Goal: Transaction & Acquisition: Book appointment/travel/reservation

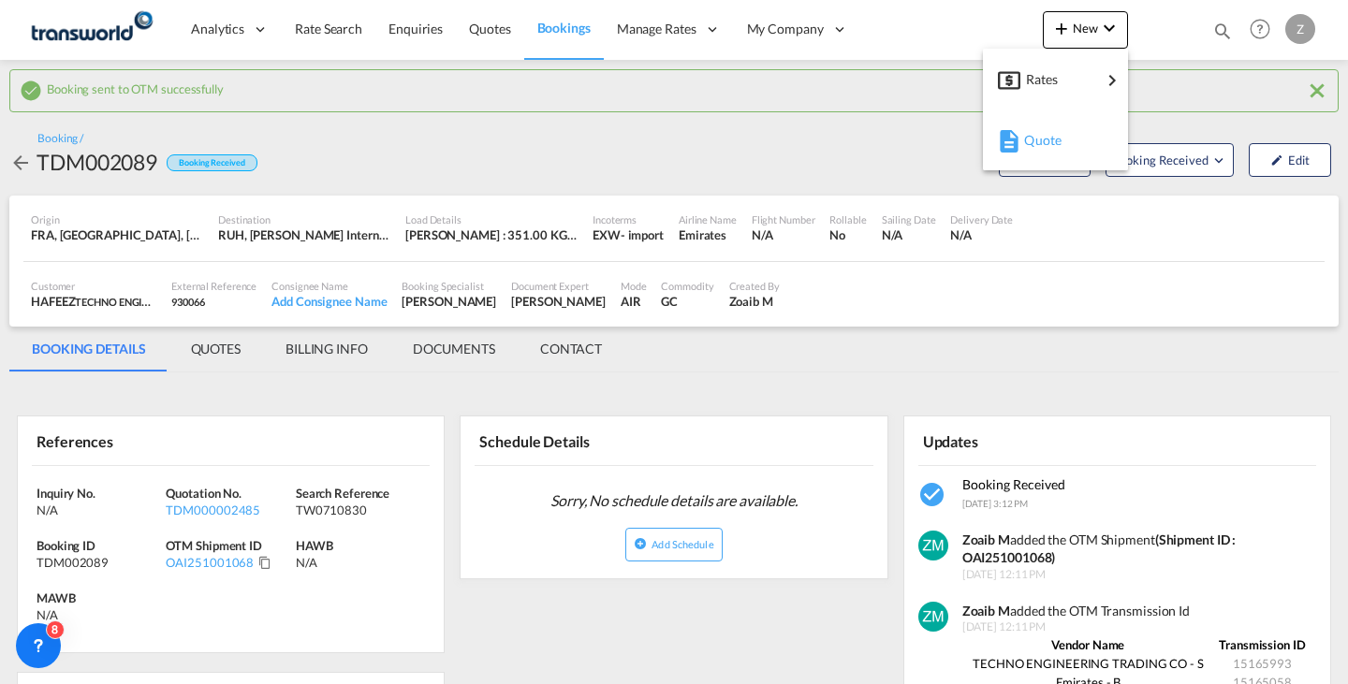
click at [1019, 117] on div "Quote" at bounding box center [1055, 140] width 115 height 47
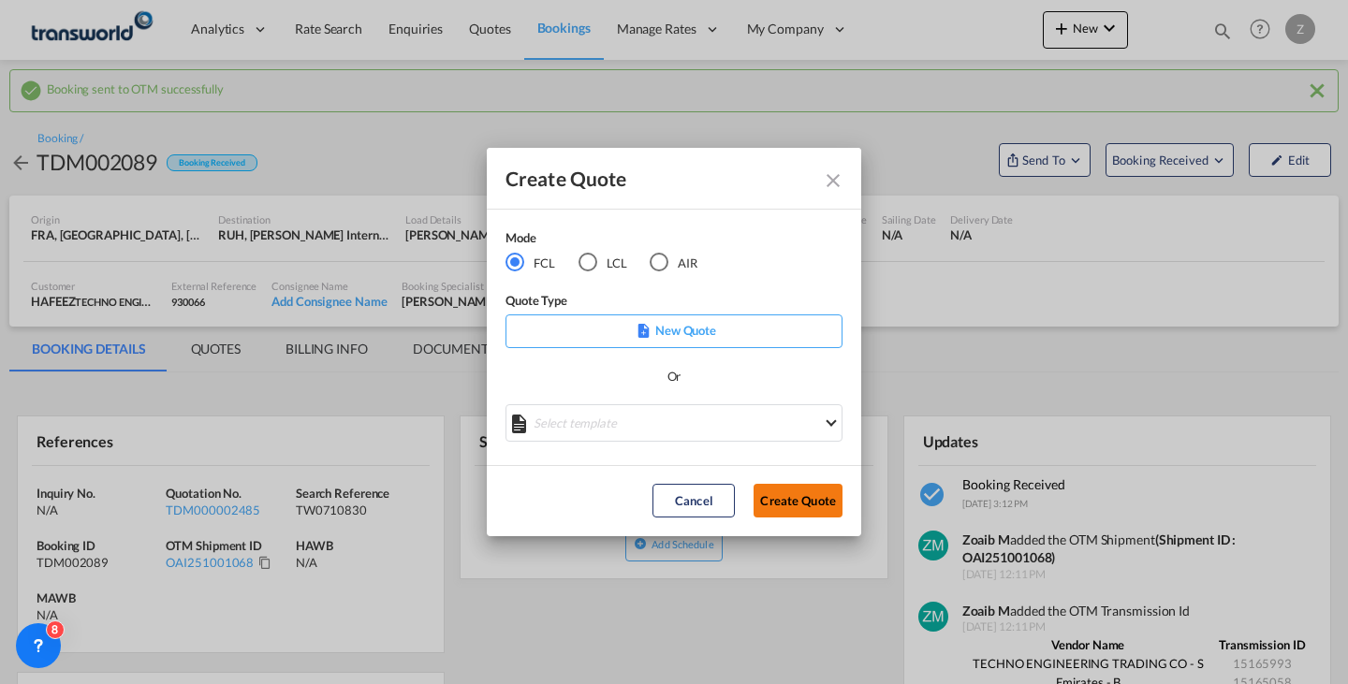
click at [801, 504] on button "Create Quote" at bounding box center [798, 501] width 89 height 34
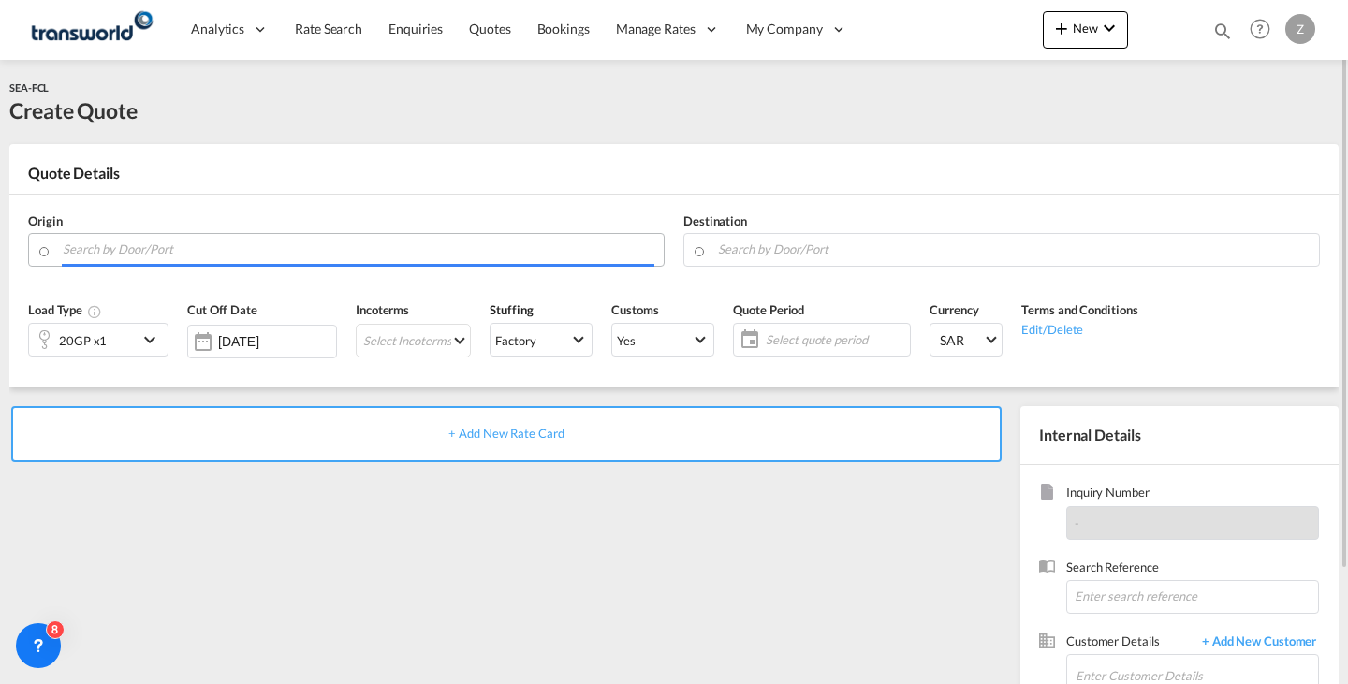
click at [448, 238] on input "Search by Door/Port" at bounding box center [359, 249] width 592 height 33
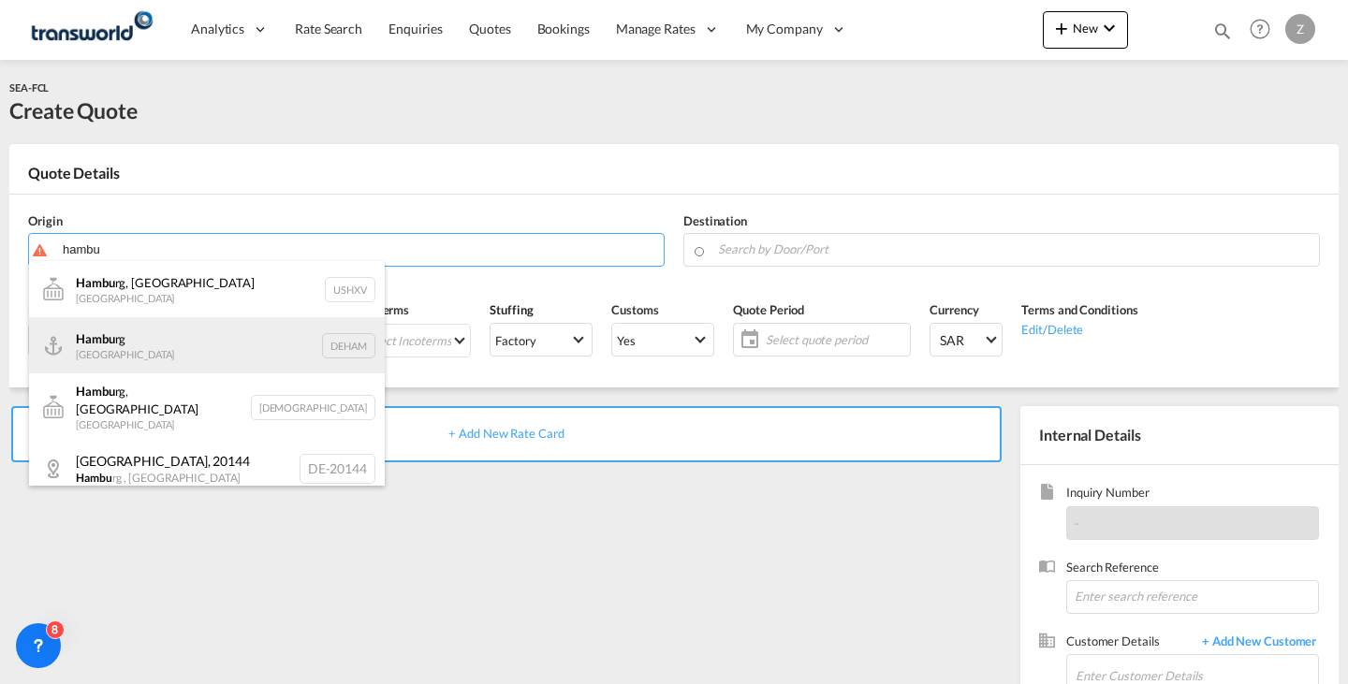
click at [217, 347] on div "Hambu rg [GEOGRAPHIC_DATA] DEHAM" at bounding box center [207, 345] width 356 height 56
type input "[GEOGRAPHIC_DATA], [GEOGRAPHIC_DATA]"
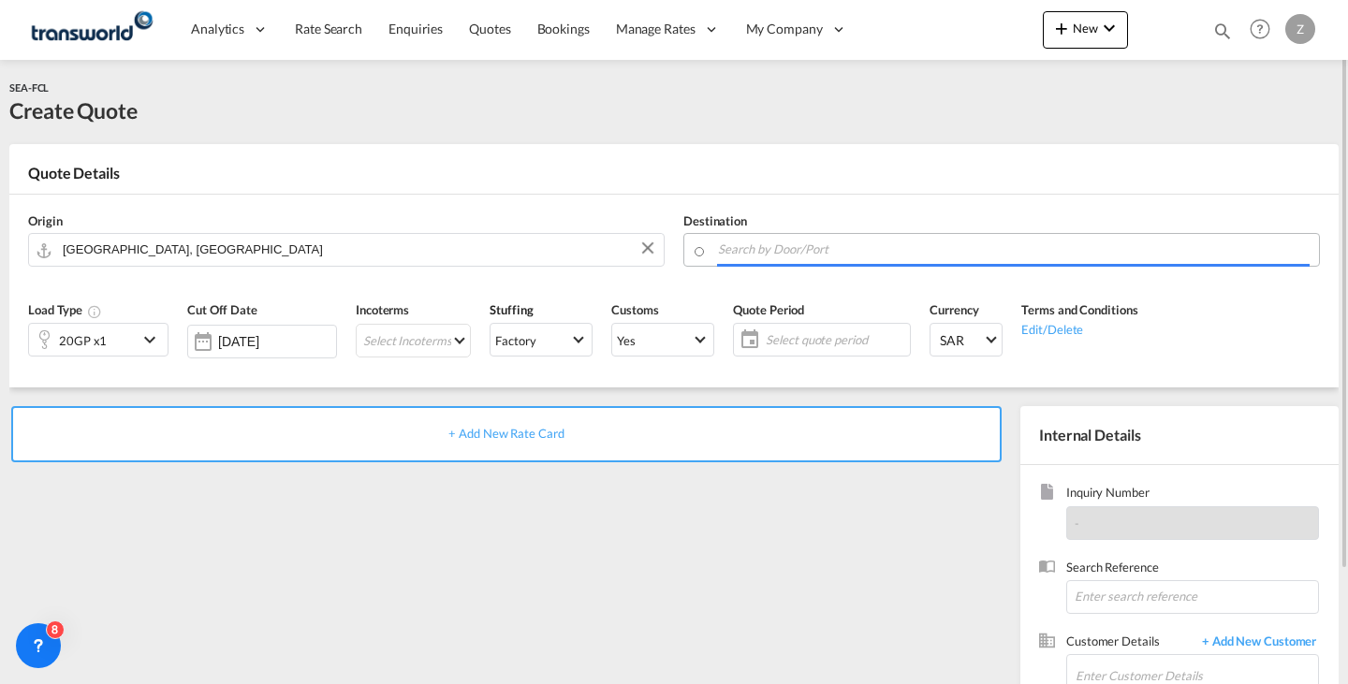
click at [770, 252] on input "Search by Door/Port" at bounding box center [1014, 249] width 592 height 33
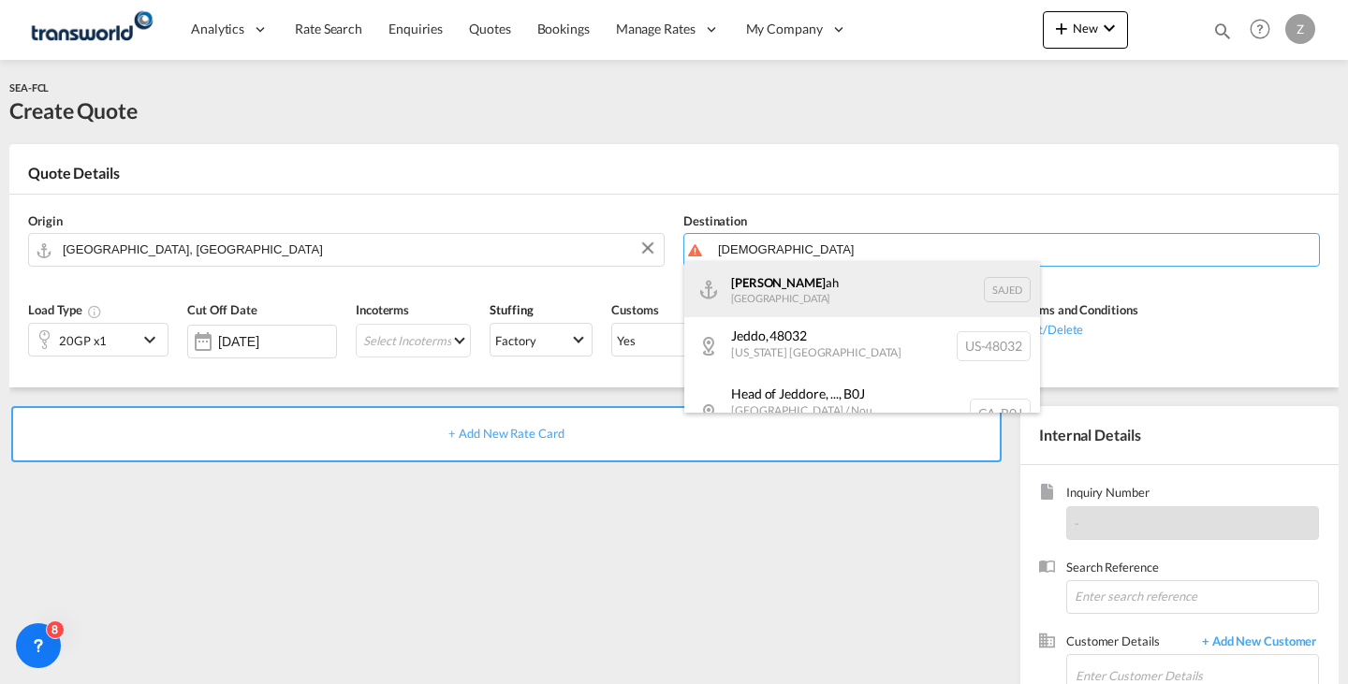
click at [768, 273] on div "[DEMOGRAPHIC_DATA] ah [GEOGRAPHIC_DATA] SAJED" at bounding box center [862, 289] width 356 height 56
type input "Jeddah, SAJED"
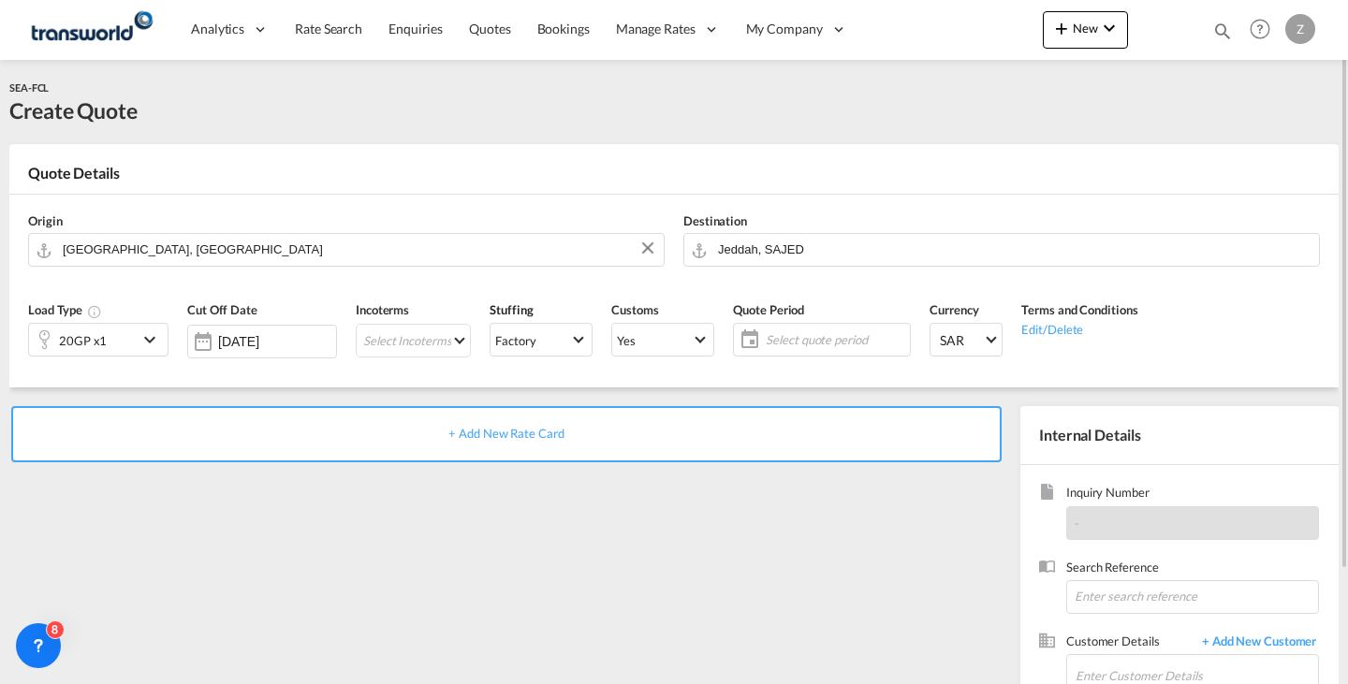
click at [137, 333] on div "20GP x1" at bounding box center [83, 340] width 109 height 32
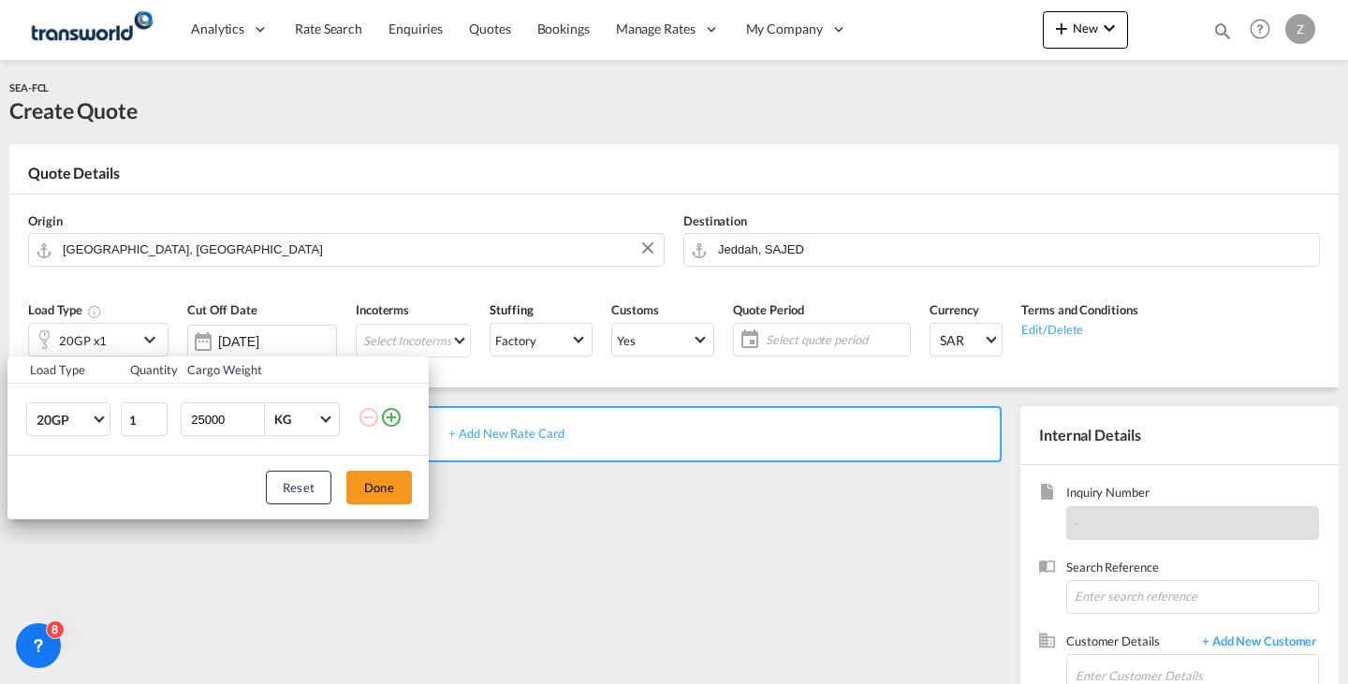
click at [1101, 34] on div "Load Type Quantity Cargo Weight 20GP 20GP 40GP 40HC 45HC 20RE 40RE 40HR 20OT 40…" at bounding box center [674, 342] width 1348 height 684
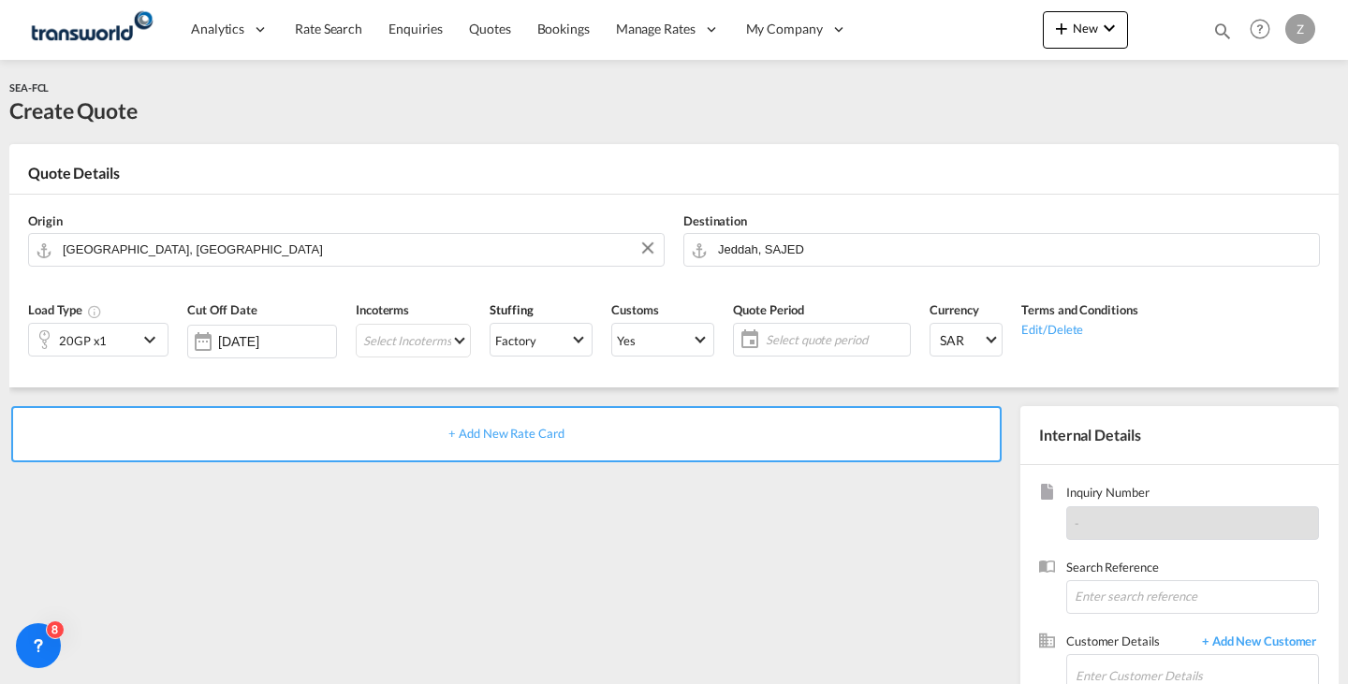
click at [1101, 34] on md-icon "icon-chevron-down" at bounding box center [1109, 28] width 22 height 22
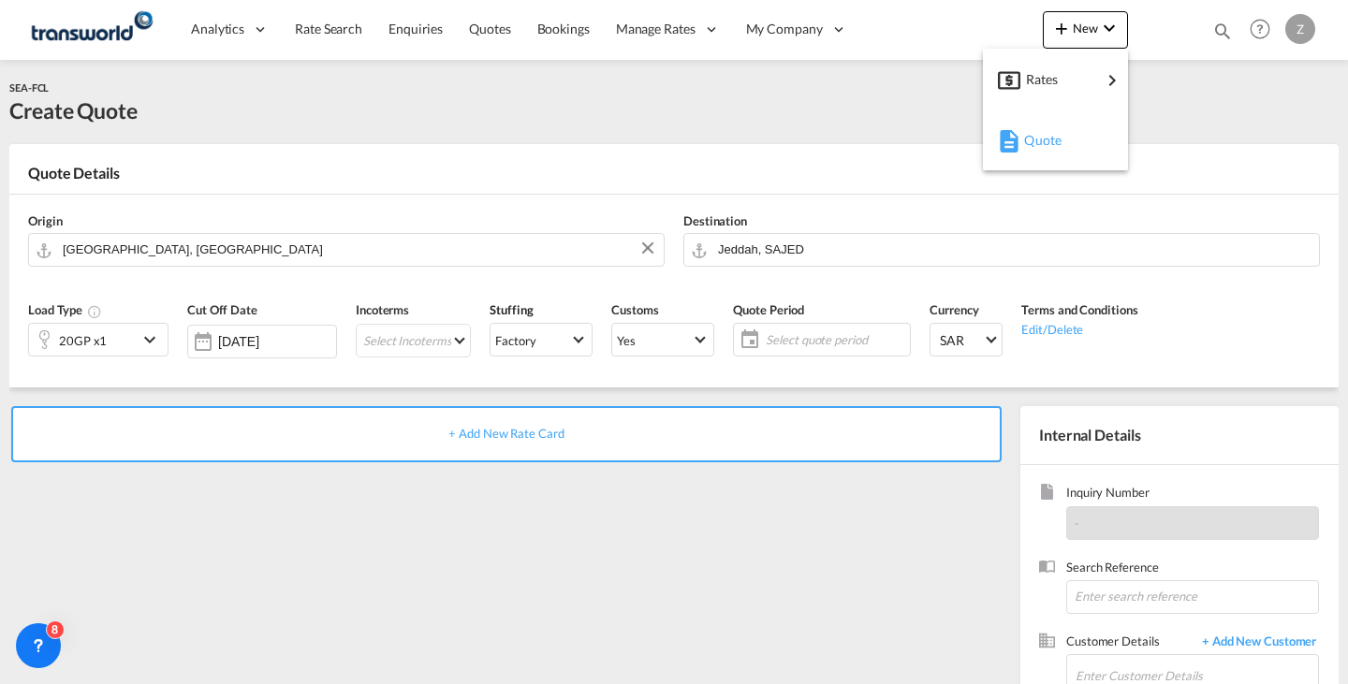
click at [1045, 133] on span "Quote" at bounding box center [1034, 140] width 21 height 37
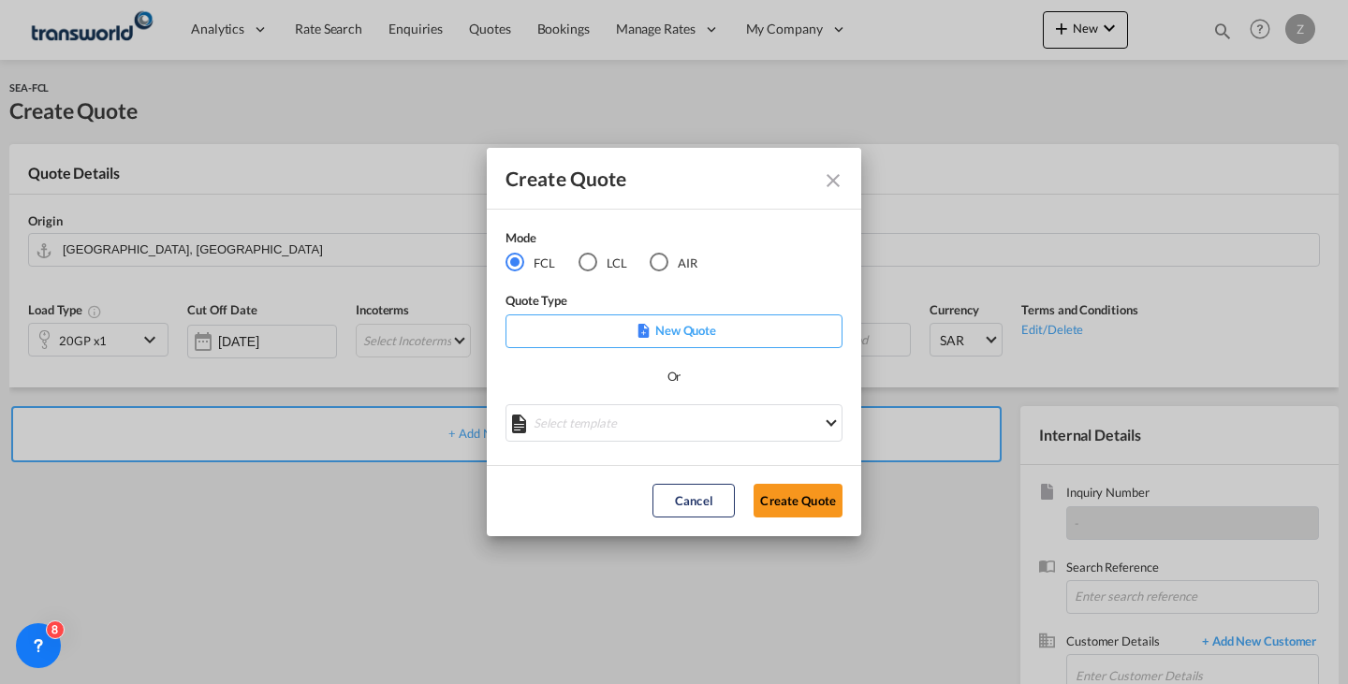
click at [608, 261] on md-radio-button "LCL" at bounding box center [603, 262] width 49 height 21
click at [784, 498] on button "Create Quote" at bounding box center [798, 501] width 89 height 34
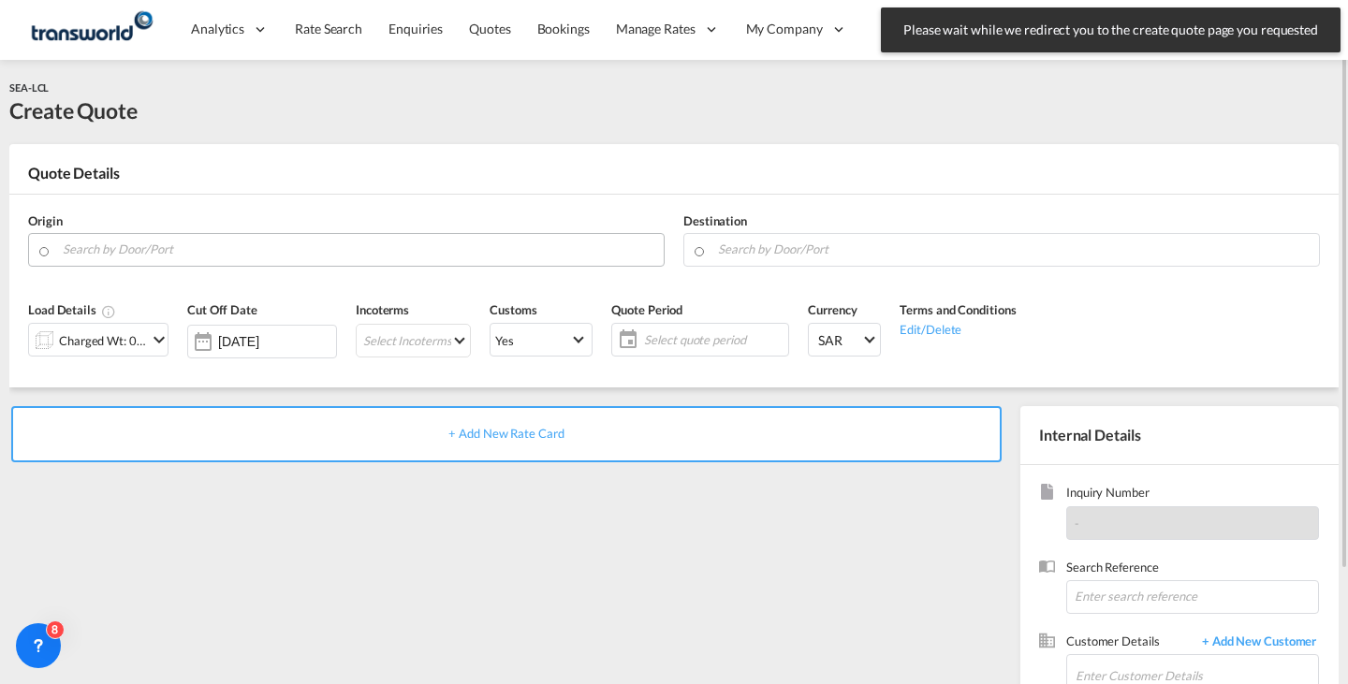
click at [444, 255] on input "Search by Door/Port" at bounding box center [359, 249] width 592 height 33
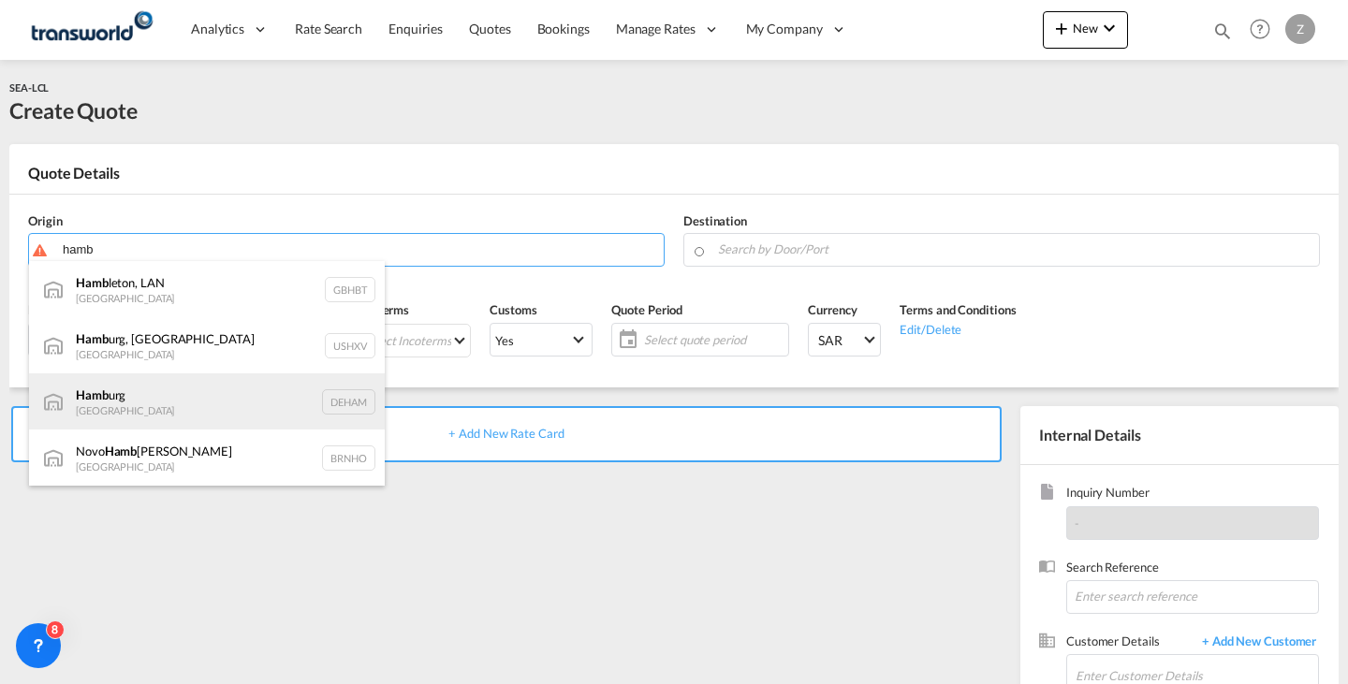
click at [262, 388] on div "Hamb urg [GEOGRAPHIC_DATA] DEHAM" at bounding box center [207, 402] width 356 height 56
type input "[GEOGRAPHIC_DATA], [GEOGRAPHIC_DATA]"
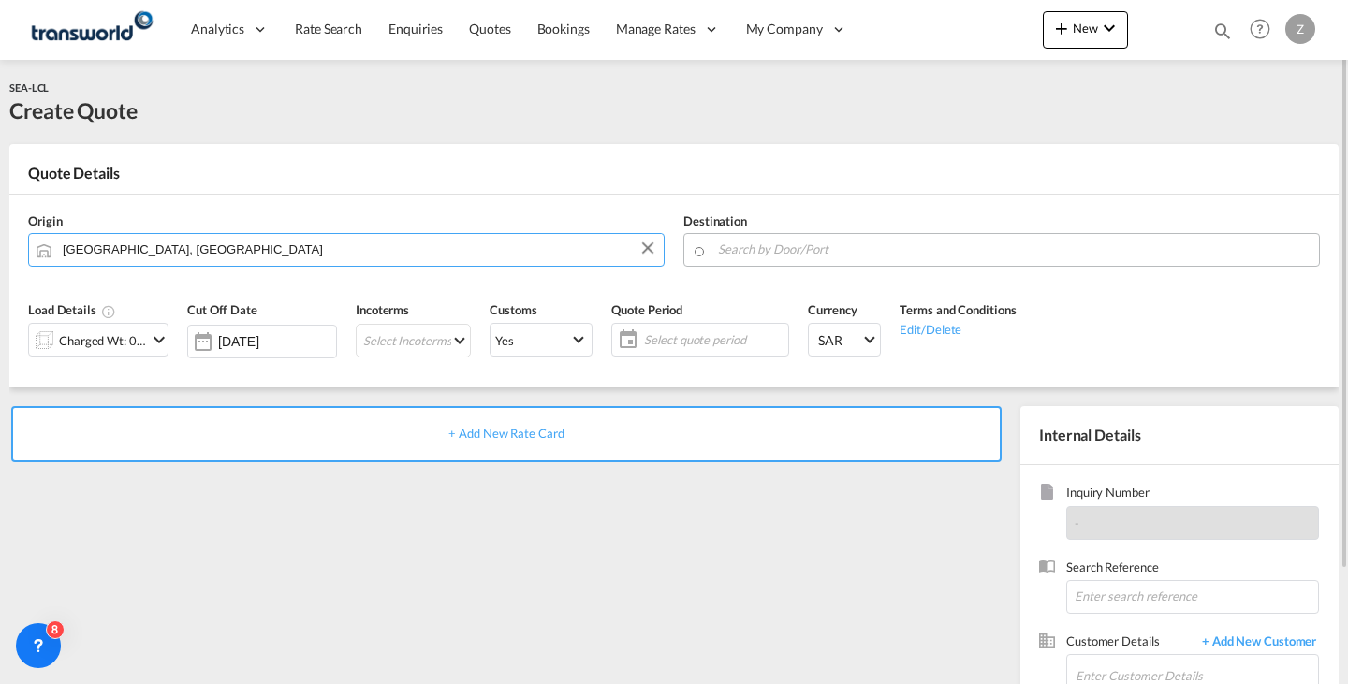
click at [770, 252] on input "Search by Door/Port" at bounding box center [1014, 249] width 592 height 33
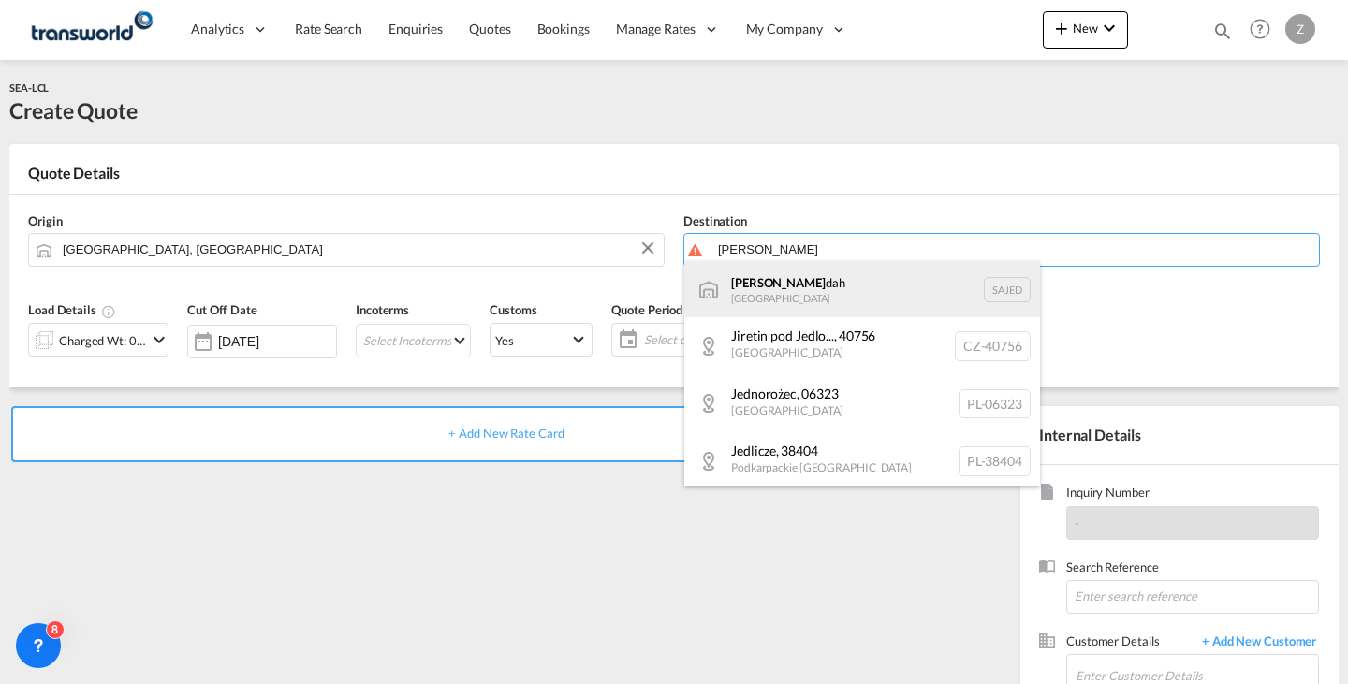
click at [763, 279] on div "[PERSON_NAME] dah [GEOGRAPHIC_DATA] SAJED" at bounding box center [862, 289] width 356 height 56
type input "Jeddah, SAJED"
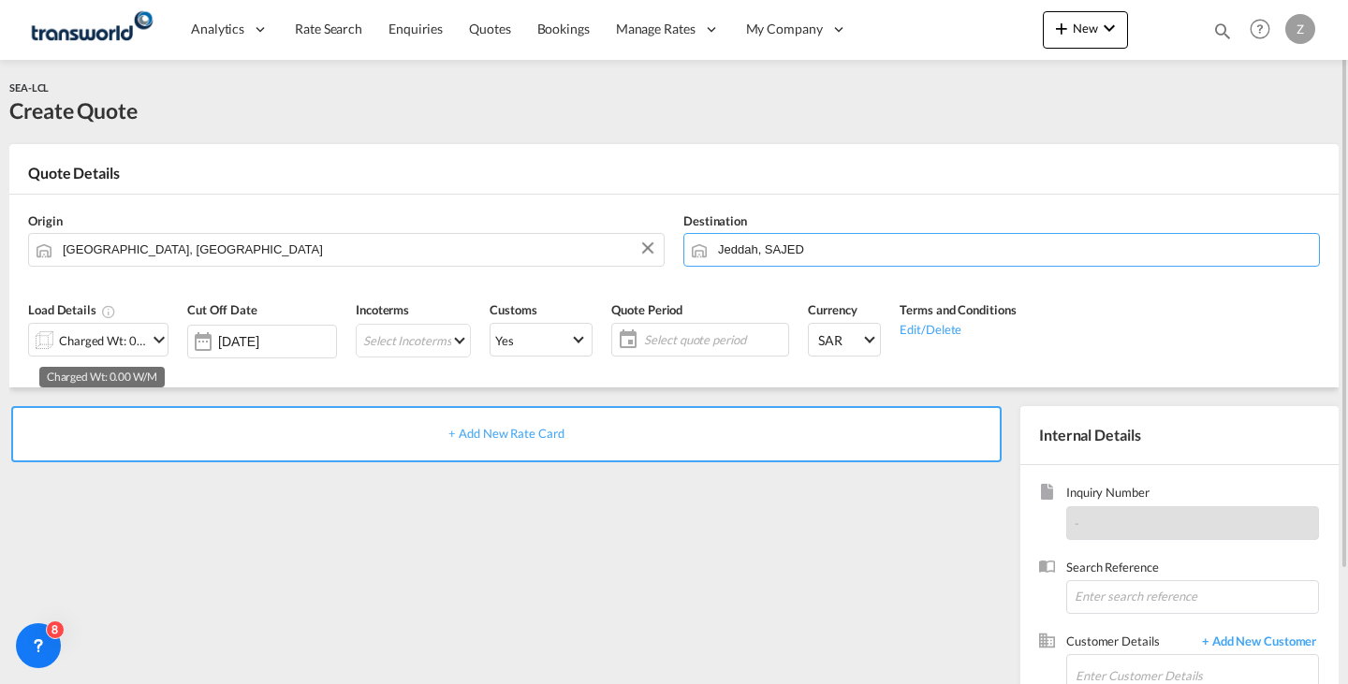
click at [135, 340] on div "Charged Wt: 0.00 W/M" at bounding box center [103, 341] width 88 height 26
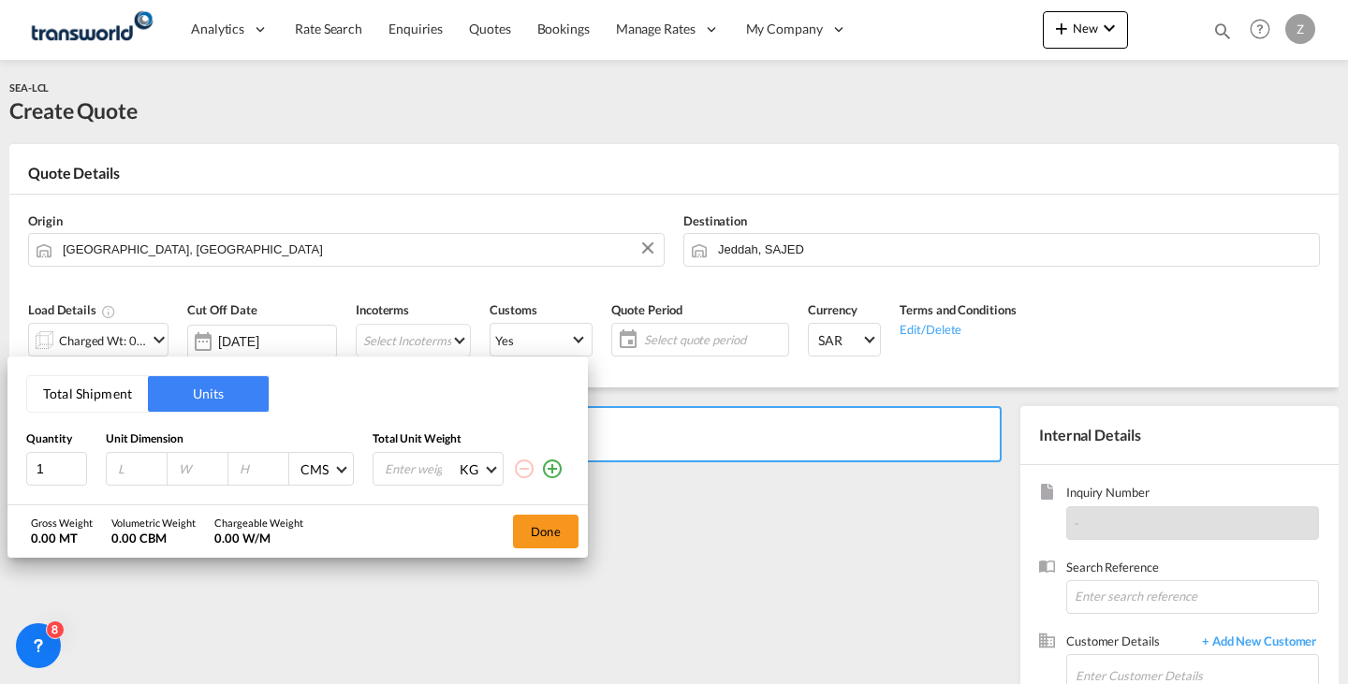
click at [118, 392] on button "Total Shipment" at bounding box center [87, 394] width 121 height 36
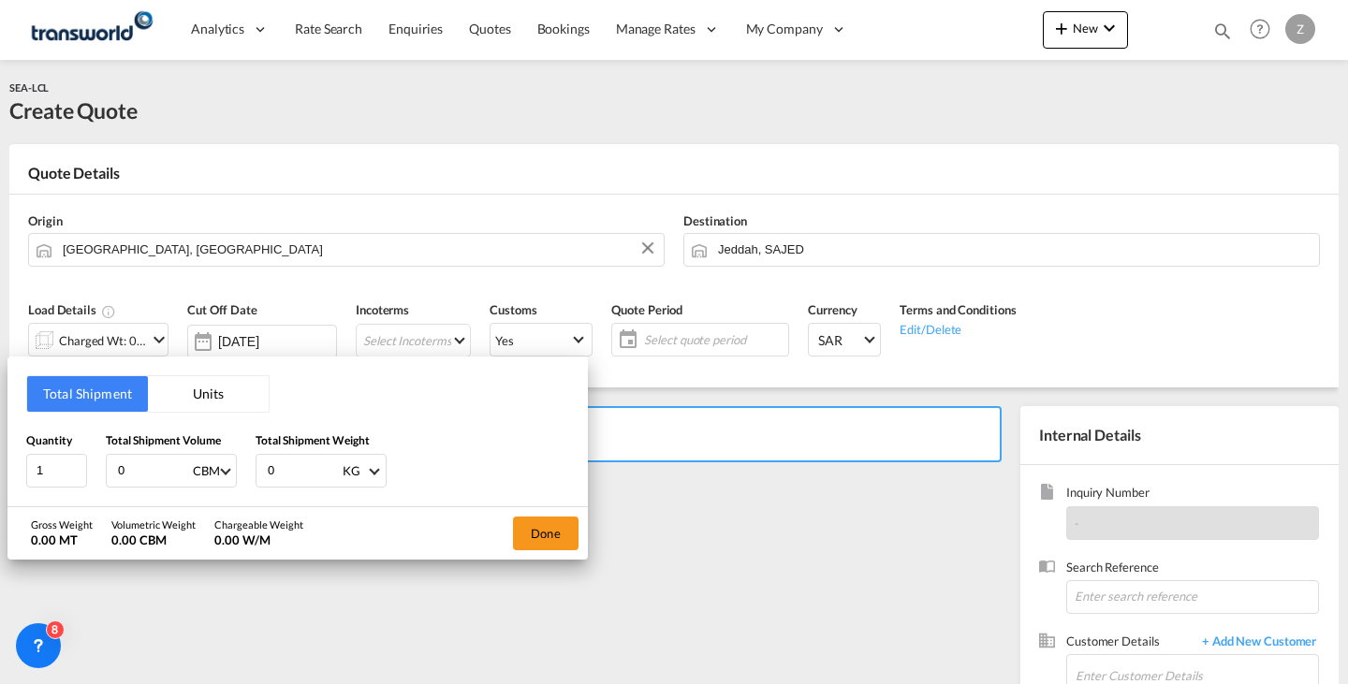
click at [307, 467] on input "0" at bounding box center [303, 471] width 75 height 32
click at [154, 461] on input "0" at bounding box center [153, 471] width 75 height 32
type input "3.898"
click at [288, 464] on input "0" at bounding box center [303, 471] width 75 height 32
type input "1194"
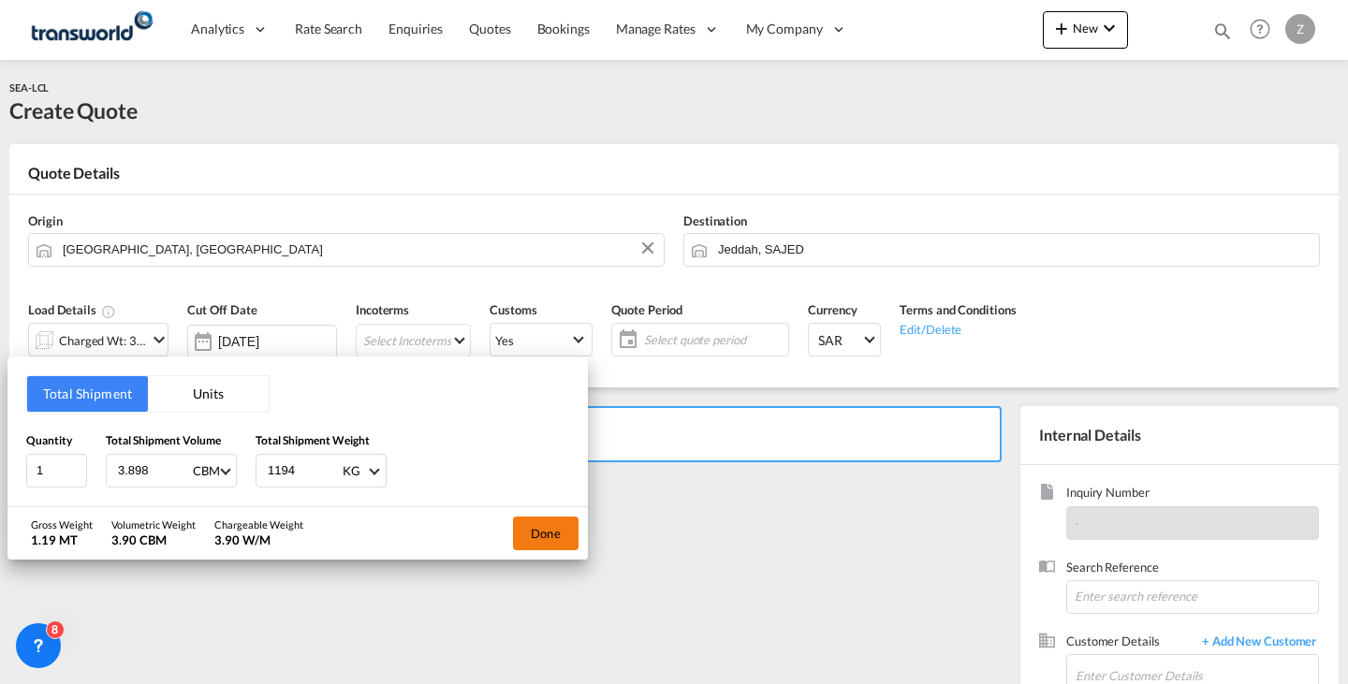
click at [524, 517] on button "Done" at bounding box center [546, 534] width 66 height 34
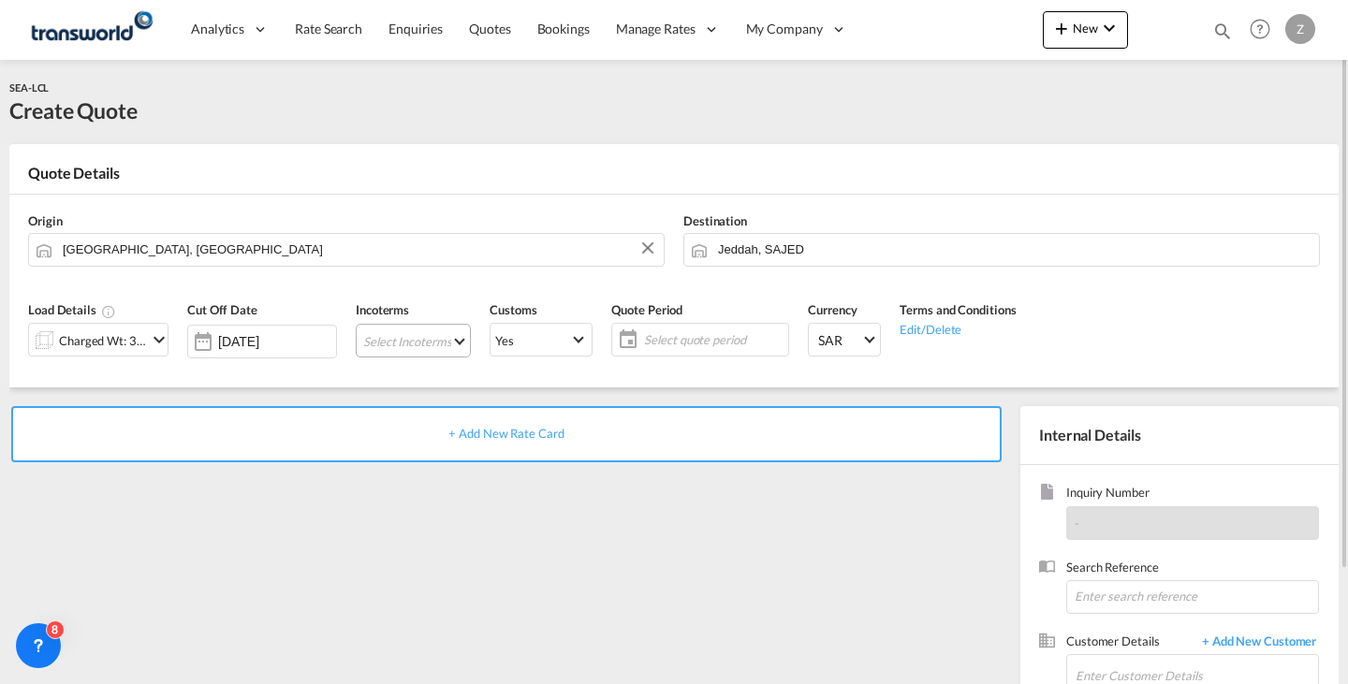
click at [427, 337] on md-select "Select Incoterms EXW - export Ex Works CFR - export Cost and Freight DAP - expo…" at bounding box center [413, 341] width 115 height 34
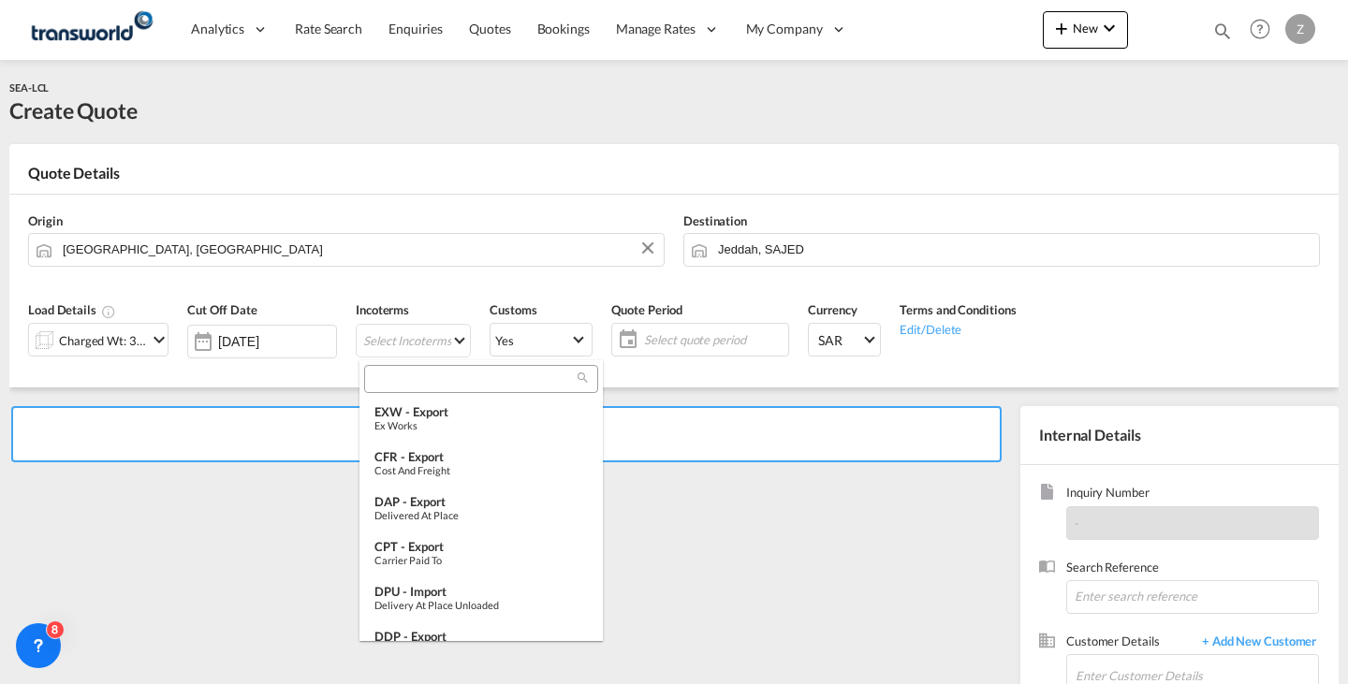
click at [456, 376] on input "search" at bounding box center [474, 379] width 208 height 17
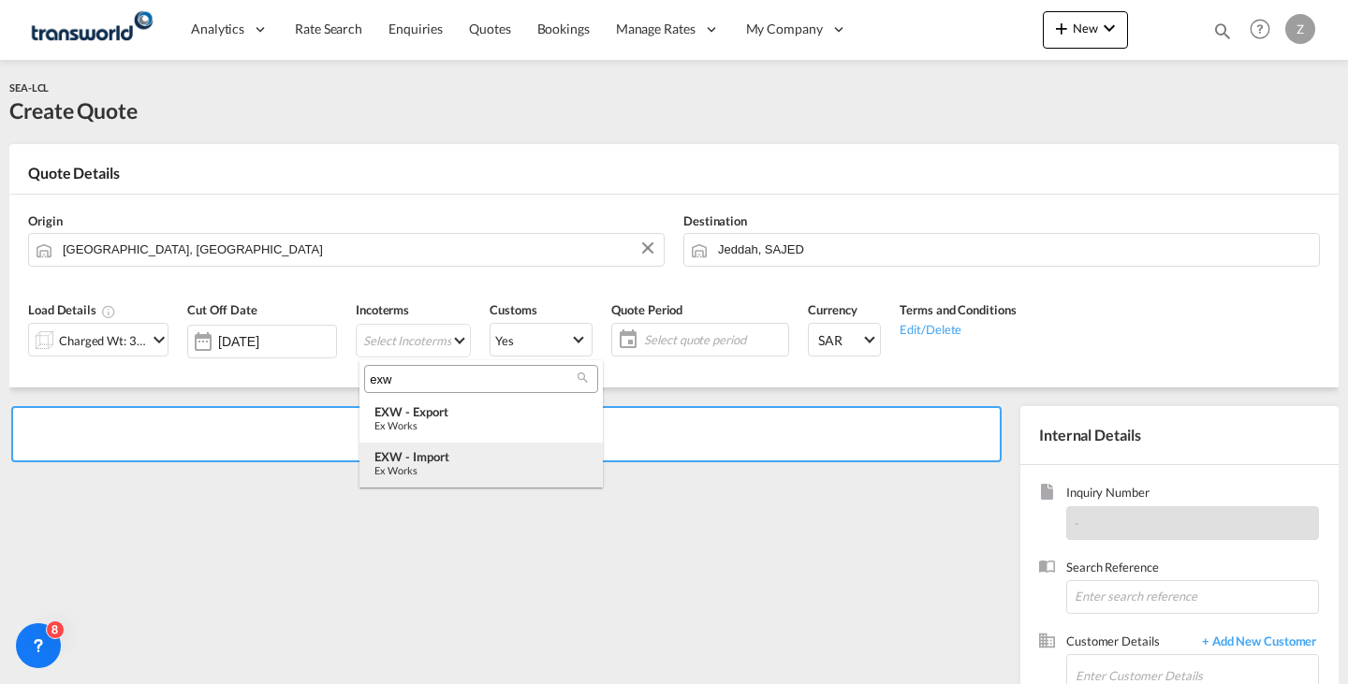
type input "exw"
click at [450, 459] on div "EXW - import" at bounding box center [480, 456] width 213 height 15
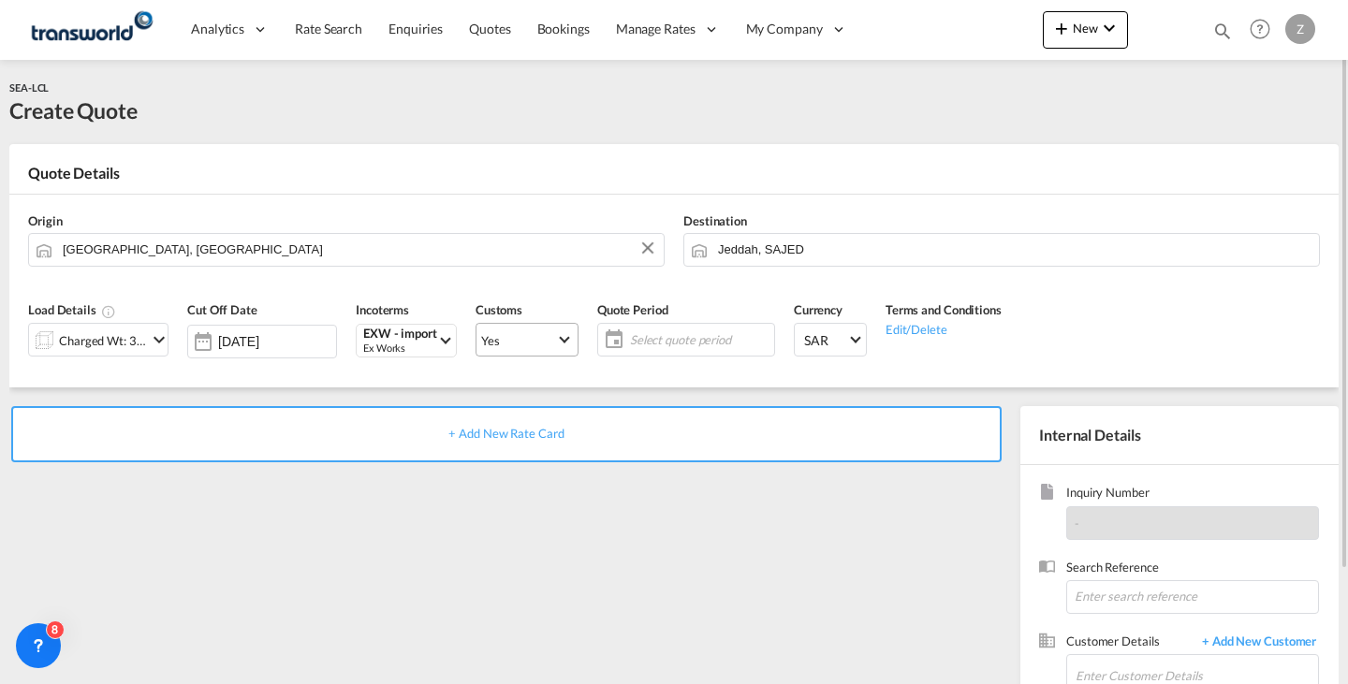
click at [564, 345] on md-select-value "Yes" at bounding box center [526, 340] width 101 height 26
click at [560, 379] on md-option "No" at bounding box center [529, 384] width 131 height 45
click at [558, 336] on md-select-value "Yes" at bounding box center [526, 340] width 101 height 26
click at [567, 388] on md-option "No" at bounding box center [529, 384] width 131 height 45
click at [710, 337] on span "Select quote period" at bounding box center [699, 339] width 139 height 17
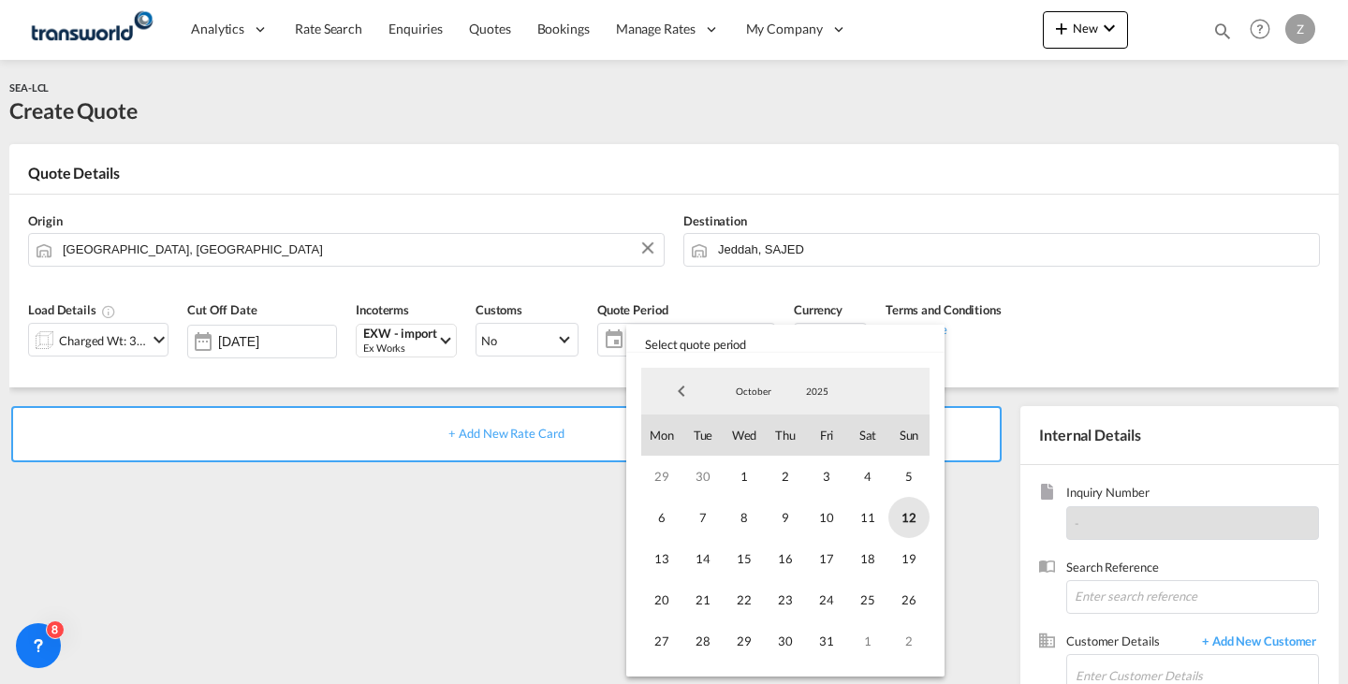
click at [907, 521] on span "12" at bounding box center [908, 517] width 41 height 41
click at [818, 638] on span "31" at bounding box center [826, 641] width 41 height 41
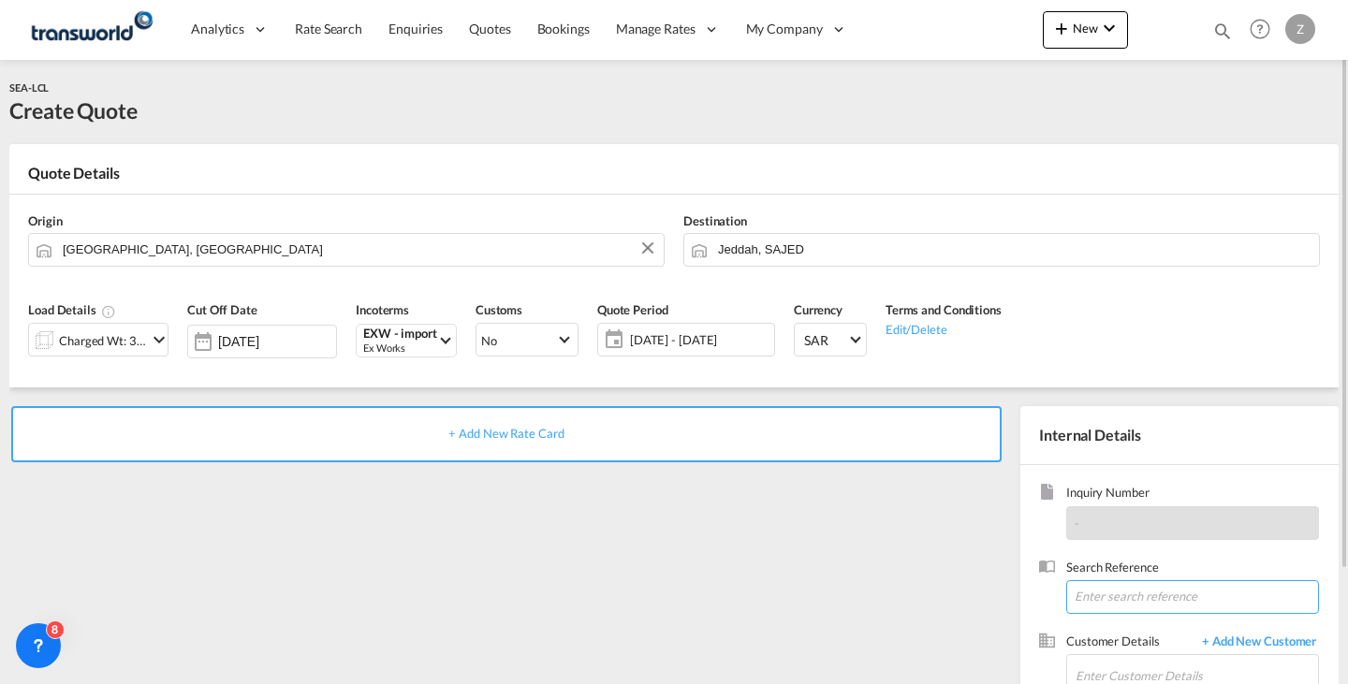
click at [1103, 612] on input at bounding box center [1192, 597] width 253 height 34
paste input "TW0710833"
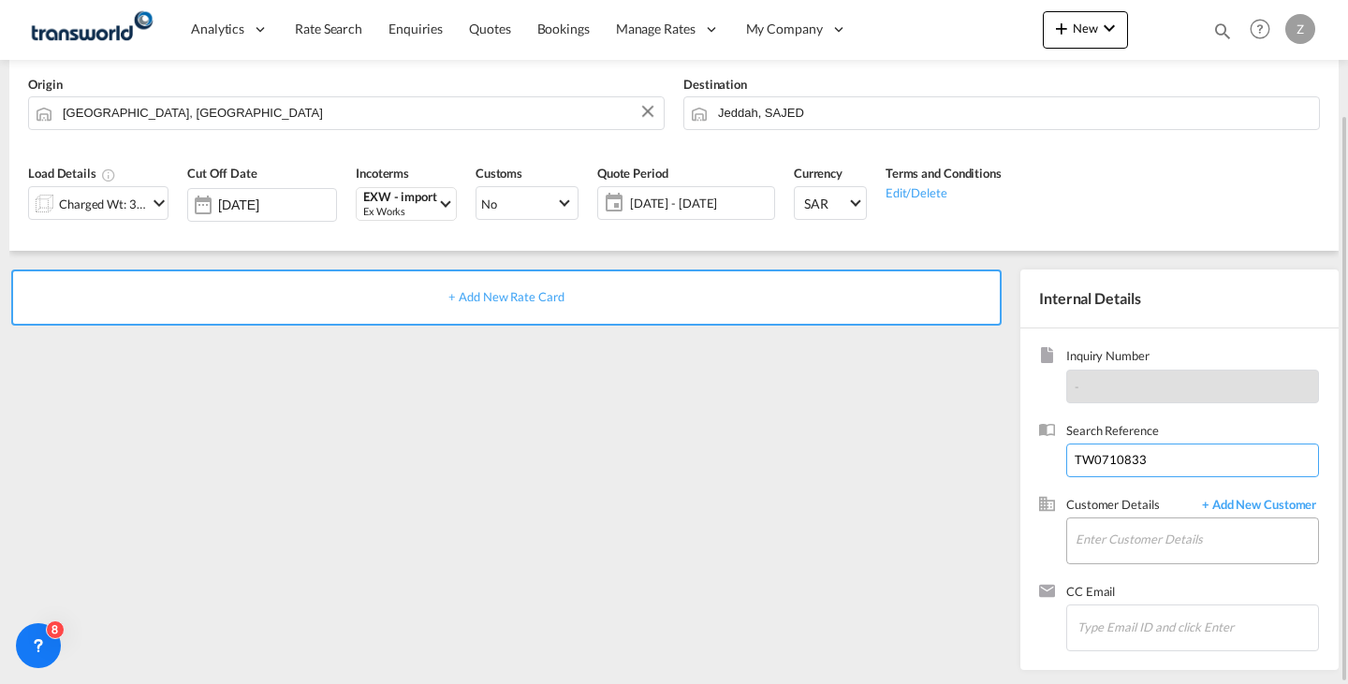
type input "TW0710833"
click at [1150, 541] on input "Enter Customer Details" at bounding box center [1197, 540] width 242 height 42
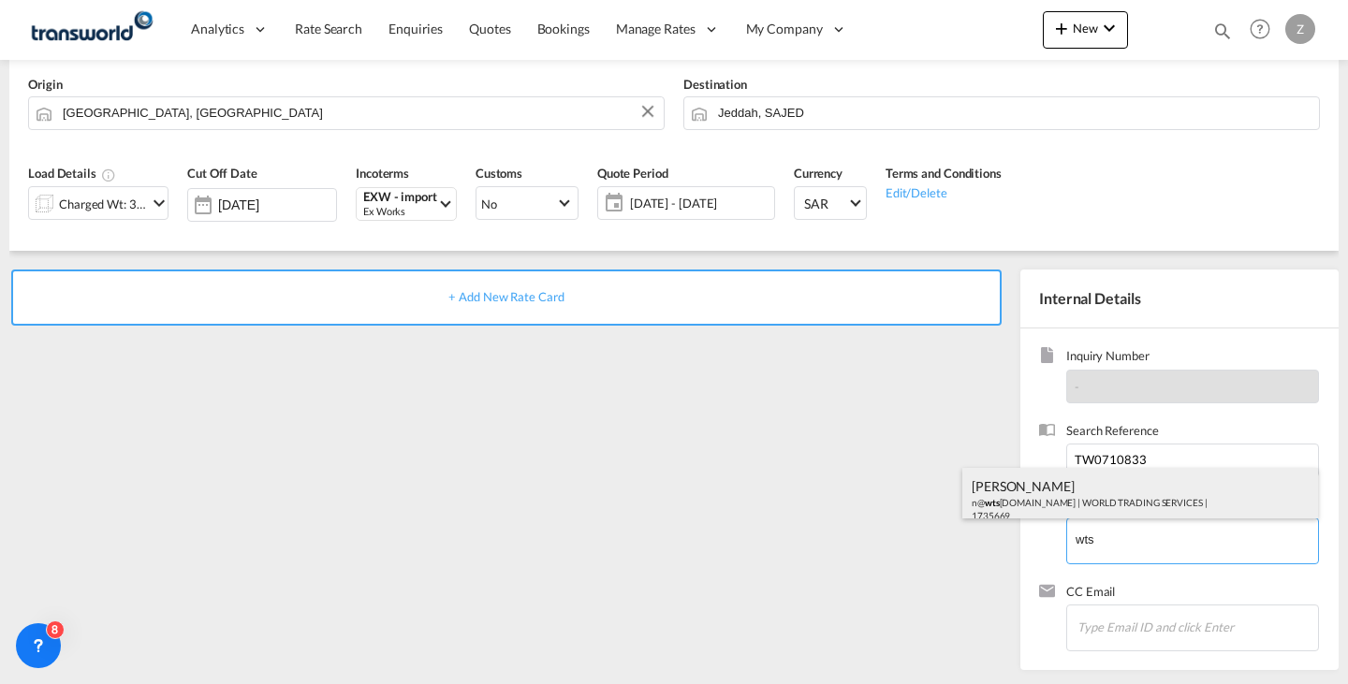
click at [1100, 502] on div "[PERSON_NAME] n@ wts [DOMAIN_NAME] | WORLD TRADING SERVICES | 1735669" at bounding box center [1140, 500] width 356 height 64
type input "WORLD TRADING SERVICES, [PERSON_NAME], n@[DOMAIN_NAME]"
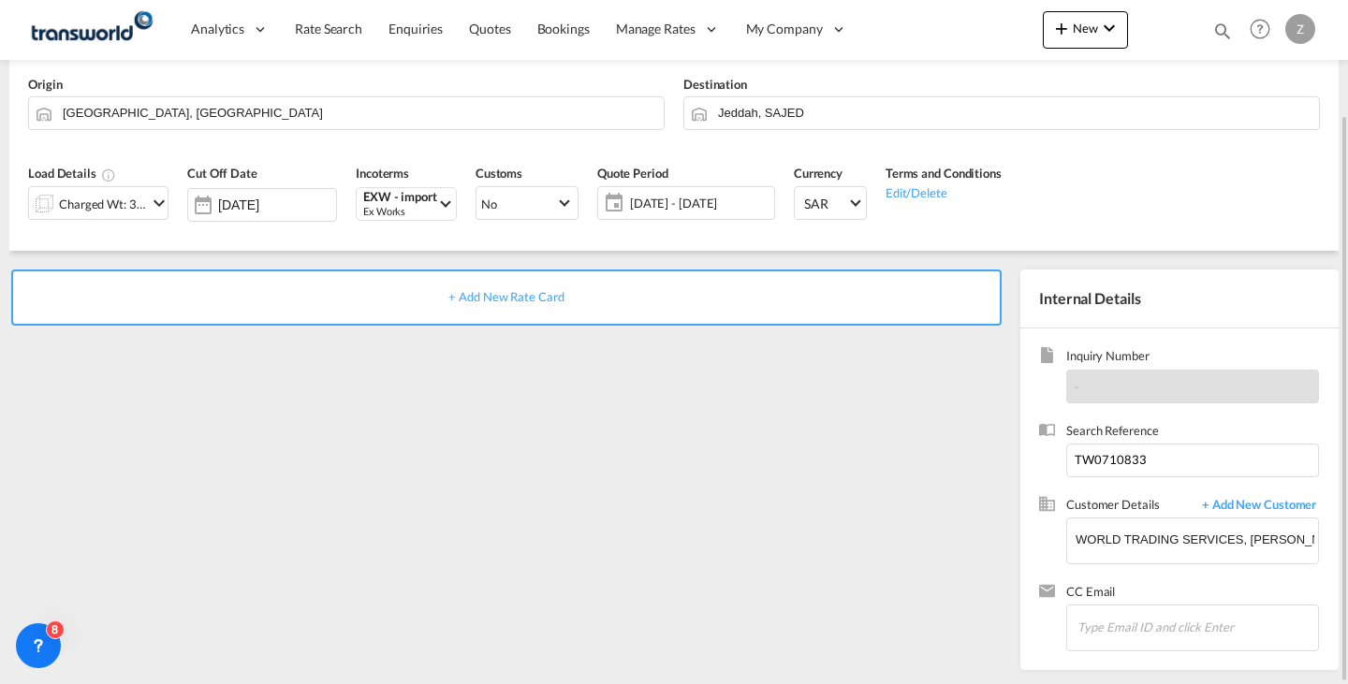
click at [813, 309] on div "+ Add New Rate Card" at bounding box center [506, 298] width 990 height 56
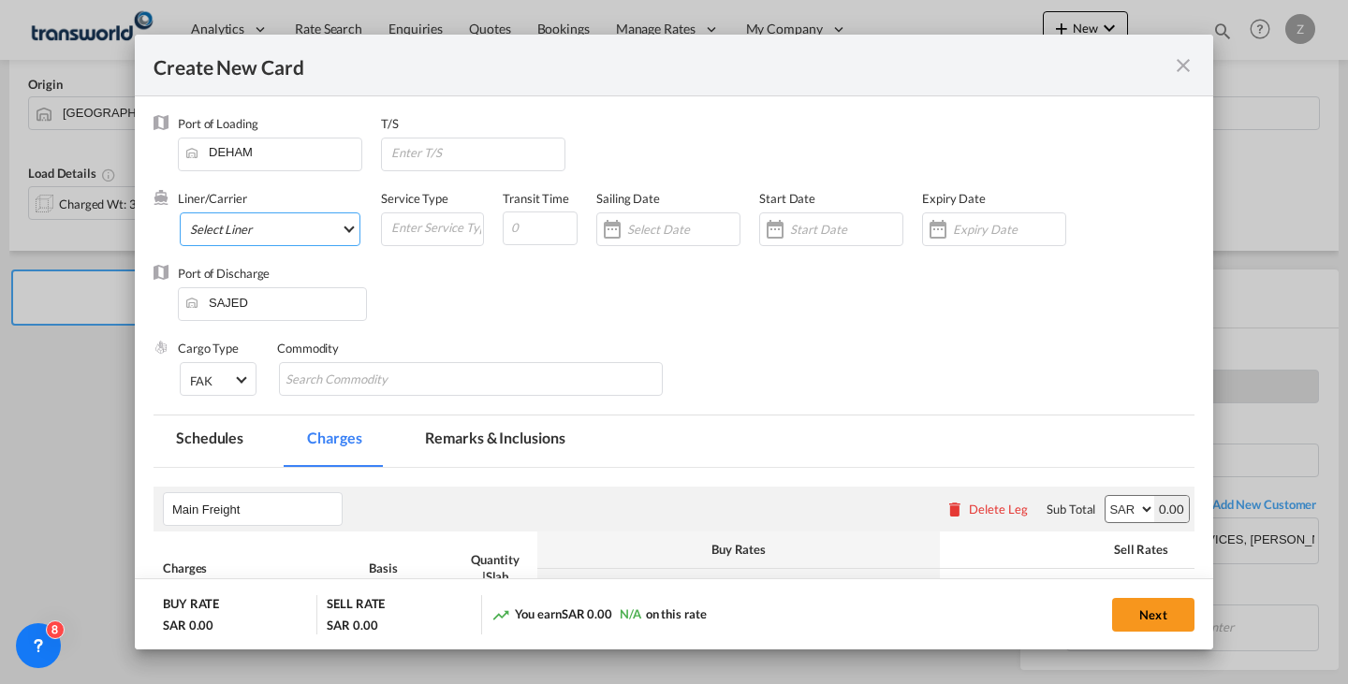
click at [286, 228] on md-select "Select Liner 2HM LOGISTICS D.O.O. / TWKS-KOPER 3P LOGISTICS / TWKS-[GEOGRAPHIC_…" at bounding box center [270, 230] width 181 height 34
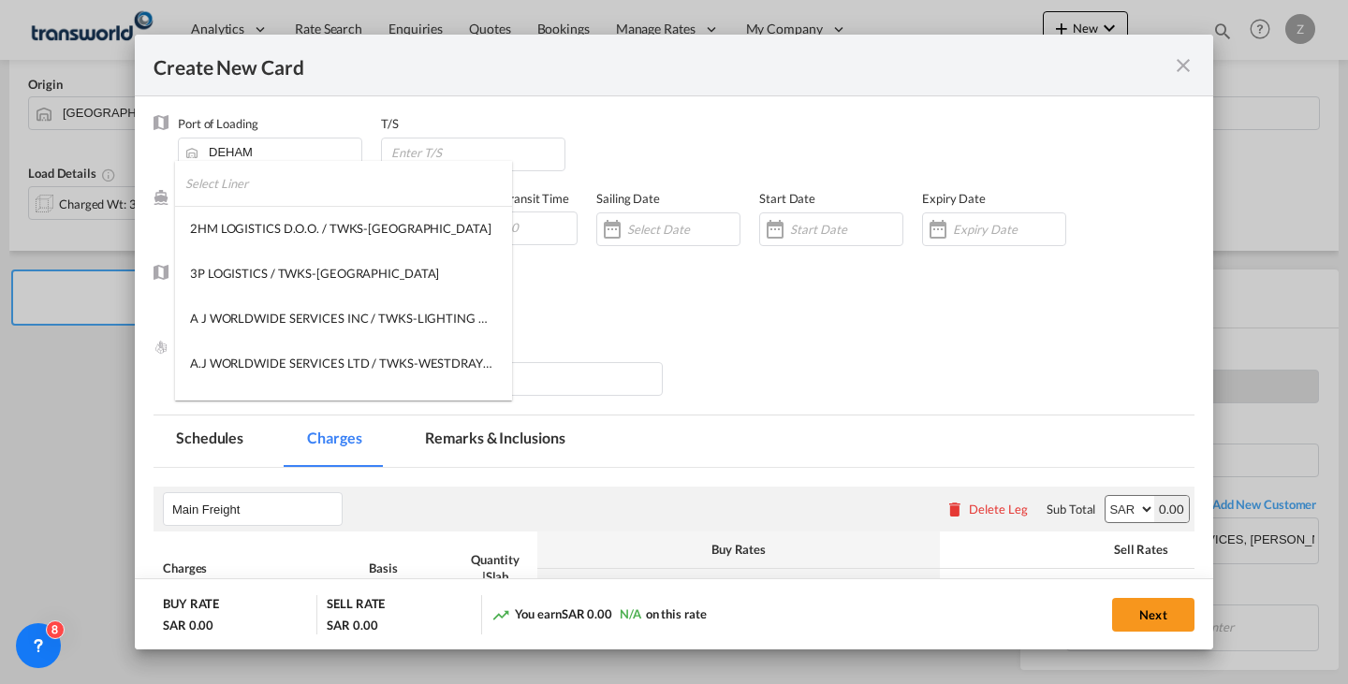
click at [318, 187] on input "search" at bounding box center [348, 183] width 327 height 45
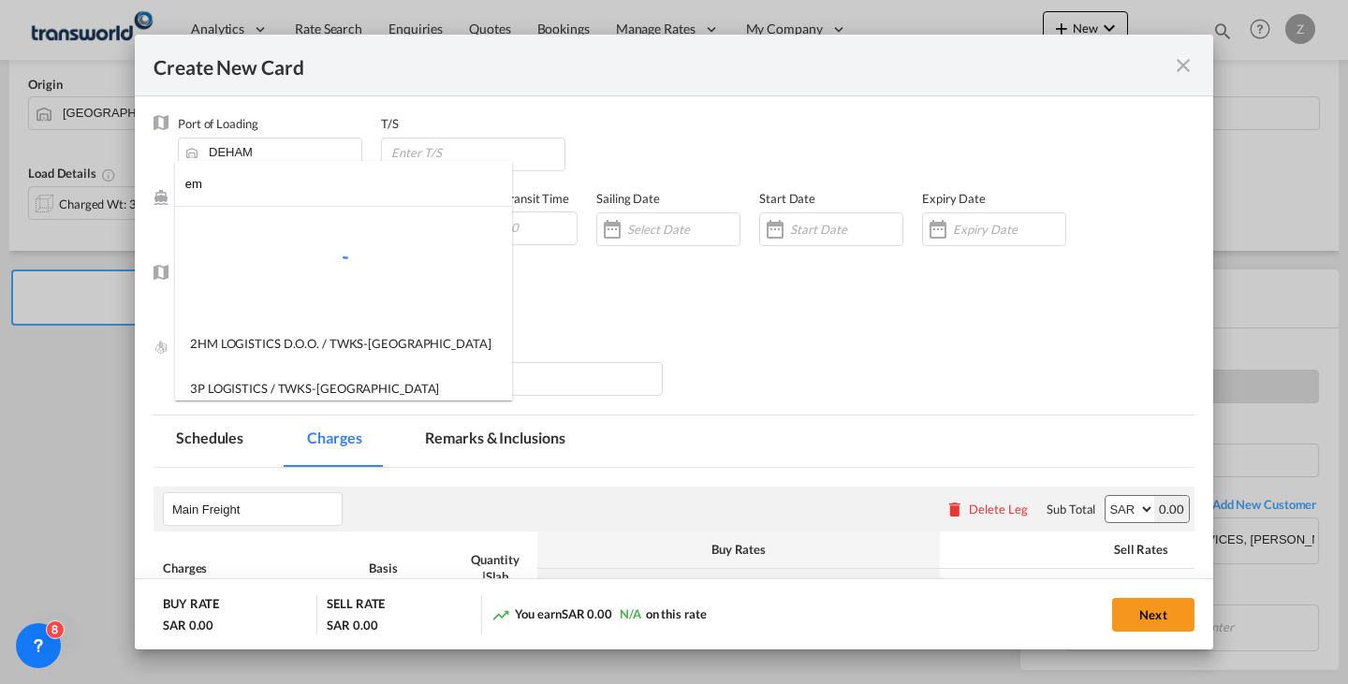
type input "e"
type input "a"
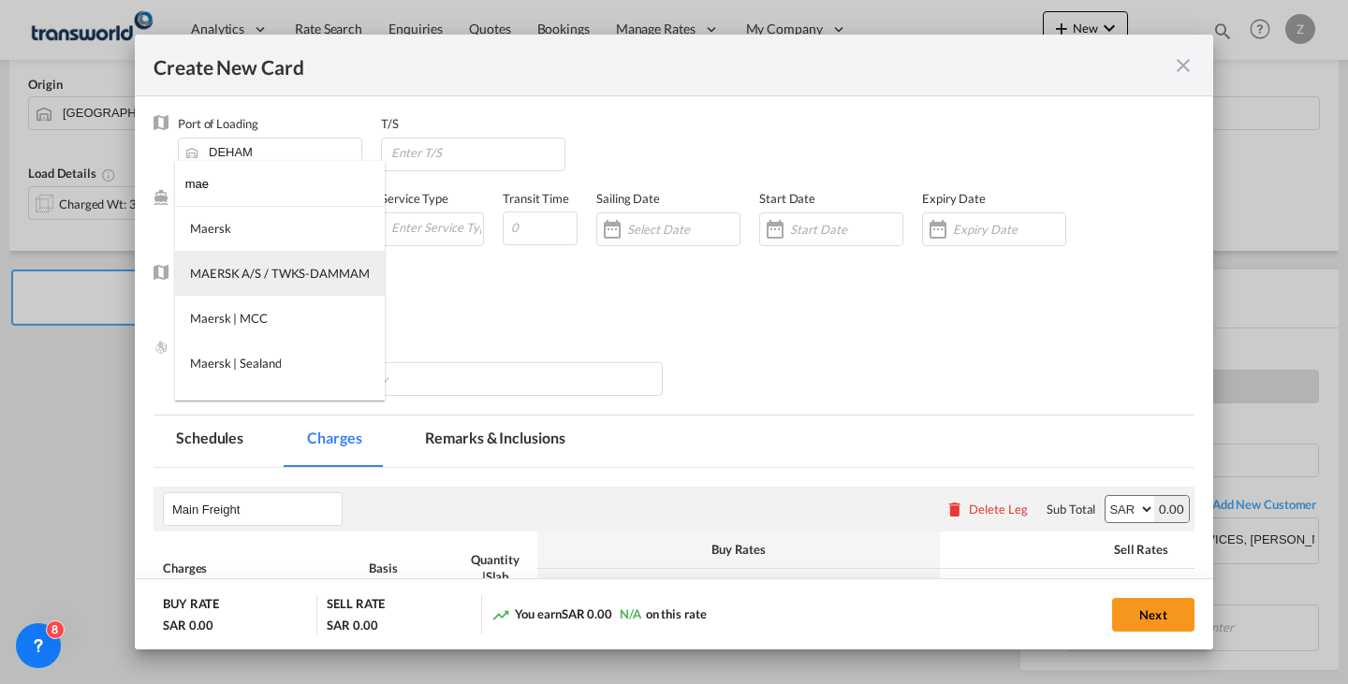
type input "mae"
click at [289, 288] on md-option "MAERSK A/S / TWKS-DAMMAM" at bounding box center [280, 273] width 210 height 45
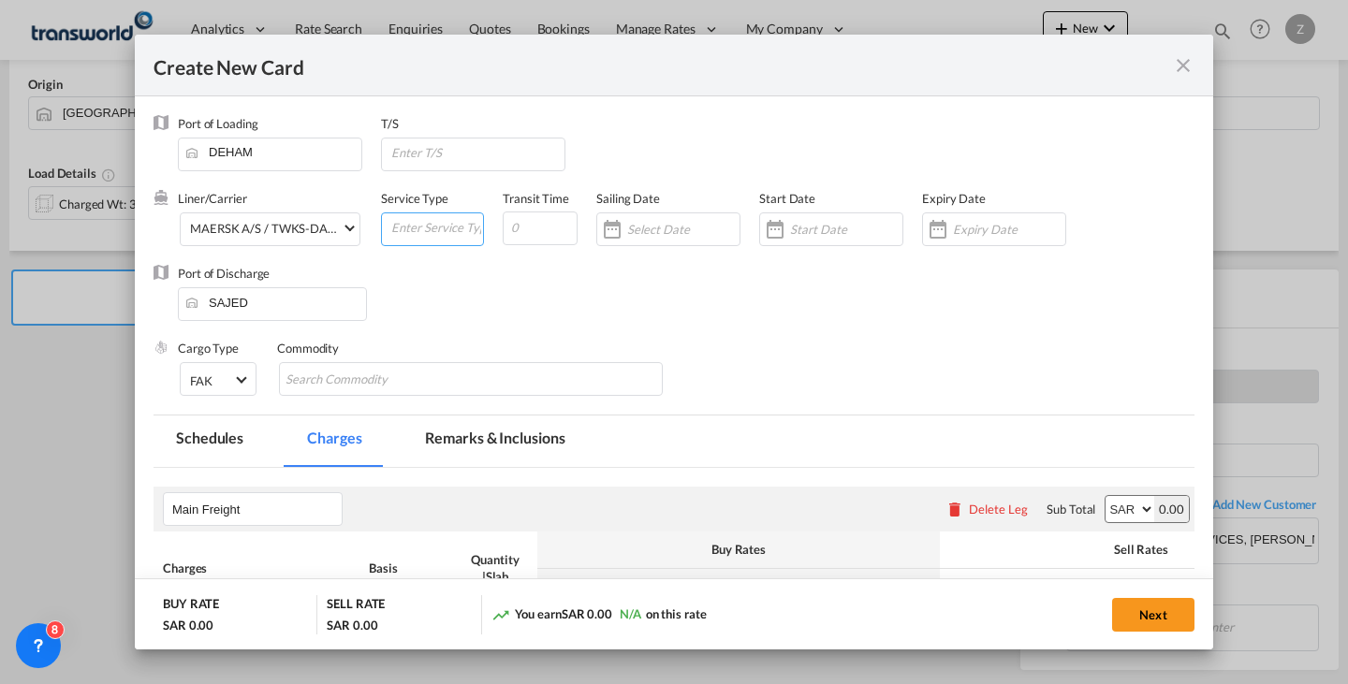
click at [433, 227] on input "Create New Card ..." at bounding box center [436, 227] width 94 height 28
type input "LCL"
type input "1"
type input "20"
click at [662, 233] on input "Create New Card ..." at bounding box center [683, 229] width 112 height 15
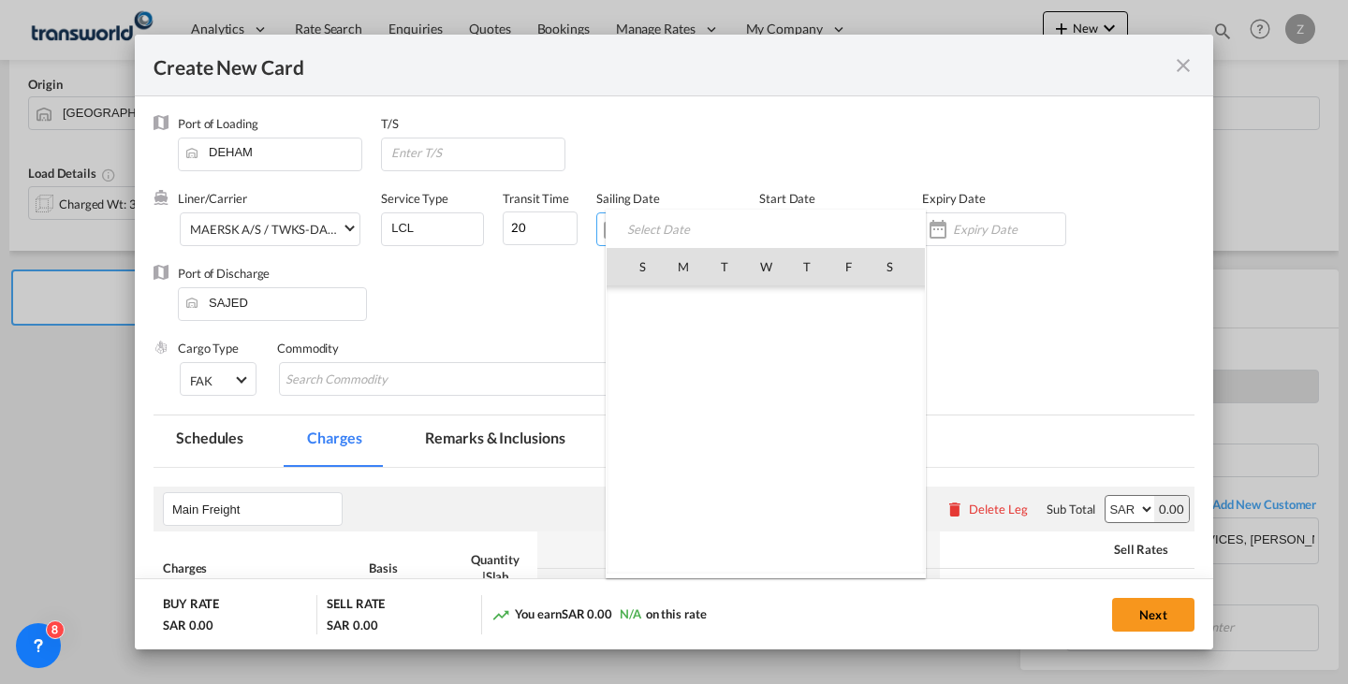
scroll to position [433890, 0]
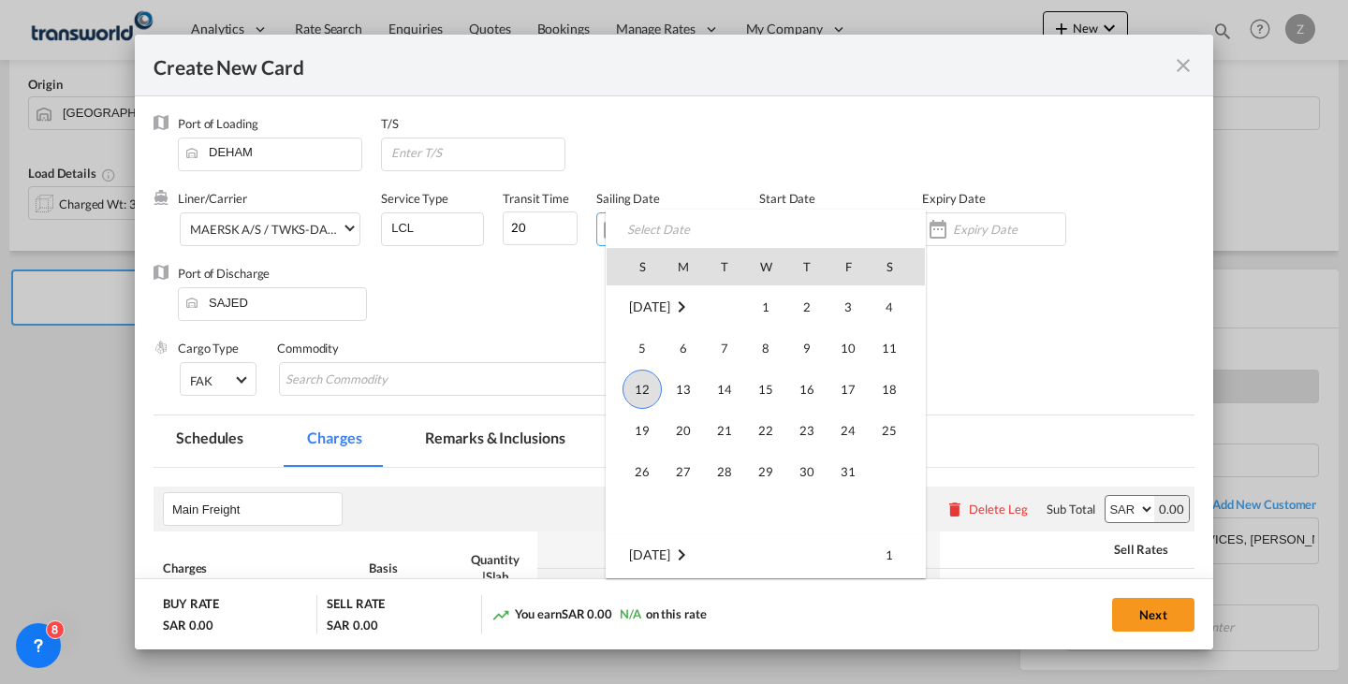
click at [645, 399] on span "12" at bounding box center [642, 389] width 39 height 39
type input "[DATE]"
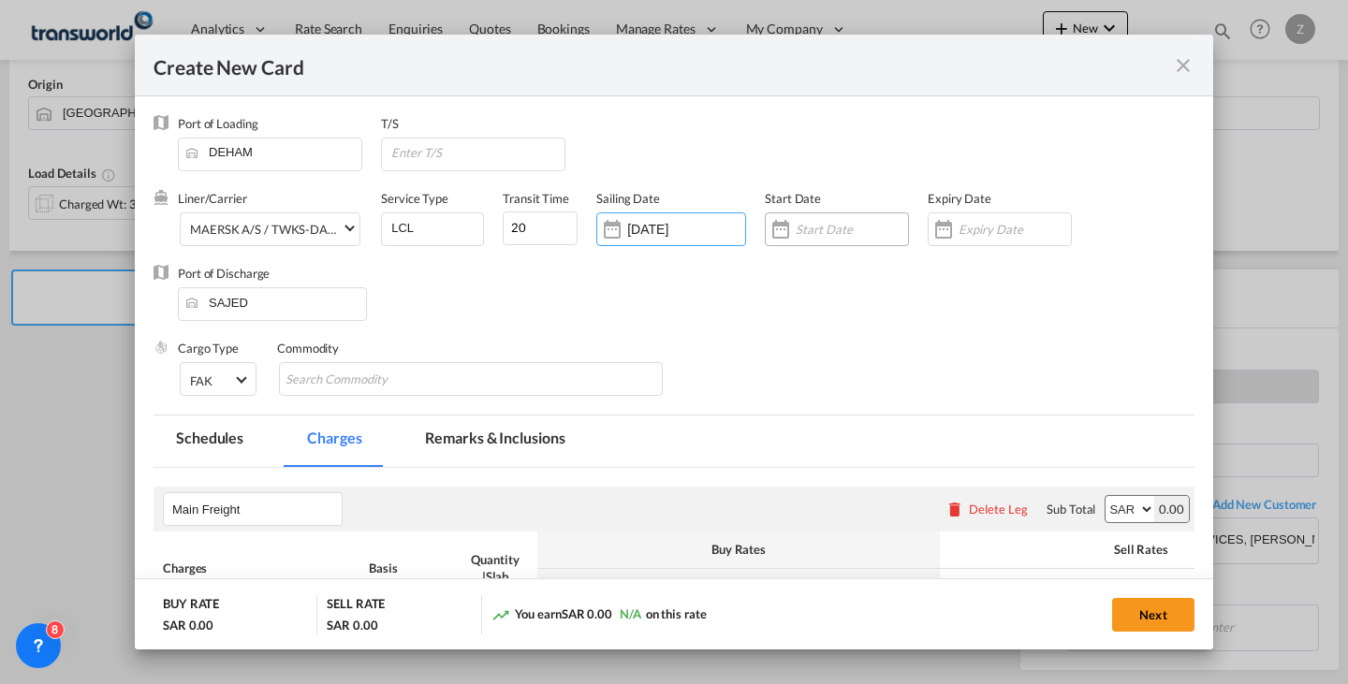
click at [796, 227] on input "Create New Card ..." at bounding box center [852, 229] width 112 height 15
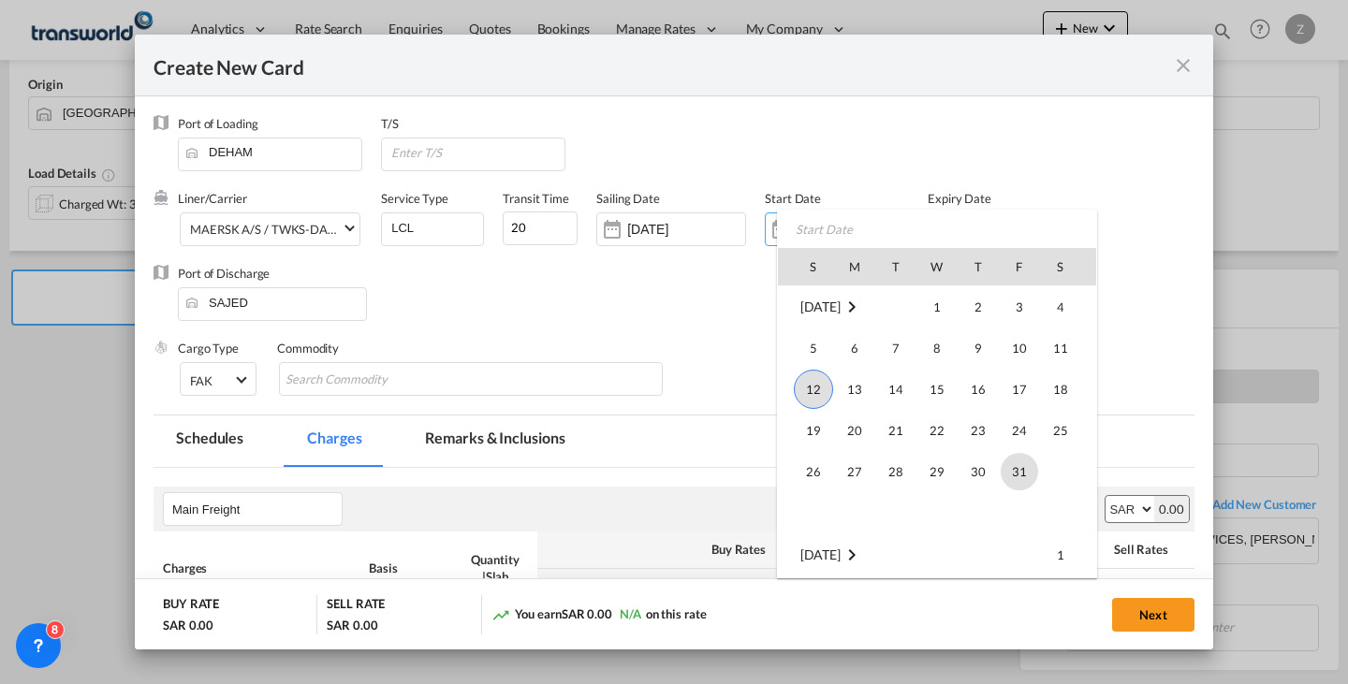
click at [1018, 467] on span "31" at bounding box center [1019, 471] width 37 height 37
type input "[DATE]"
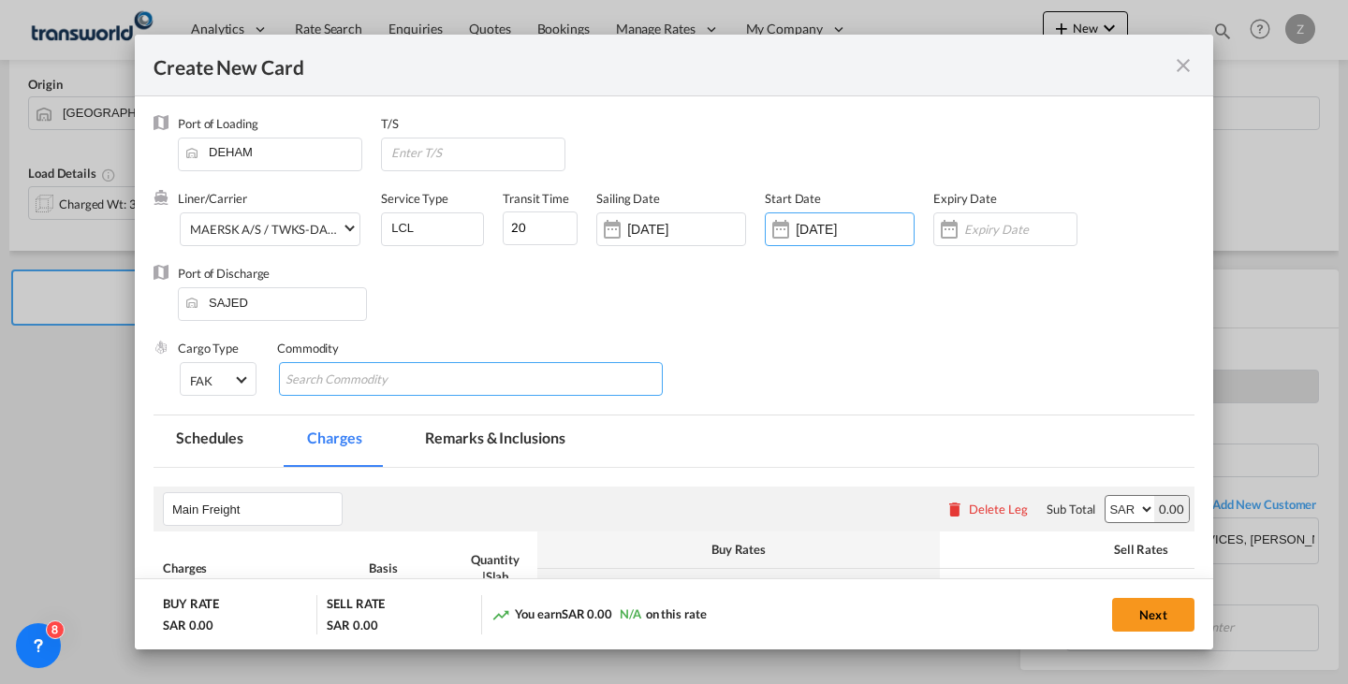
click at [360, 382] on input "Search Commodity" at bounding box center [371, 380] width 171 height 30
type input "GC"
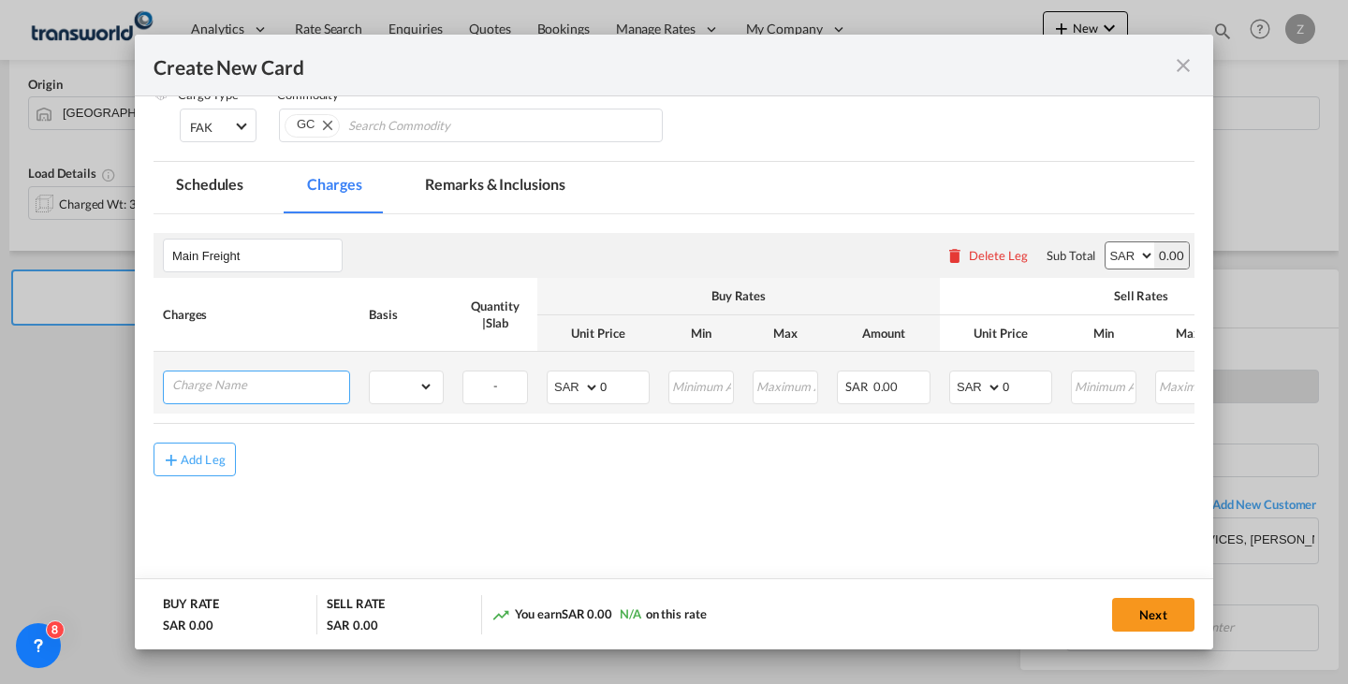
click at [239, 378] on input "Charge Name" at bounding box center [260, 386] width 177 height 28
type input "A"
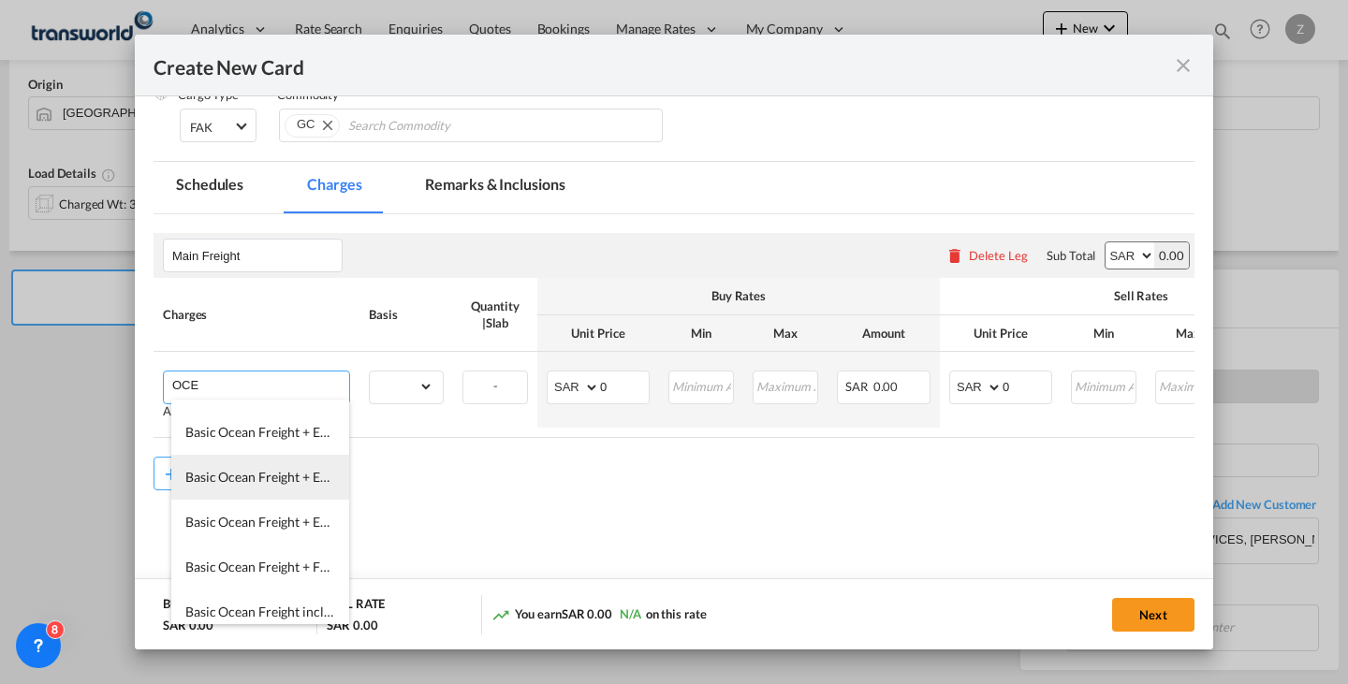
scroll to position [81, 0]
click at [308, 521] on span "Basic Ocean Freight + EXW CHARGES" at bounding box center [294, 521] width 219 height 16
type input "Basic Ocean Freight + EXW CHARGES"
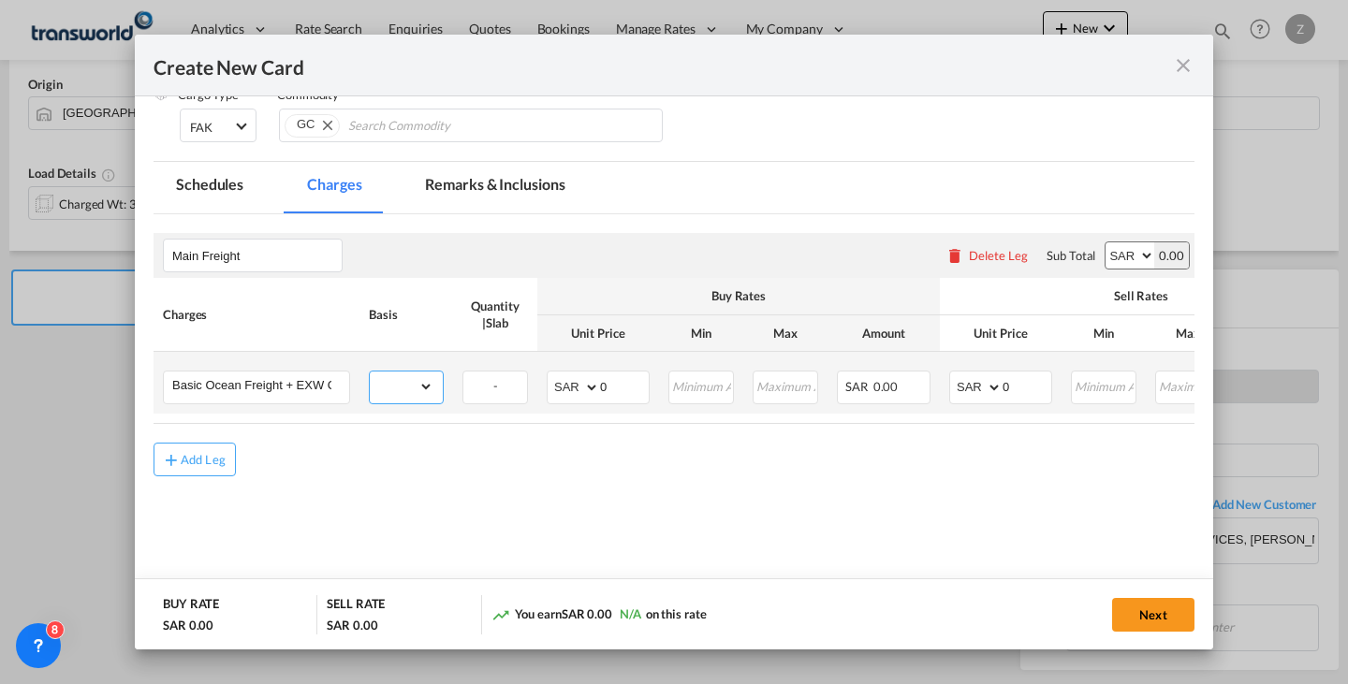
click at [427, 396] on select "gross_weight volumetric_weight per_shipment per_bl per_km per_hawb per_kg flat …" at bounding box center [402, 387] width 64 height 30
select select "per_shipment"
click at [370, 372] on select "gross_weight volumetric_weight per_shipment per_bl per_km per_hawb per_kg flat …" at bounding box center [402, 387] width 64 height 30
click at [1106, 248] on select "AED AFN ALL AMD ANG AOA ARS AUD AWG AZN BAM BBD BDT BGN BHD BIF BMD BND [PERSON…" at bounding box center [1130, 255] width 49 height 26
click at [1106, 242] on select "AED AFN ALL AMD ANG AOA ARS AUD AWG AZN BAM BBD BDT BGN BHD BIF BMD BND [PERSON…" at bounding box center [1130, 255] width 49 height 26
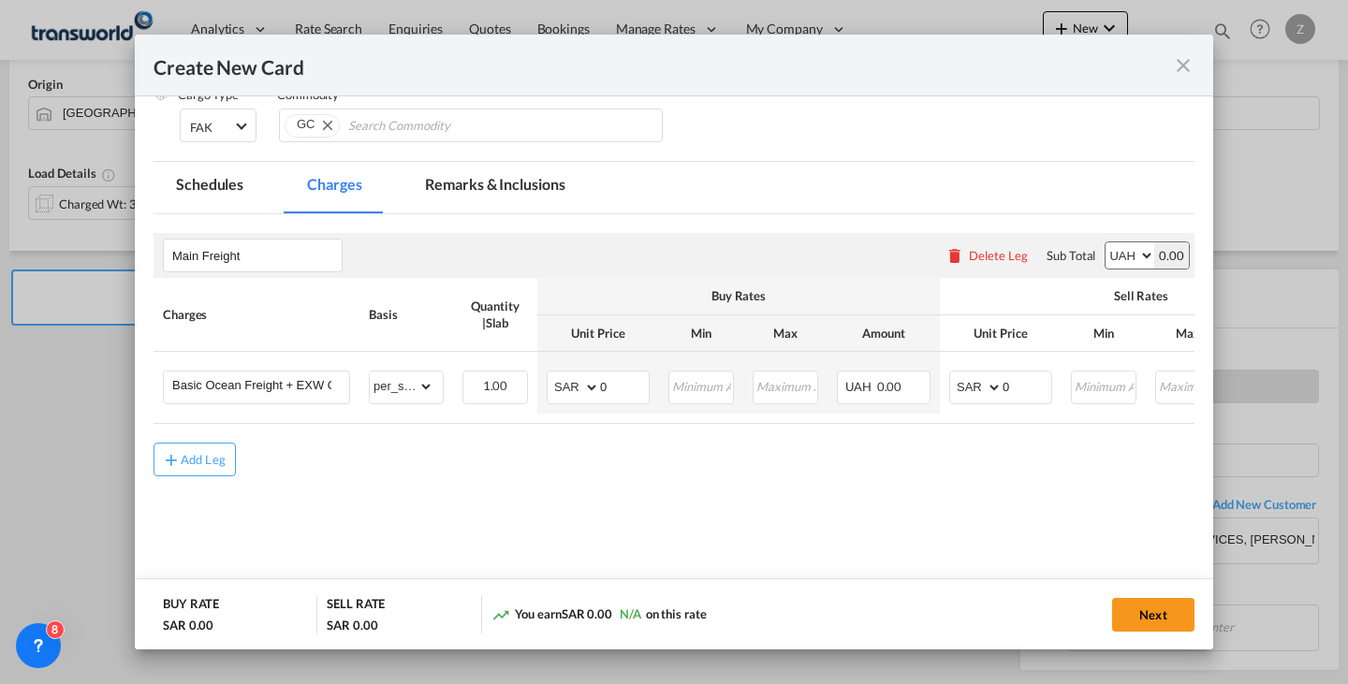
click at [1115, 248] on select "AED AFN ALL AMD ANG AOA ARS AUD AWG AZN BAM BBD BDT BGN BHD BIF BMD BND [PERSON…" at bounding box center [1130, 255] width 49 height 26
select select "string:USD"
click at [1106, 242] on select "AED AFN ALL AMD ANG AOA ARS AUD AWG AZN BAM BBD BDT BGN BHD BIF BMD BND [PERSON…" at bounding box center [1130, 255] width 49 height 26
click at [971, 390] on select "AED AFN ALL AMD ANG AOA ARS AUD AWG AZN BAM BBD BDT BGN BHD BIF BMD BND [PERSON…" at bounding box center [977, 387] width 49 height 26
select select "string:USD"
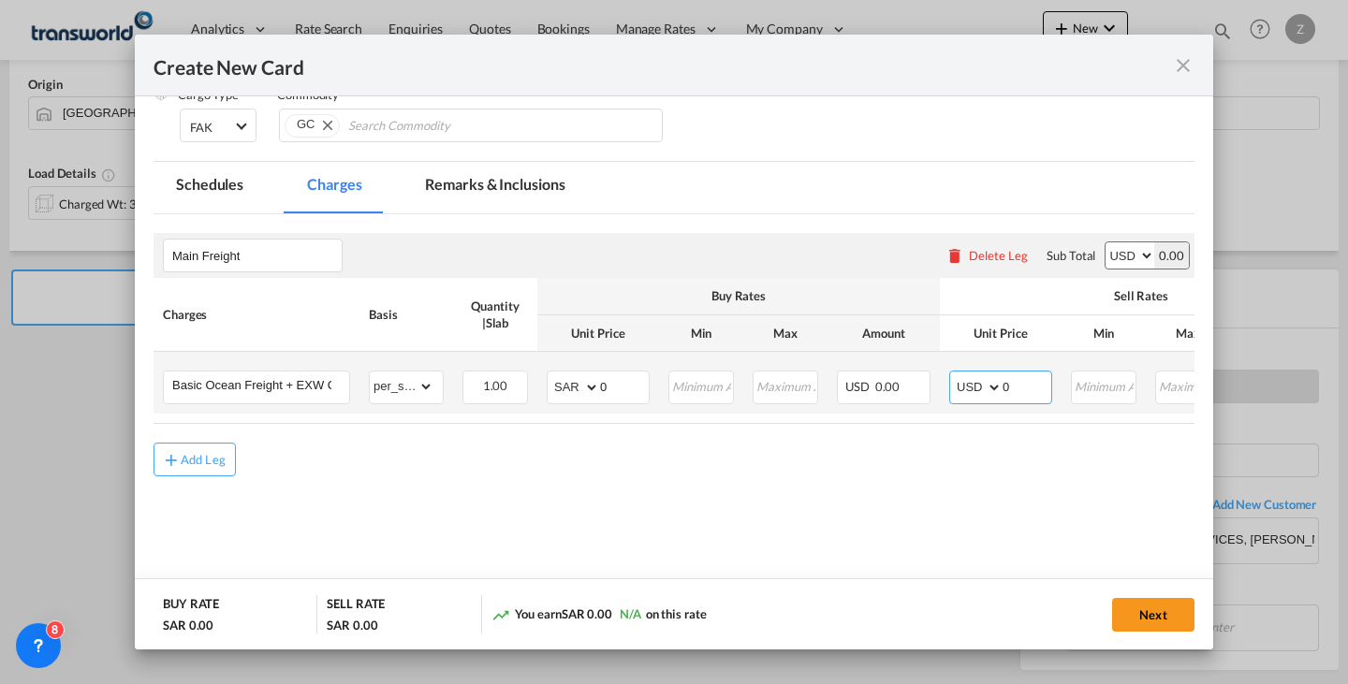
click at [953, 374] on select "AED AFN ALL AMD ANG AOA ARS AUD AWG AZN BAM BBD BDT BGN BHD BIF BMD BND [PERSON…" at bounding box center [977, 387] width 49 height 26
click at [563, 396] on select "AED AFN ALL AMD ANG AOA ARS AUD AWG AZN BAM BBD BDT BGN BHD BIF BMD BND [PERSON…" at bounding box center [574, 387] width 49 height 26
select select "string:USD"
click at [550, 374] on select "AED AFN ALL AMD ANG AOA ARS AUD AWG AZN BAM BBD BDT BGN BHD BIF BMD BND [PERSON…" at bounding box center [574, 387] width 49 height 26
click at [1009, 388] on input "0" at bounding box center [1027, 386] width 49 height 28
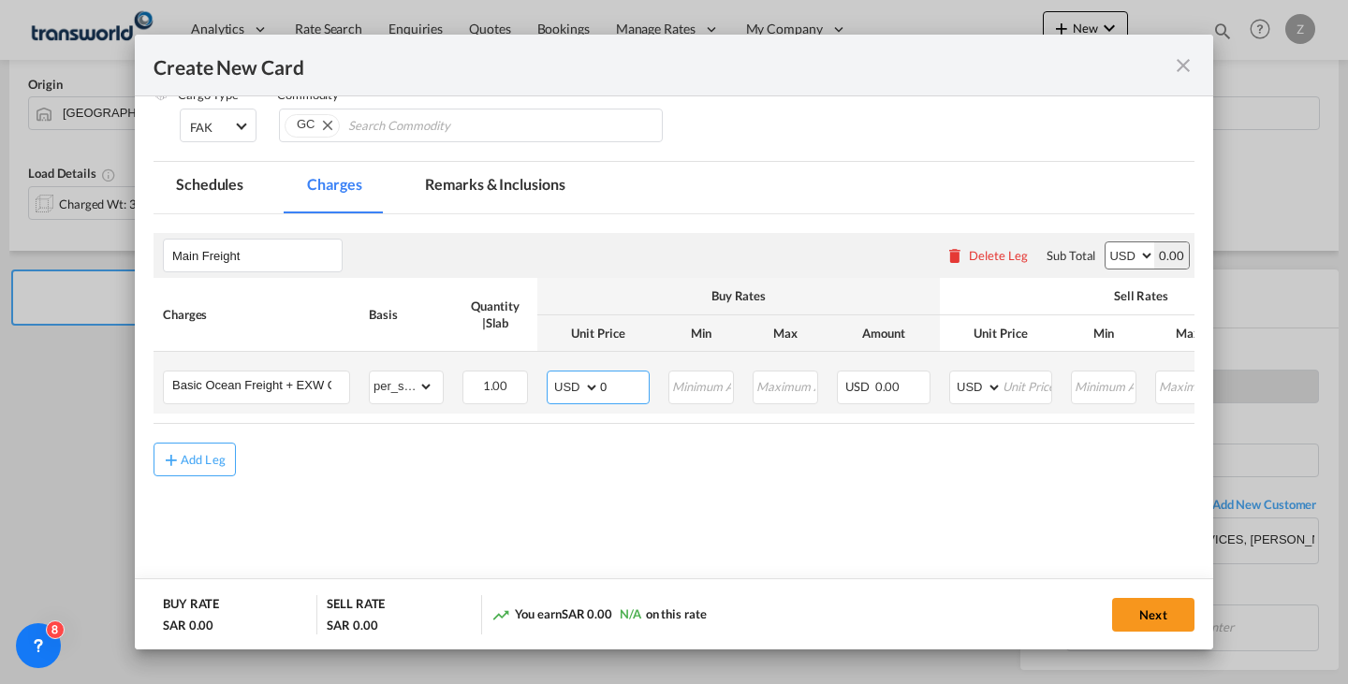
click at [623, 379] on input "0" at bounding box center [624, 386] width 49 height 28
type input "150"
click at [1012, 381] on input "Create New Card ..." at bounding box center [1027, 386] width 49 height 28
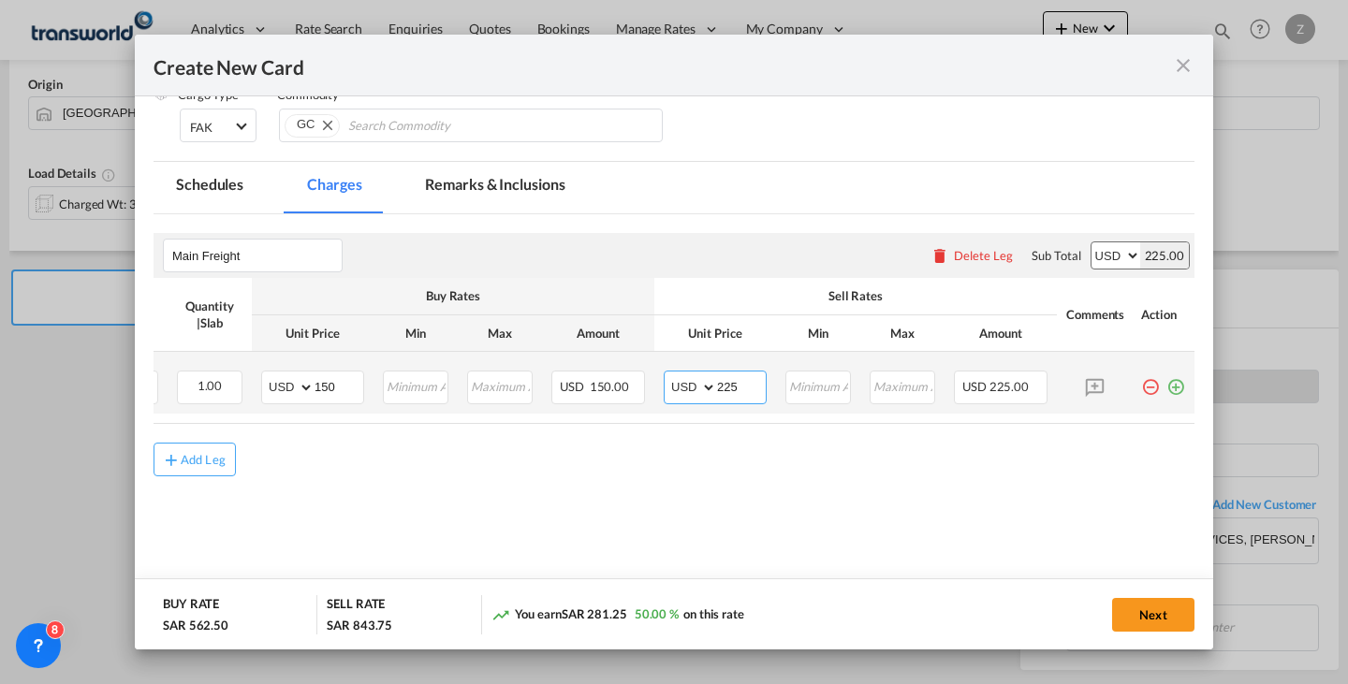
type input "225"
click at [1166, 383] on md-icon "icon-plus-circle-outline green-400-fg" at bounding box center [1175, 380] width 19 height 19
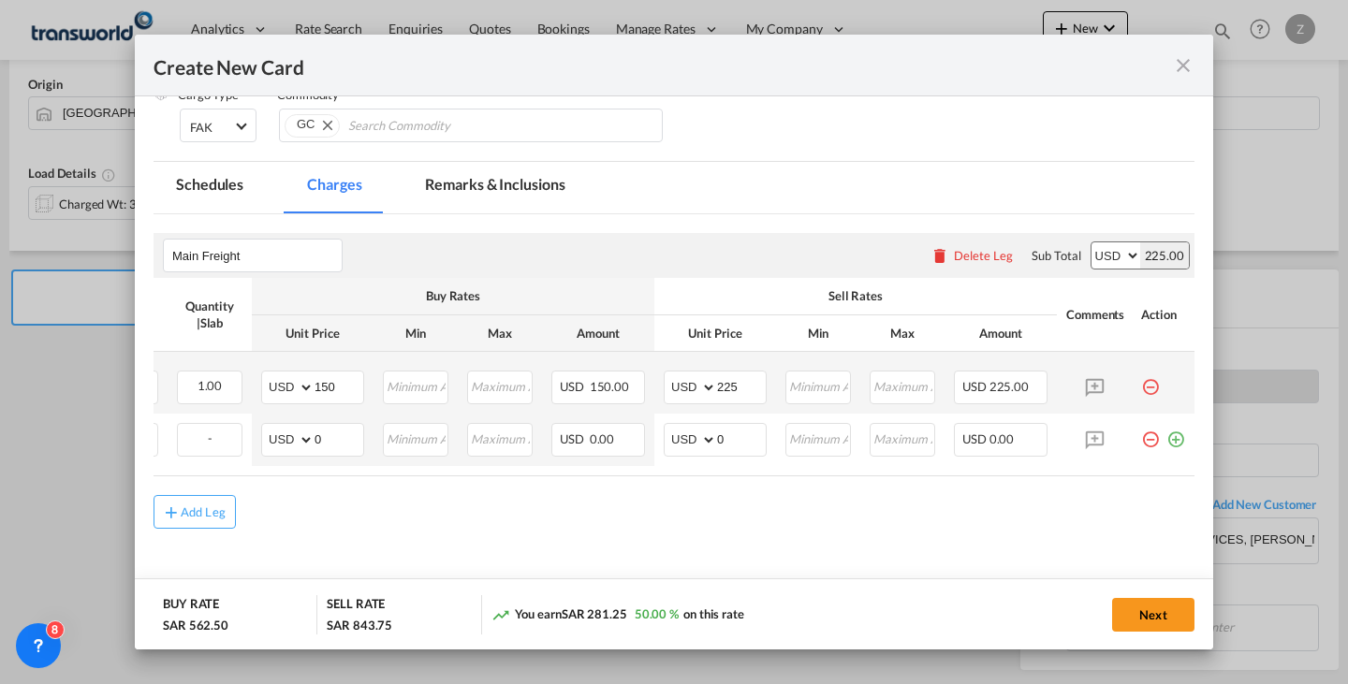
click at [1141, 440] on md-icon "icon-minus-circle-outline red-400-fg pt-7" at bounding box center [1150, 432] width 19 height 19
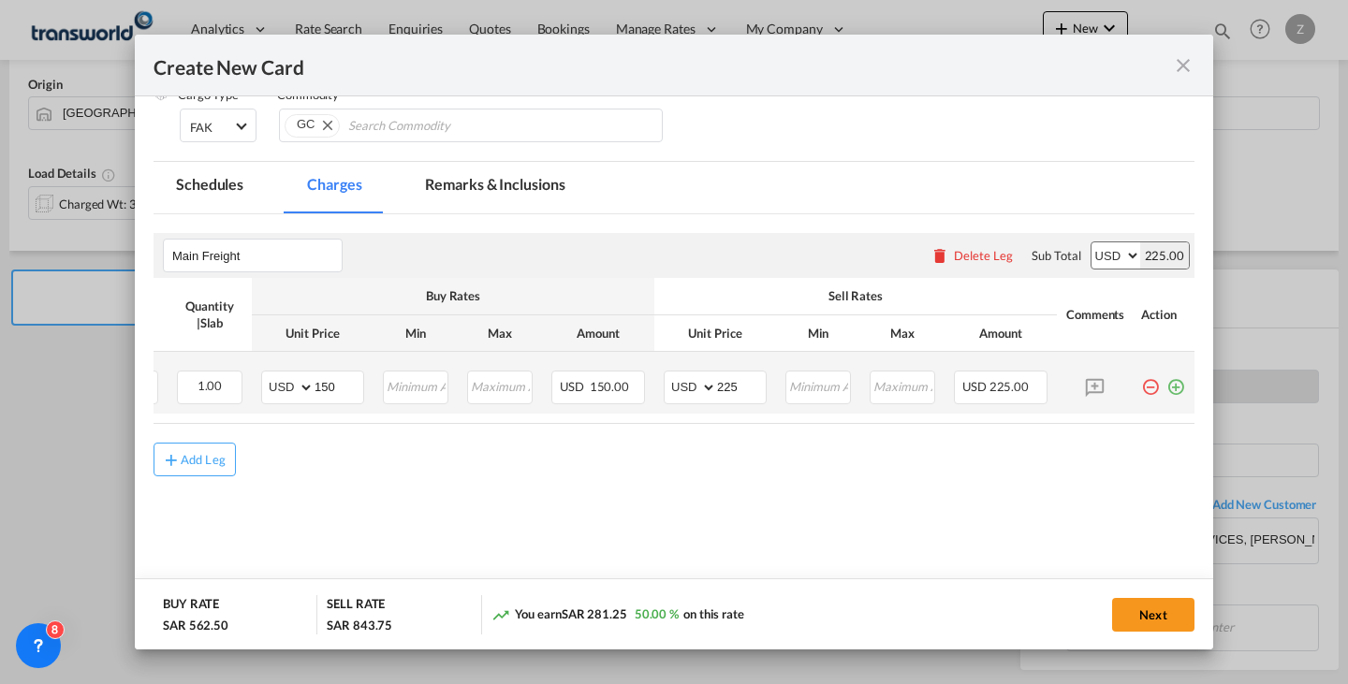
click at [1159, 597] on div "Next" at bounding box center [997, 614] width 394 height 38
click at [1159, 600] on button "Next" at bounding box center [1153, 615] width 82 height 34
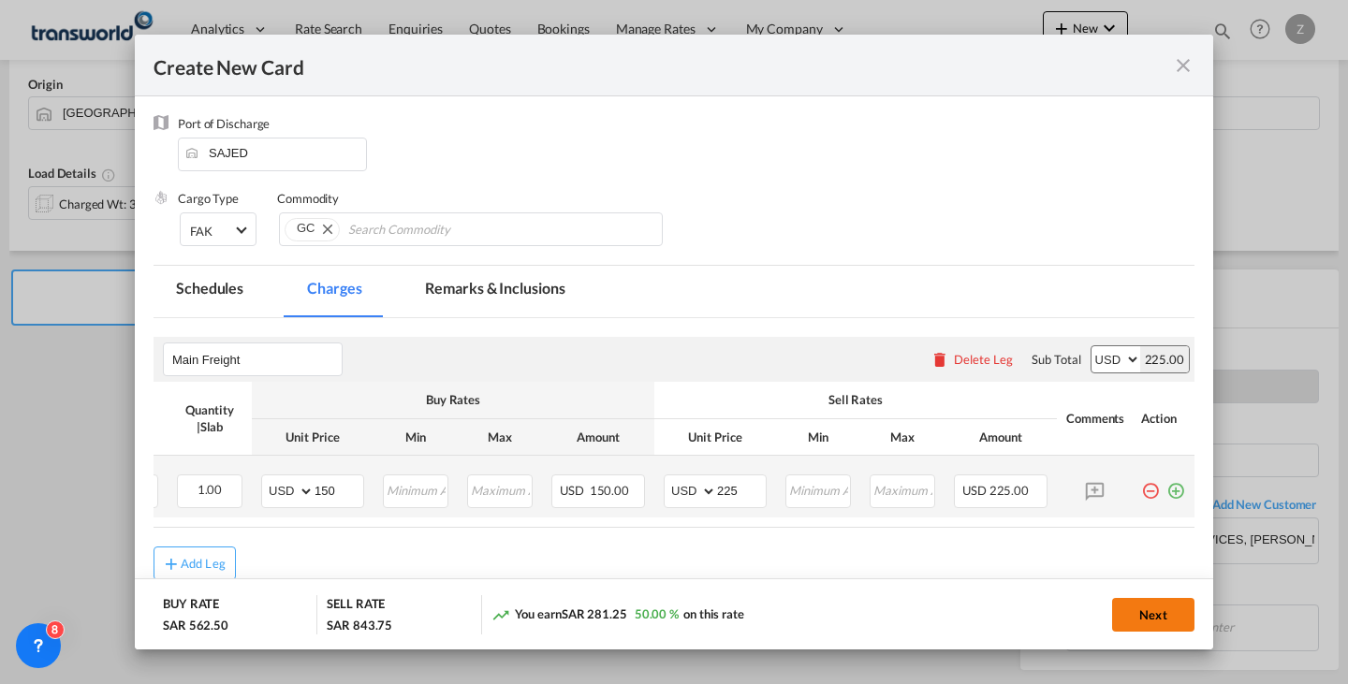
scroll to position [0, 0]
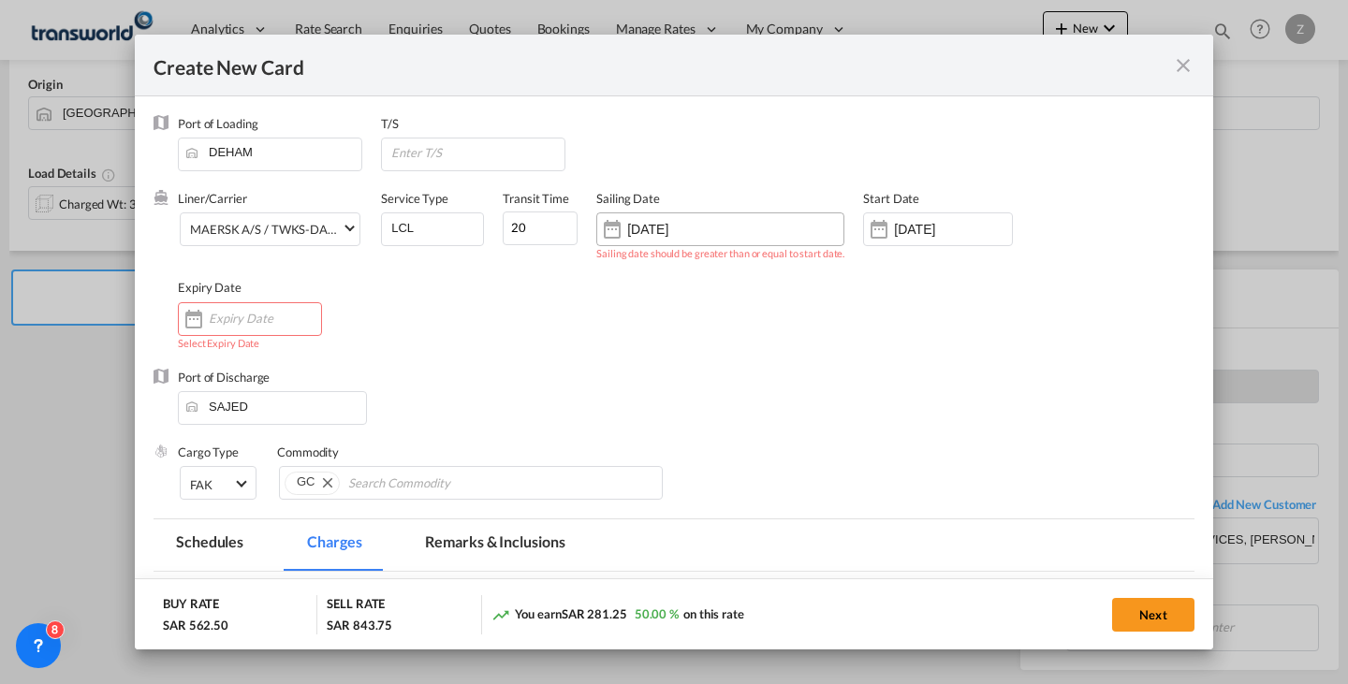
click at [711, 229] on input "[DATE]" at bounding box center [686, 229] width 118 height 15
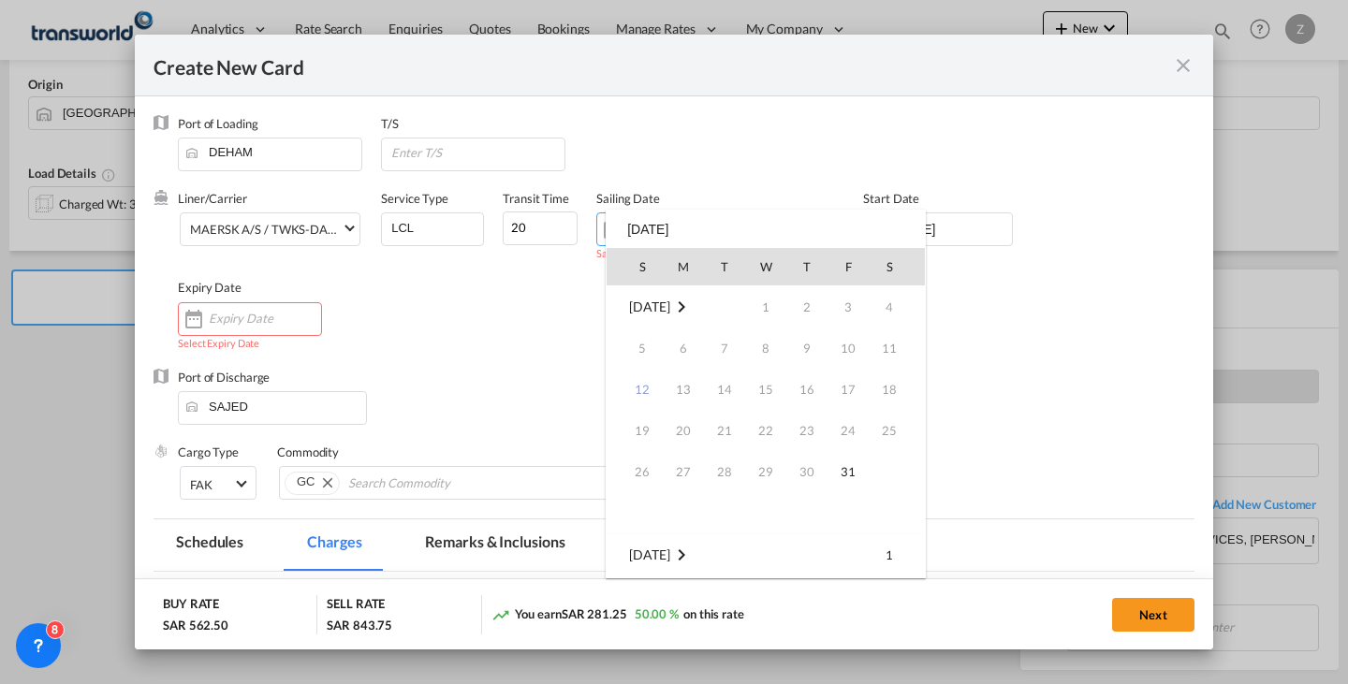
click at [237, 345] on div at bounding box center [674, 342] width 1348 height 684
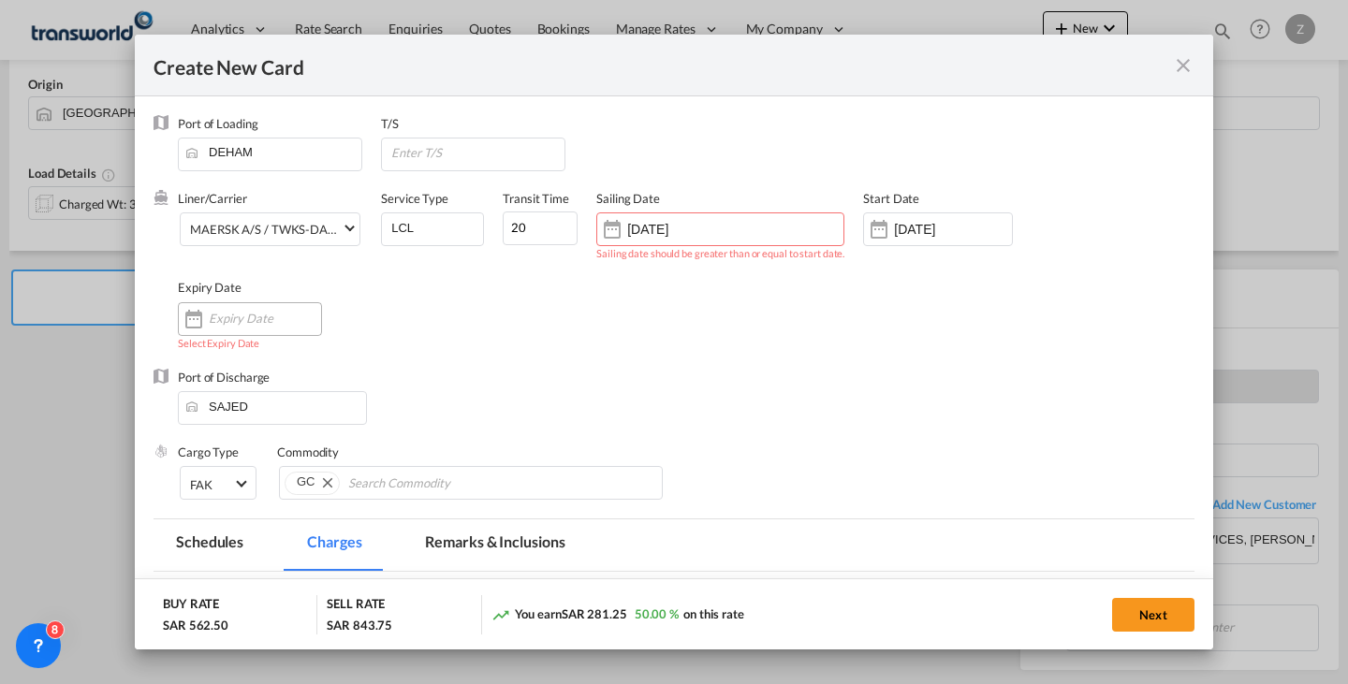
click at [254, 325] on input "Create New Card ..." at bounding box center [265, 318] width 112 height 15
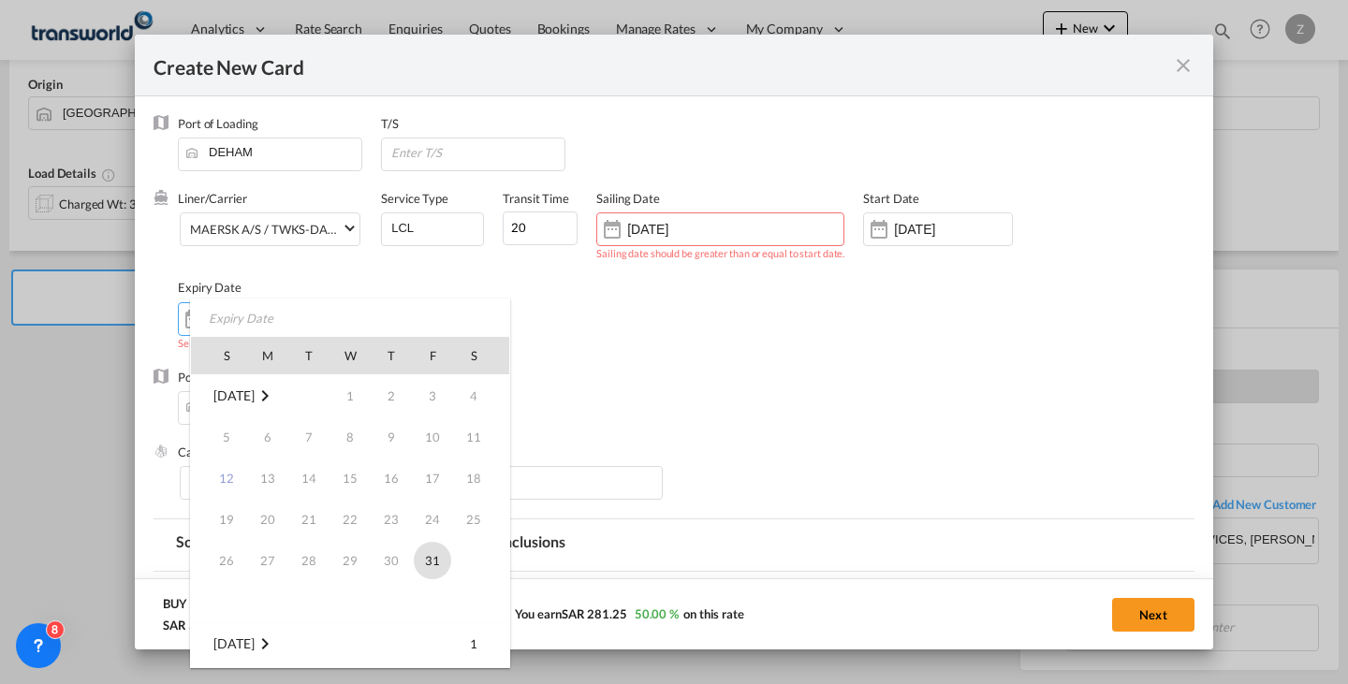
click at [444, 556] on span "31" at bounding box center [432, 560] width 37 height 37
type input "[DATE]"
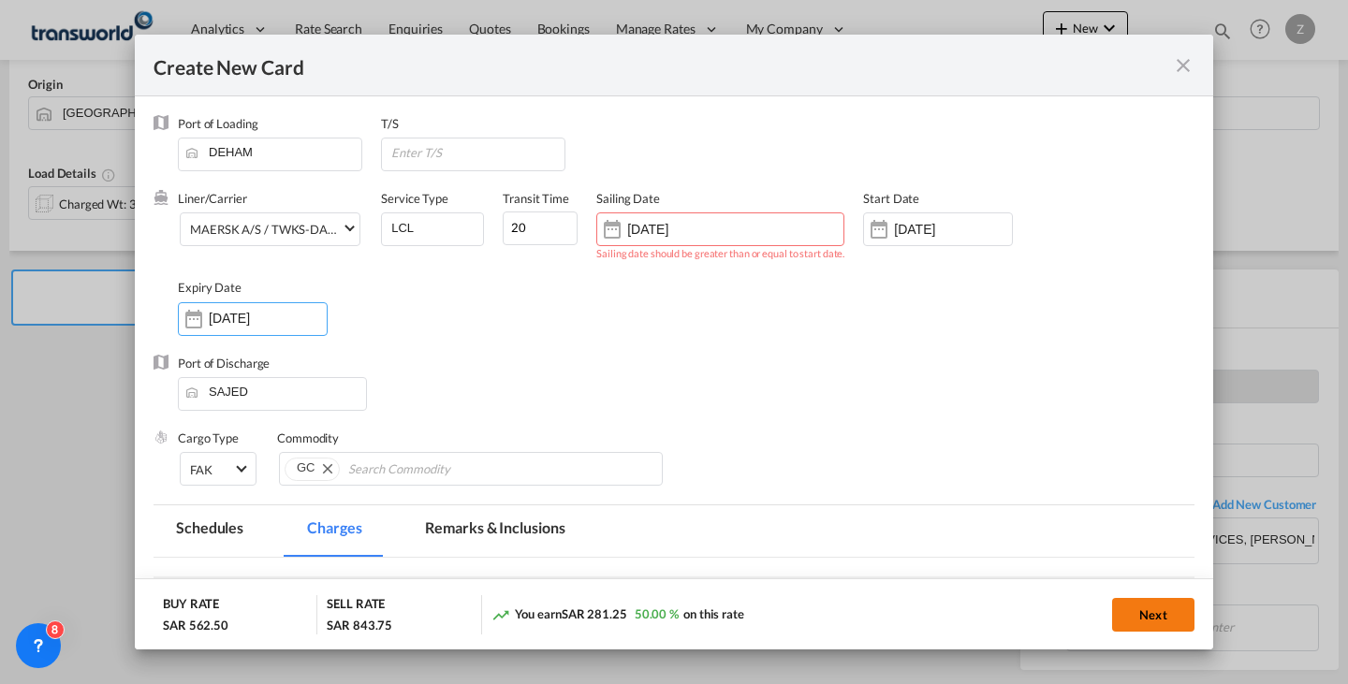
click at [1138, 610] on button "Next" at bounding box center [1153, 615] width 82 height 34
click at [750, 224] on div "[DATE]" at bounding box center [720, 230] width 248 height 34
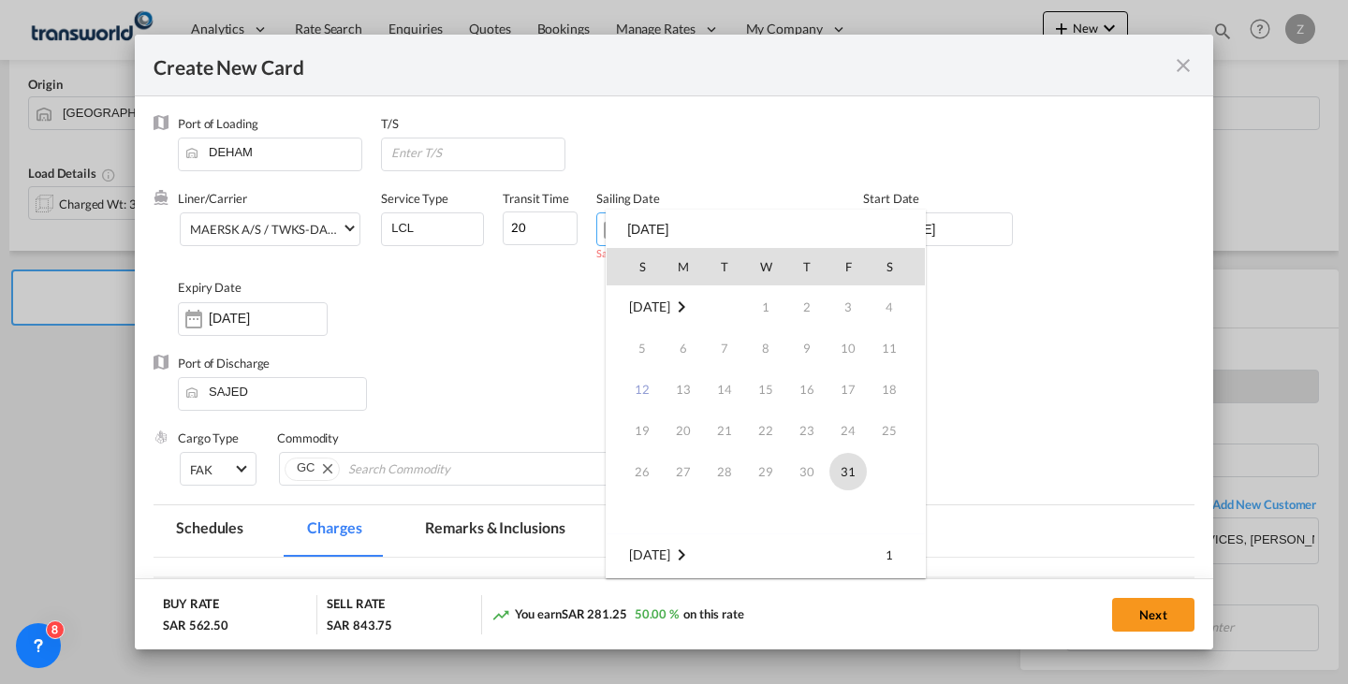
click at [843, 464] on span "31" at bounding box center [847, 471] width 37 height 37
type input "[DATE]"
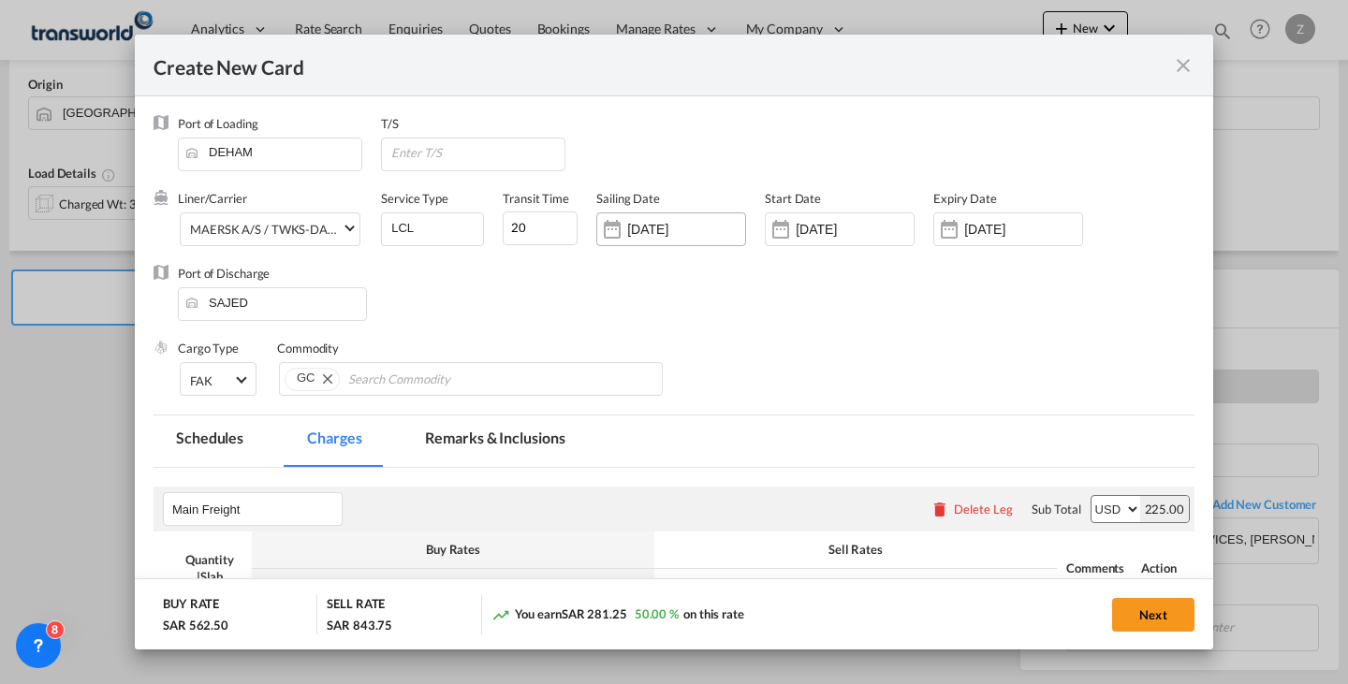
click at [696, 221] on div "[DATE]" at bounding box center [686, 229] width 118 height 17
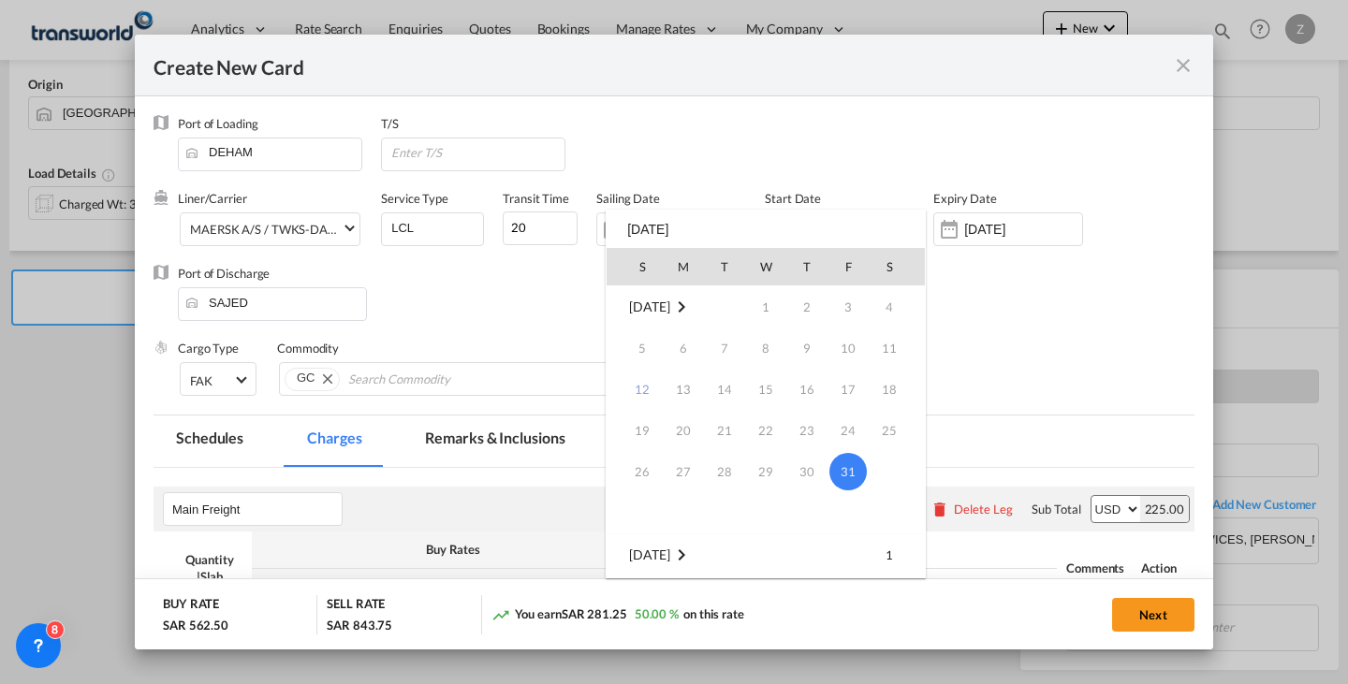
click at [545, 285] on div at bounding box center [674, 342] width 1348 height 684
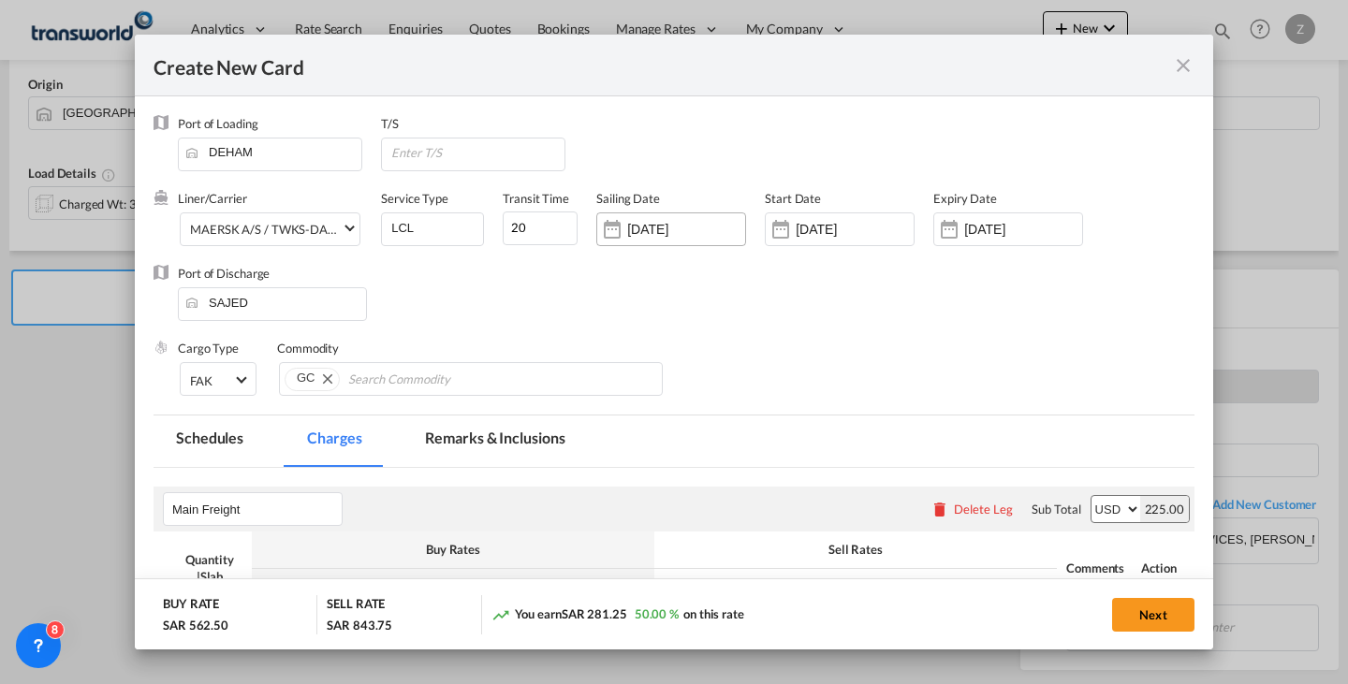
drag, startPoint x: 699, startPoint y: 227, endPoint x: 606, endPoint y: 227, distance: 93.6
click at [606, 227] on div "[DATE]" at bounding box center [671, 230] width 150 height 34
click at [608, 293] on div "Port of Discharge SAJED" at bounding box center [674, 302] width 1041 height 75
click at [1139, 612] on button "Next" at bounding box center [1153, 615] width 82 height 34
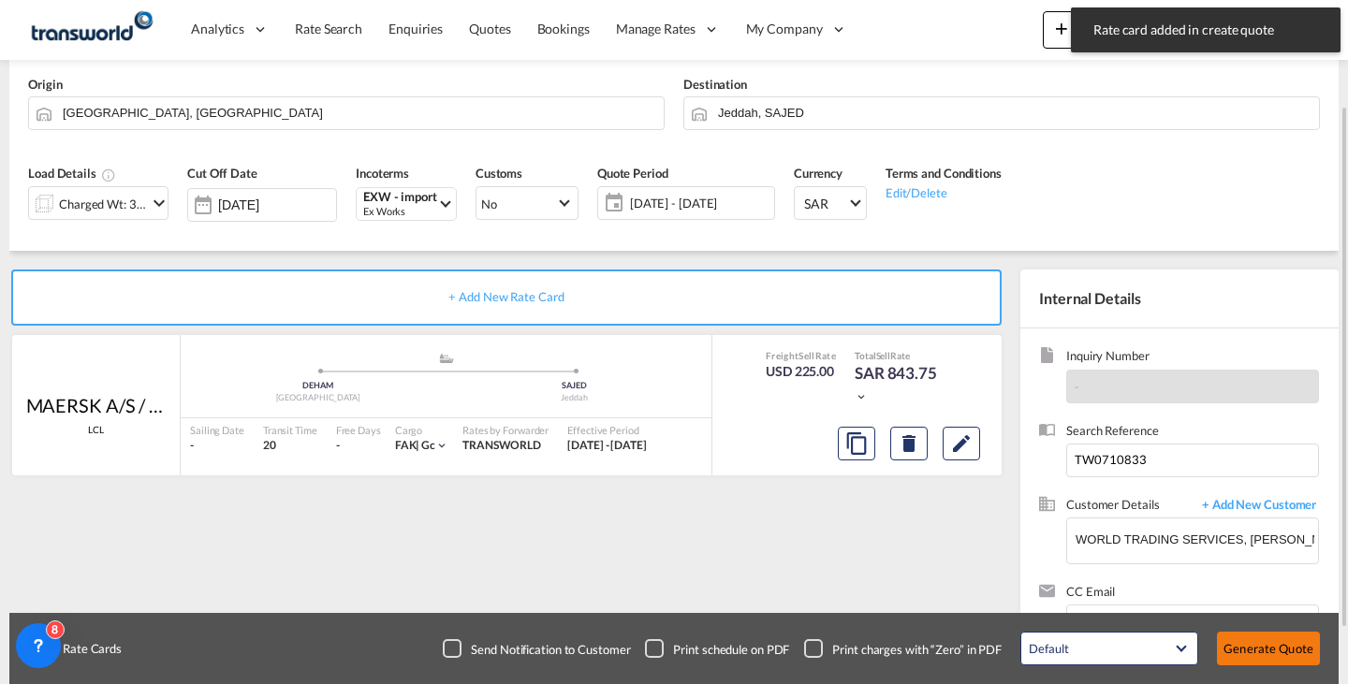
click at [1257, 650] on button "Generate Quote" at bounding box center [1268, 649] width 103 height 34
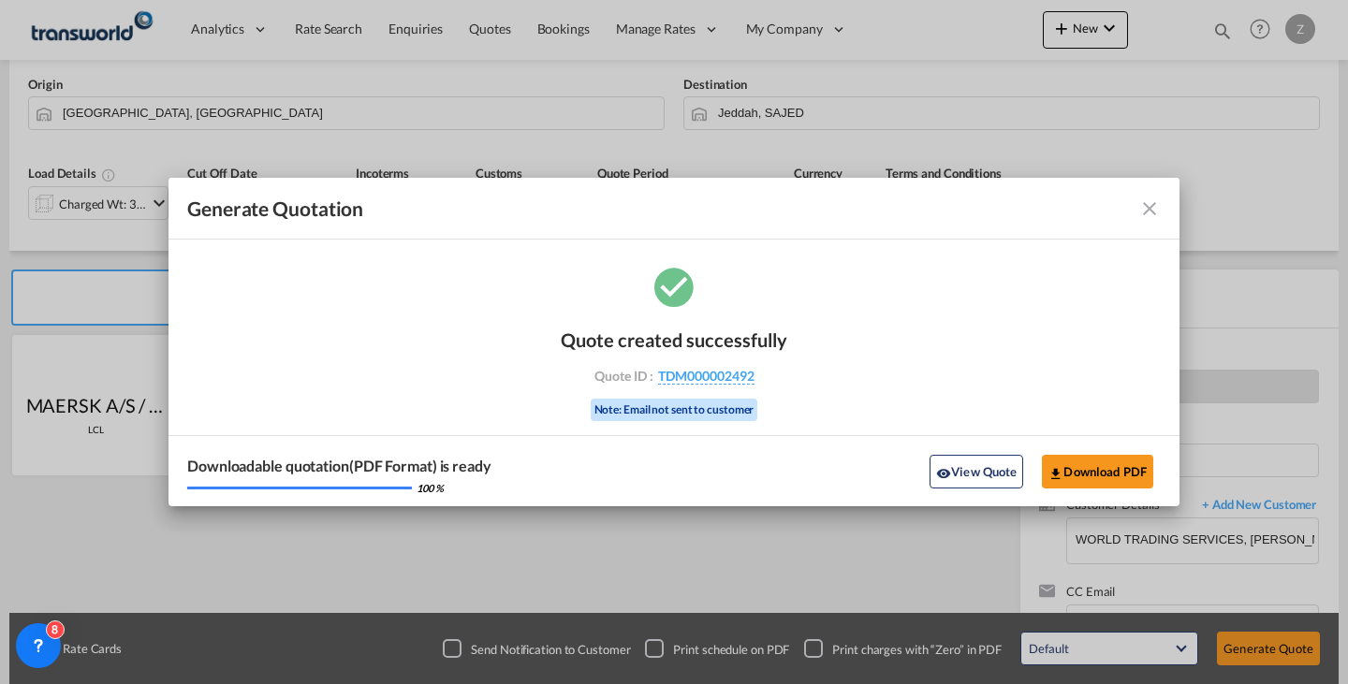
click at [696, 366] on div "Quote created successfully Quote ID : TDM000002492 Note: Email not sent to cust…" at bounding box center [674, 373] width 227 height 126
click at [696, 370] on span "TDM000002492" at bounding box center [706, 376] width 96 height 17
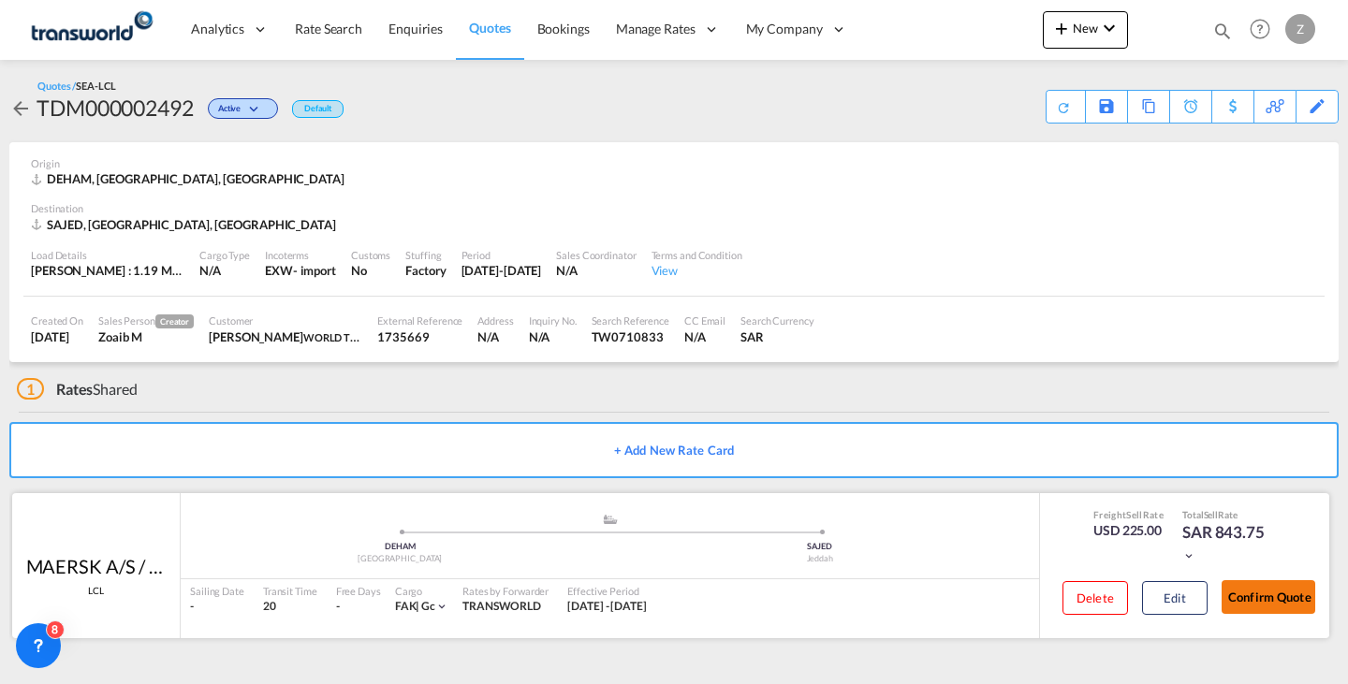
drag, startPoint x: 1307, startPoint y: 615, endPoint x: 1297, endPoint y: 596, distance: 21.4
click at [1297, 596] on div "Confirm Quote" at bounding box center [1269, 601] width 94 height 53
click at [1297, 596] on button "Confirm Quote" at bounding box center [1269, 597] width 94 height 34
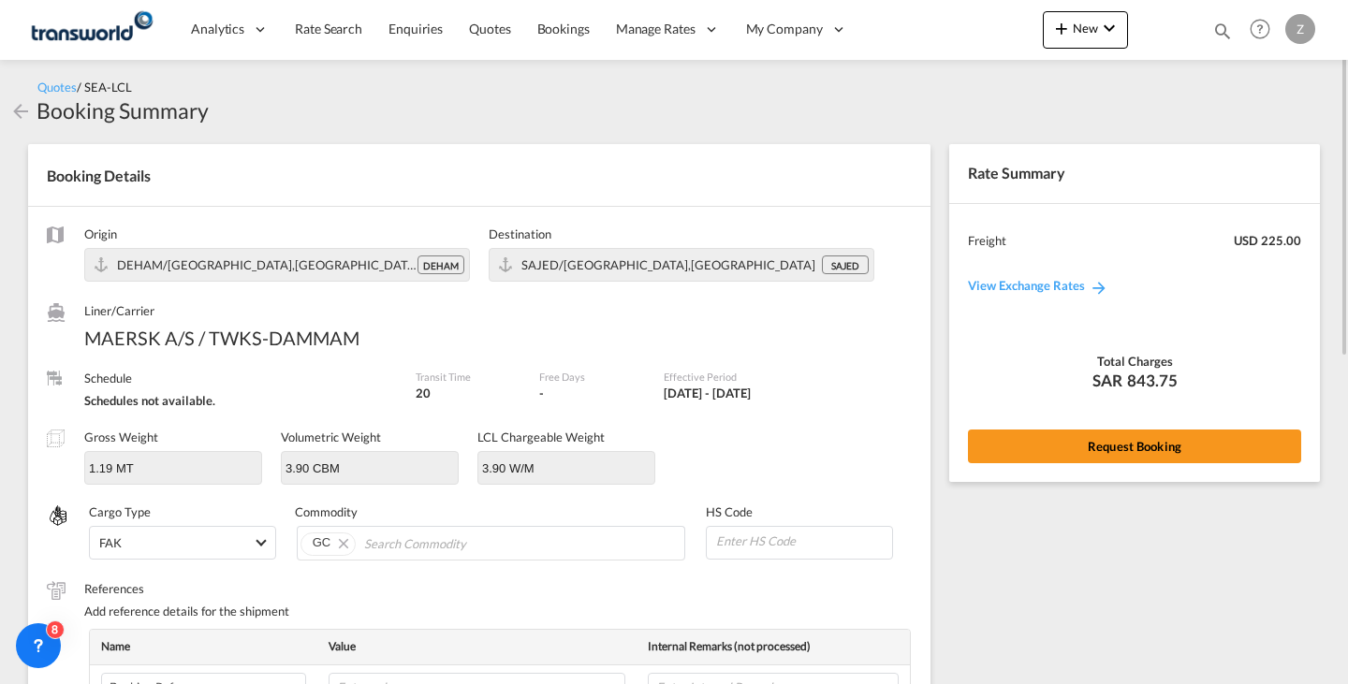
scroll to position [635, 0]
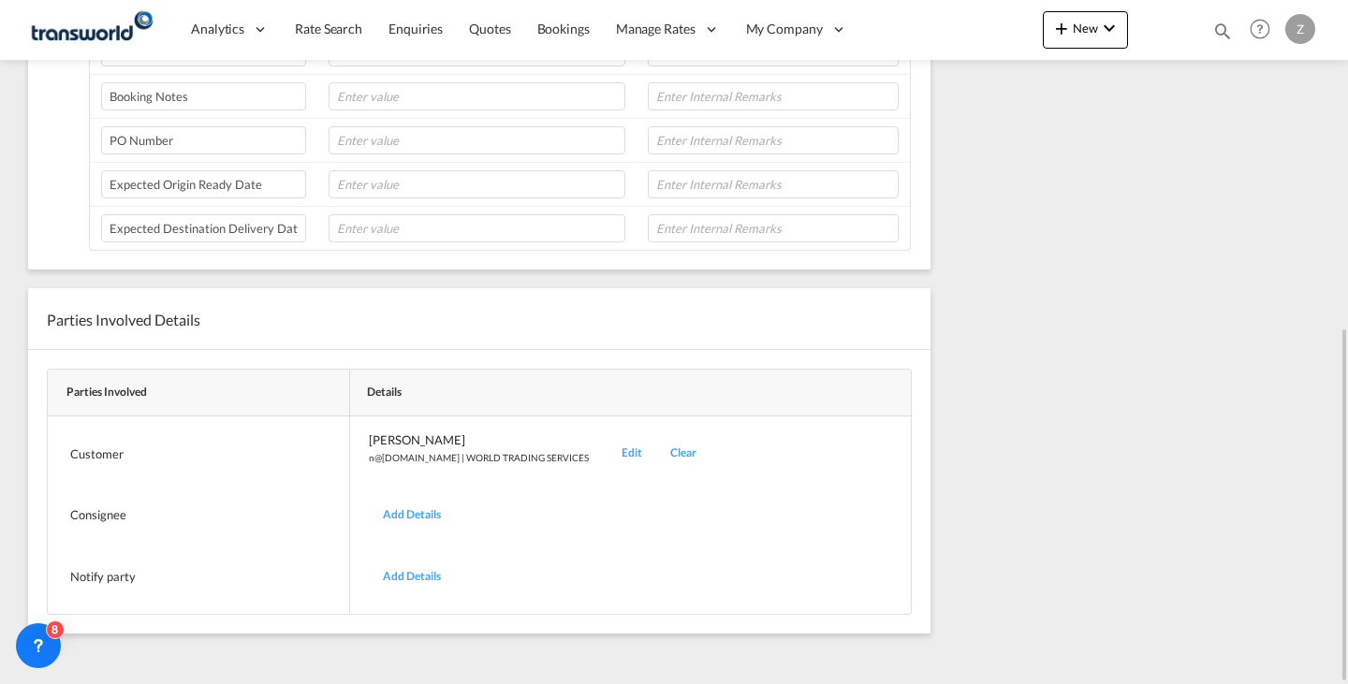
click at [608, 454] on div "Edit" at bounding box center [632, 454] width 49 height 44
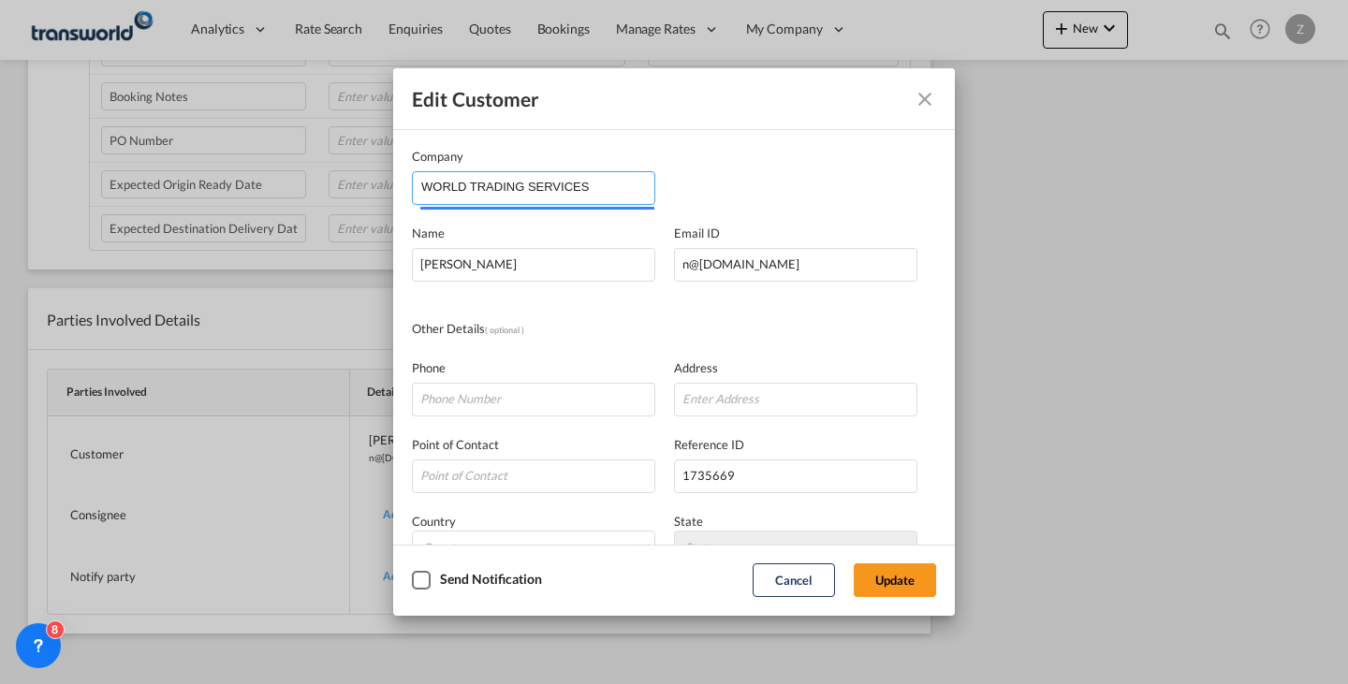
drag, startPoint x: 630, startPoint y: 198, endPoint x: 160, endPoint y: 191, distance: 470.0
click at [160, 191] on div "Edit Customer Company WORLD TRADING SERVICES Name [PERSON_NAME] Email ID [EMAIL…" at bounding box center [674, 342] width 1348 height 684
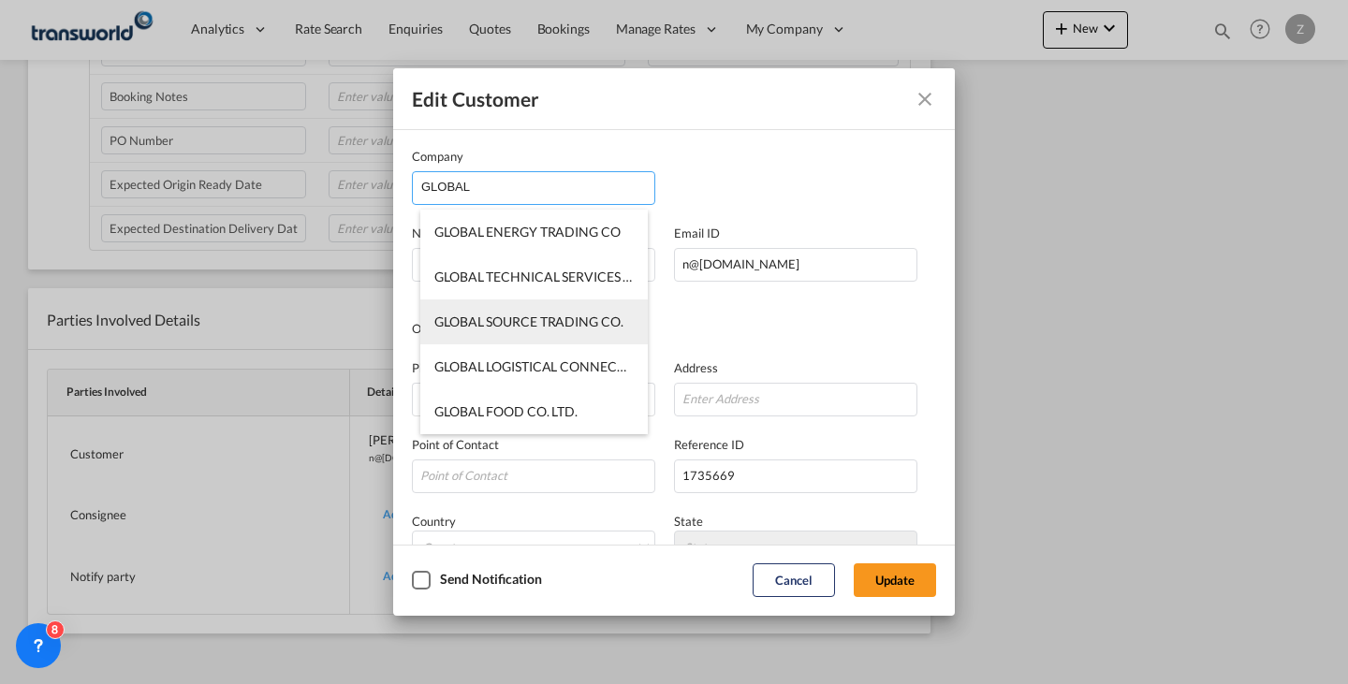
click at [506, 326] on span "GLOBAL SOURCE TRADING CO." at bounding box center [528, 322] width 189 height 16
type input "GLOBAL SOURCE TRADING CO."
type input "[EMAIL_ADDRESS][DOMAIN_NAME]"
type input "531538838"
type input "1756705"
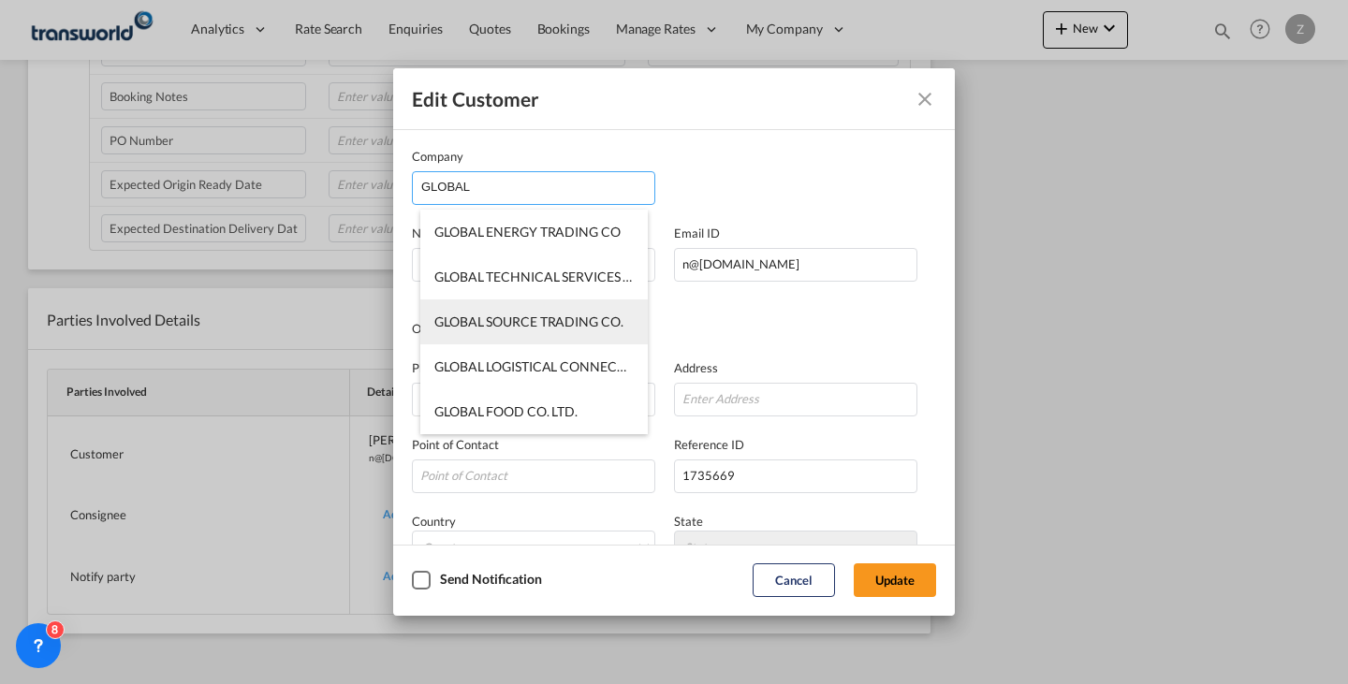
type input "43269"
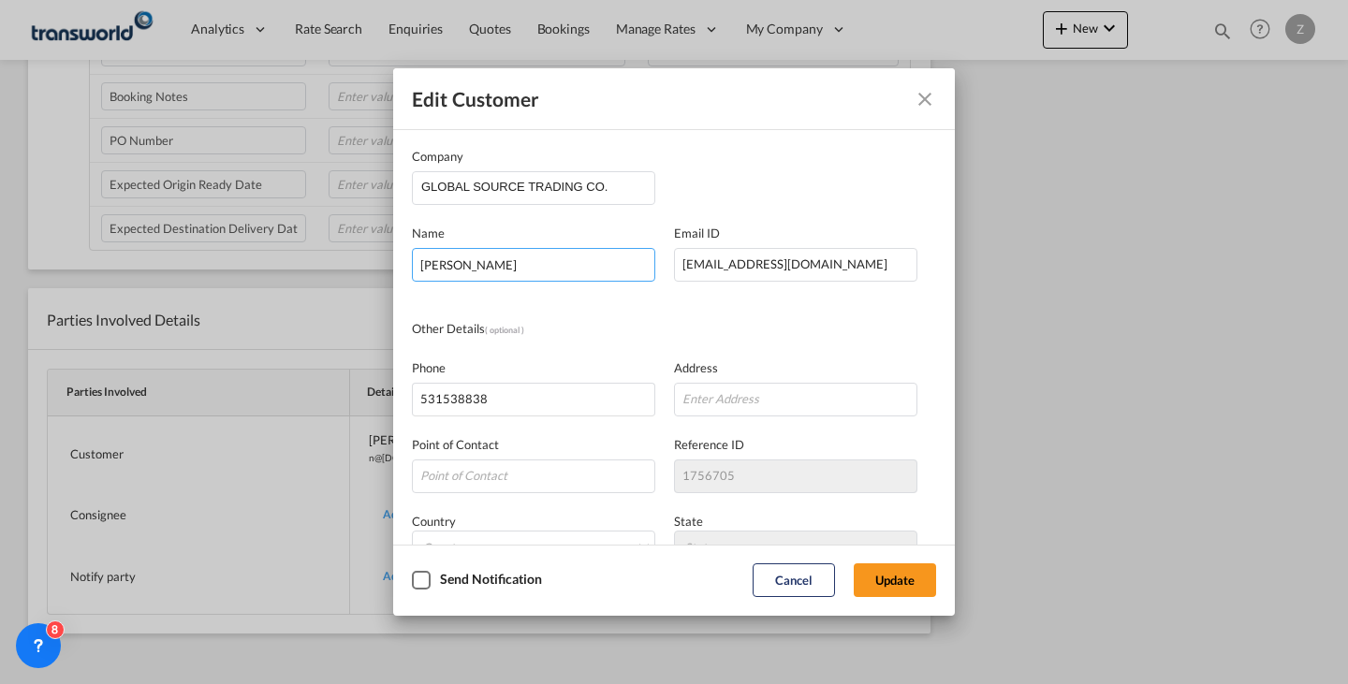
drag, startPoint x: 564, startPoint y: 254, endPoint x: 301, endPoint y: 270, distance: 262.6
click at [301, 270] on div "Edit Customer Company GLOBAL SOURCE TRADING CO. Name [PERSON_NAME] Email ID [EM…" at bounding box center [674, 342] width 1348 height 684
type input "[PERSON_NAME]"
click at [905, 593] on button "Update" at bounding box center [895, 581] width 82 height 34
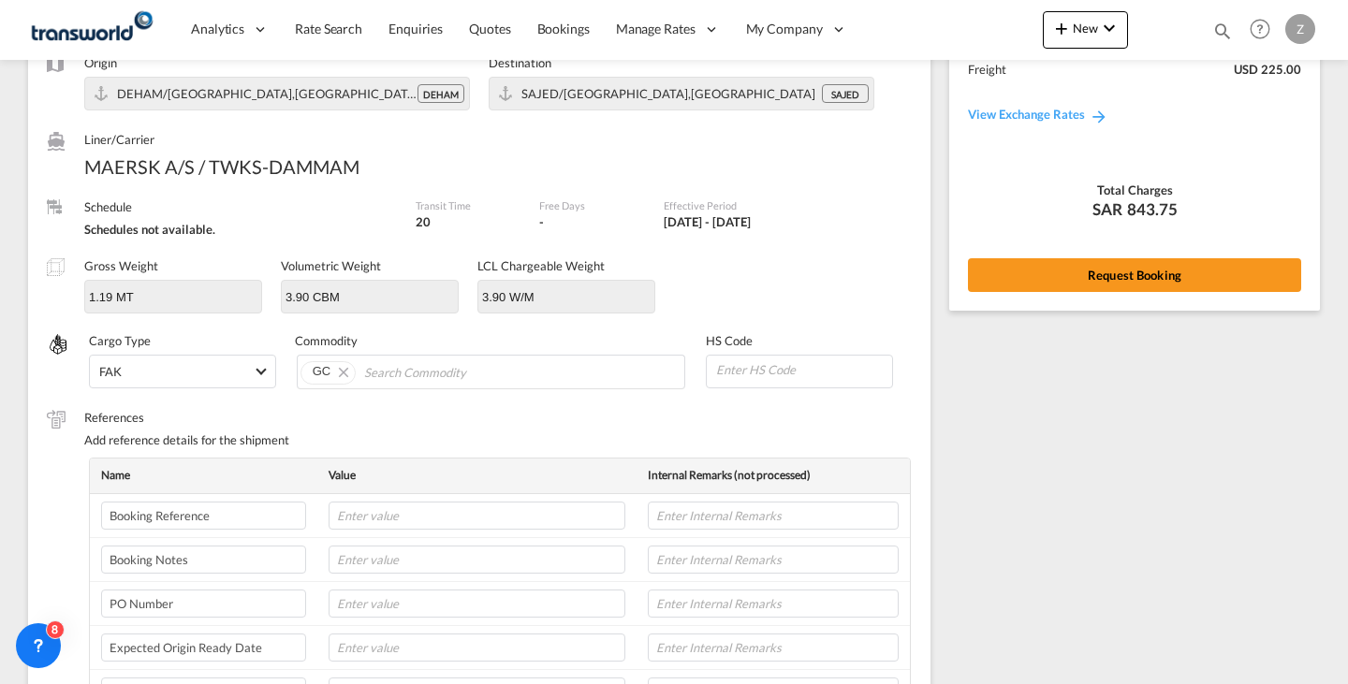
scroll to position [159, 0]
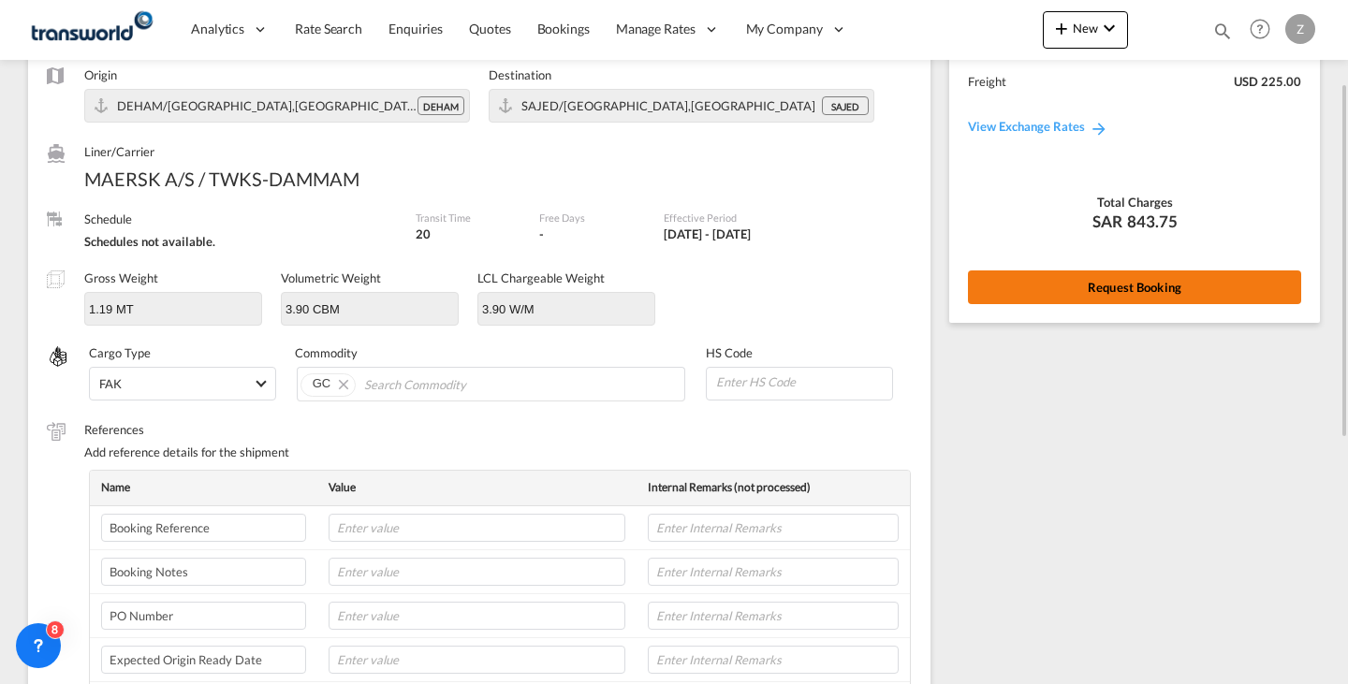
click at [1064, 296] on button "Request Booking" at bounding box center [1134, 288] width 333 height 34
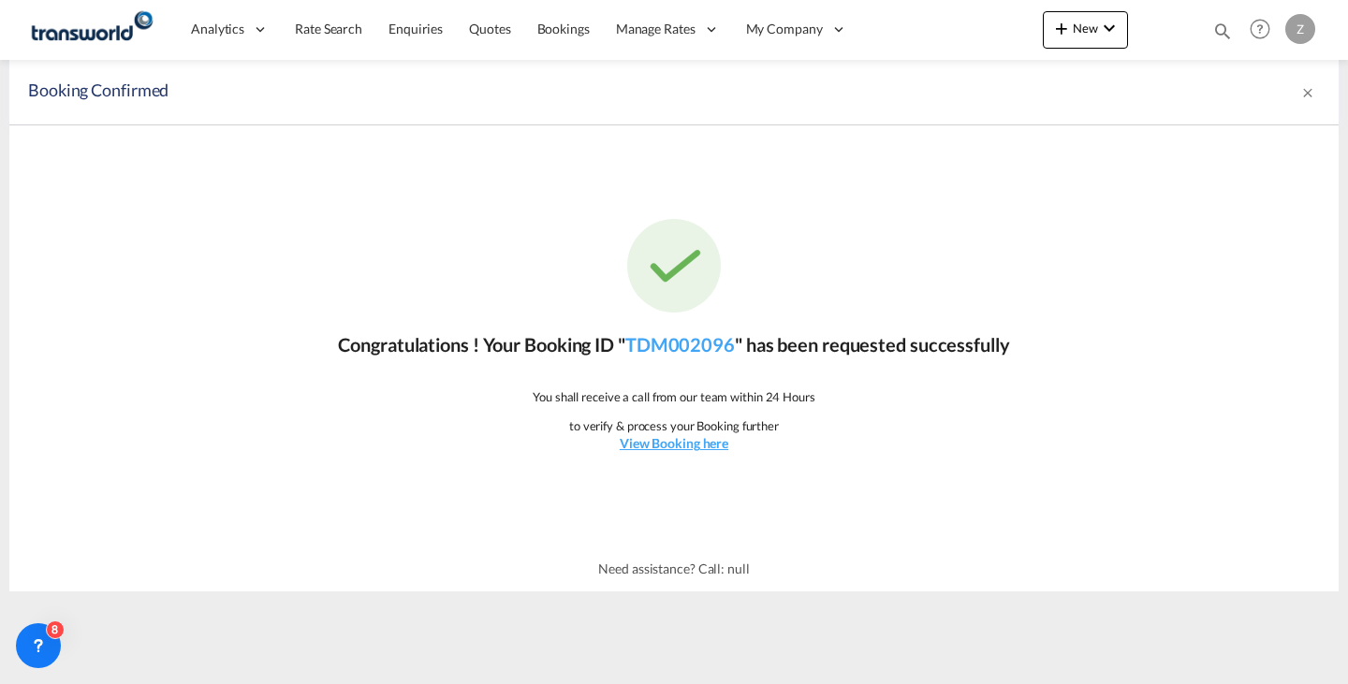
scroll to position [0, 0]
click at [694, 341] on link "TDM002096" at bounding box center [680, 344] width 110 height 22
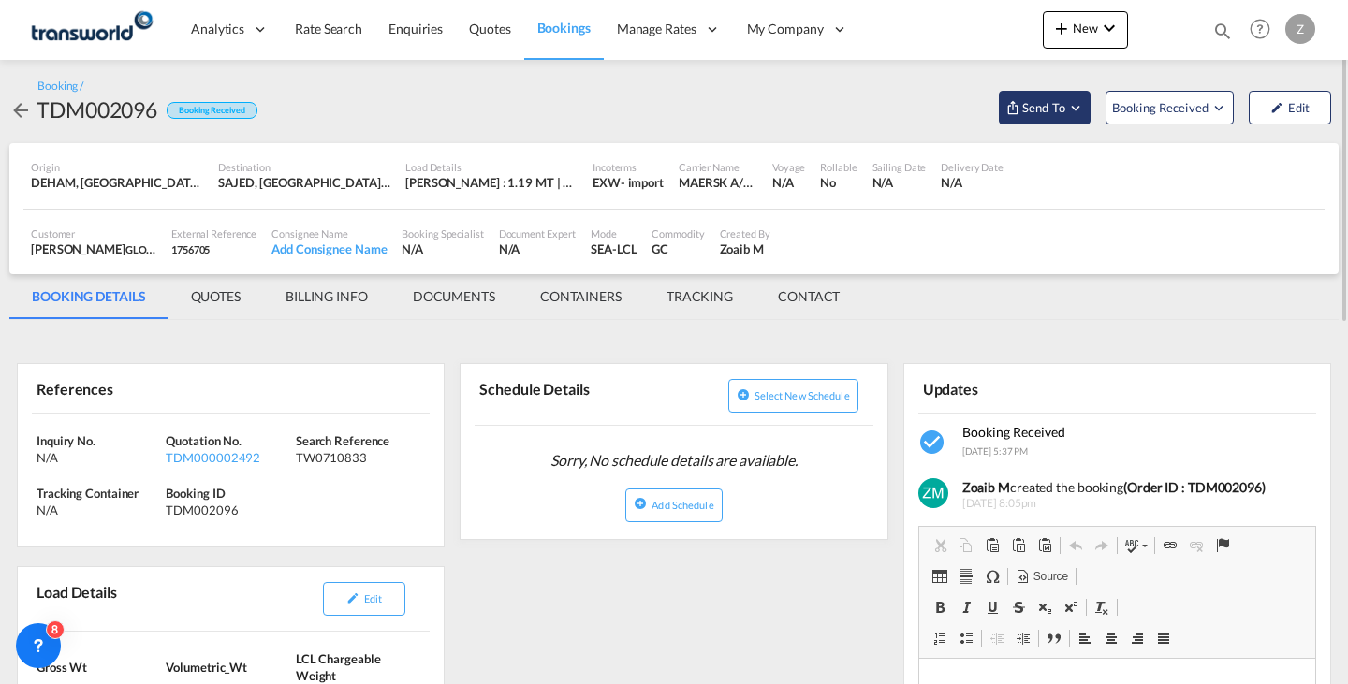
drag, startPoint x: 1015, startPoint y: 110, endPoint x: 1006, endPoint y: 117, distance: 11.3
click at [1006, 117] on button "Send To" at bounding box center [1045, 108] width 92 height 34
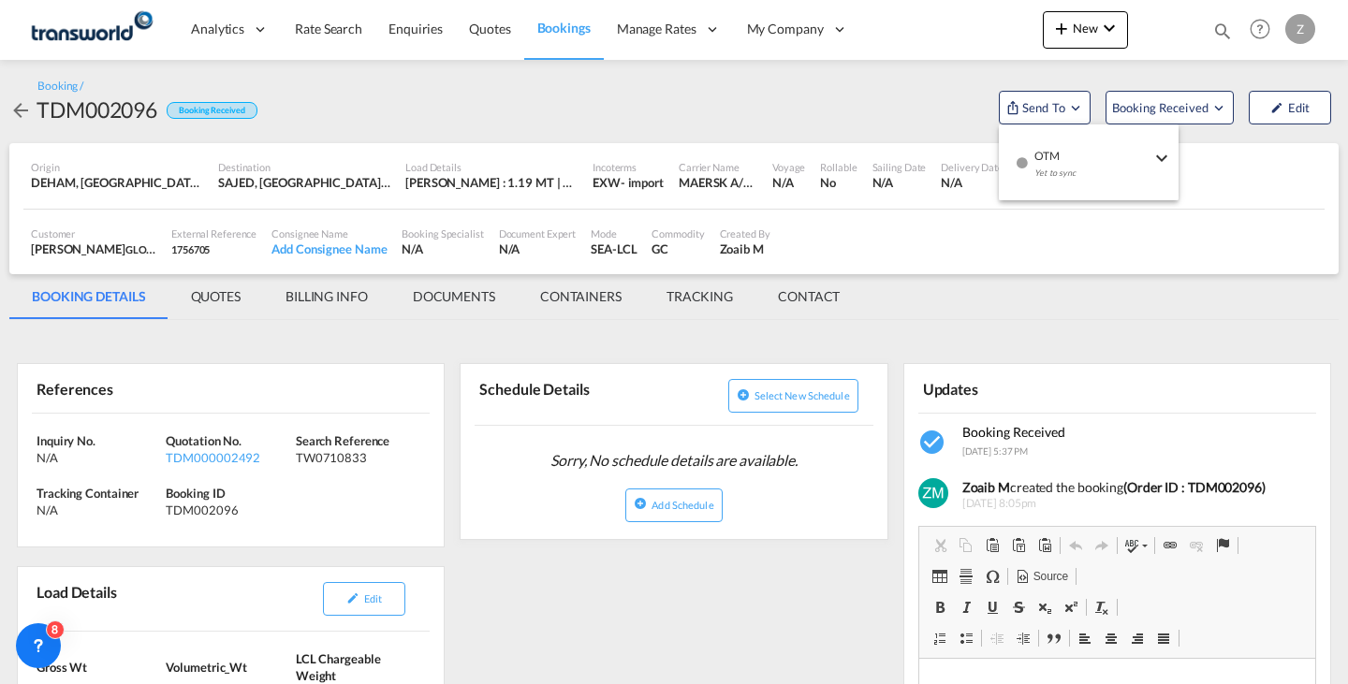
click at [1041, 177] on div "Yet to sync" at bounding box center [1092, 177] width 116 height 39
click at [891, 169] on span "Send Shipment" at bounding box center [874, 172] width 81 height 30
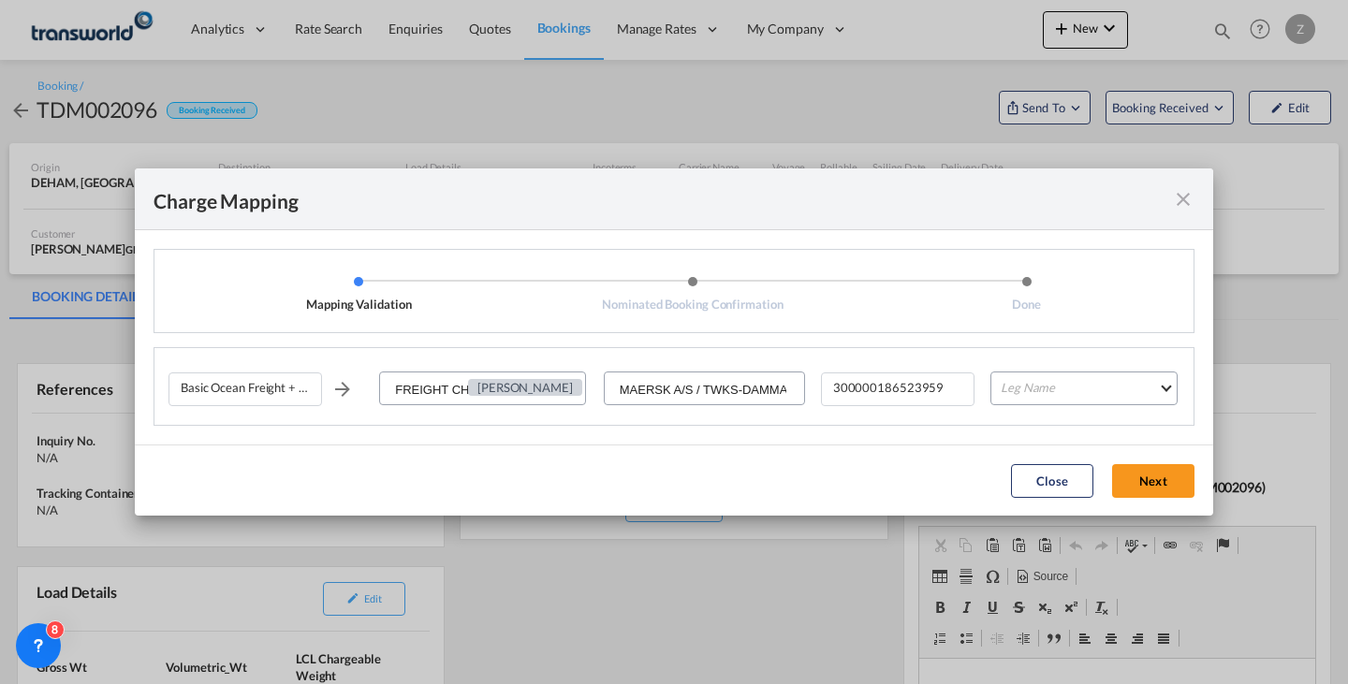
click at [1182, 202] on md-icon "icon-close fg-AAA8AD cursor" at bounding box center [1183, 199] width 22 height 22
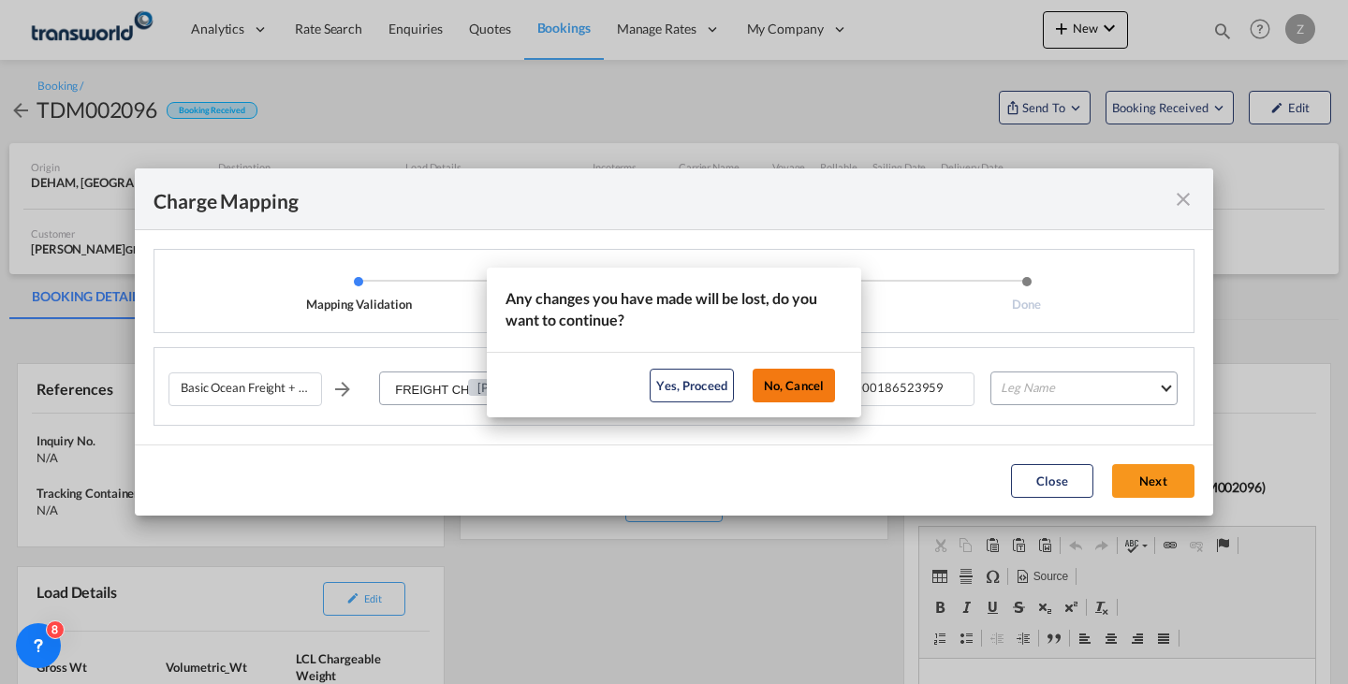
click at [781, 383] on button "No, Cancel" at bounding box center [794, 386] width 82 height 34
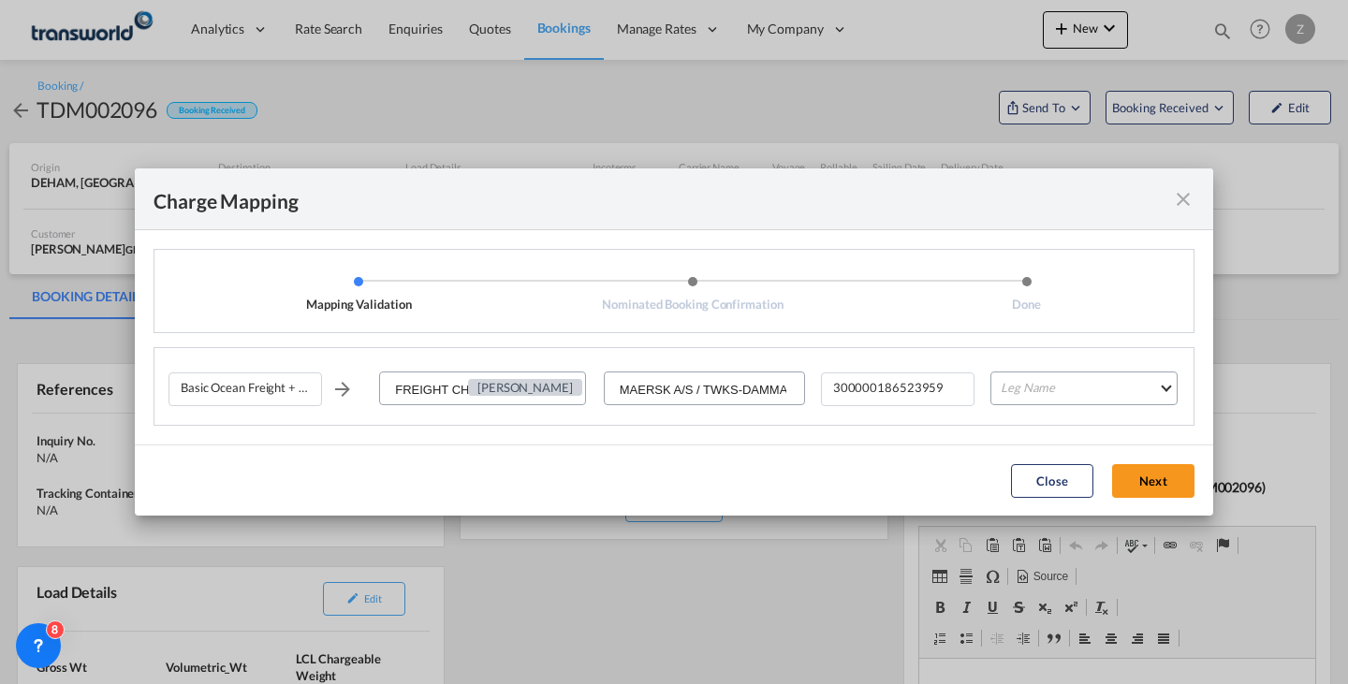
click at [1174, 207] on md-icon "icon-close fg-AAA8AD cursor" at bounding box center [1183, 199] width 22 height 22
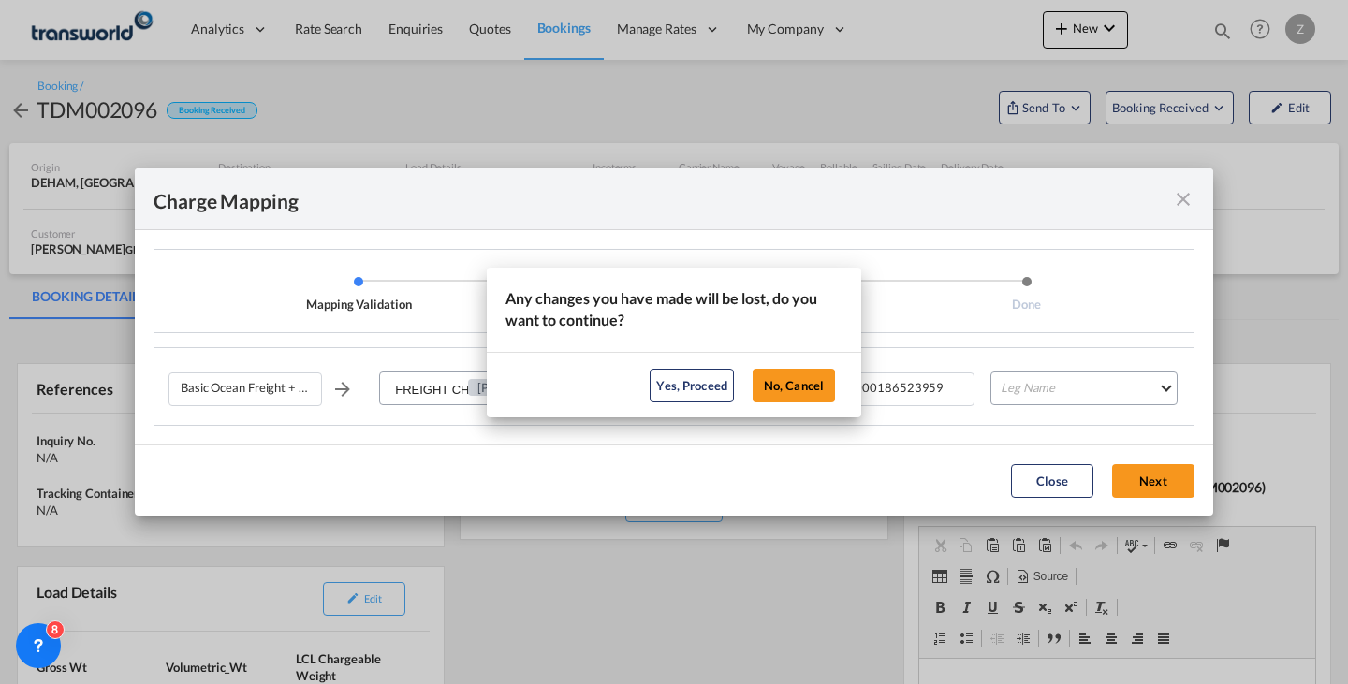
click at [671, 402] on div "Yes, Proceed No, Cancel" at bounding box center [674, 385] width 374 height 66
click at [686, 384] on button "Yes, Proceed" at bounding box center [692, 386] width 84 height 34
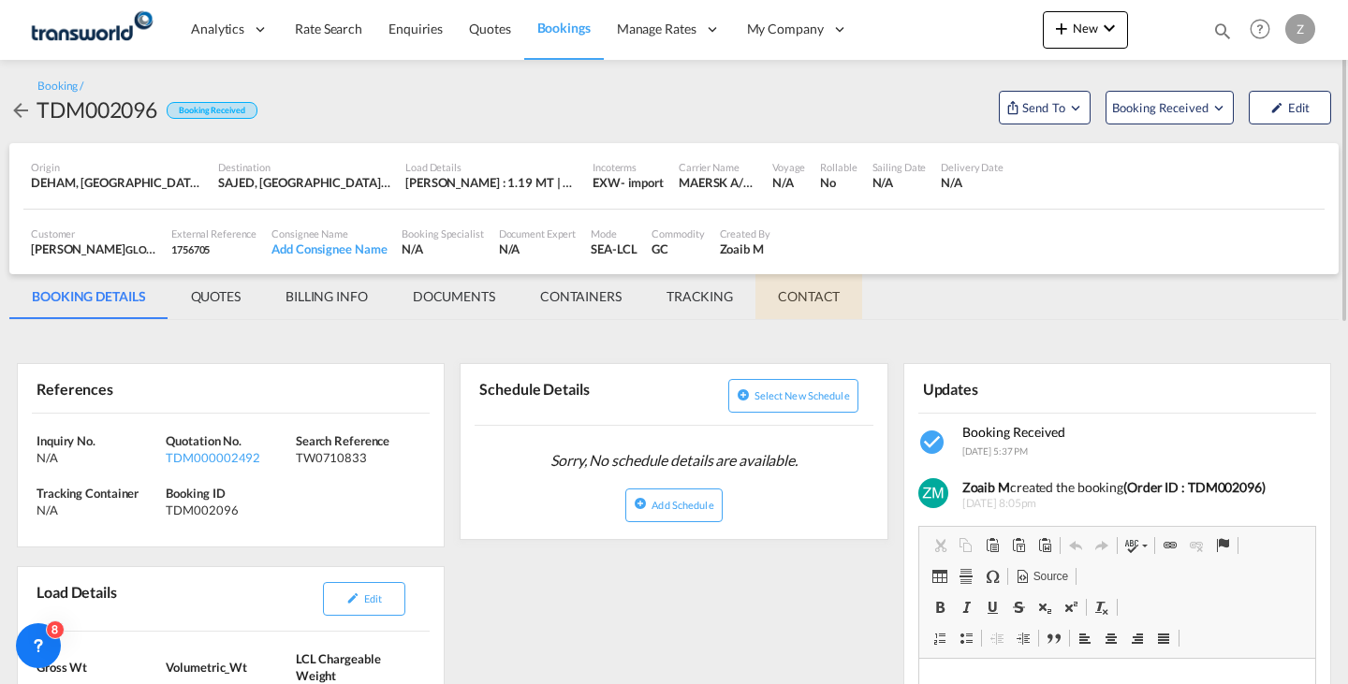
click at [828, 305] on md-tab-item "CONTACT" at bounding box center [808, 296] width 107 height 45
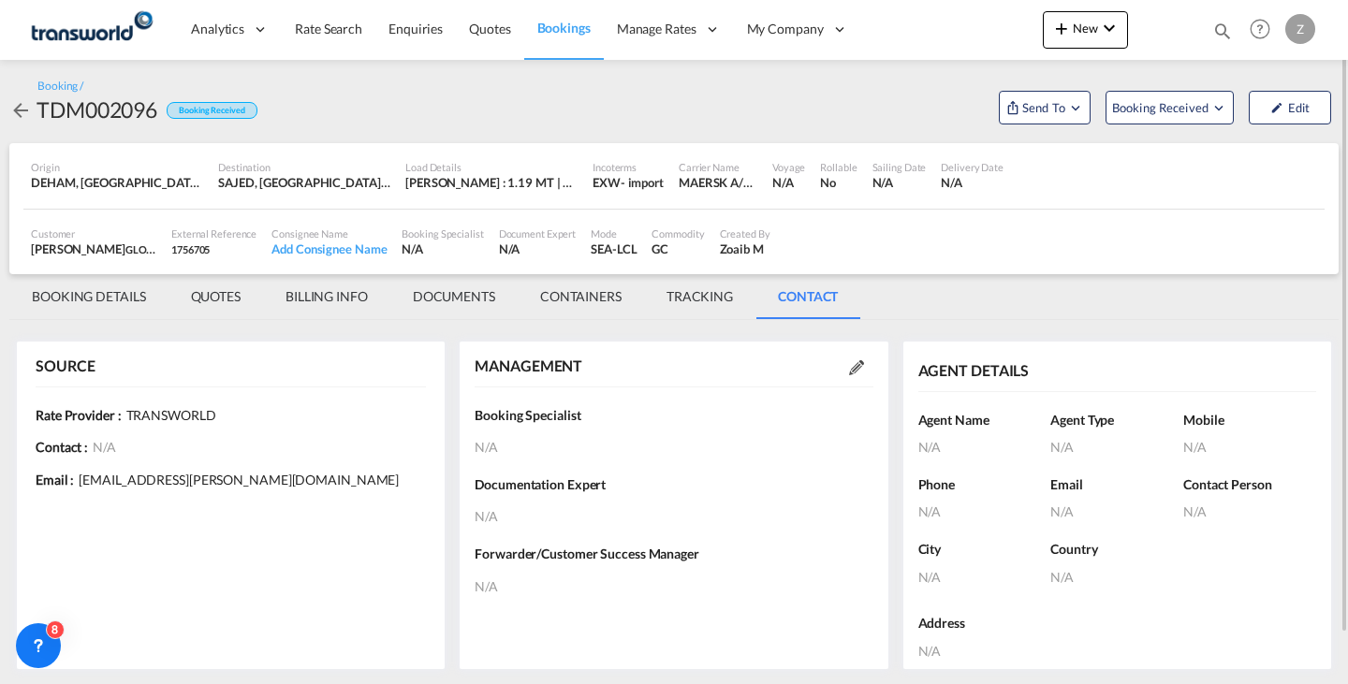
click at [859, 367] on md-icon at bounding box center [856, 367] width 15 height 15
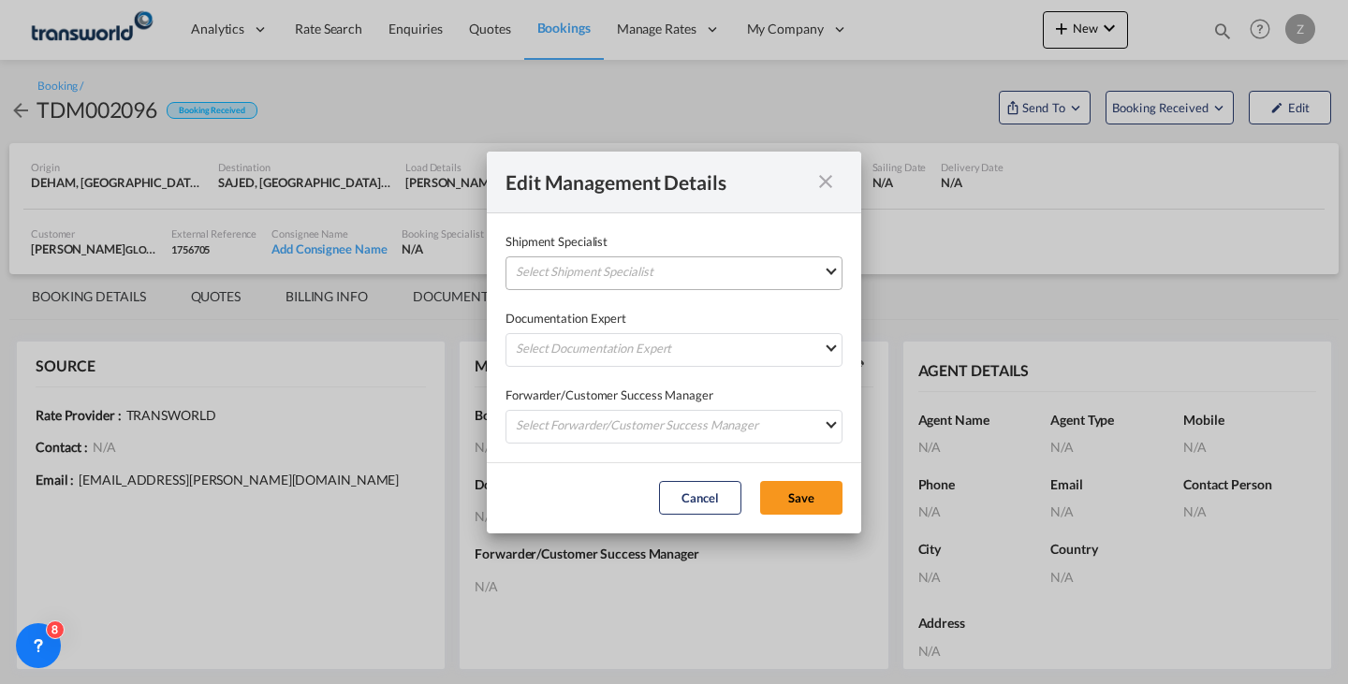
click at [765, 278] on md-select "Select Shipment Specialist [PERSON_NAME] W [PERSON_NAME][EMAIL_ADDRESS][PERSON_…" at bounding box center [674, 274] width 337 height 34
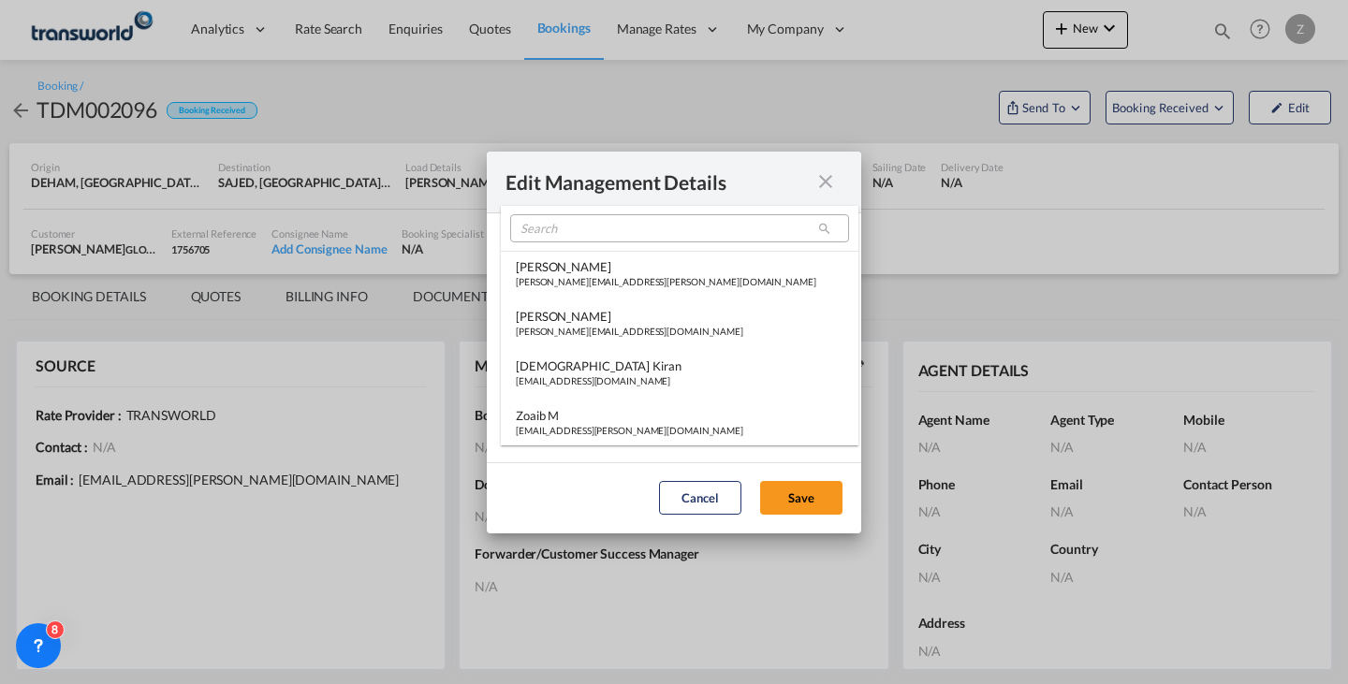
type md-option "[object Object]"
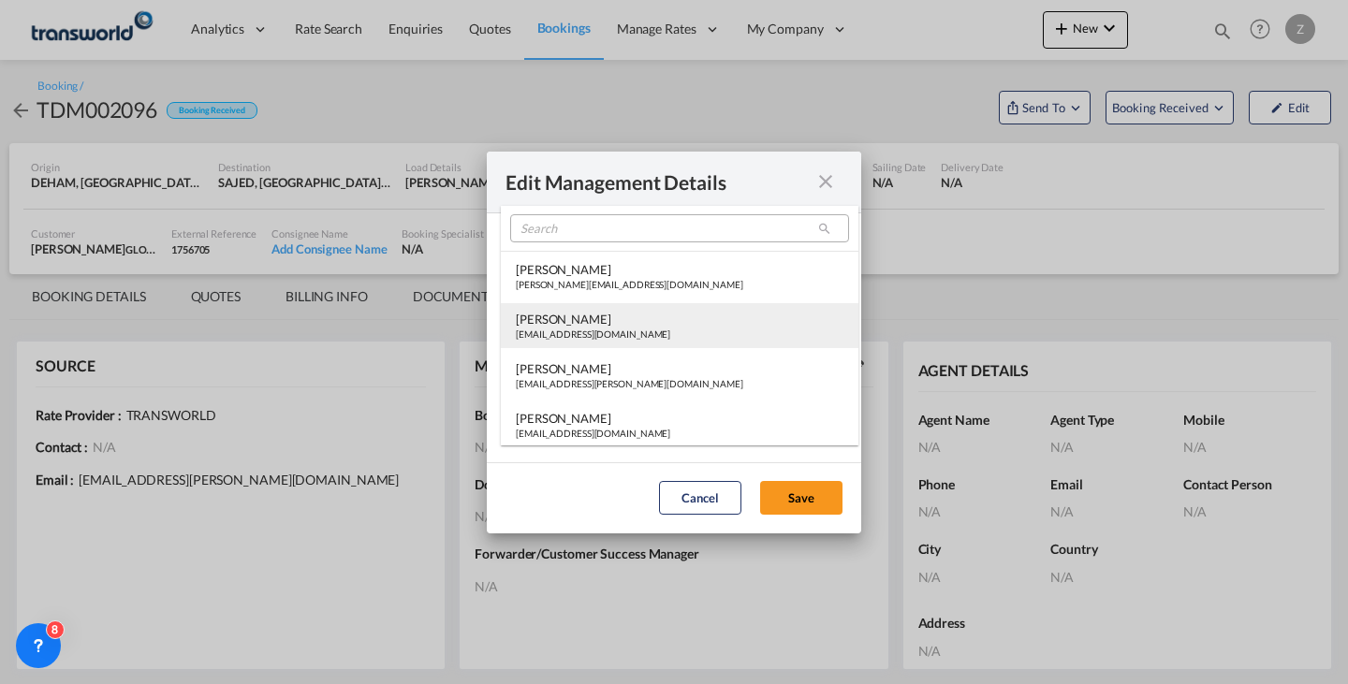
click at [708, 315] on md-option "[PERSON_NAME] [PERSON_NAME][EMAIL_ADDRESS][DOMAIN_NAME]" at bounding box center [680, 325] width 358 height 45
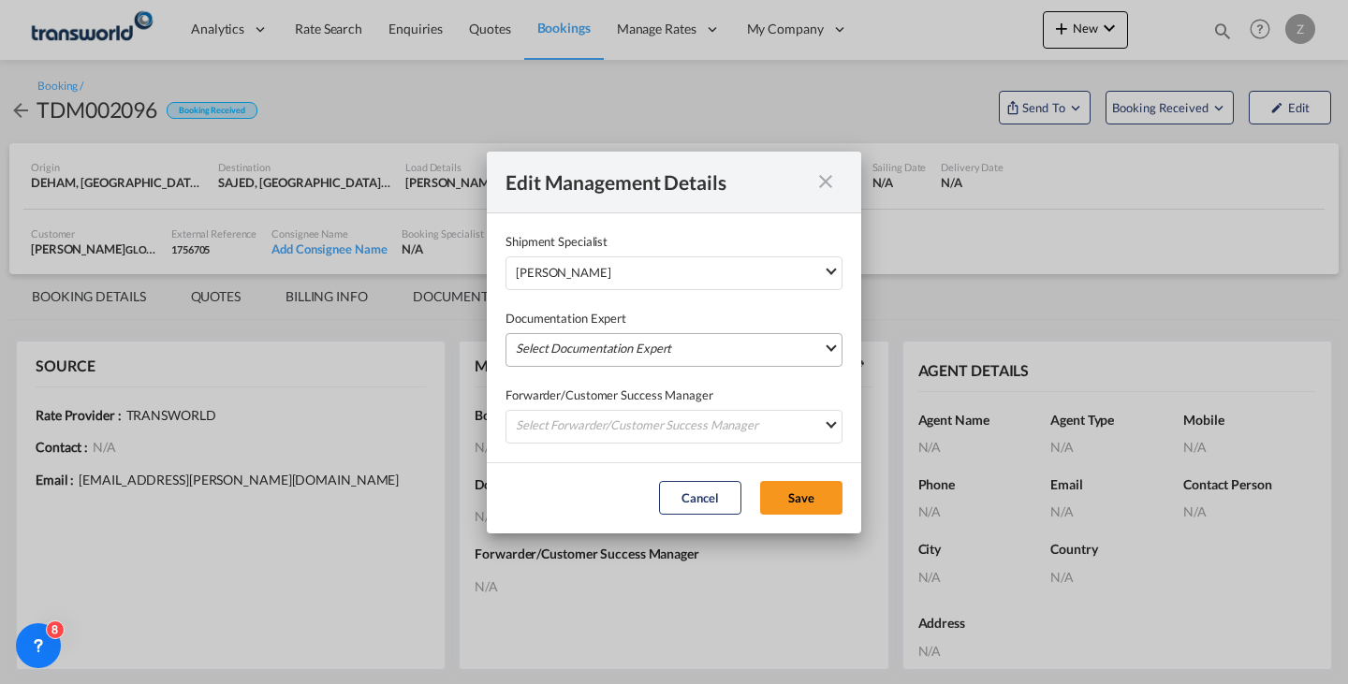
click at [727, 344] on md-select "Select Documentation Expert [PERSON_NAME] W [PERSON_NAME][EMAIL_ADDRESS][PERSON…" at bounding box center [674, 350] width 337 height 34
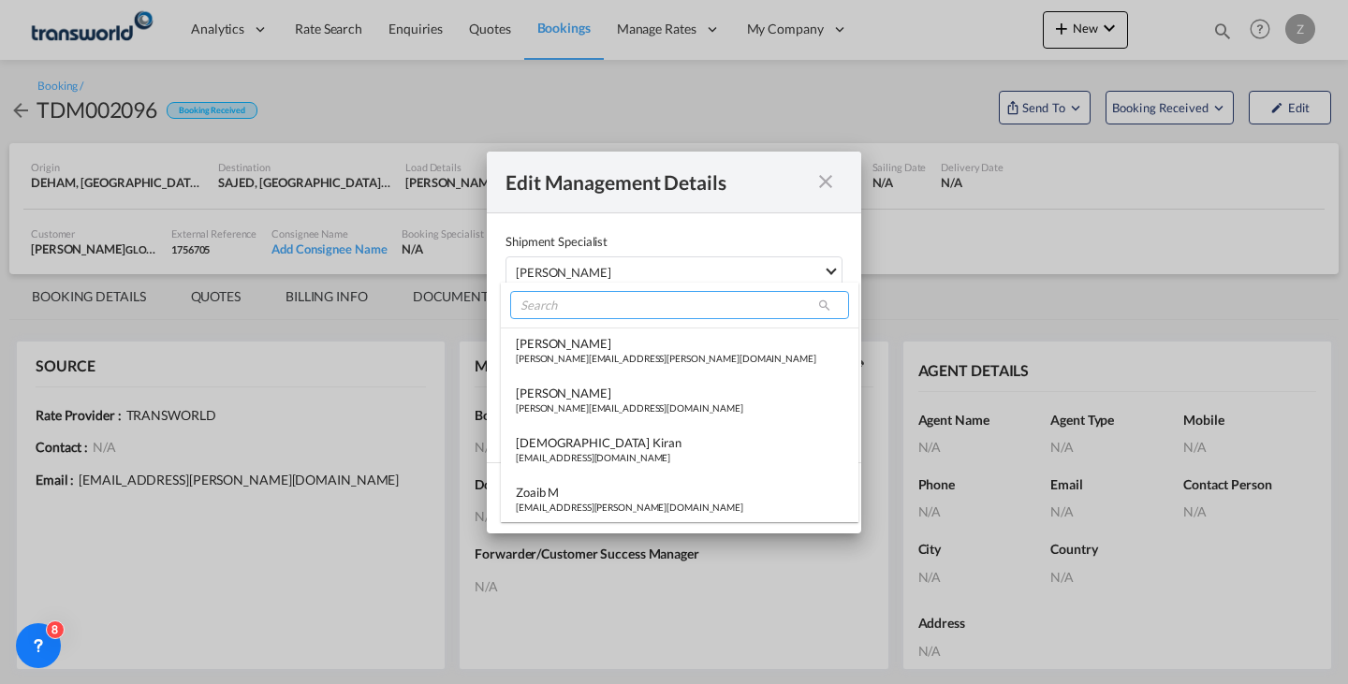
click at [674, 314] on input "search" at bounding box center [679, 305] width 339 height 28
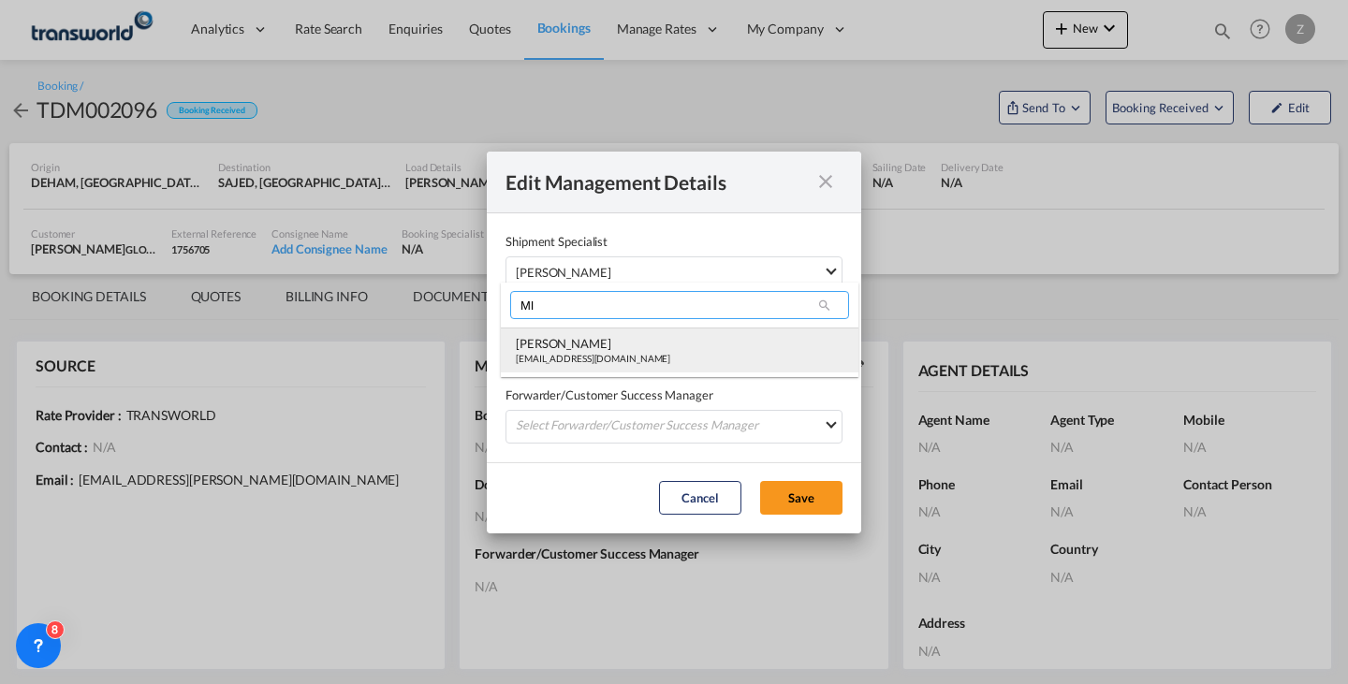
type input "MI"
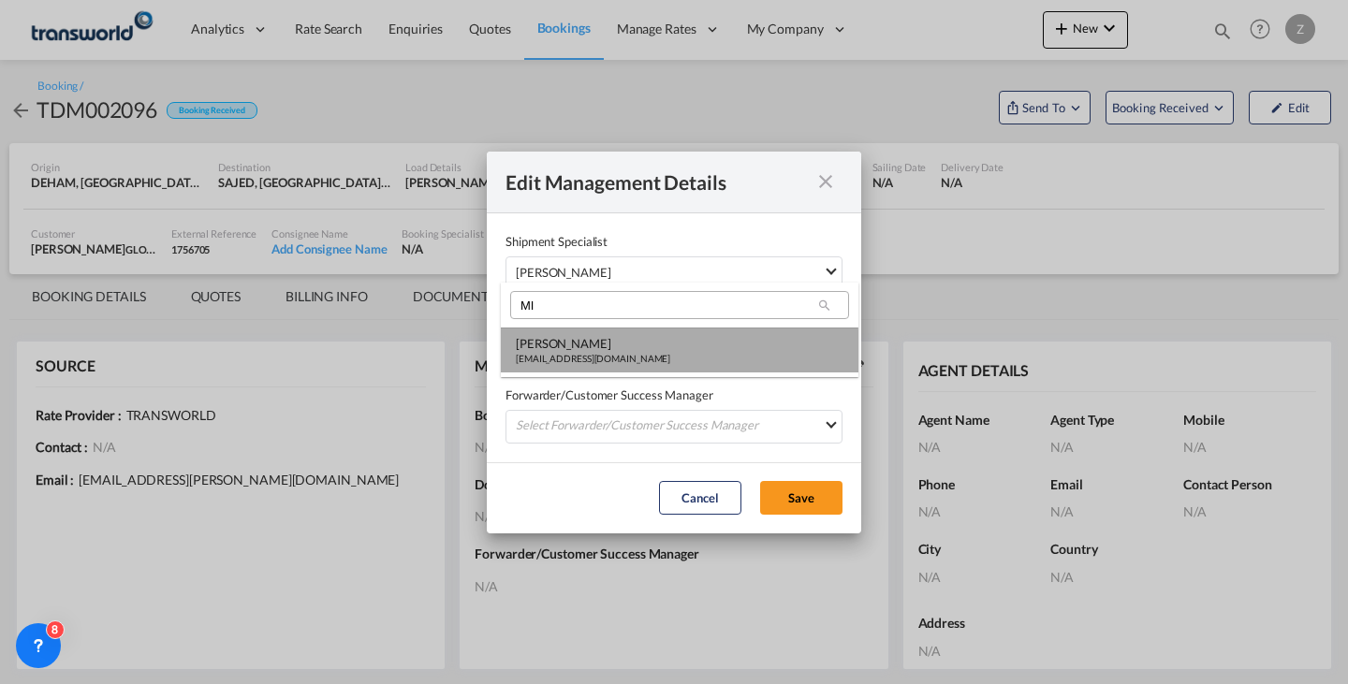
click at [650, 359] on md-option "[PERSON_NAME] [PERSON_NAME][EMAIL_ADDRESS][DOMAIN_NAME]" at bounding box center [680, 350] width 358 height 45
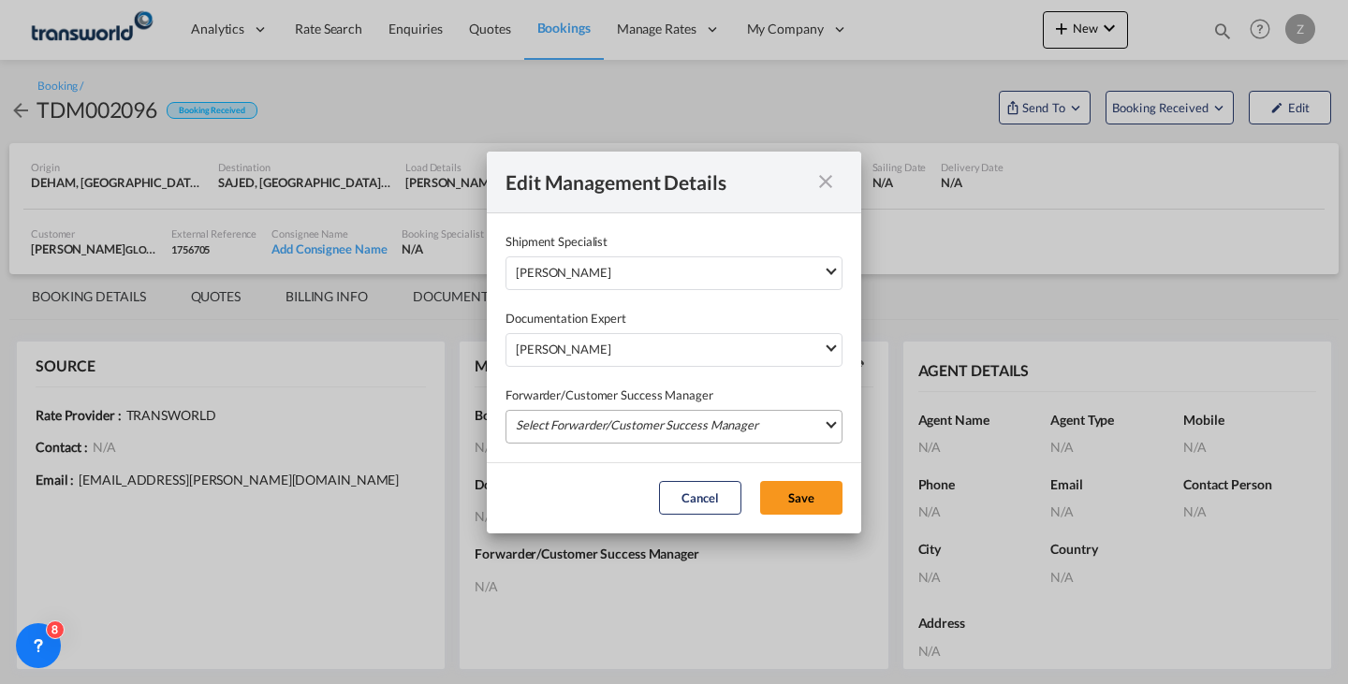
click at [682, 415] on md-select "Select Forwarder/Customer Success Manager [PERSON_NAME] [PERSON_NAME][EMAIL_ADD…" at bounding box center [674, 427] width 337 height 34
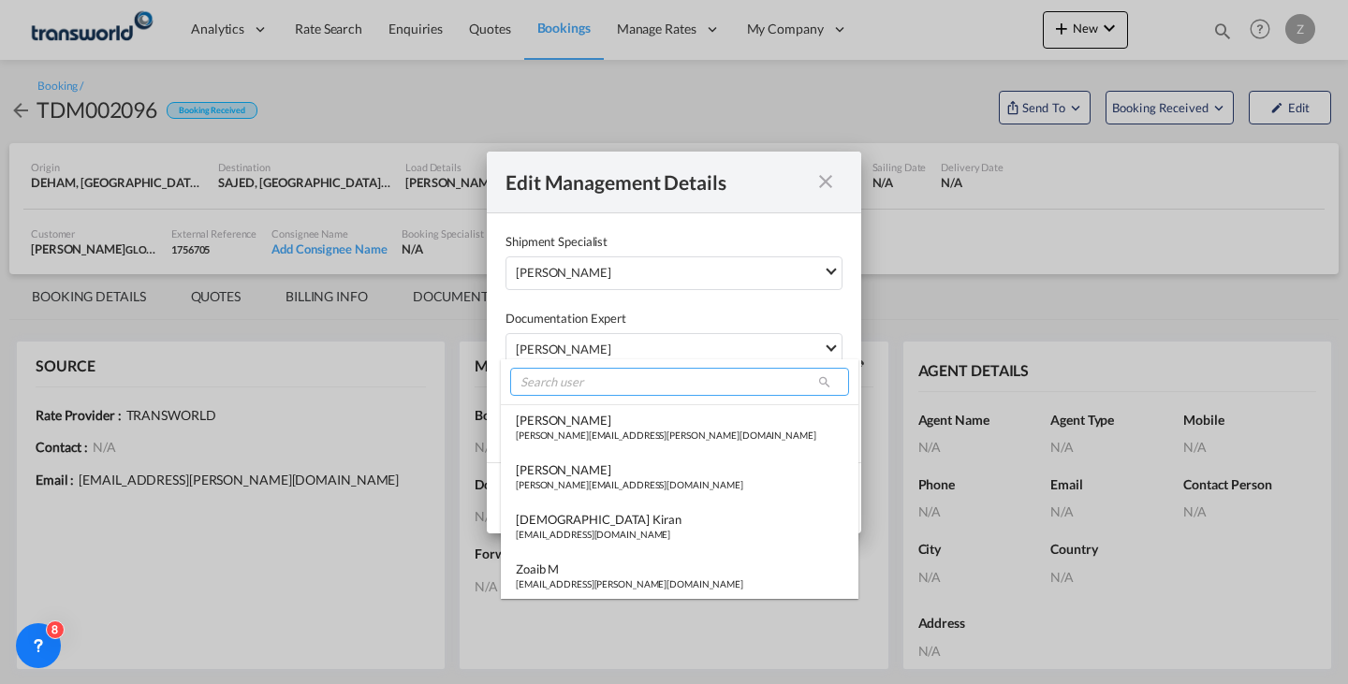
click at [683, 380] on input "search" at bounding box center [679, 382] width 339 height 28
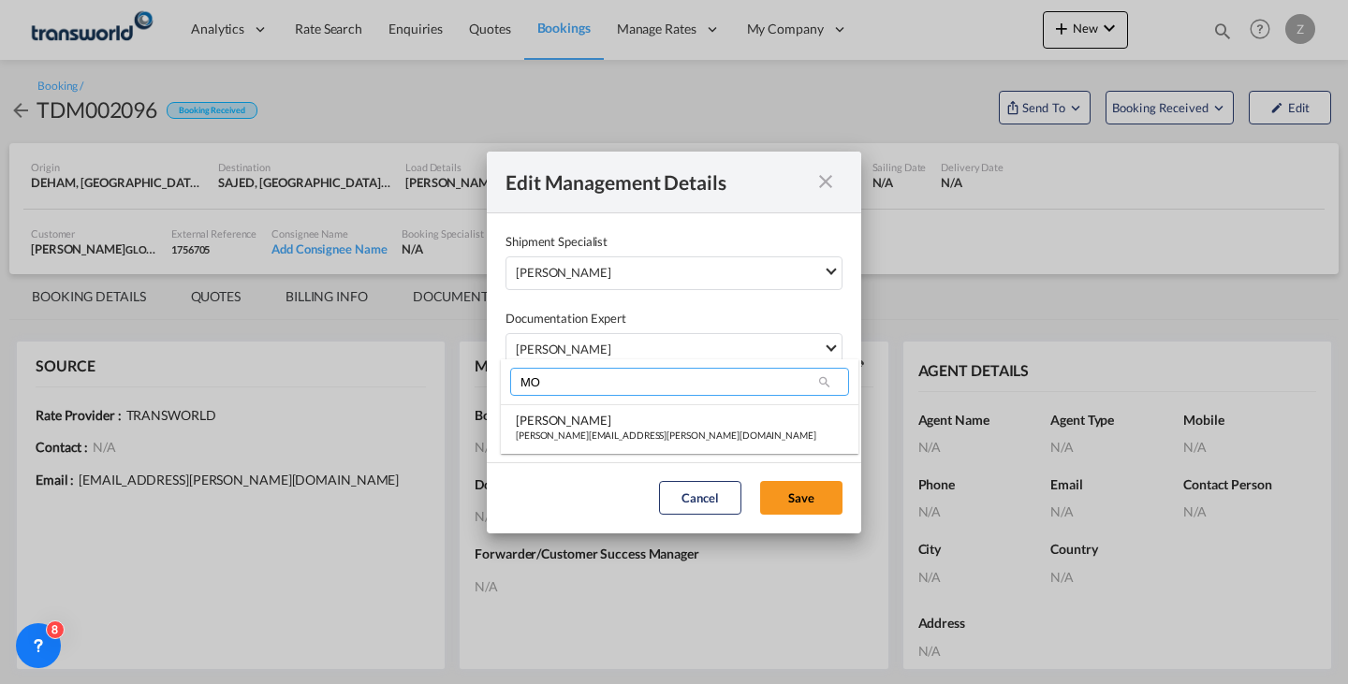
type input "M"
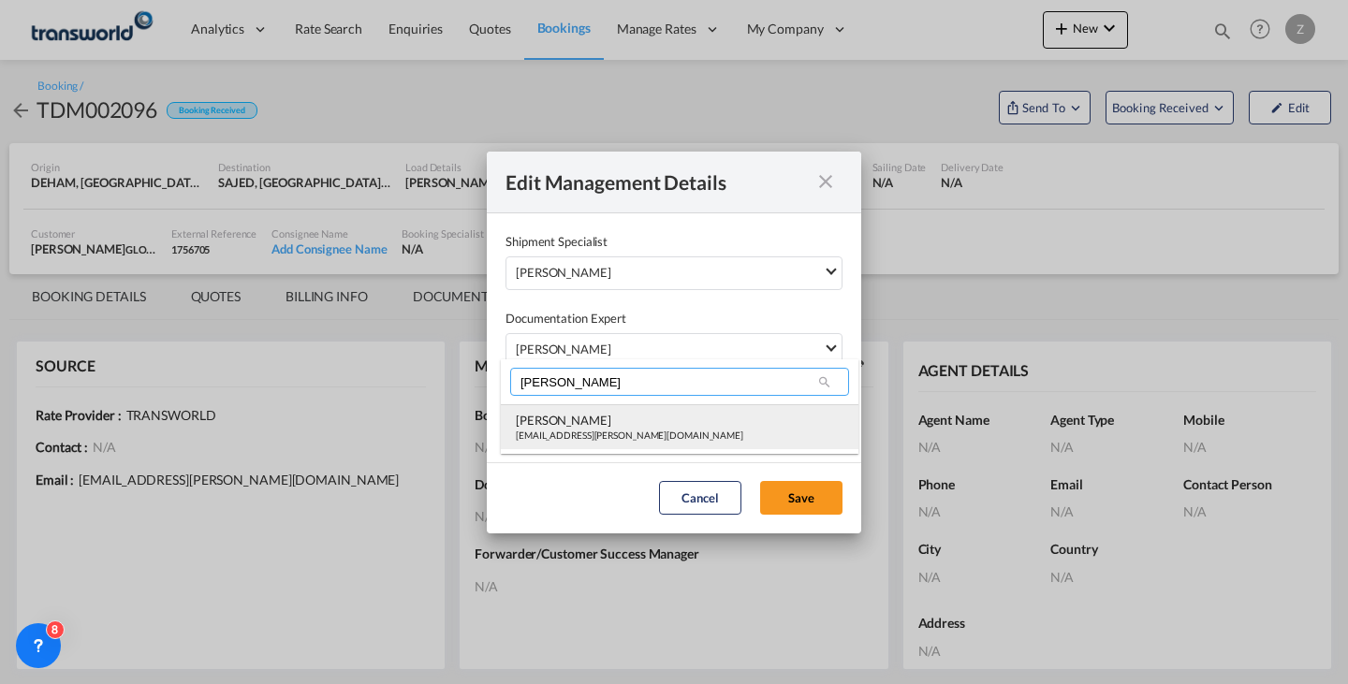
type input "[PERSON_NAME]"
click at [626, 430] on div "[EMAIL_ADDRESS][PERSON_NAME][DOMAIN_NAME]" at bounding box center [629, 435] width 227 height 13
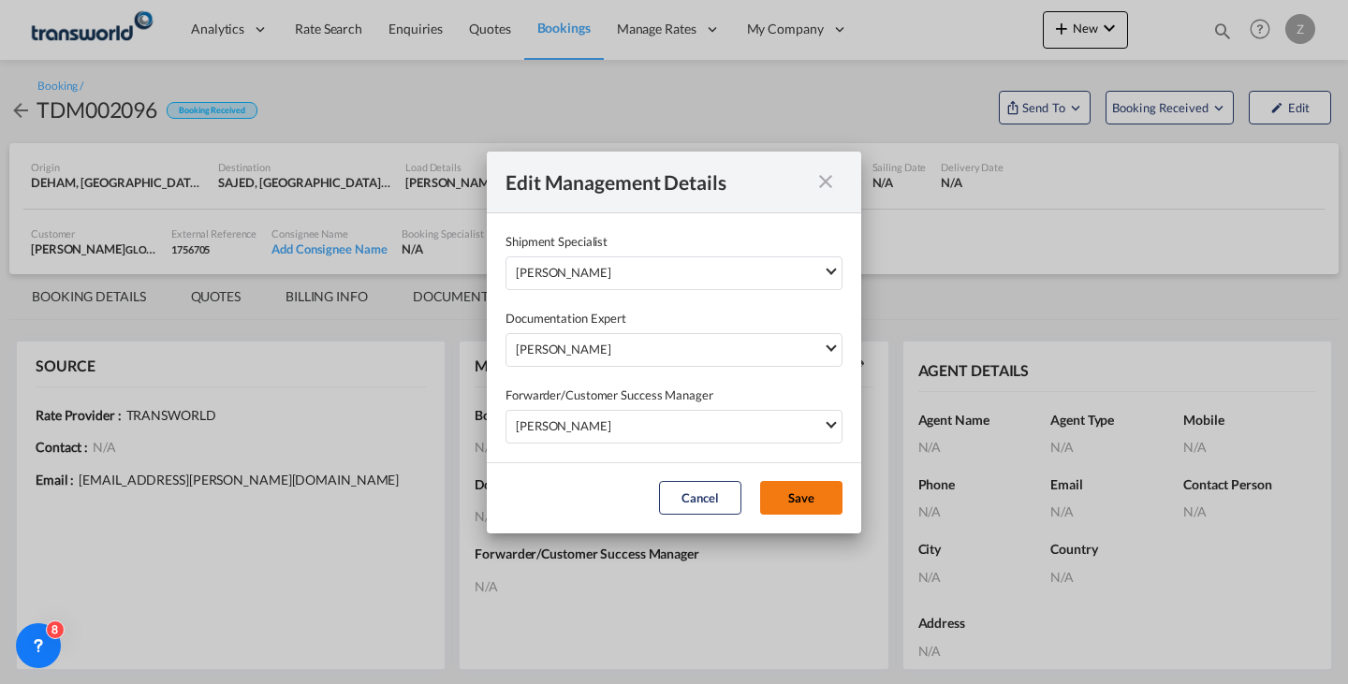
click at [792, 487] on button "Save" at bounding box center [801, 498] width 82 height 34
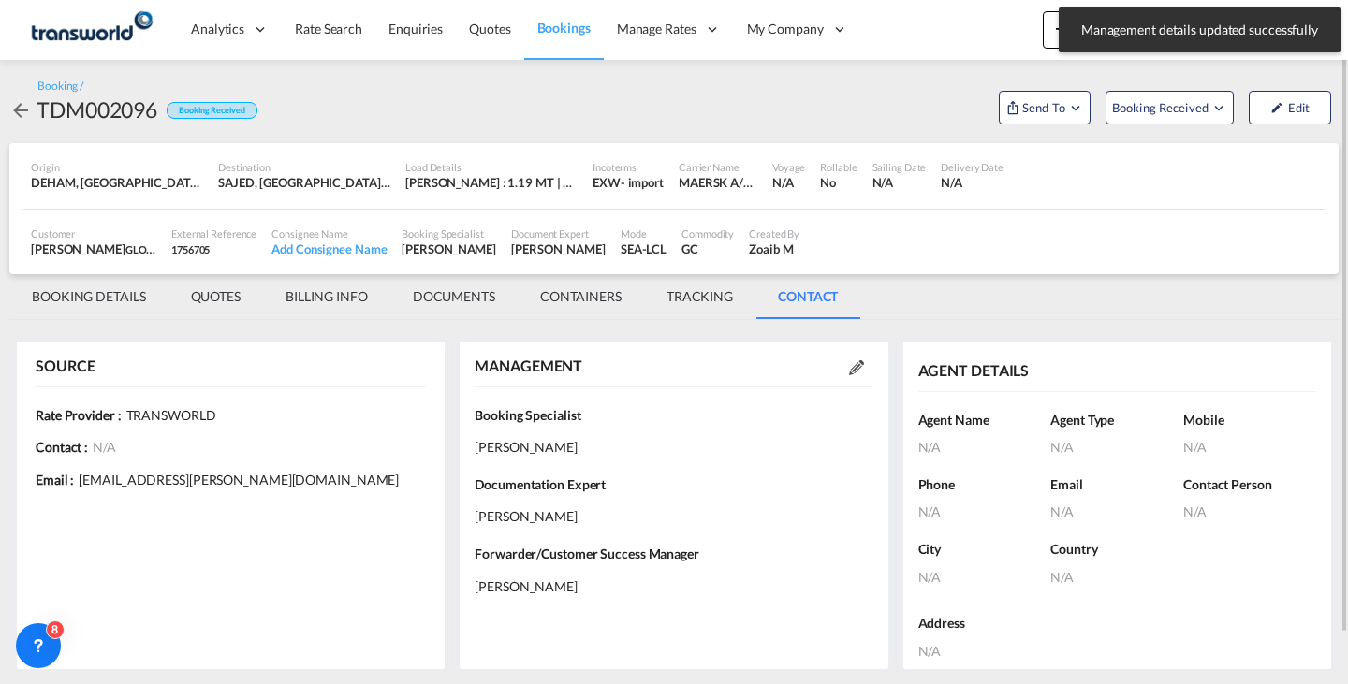
click at [102, 300] on md-tab-item "BOOKING DETAILS" at bounding box center [88, 296] width 159 height 45
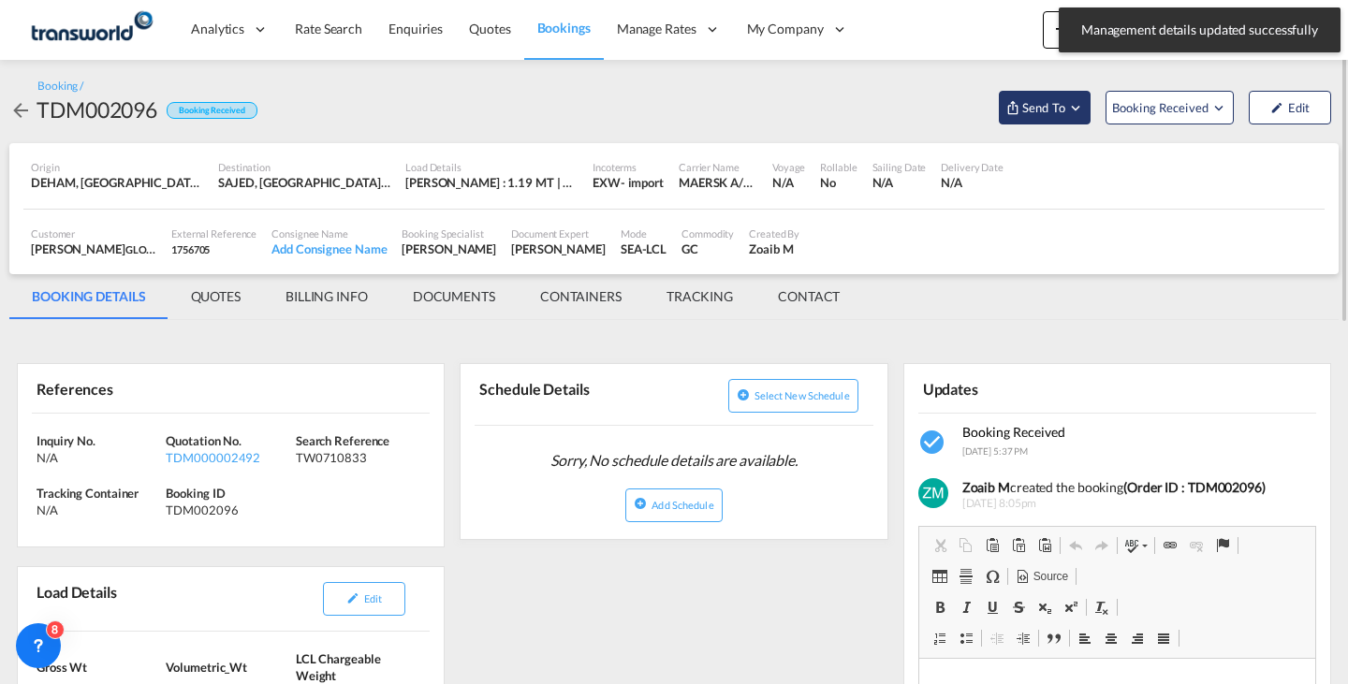
click at [1038, 110] on span "Send To" at bounding box center [1043, 107] width 47 height 19
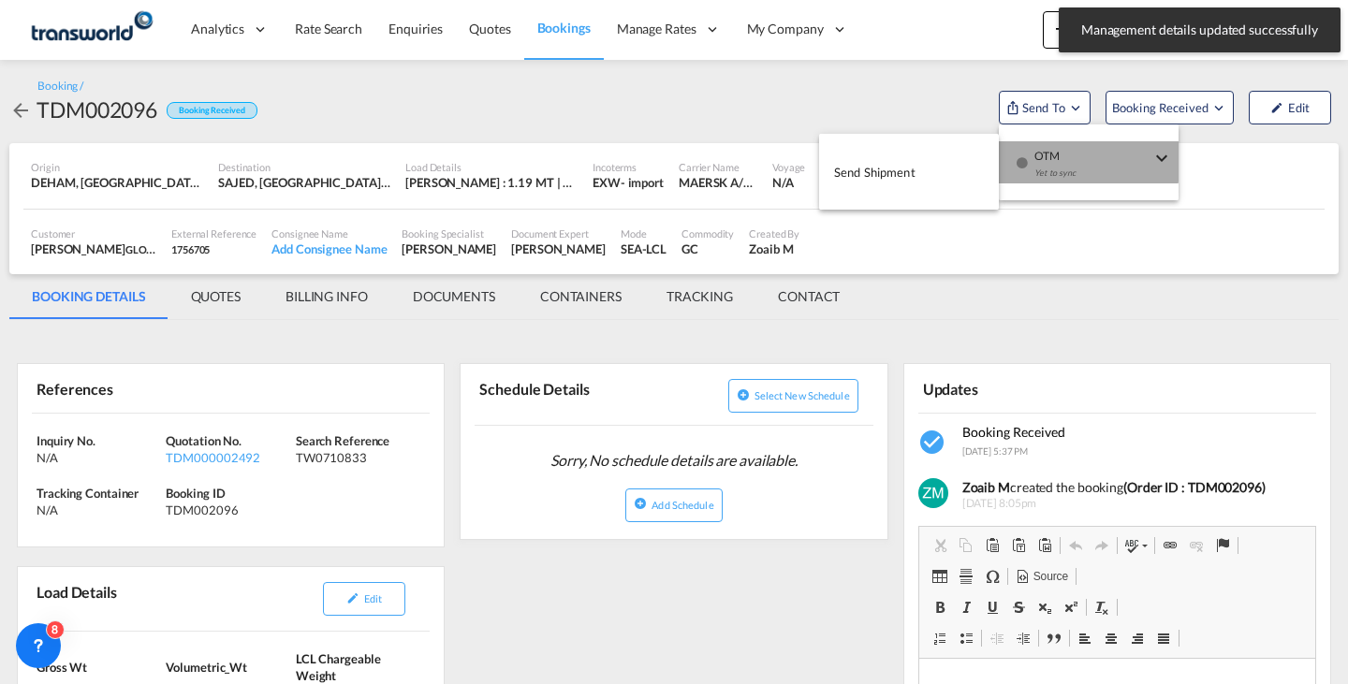
click at [1045, 157] on span "OTM" at bounding box center [1092, 149] width 116 height 17
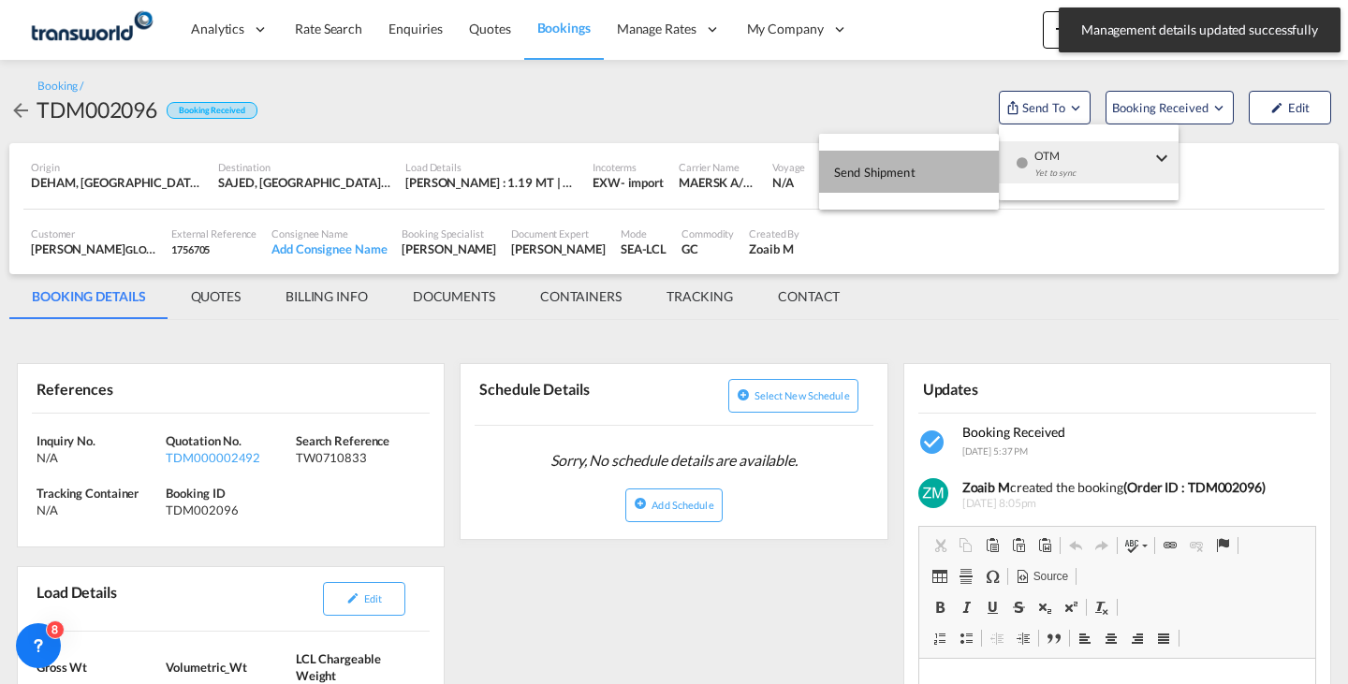
click at [970, 164] on button "Send Shipment" at bounding box center [909, 172] width 180 height 42
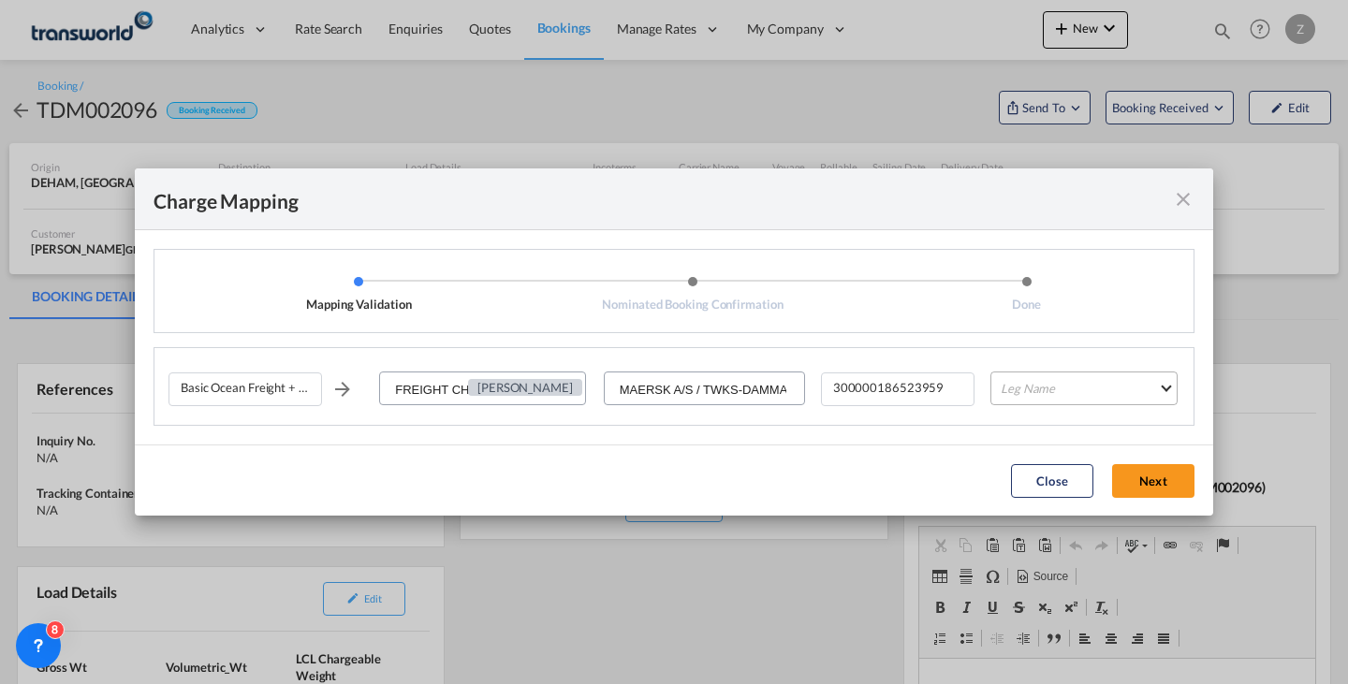
click at [1038, 376] on md-select "Leg Name HANDLING ORIGIN VESSEL HANDLING DESTINATION OTHERS TL PICK UP CUSTOMS …" at bounding box center [1083, 389] width 187 height 34
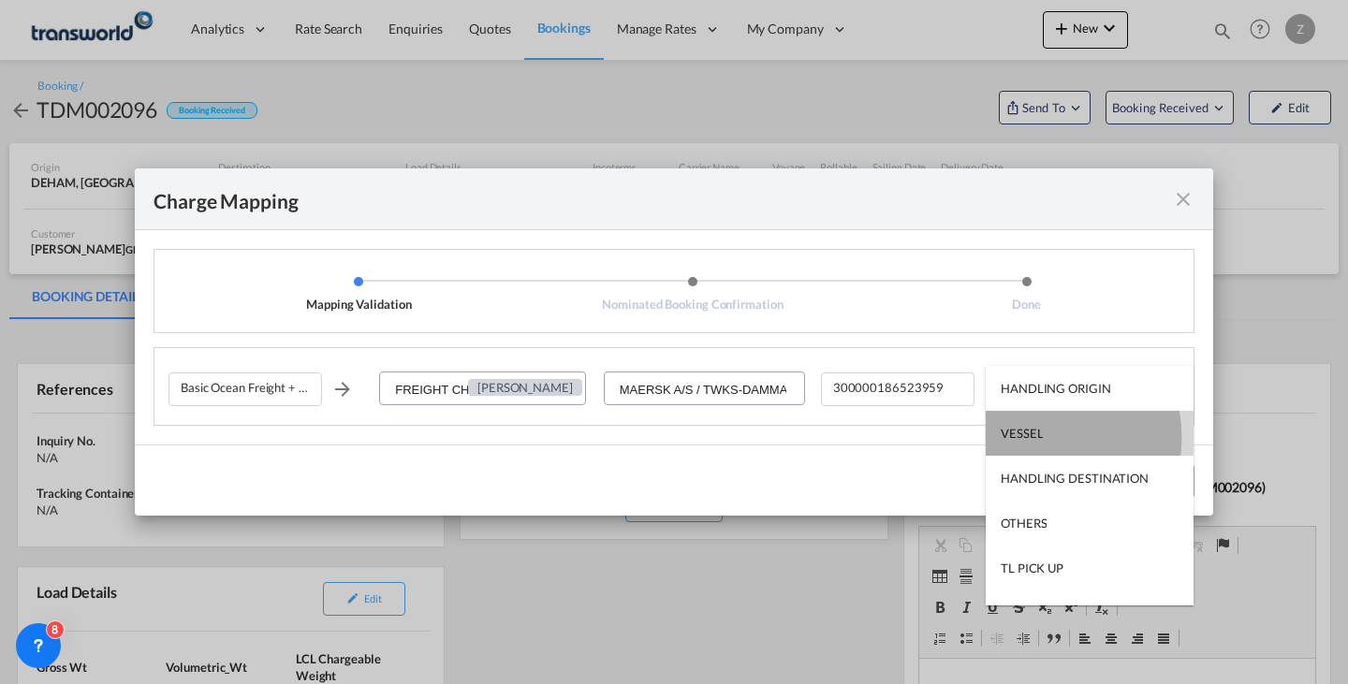
click at [1037, 437] on div "VESSEL" at bounding box center [1022, 433] width 42 height 17
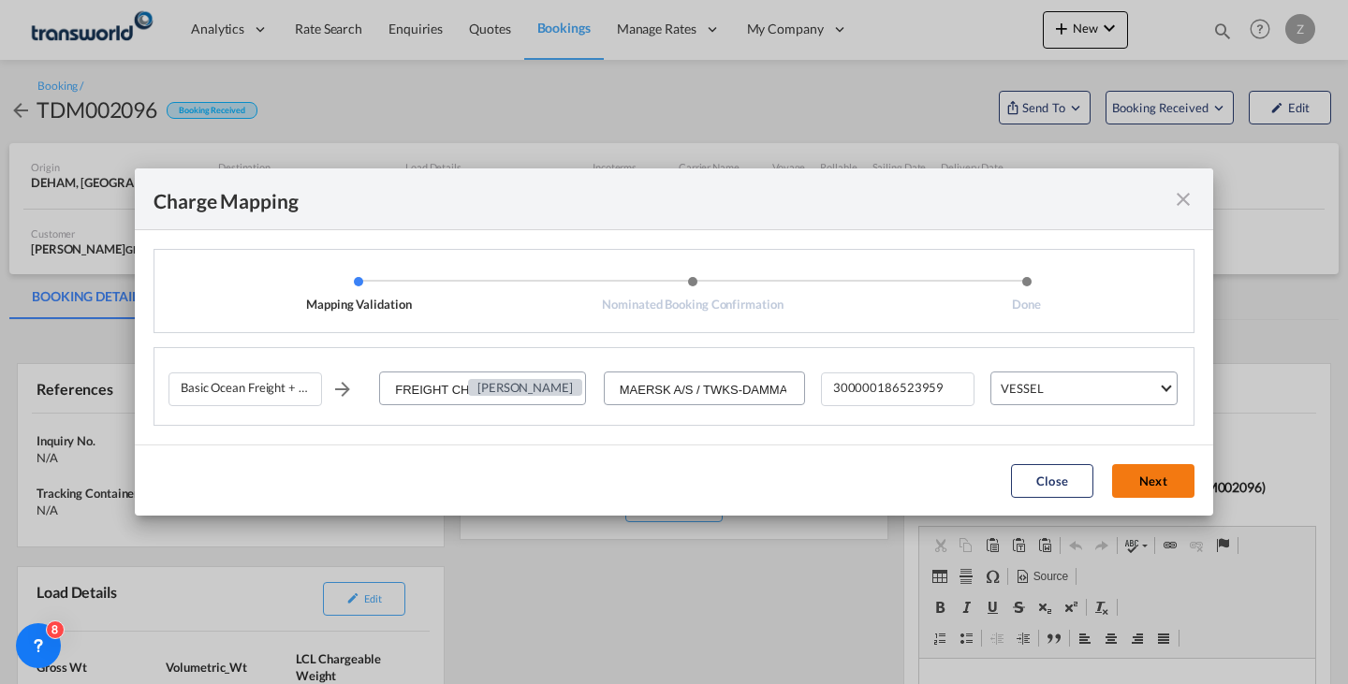
click at [1152, 478] on button "Next" at bounding box center [1153, 481] width 82 height 34
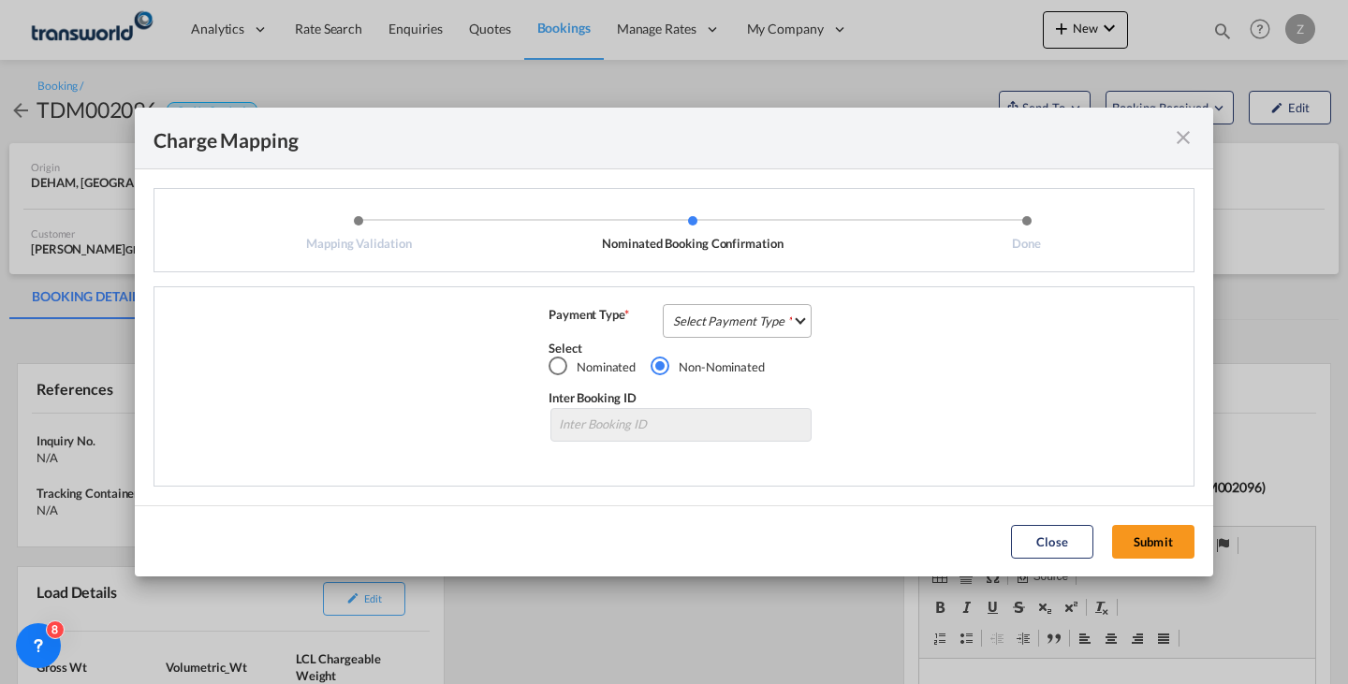
click at [756, 322] on md-select "Select Payment Type COLLECT PREPAID" at bounding box center [737, 321] width 149 height 34
click at [754, 334] on md-option "COLLECT" at bounding box center [743, 320] width 166 height 45
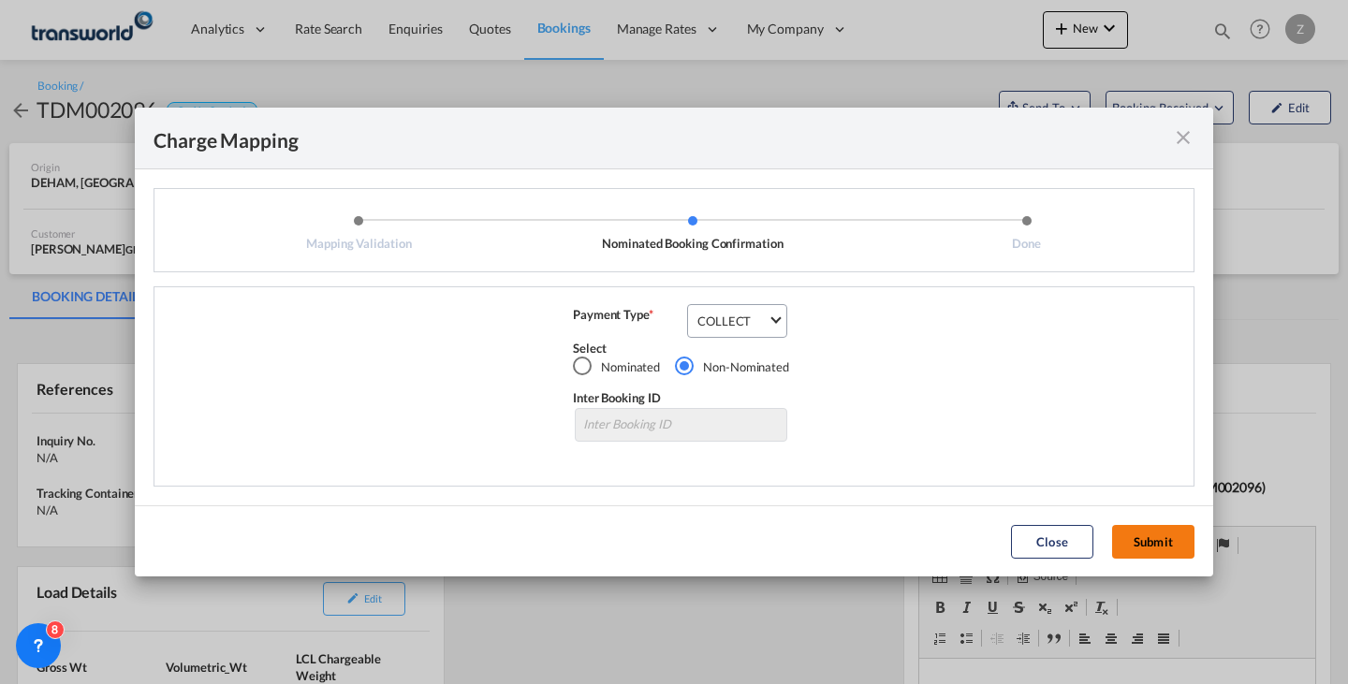
click at [1151, 525] on button "Submit" at bounding box center [1153, 542] width 82 height 34
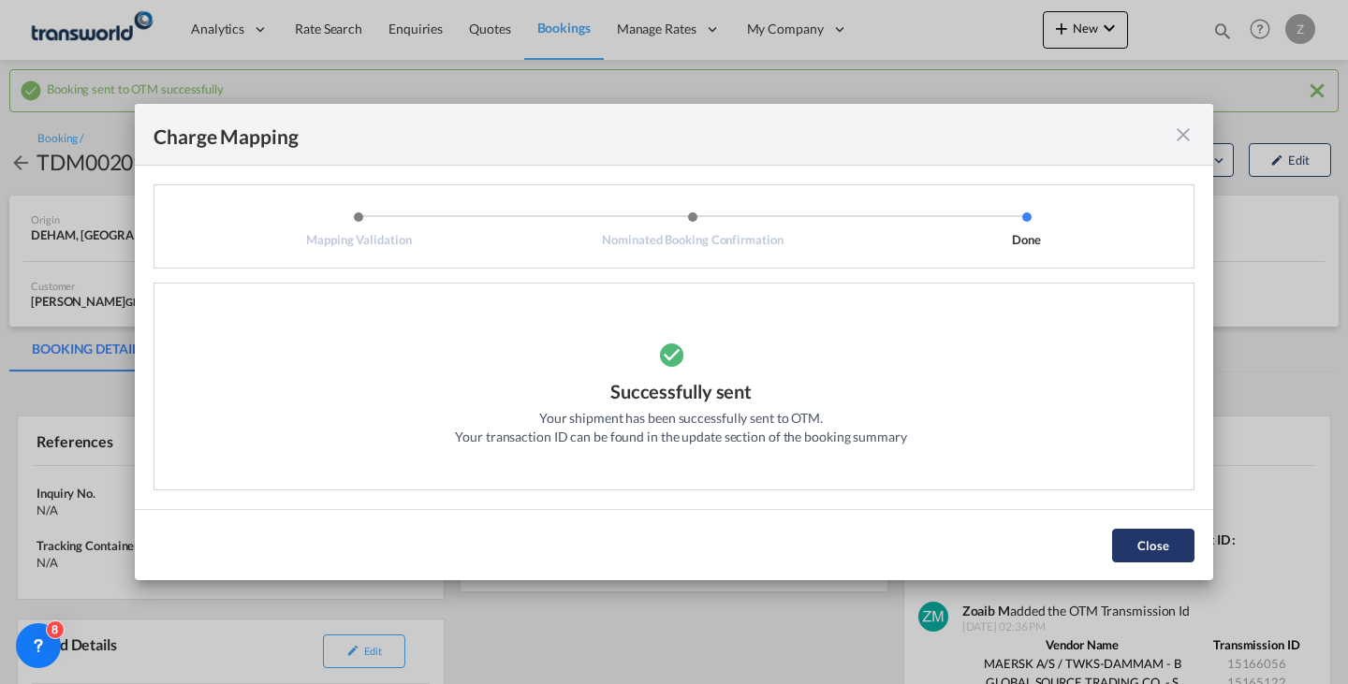
click at [1119, 542] on button "Close" at bounding box center [1153, 546] width 82 height 34
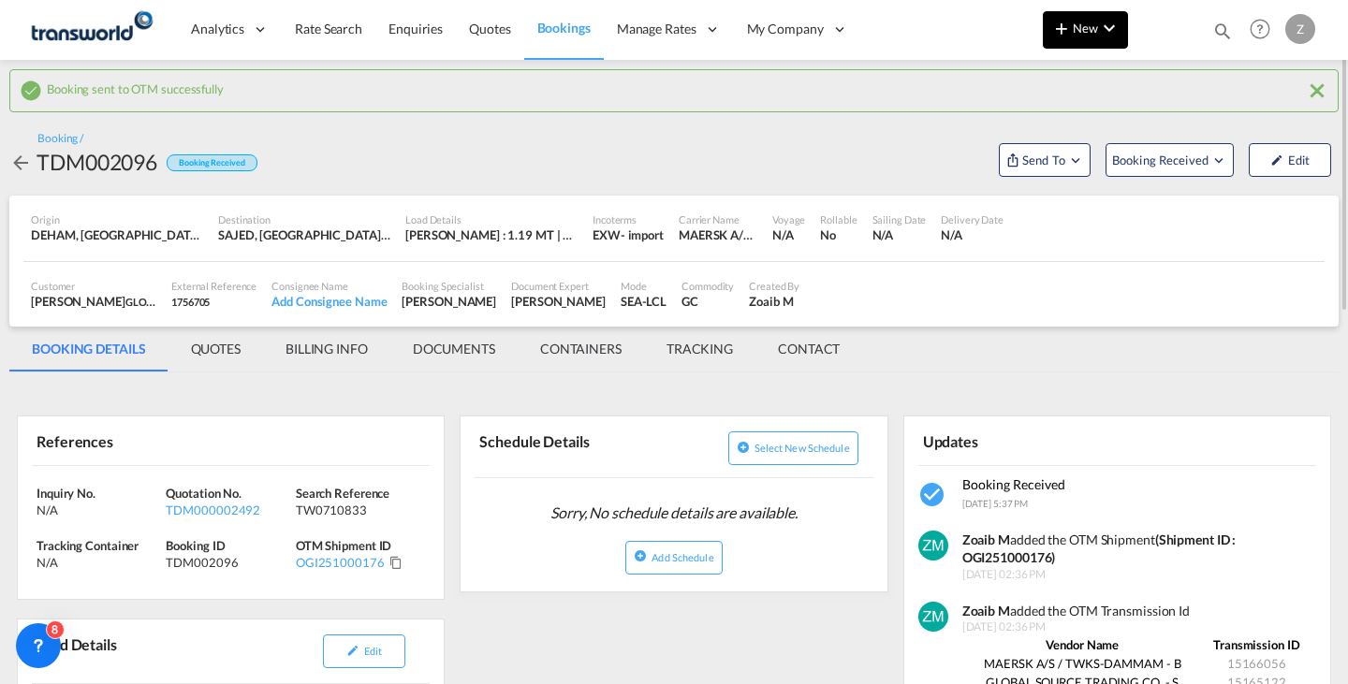
click at [1069, 27] on md-icon "icon-plus 400-fg" at bounding box center [1061, 28] width 22 height 22
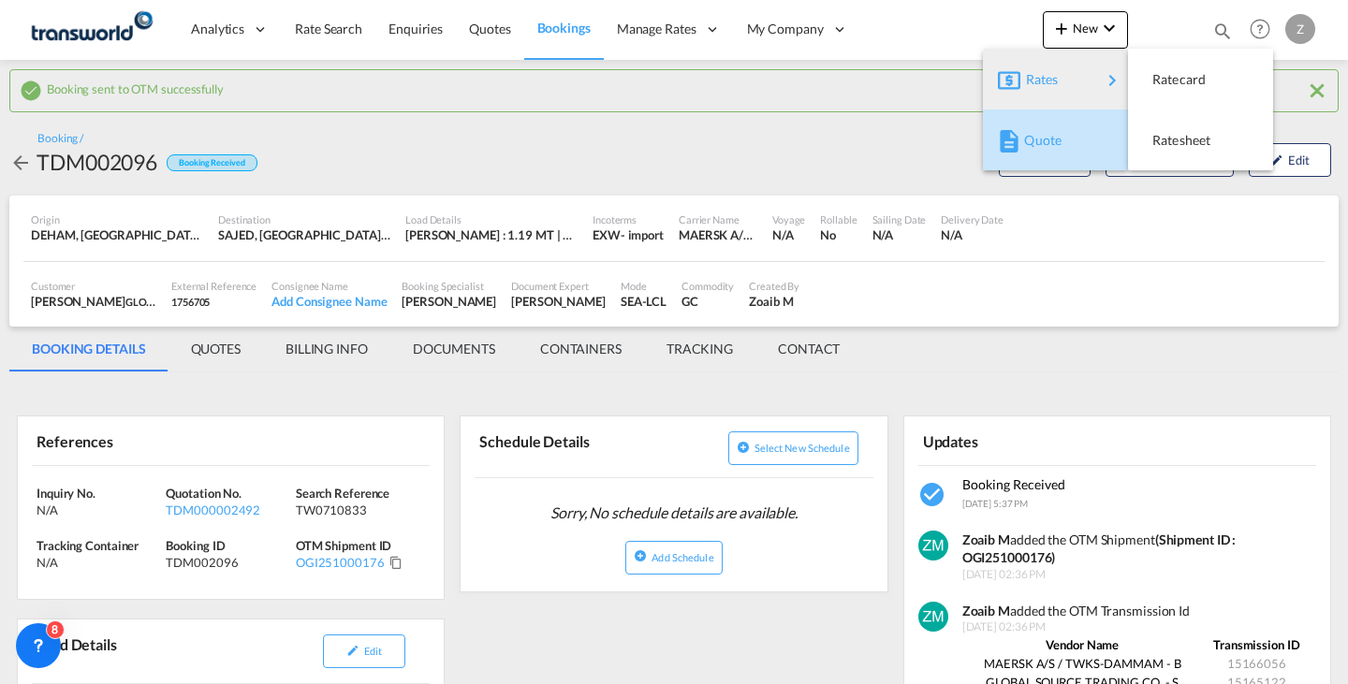
click at [1037, 123] on span "Quote" at bounding box center [1034, 140] width 21 height 37
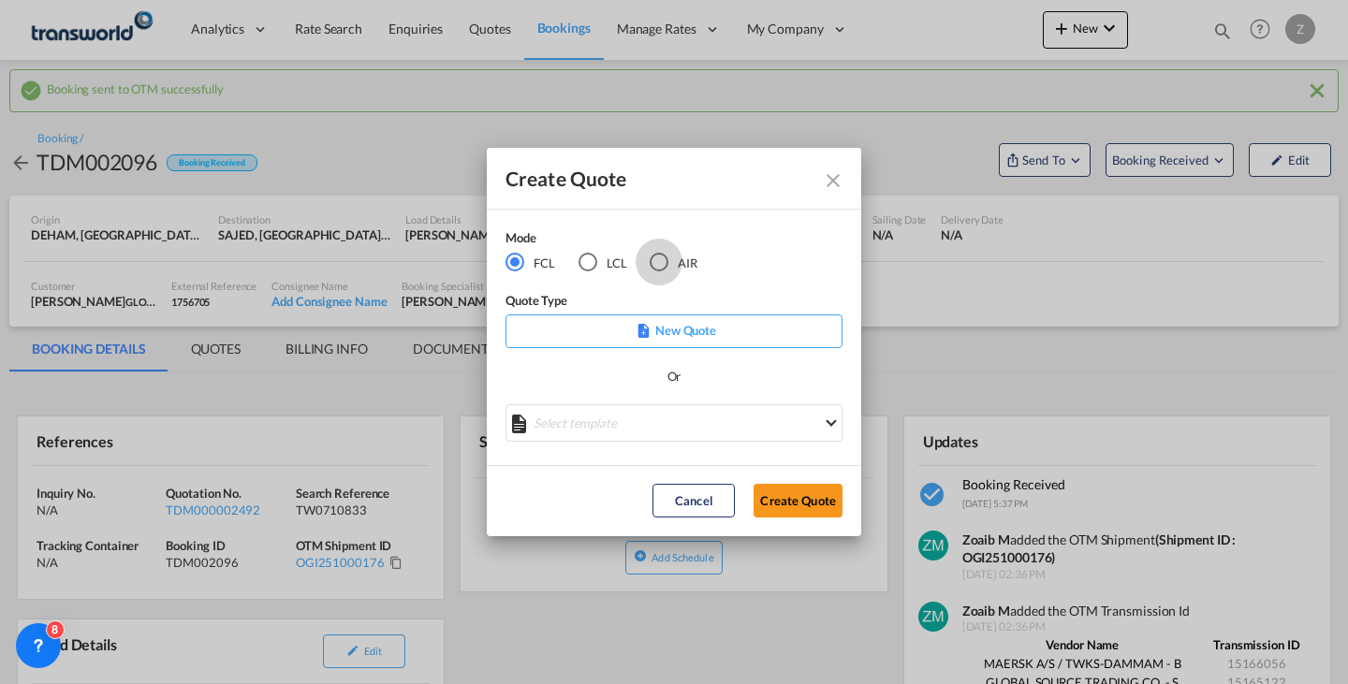
click at [666, 253] on div "AIR" at bounding box center [659, 262] width 19 height 19
click at [793, 495] on button "Create Quote" at bounding box center [798, 501] width 89 height 34
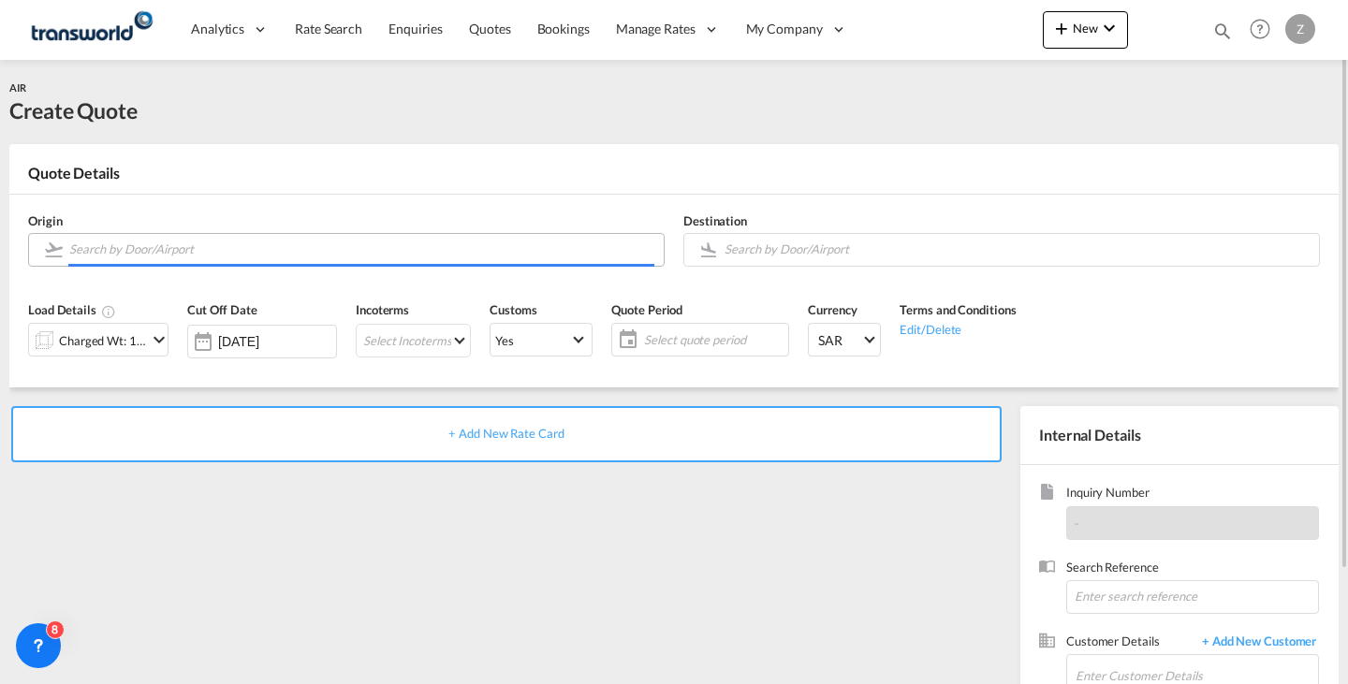
click at [418, 255] on input "Search by Door/Airport" at bounding box center [361, 249] width 585 height 33
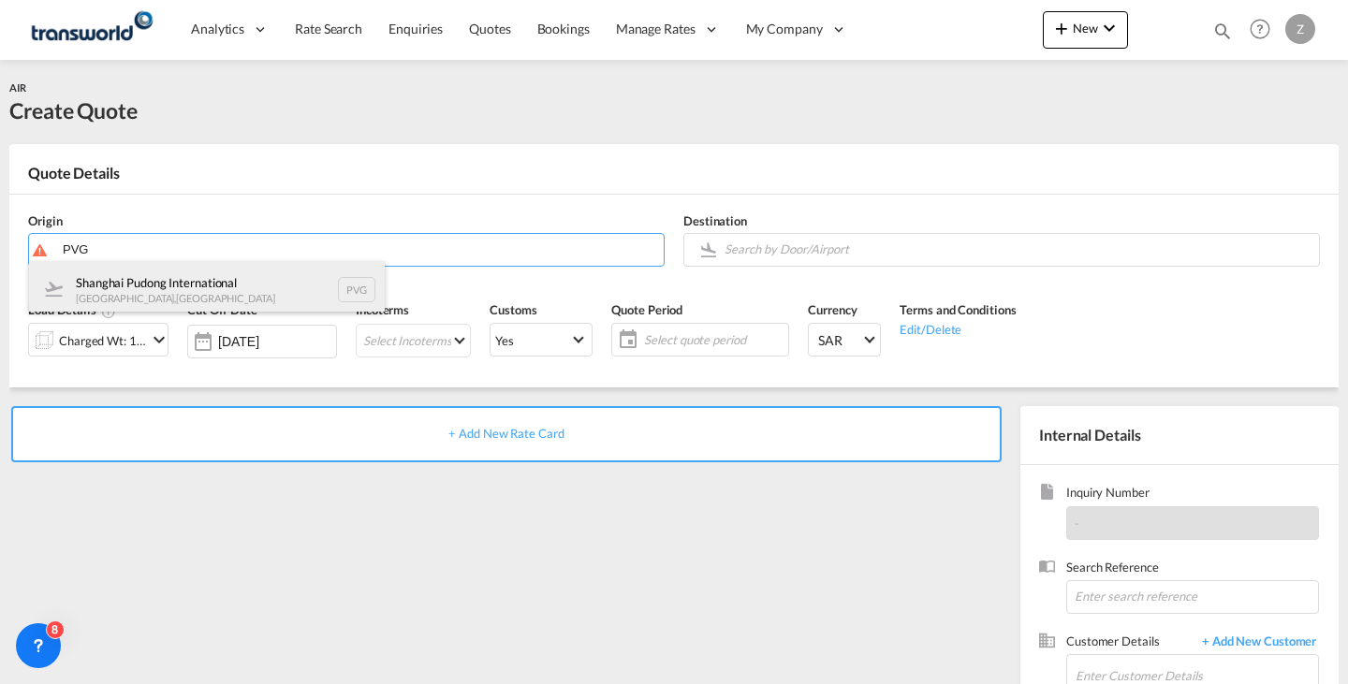
click at [287, 278] on div "Shanghai Pudong International [GEOGRAPHIC_DATA] , [GEOGRAPHIC_DATA] PVG" at bounding box center [207, 289] width 356 height 56
type input "Shanghai Pudong International, [GEOGRAPHIC_DATA], PVG"
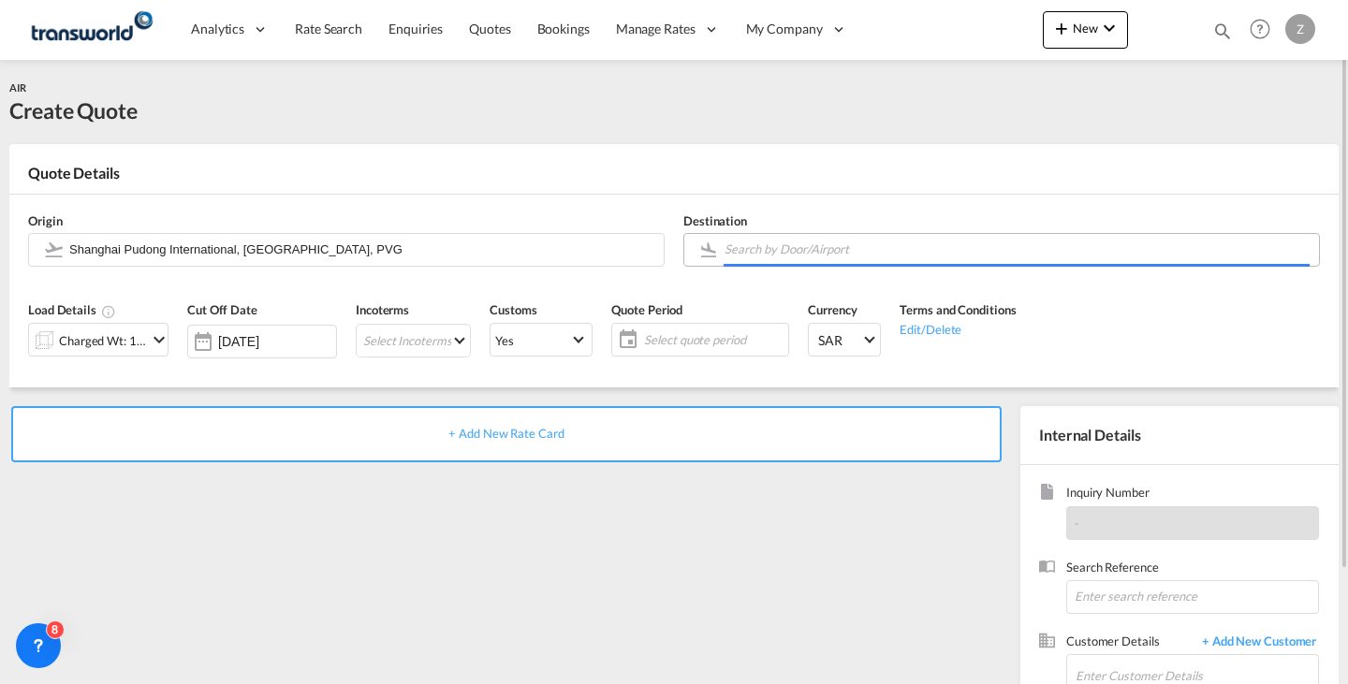
click at [766, 240] on input "Search by Door/Airport" at bounding box center [1017, 249] width 585 height 33
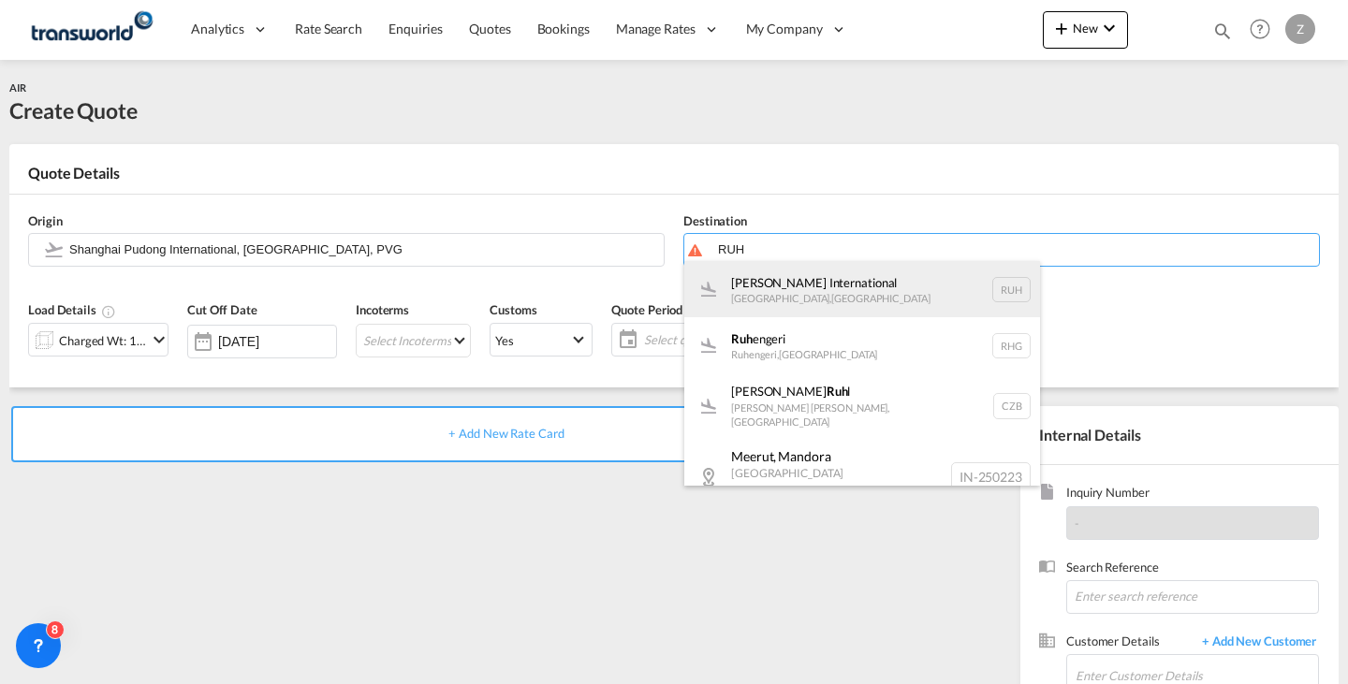
click at [748, 280] on div "[PERSON_NAME] International [GEOGRAPHIC_DATA] , [GEOGRAPHIC_DATA] RUH" at bounding box center [862, 289] width 356 height 56
type input "[PERSON_NAME] International, [GEOGRAPHIC_DATA], RUH"
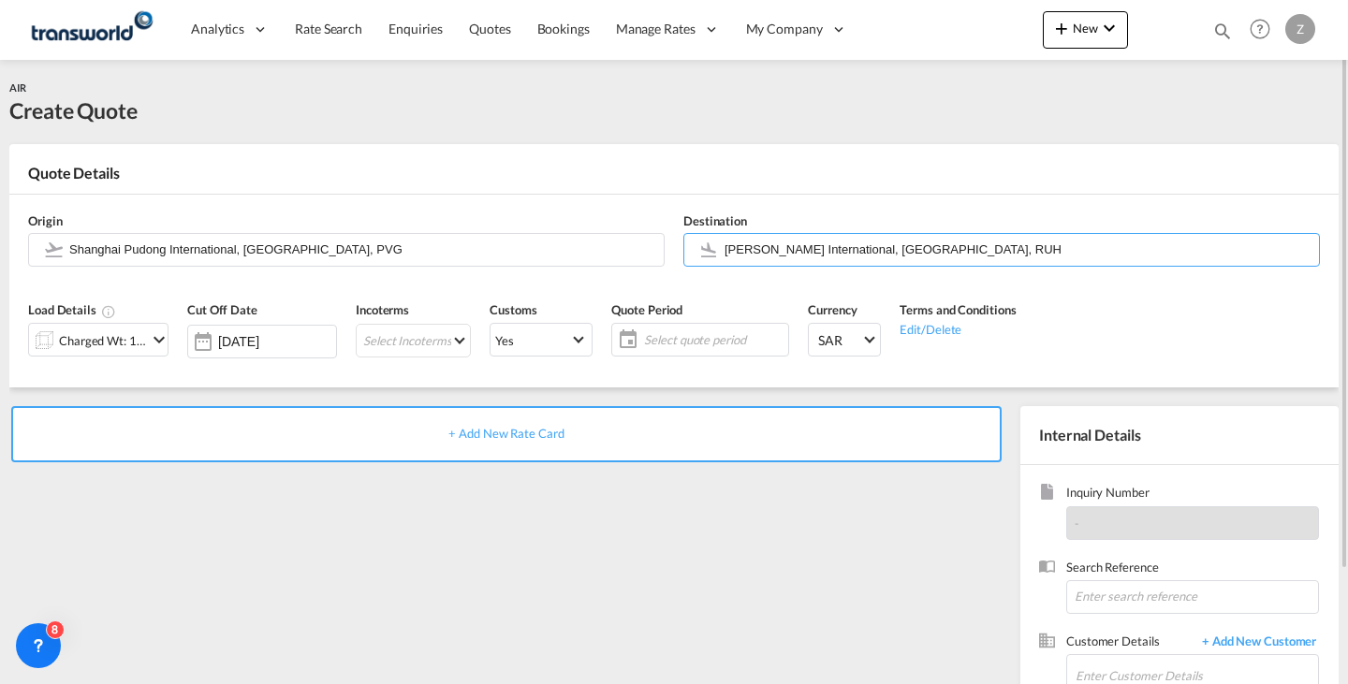
click at [151, 337] on md-icon "icon-chevron-down" at bounding box center [159, 340] width 22 height 22
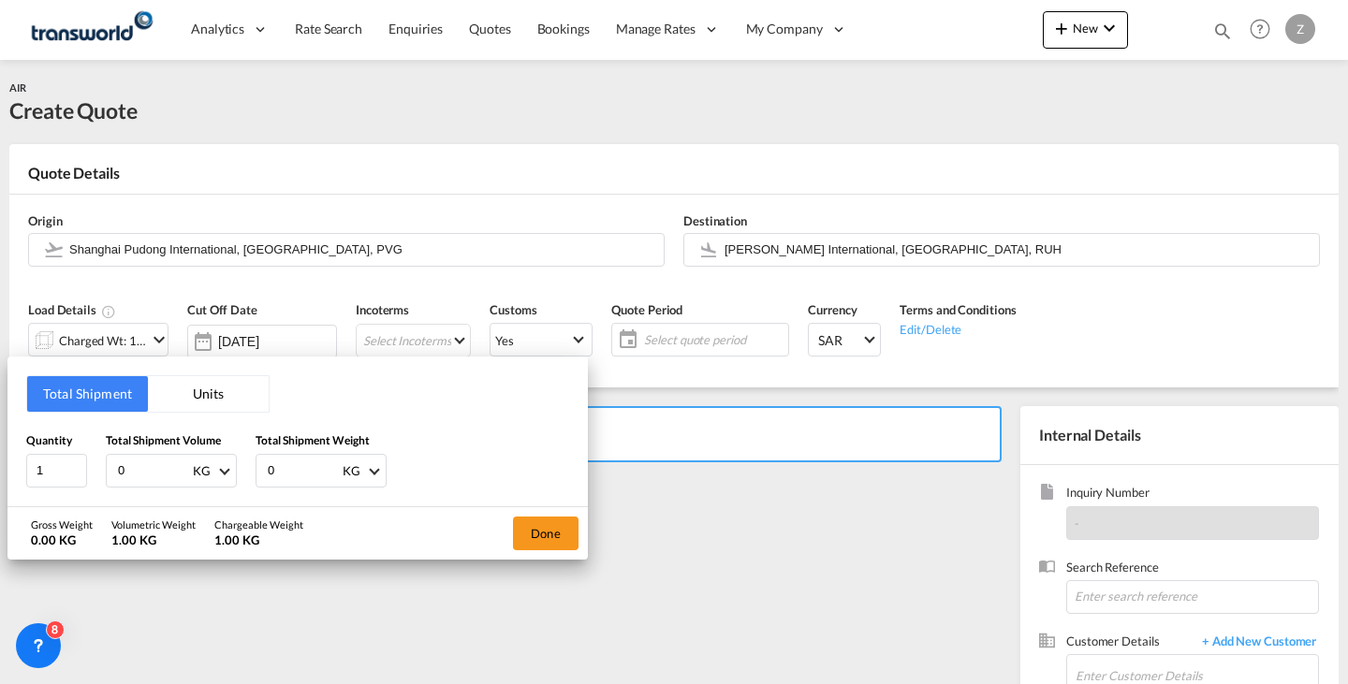
click at [294, 457] on input "0" at bounding box center [303, 471] width 75 height 32
type input "205.5"
click at [169, 466] on input "0" at bounding box center [153, 471] width 75 height 32
type input "205.5"
click at [557, 525] on button "Done" at bounding box center [546, 534] width 66 height 34
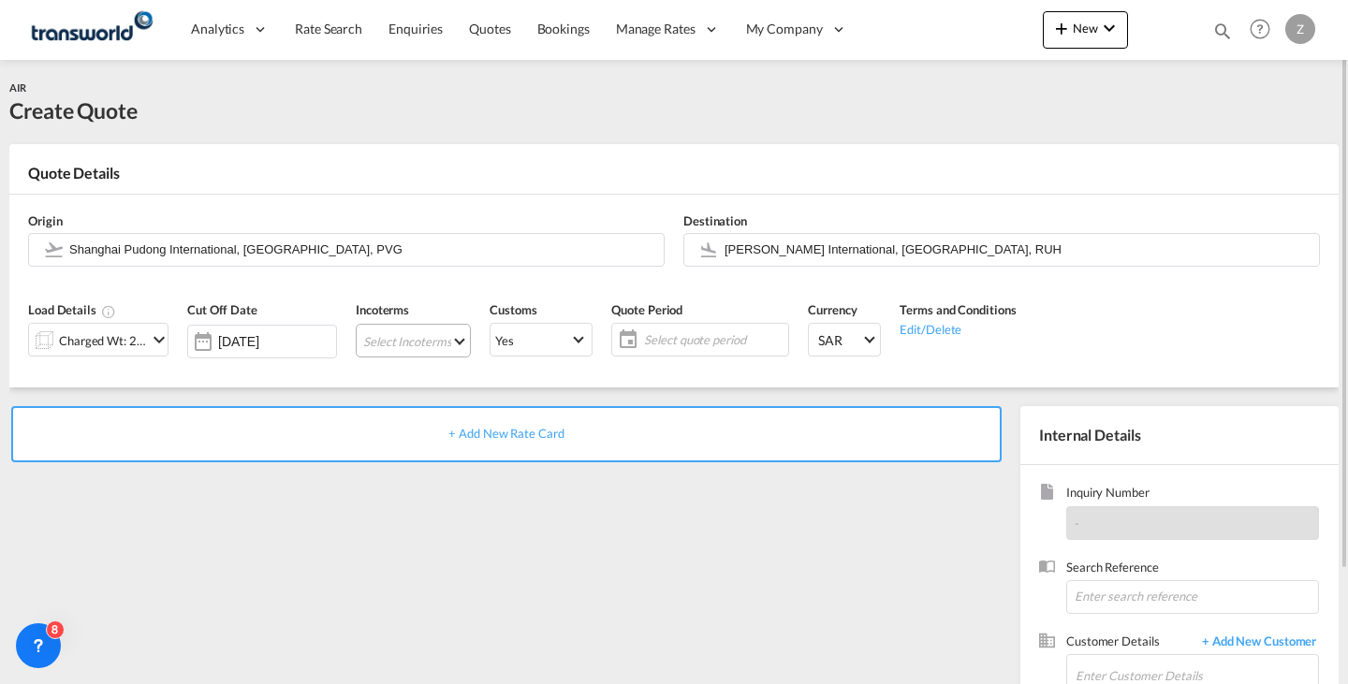
click at [423, 332] on md-select "Select Incoterms EXW - export Ex Works CFR - export Cost and Freight DAP - expo…" at bounding box center [413, 341] width 115 height 34
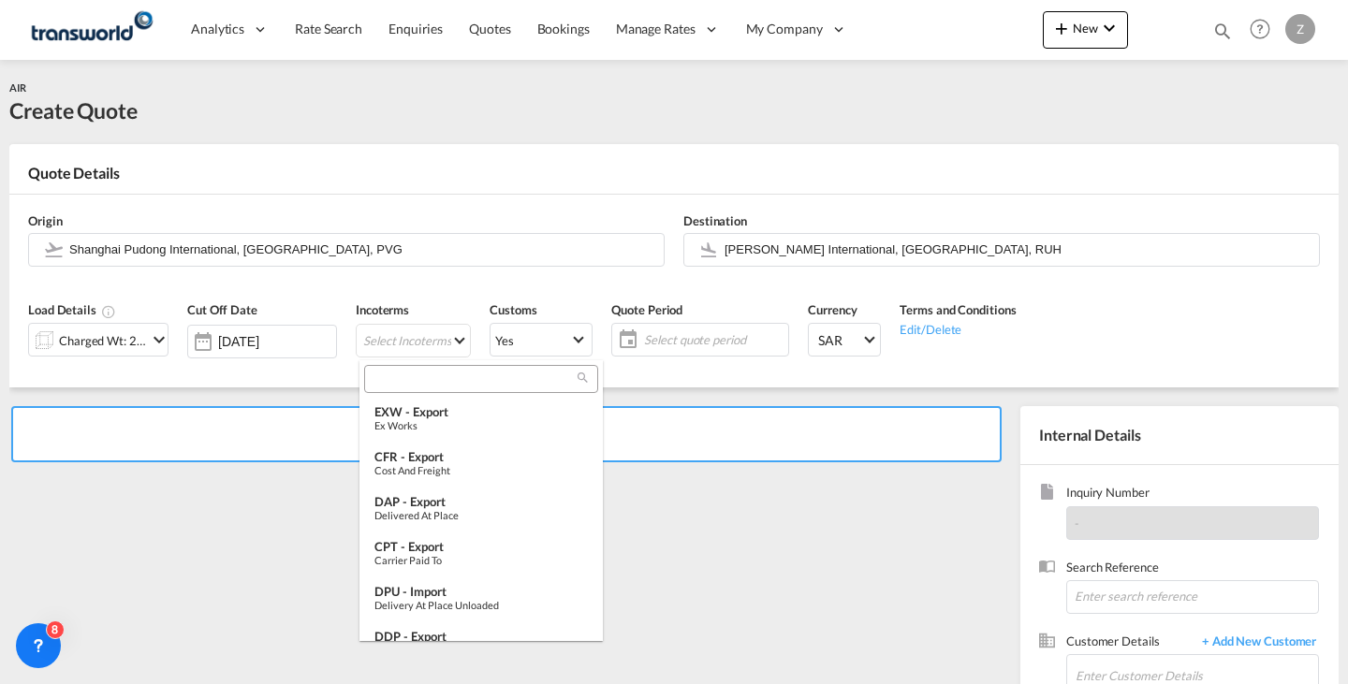
click at [446, 375] on input "search" at bounding box center [474, 379] width 208 height 17
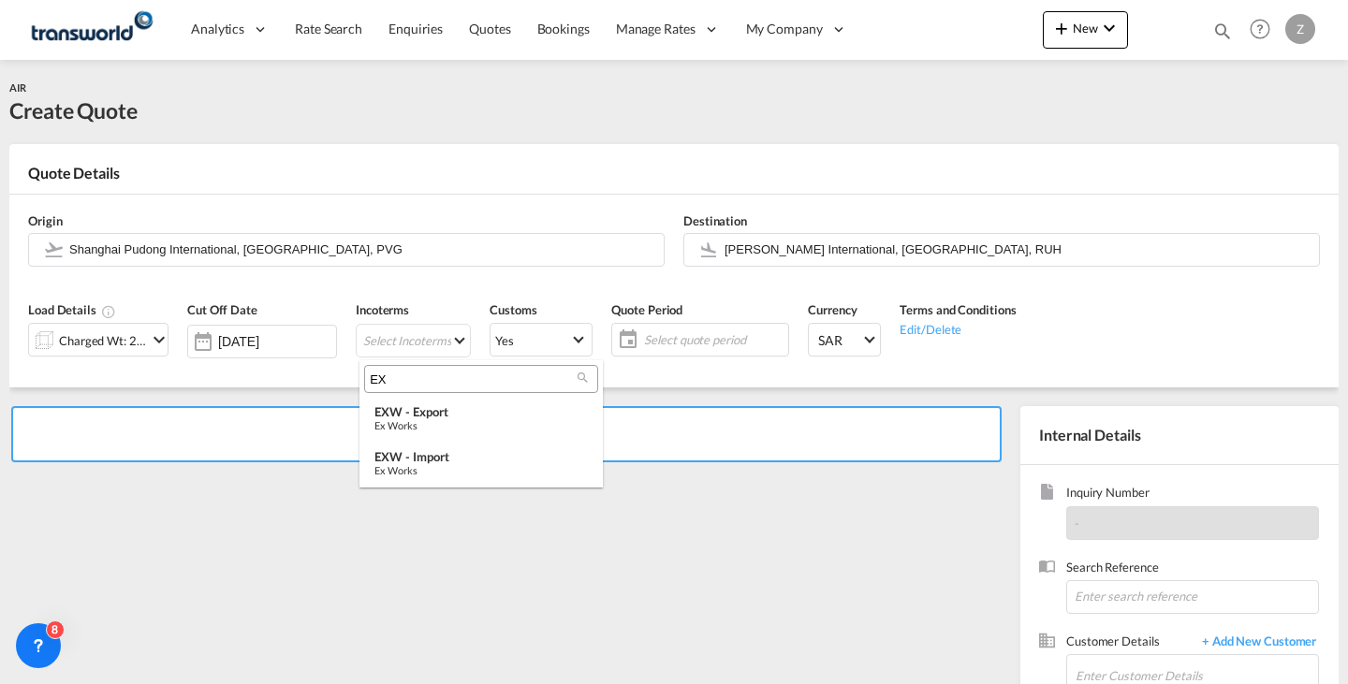
type input "E"
type input "FOB"
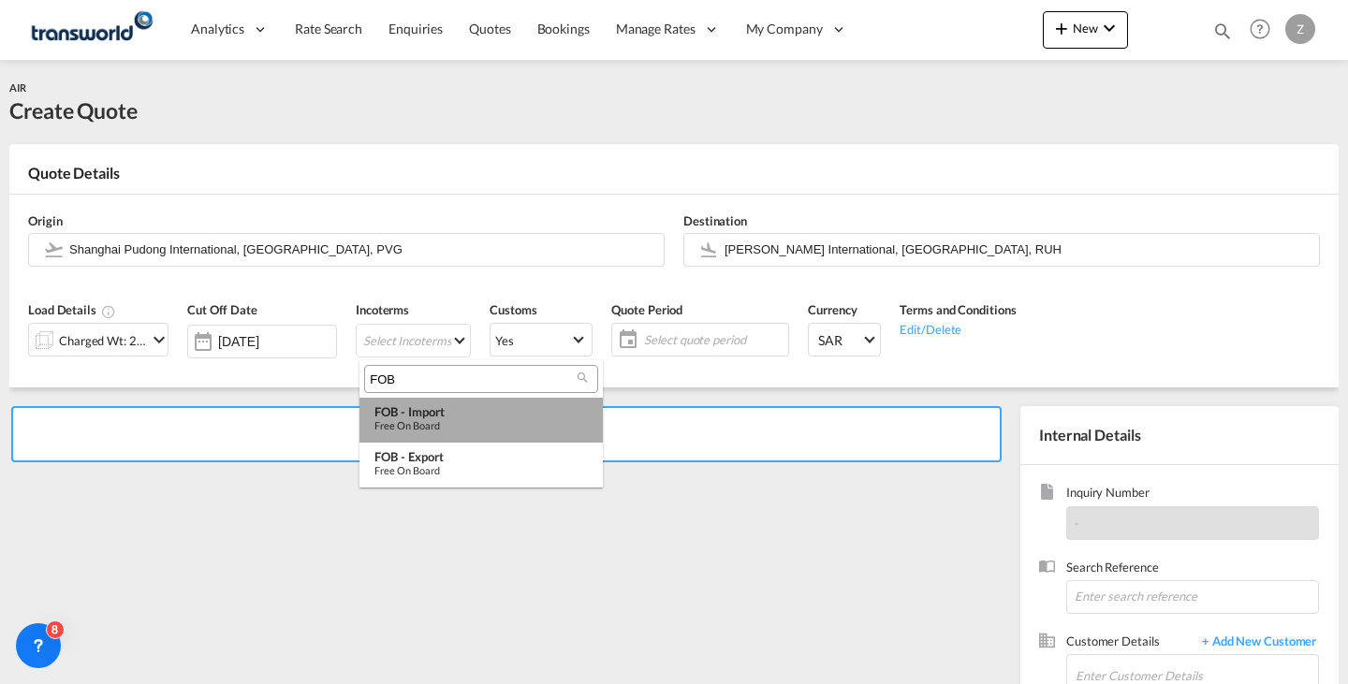
click at [465, 422] on div "Free on Board" at bounding box center [480, 425] width 213 height 12
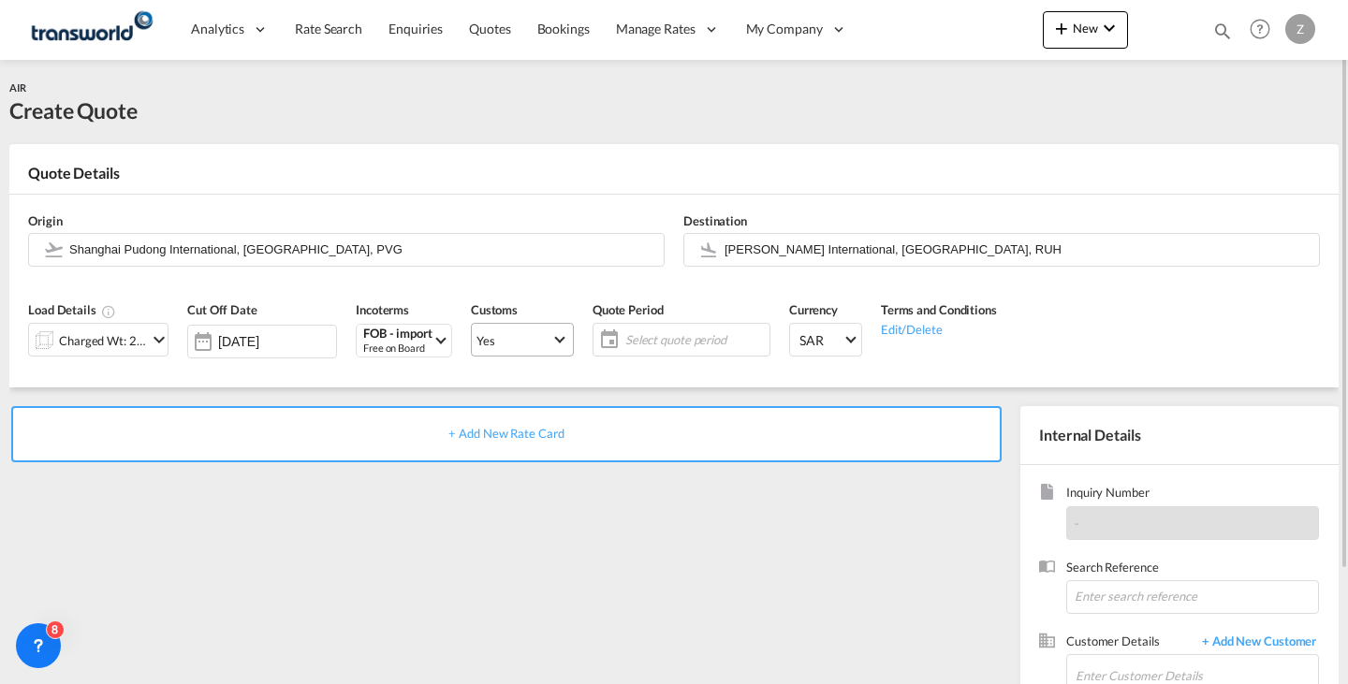
click at [531, 342] on span "Yes" at bounding box center [513, 340] width 75 height 17
click at [537, 381] on md-option "No" at bounding box center [526, 384] width 131 height 45
click at [557, 345] on md-select-value "Yes" at bounding box center [522, 340] width 101 height 26
click at [544, 380] on md-option "No" at bounding box center [526, 384] width 131 height 45
click at [660, 338] on span "Select quote period" at bounding box center [694, 339] width 139 height 17
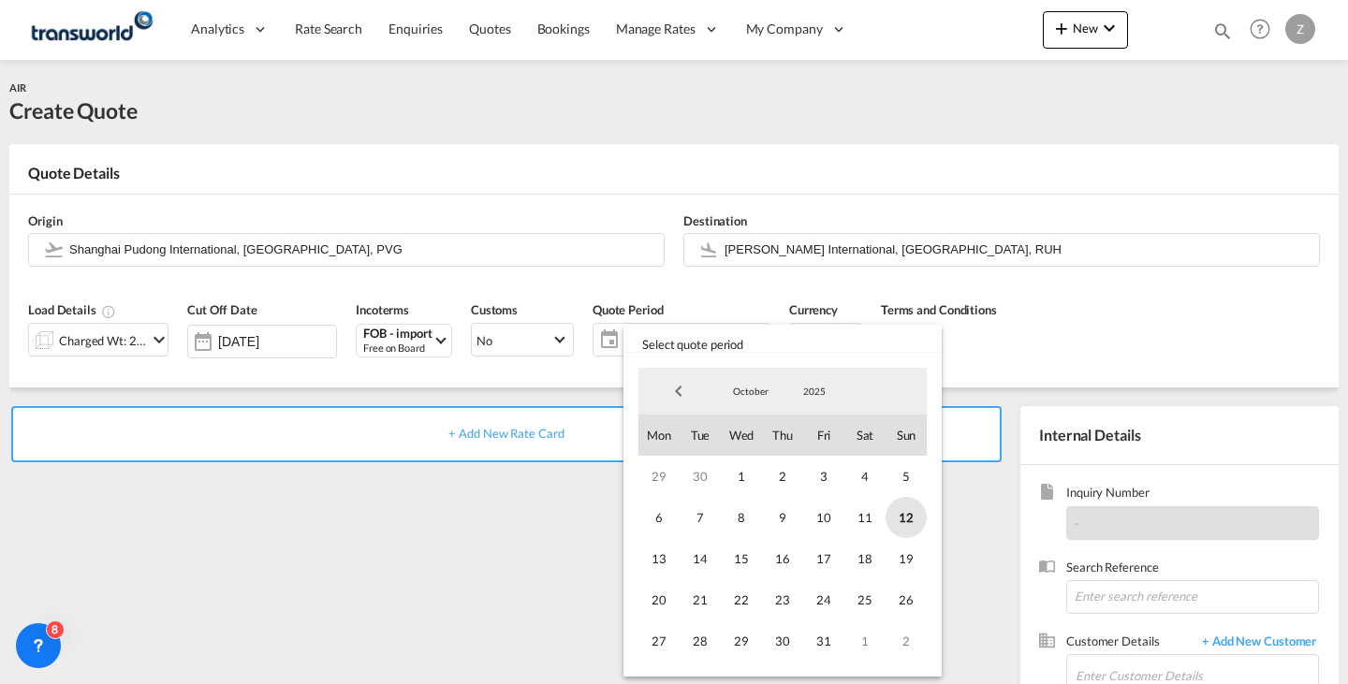
click at [905, 528] on span "12" at bounding box center [906, 517] width 41 height 41
click at [827, 639] on span "31" at bounding box center [823, 641] width 41 height 41
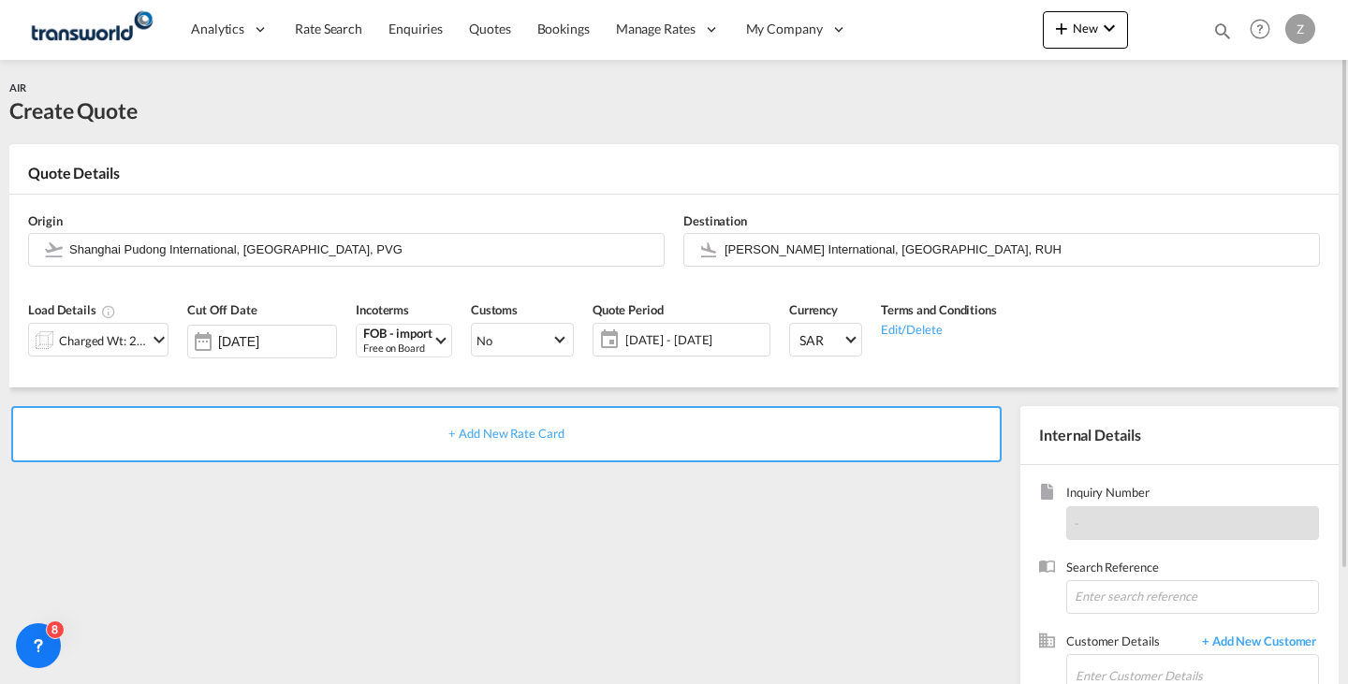
scroll to position [137, 0]
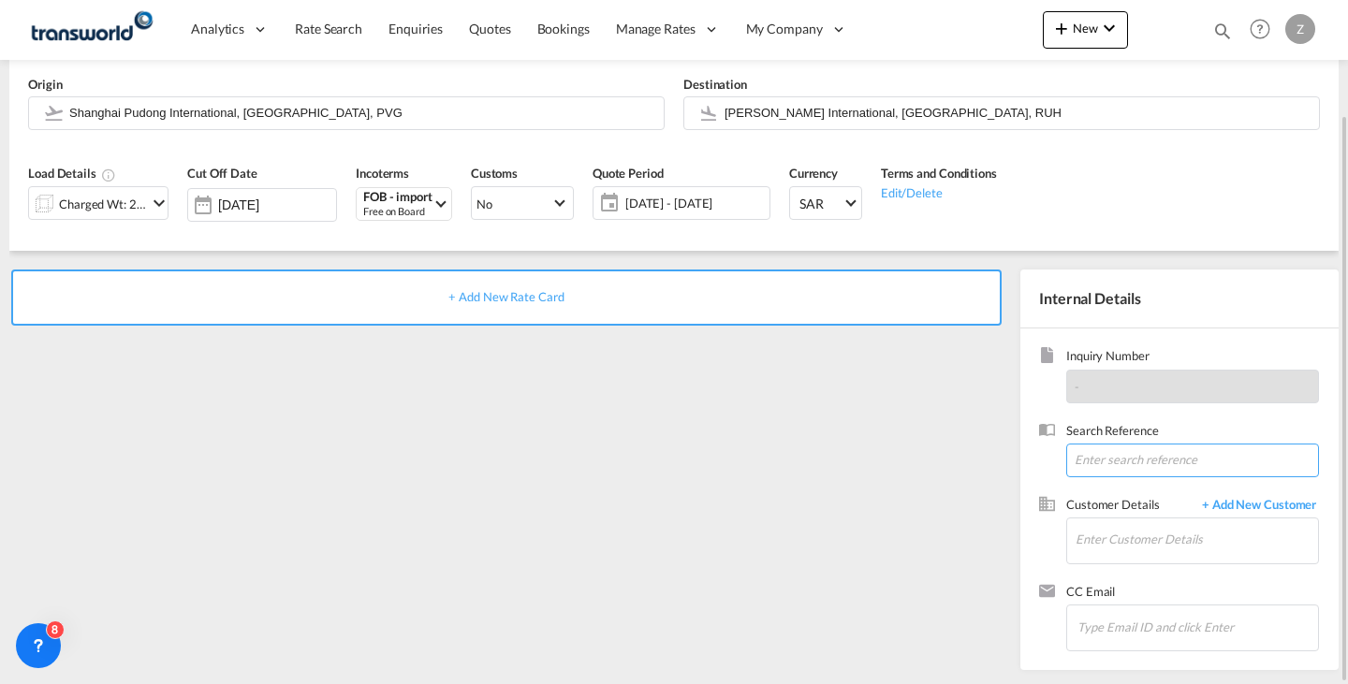
click at [1123, 465] on input at bounding box center [1192, 461] width 253 height 34
paste input "TW0910851"
type input "TW0910851"
click at [1139, 533] on input "Enter Customer Details" at bounding box center [1197, 540] width 242 height 42
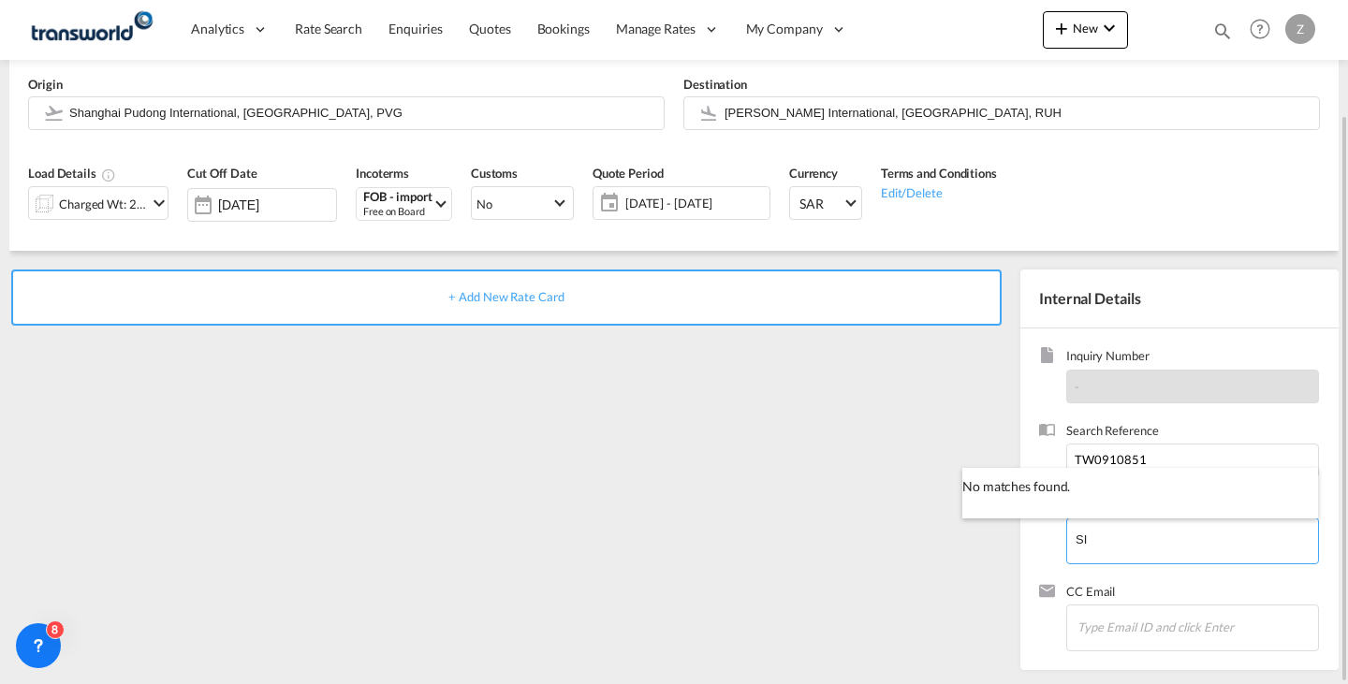
type input "S"
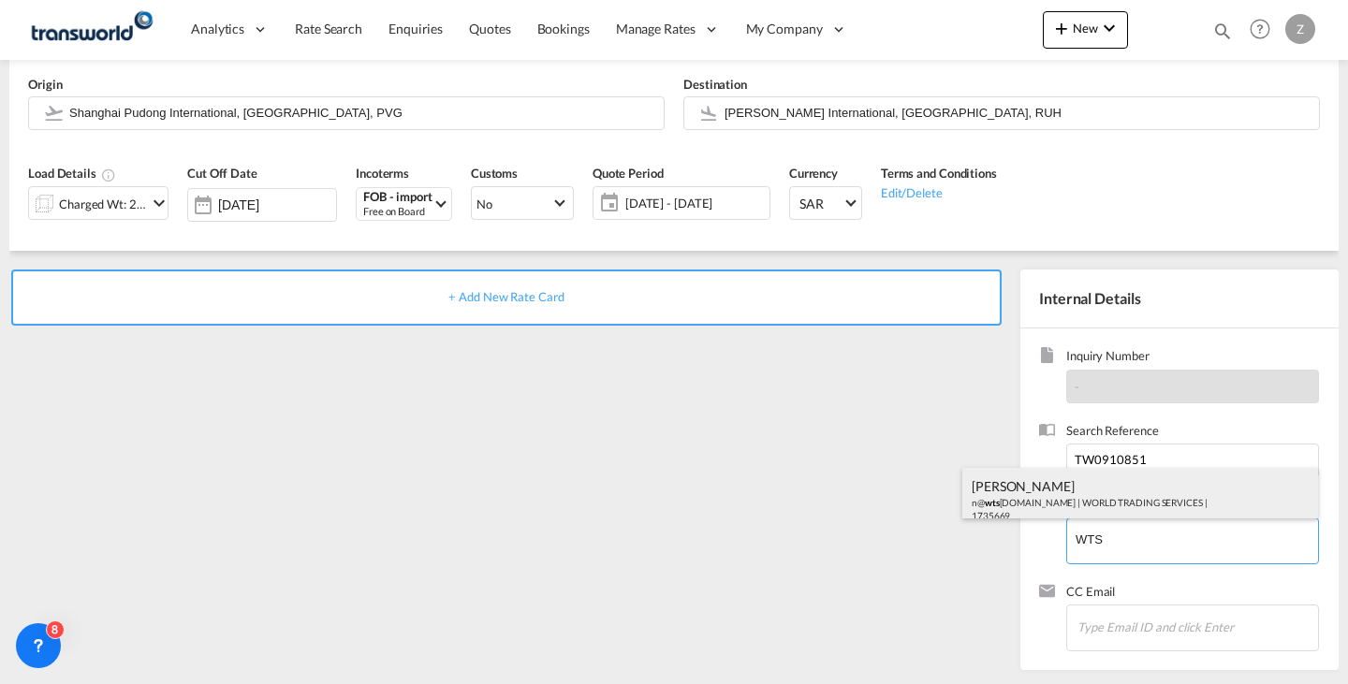
click at [1103, 492] on div "[PERSON_NAME] n@ wts [DOMAIN_NAME] | WORLD TRADING SERVICES | 1735669" at bounding box center [1140, 500] width 356 height 64
type input "WORLD TRADING SERVICES, [PERSON_NAME], n@[DOMAIN_NAME]"
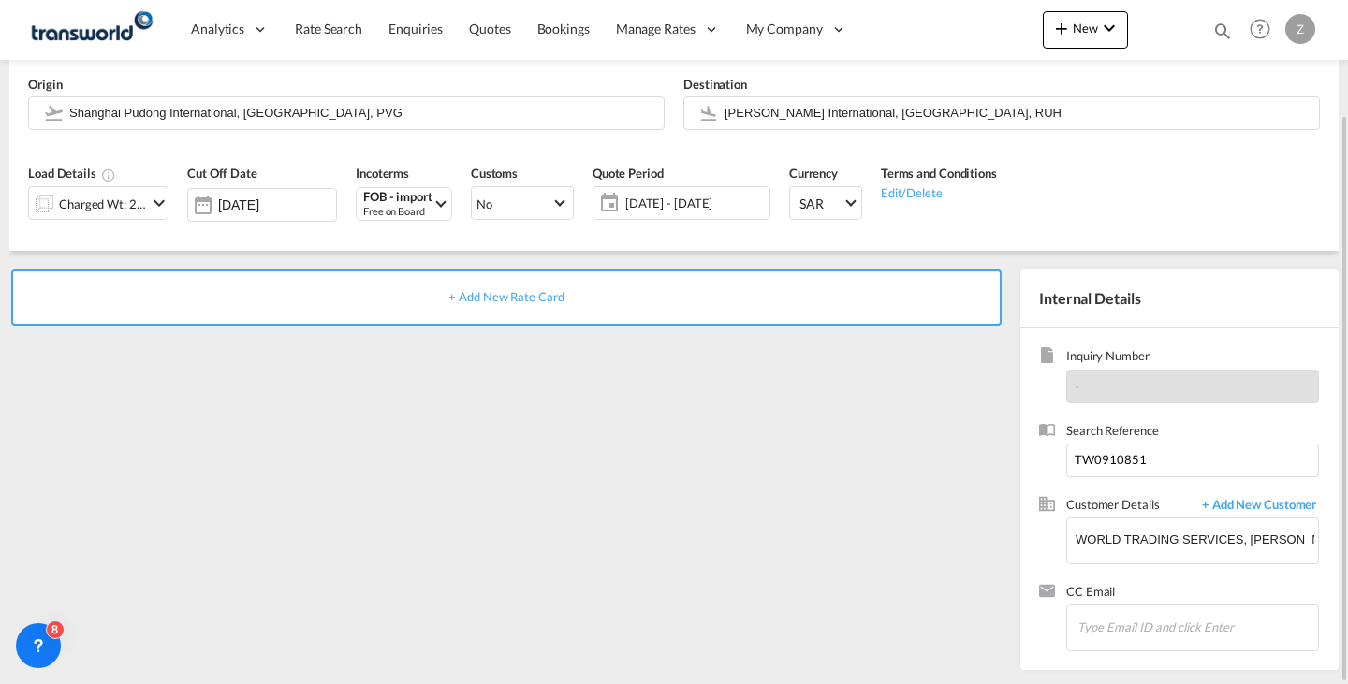
click at [757, 299] on div "+ Add New Rate Card" at bounding box center [506, 298] width 990 height 56
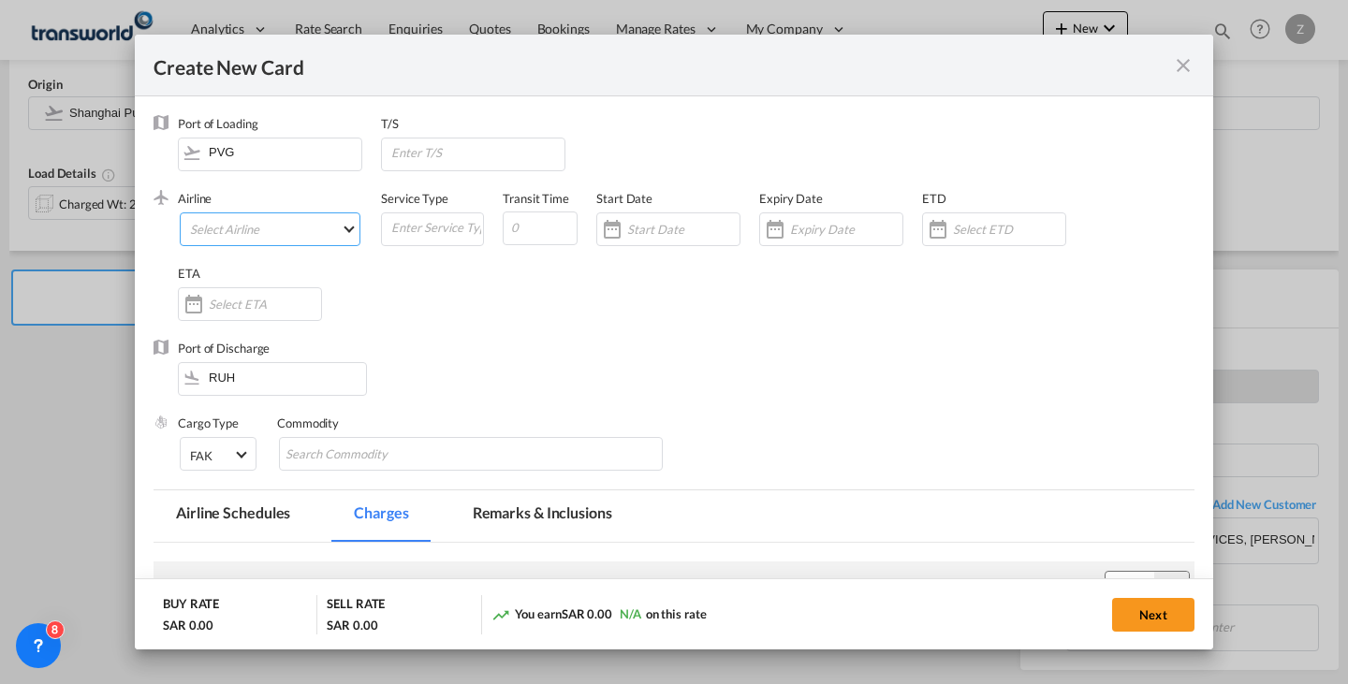
click at [321, 239] on md-select "Select Airline AIR EXPRESS S.A. (1166- / -) CMA CGM Air Cargo (1140-2C / -) DDW…" at bounding box center [270, 230] width 181 height 34
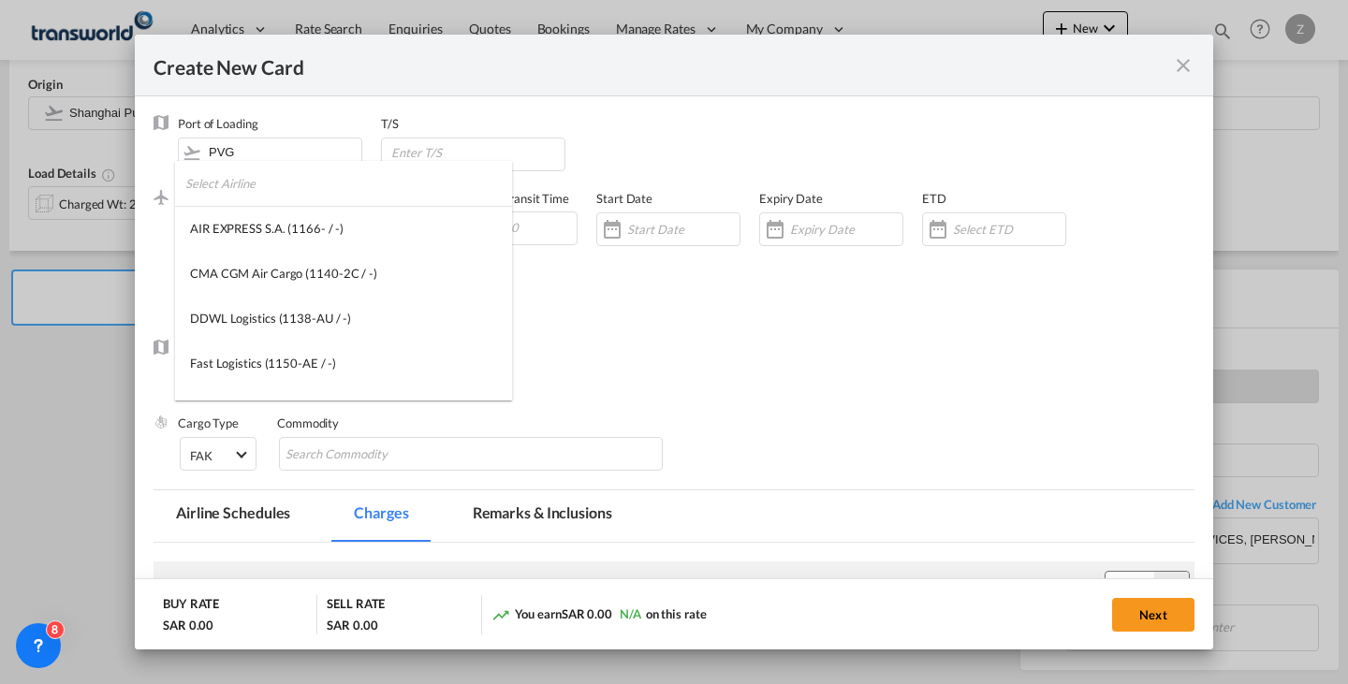
click at [355, 188] on input "search" at bounding box center [348, 183] width 327 height 45
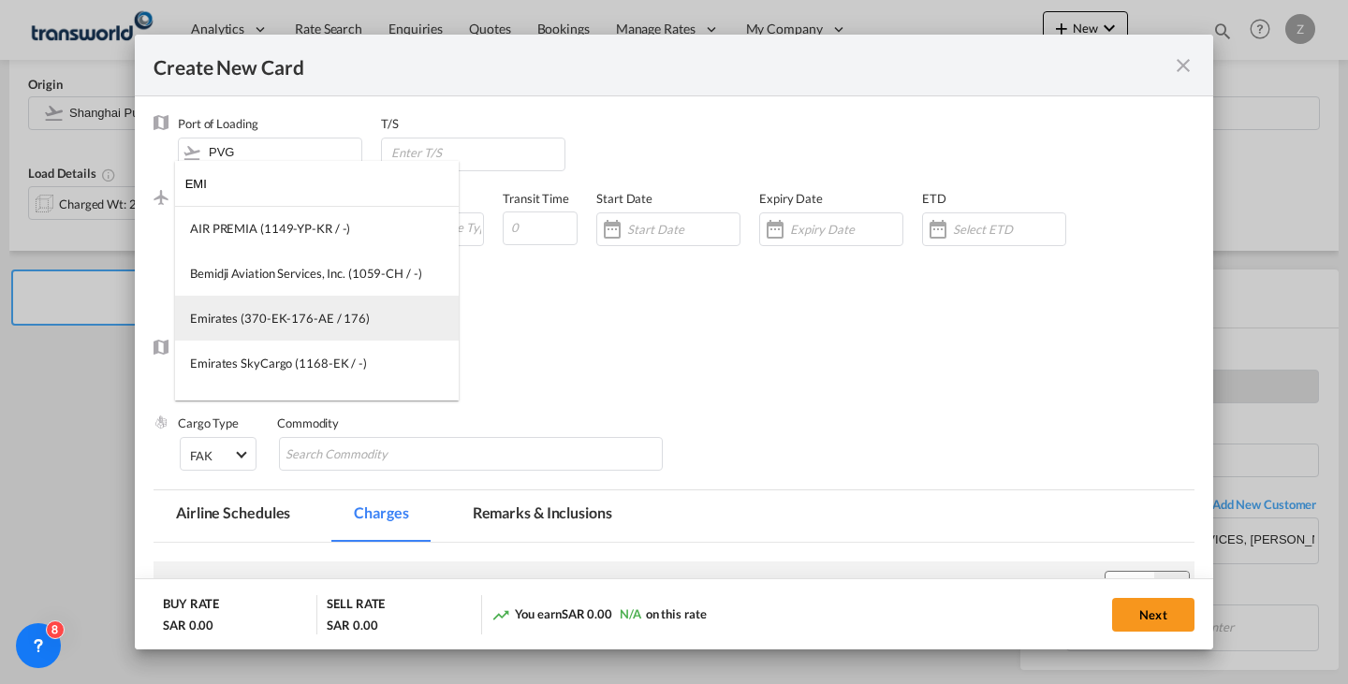
type input "EMI"
click at [317, 301] on md-option "Emirates (370-EK-176-AE / 176)" at bounding box center [317, 318] width 284 height 45
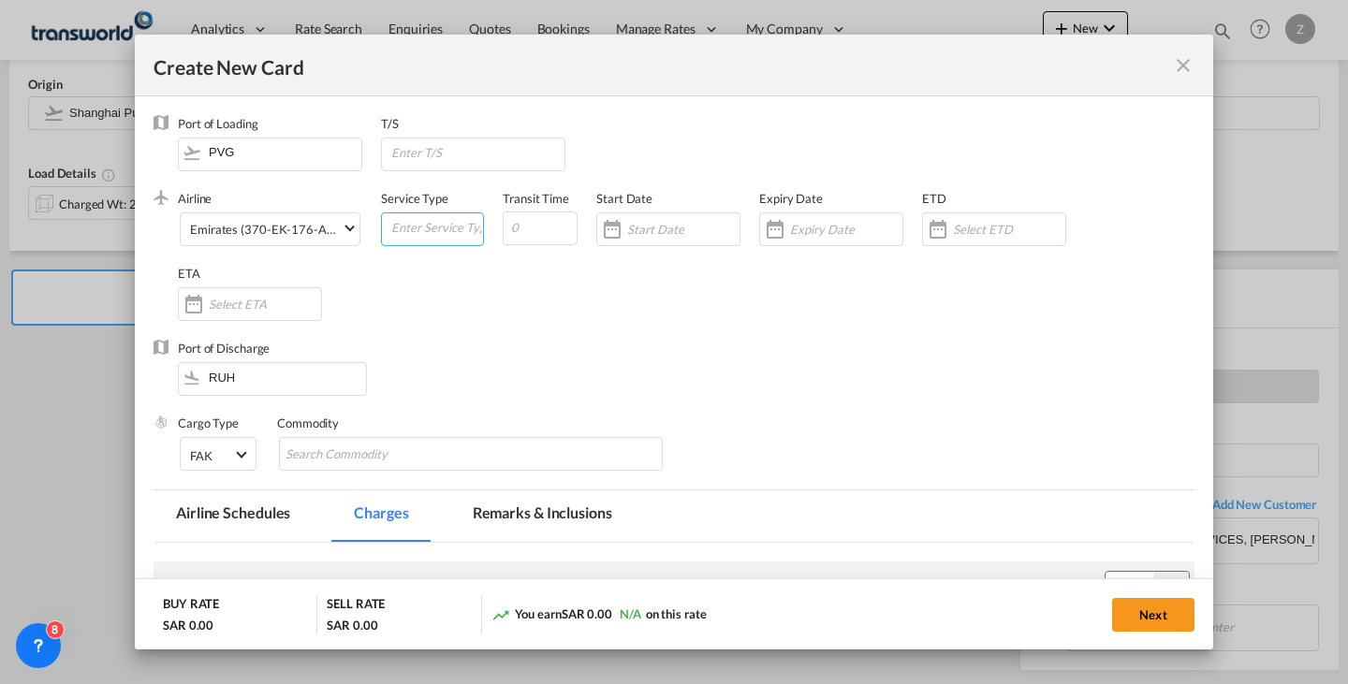
click at [411, 223] on input "Create New Card ..." at bounding box center [436, 227] width 94 height 28
type input "AIR"
type input "4"
click at [638, 245] on div "Create New Card ..." at bounding box center [668, 230] width 144 height 34
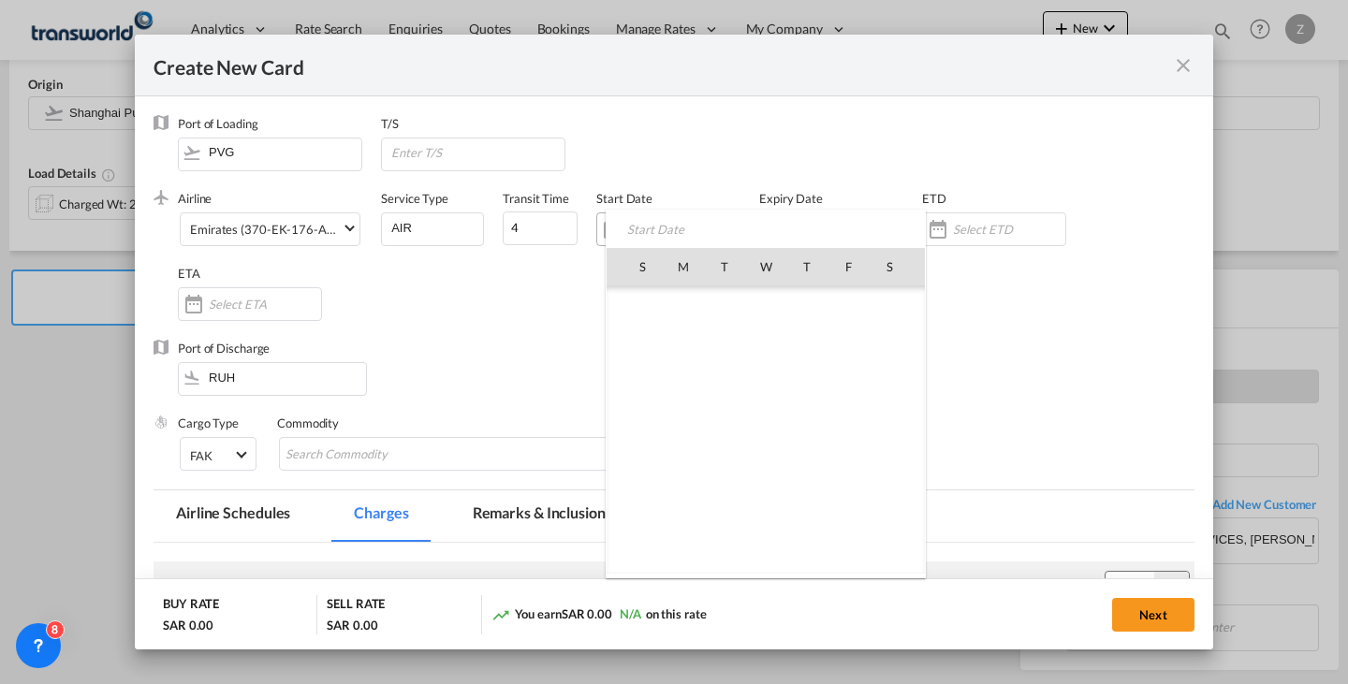
scroll to position [433890, 0]
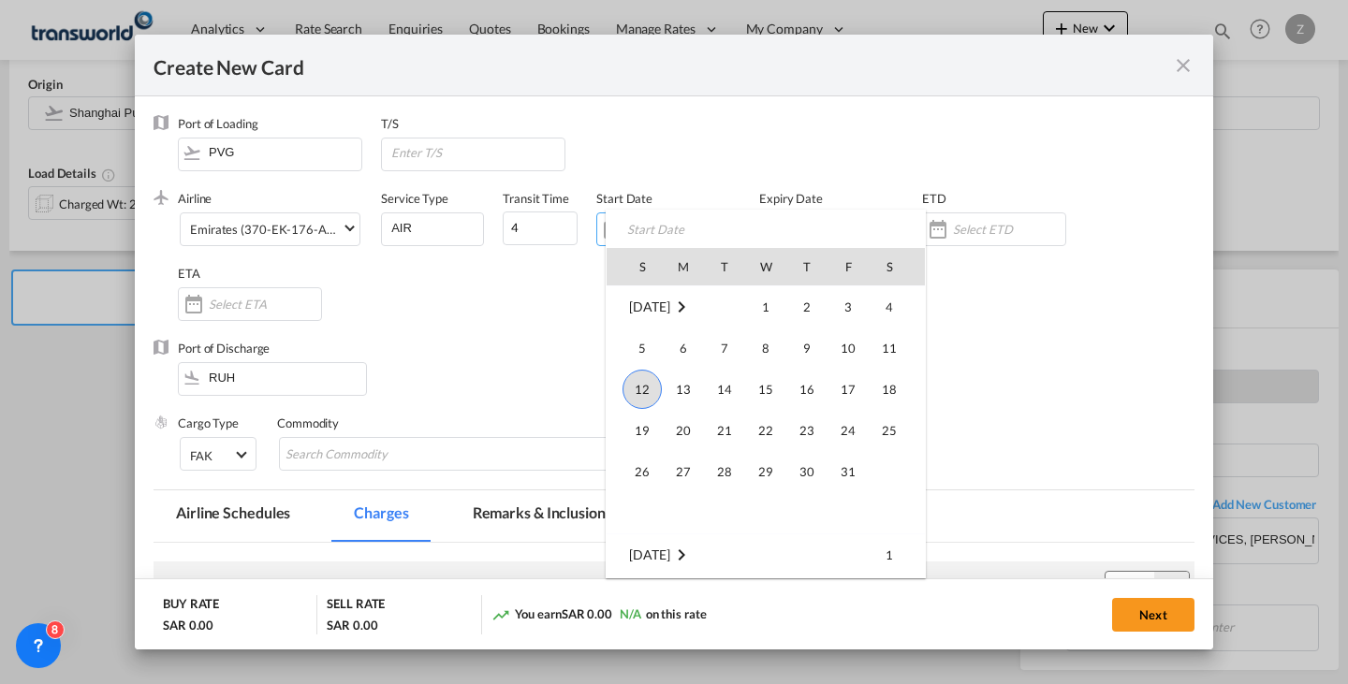
click at [645, 379] on span "12" at bounding box center [642, 389] width 39 height 39
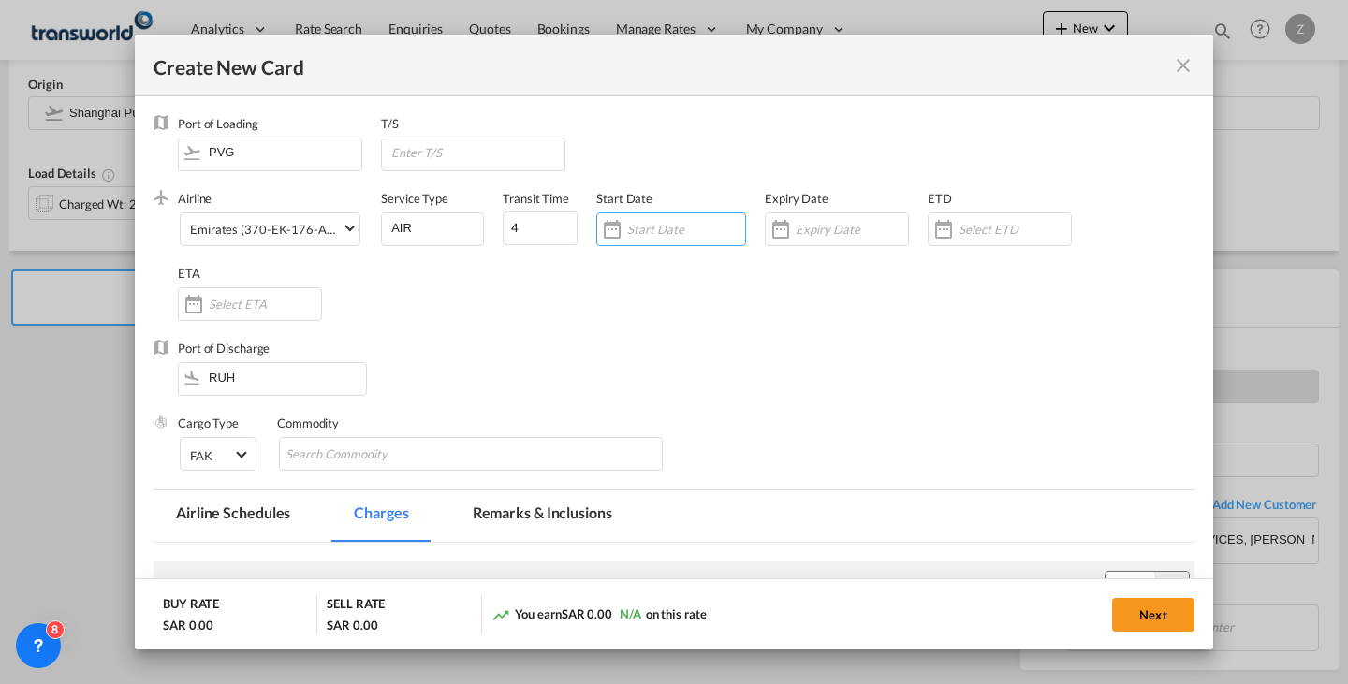
type input "[DATE]"
click at [814, 230] on input "Create New Card ..." at bounding box center [852, 229] width 112 height 15
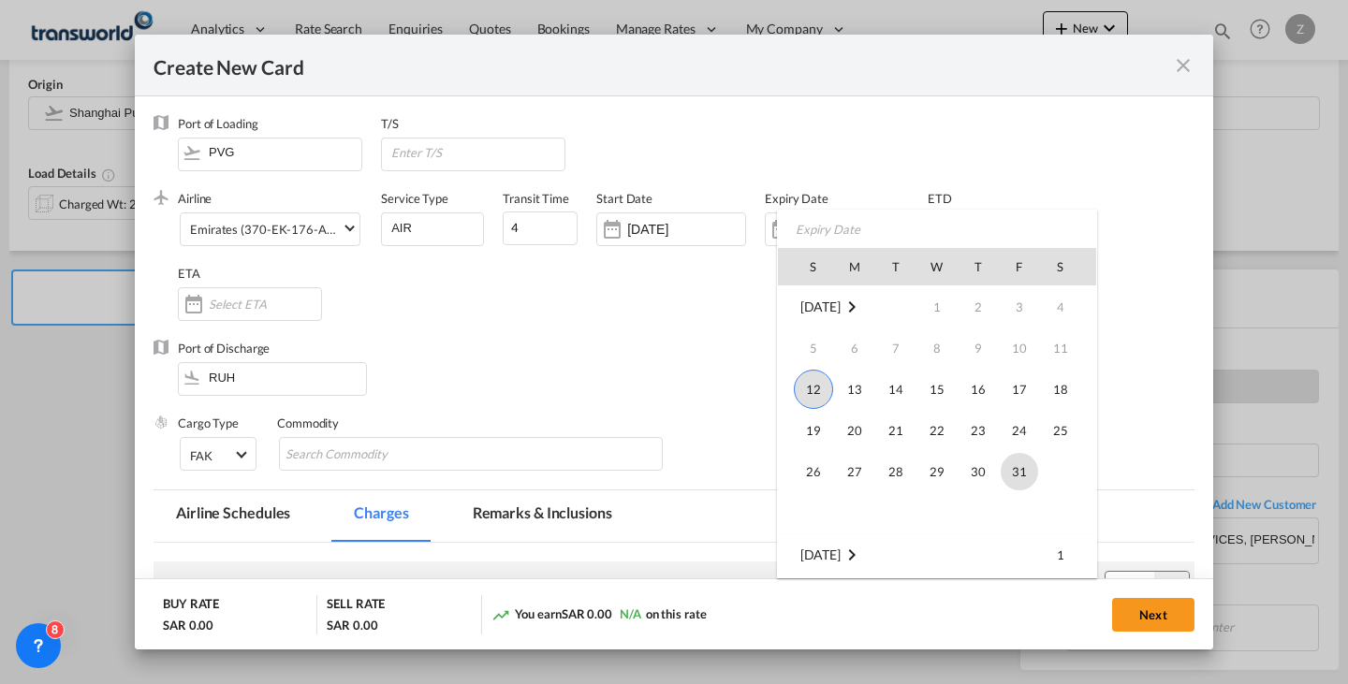
click at [1015, 476] on span "31" at bounding box center [1019, 471] width 37 height 37
type input "[DATE]"
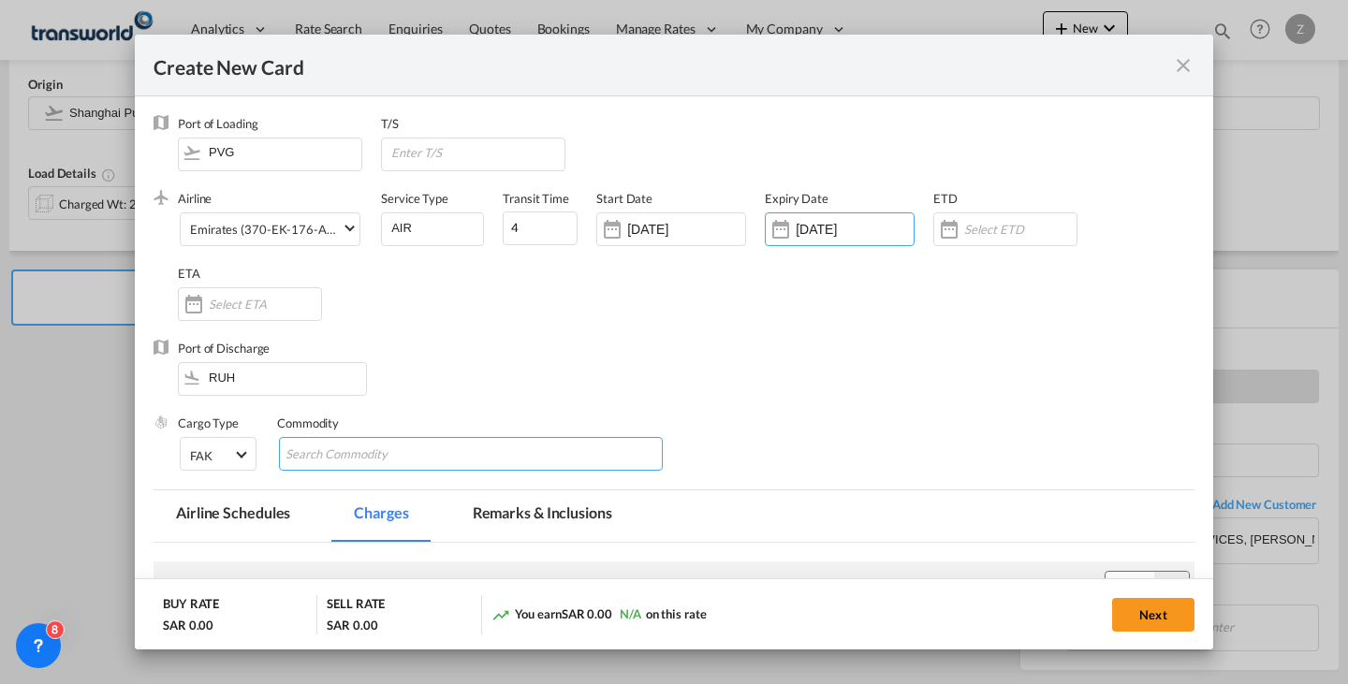
click at [482, 448] on md-chips-wrap "Chips container with autocompletion. Enter the text area, type text to search, …" at bounding box center [471, 454] width 384 height 34
type input "GC"
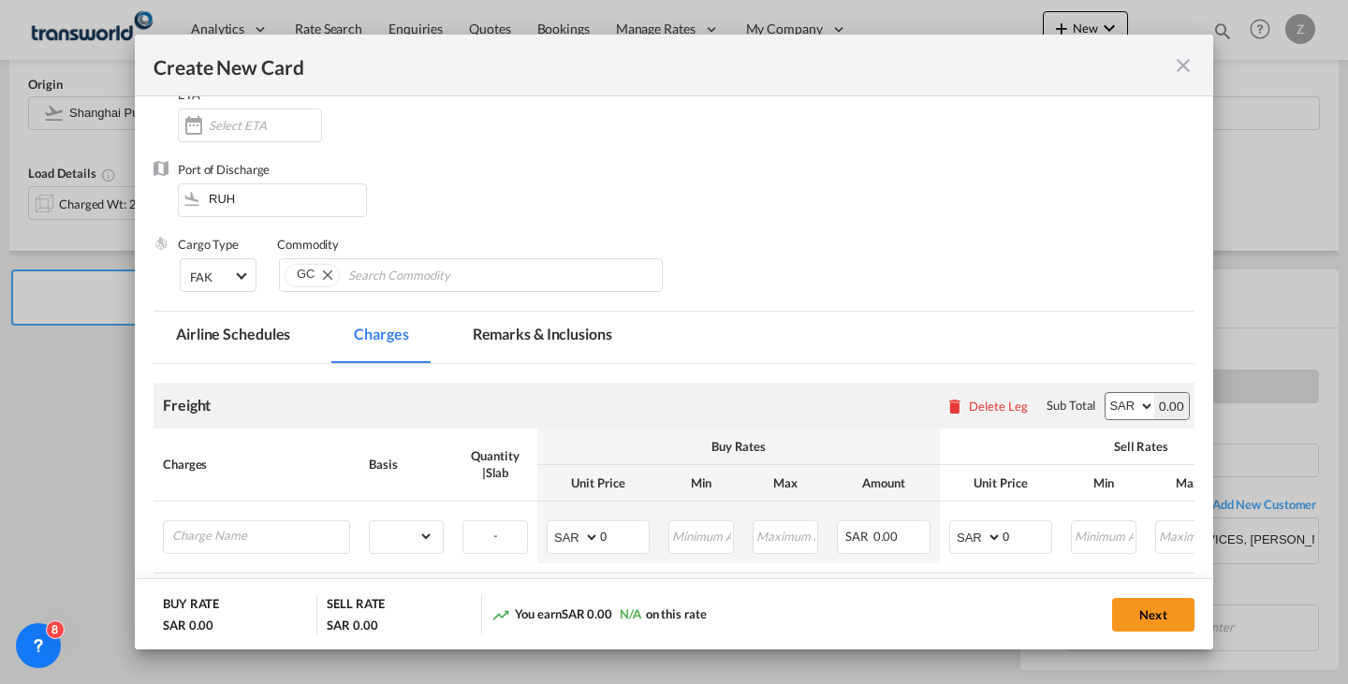
click at [1122, 406] on select "AED AFN ALL AMD ANG AOA ARS AUD AWG AZN BAM BBD BDT BGN BHD BIF BMD BND [PERSON…" at bounding box center [1130, 406] width 49 height 26
select select "string:USD"
click at [1106, 393] on select "AED AFN ALL AMD ANG AOA ARS AUD AWG AZN BAM BBD BDT BGN BHD BIF BMD BND [PERSON…" at bounding box center [1130, 406] width 49 height 26
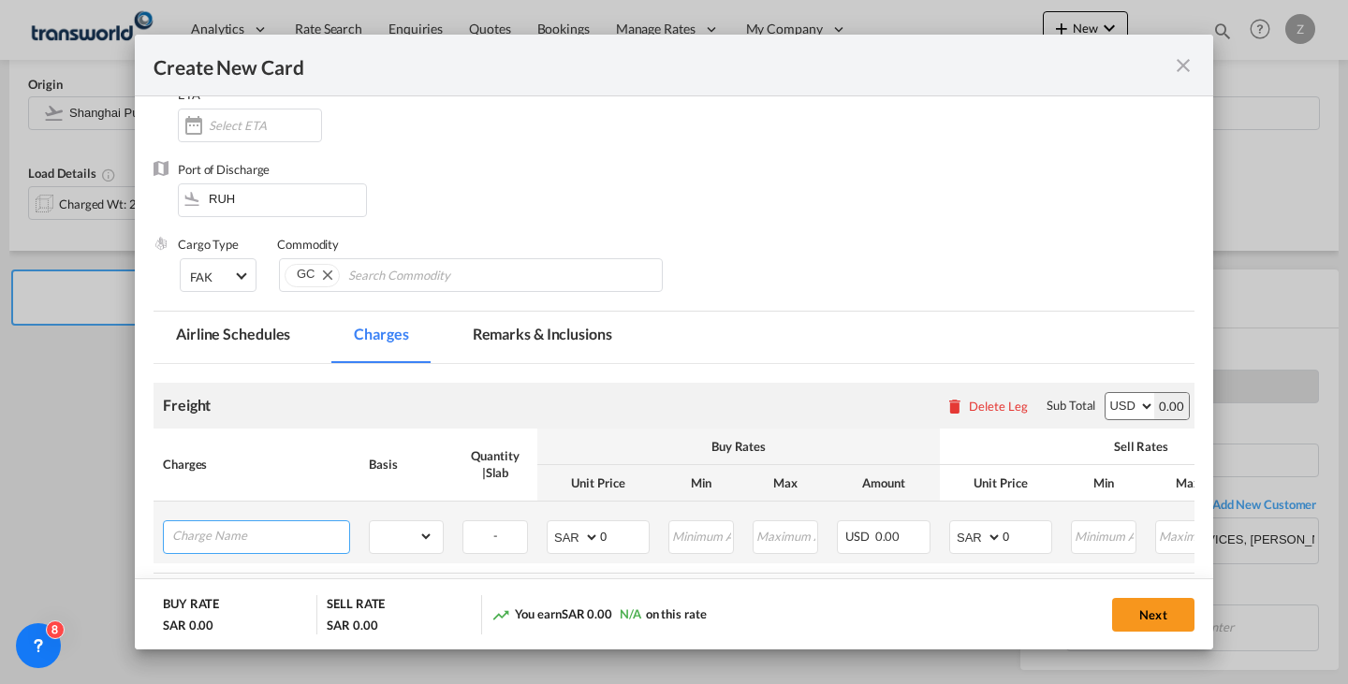
click at [303, 533] on input "Charge Name" at bounding box center [260, 535] width 177 height 28
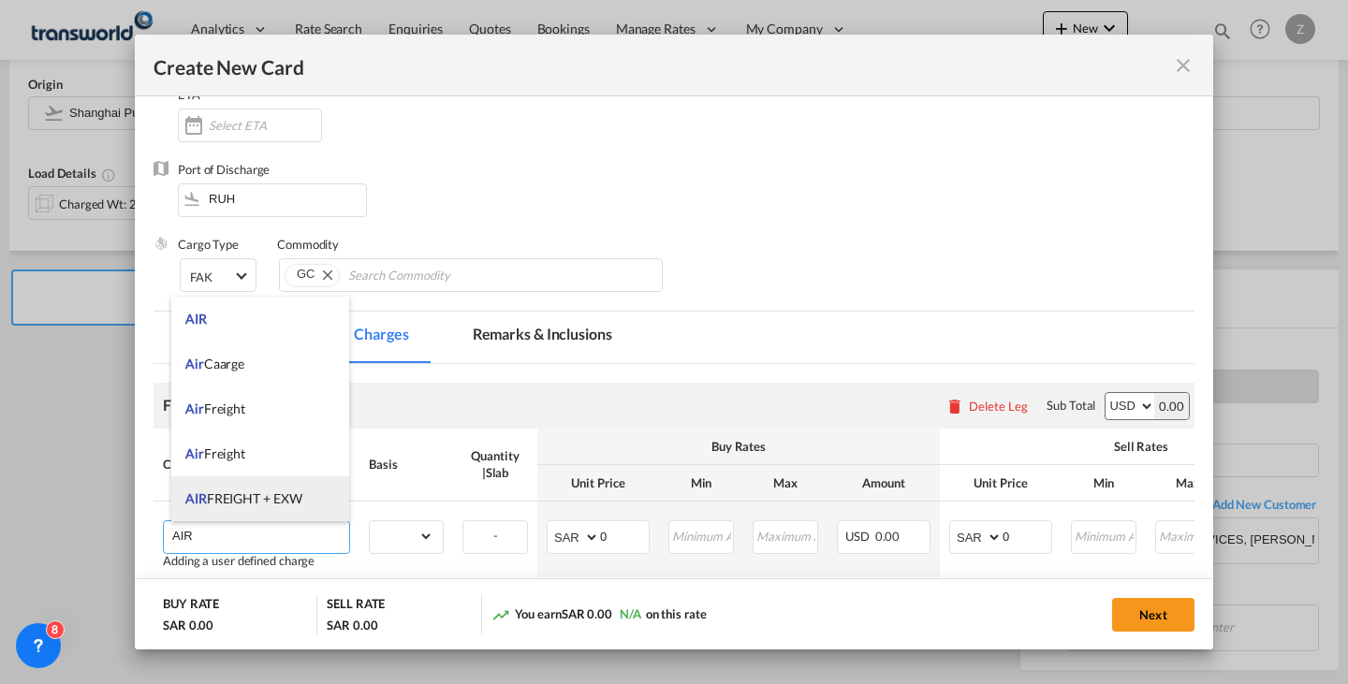
click at [300, 501] on span "AIR FREIGHT + EXW" at bounding box center [243, 499] width 116 height 16
type input "AIR FREIGHT + EXW"
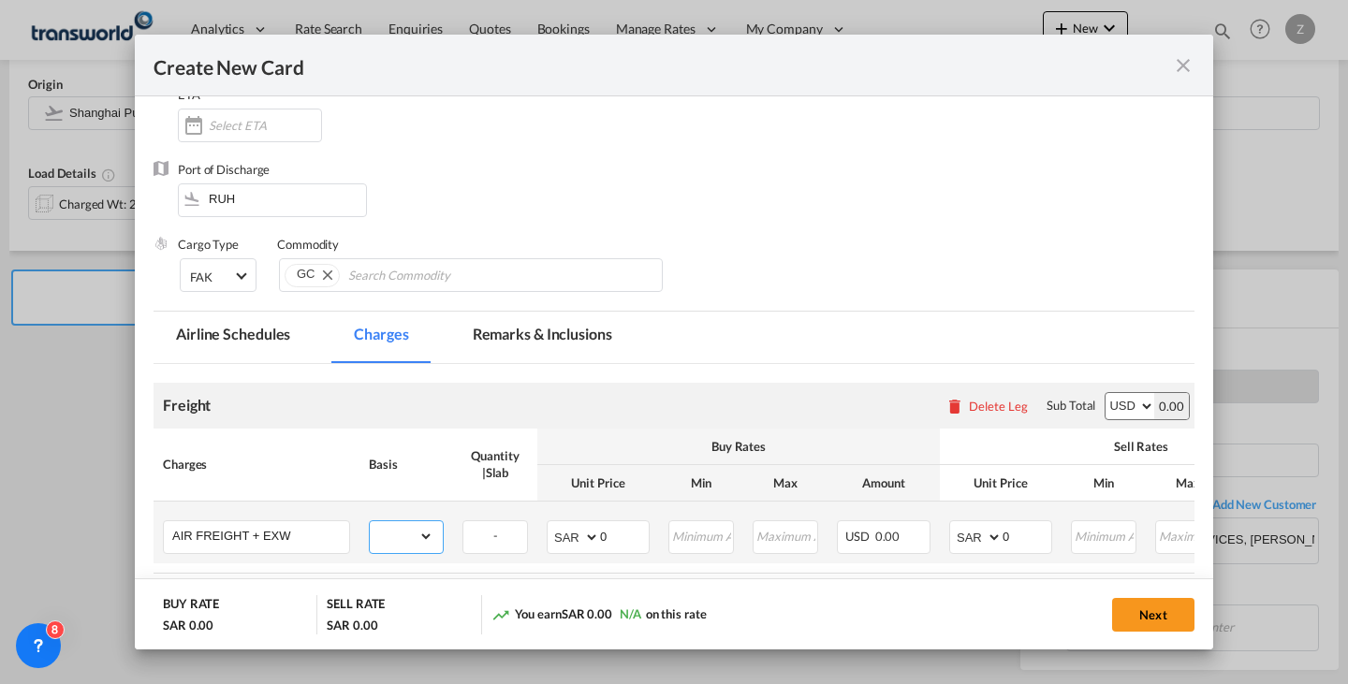
click at [427, 535] on select "gross_weight volumetric_weight per_shipment per_bl per_km % on air freight per_…" at bounding box center [402, 536] width 64 height 30
click at [370, 521] on select "gross_weight volumetric_weight per_shipment per_bl per_km % on air freight per_…" at bounding box center [402, 536] width 64 height 30
click at [409, 546] on select "gross_weight volumetric_weight per_shipment per_bl per_km % on air freight per_…" at bounding box center [402, 536] width 64 height 30
select select "per_shipment"
click at [370, 521] on select "gross_weight volumetric_weight per_shipment per_bl per_km % on air freight per_…" at bounding box center [402, 536] width 64 height 30
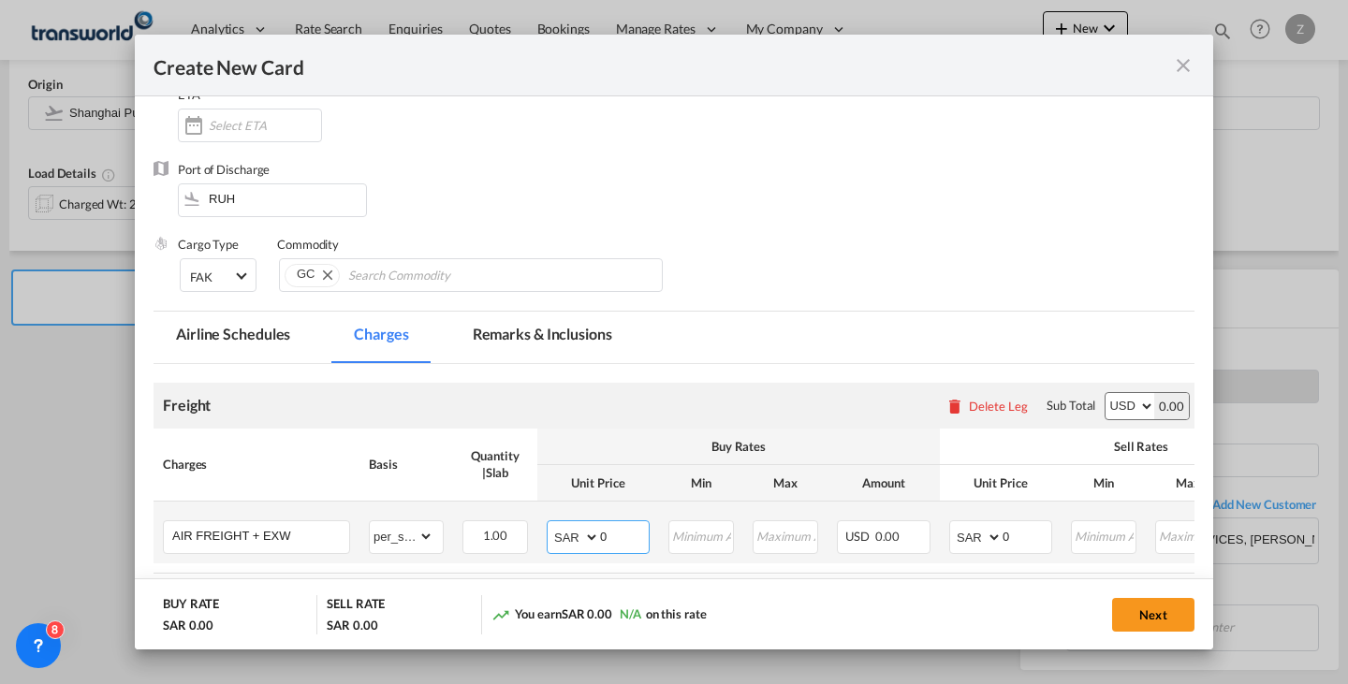
click at [571, 541] on select "AED AFN ALL AMD ANG AOA ARS AUD AWG AZN BAM BBD BDT BGN BHD BIF BMD BND [PERSON…" at bounding box center [574, 537] width 49 height 26
select select "string:USD"
click at [550, 524] on select "AED AFN ALL AMD ANG AOA ARS AUD AWG AZN BAM BBD BDT BGN BHD BIF BMD BND [PERSON…" at bounding box center [574, 537] width 49 height 26
click at [637, 530] on input "0" at bounding box center [624, 535] width 49 height 28
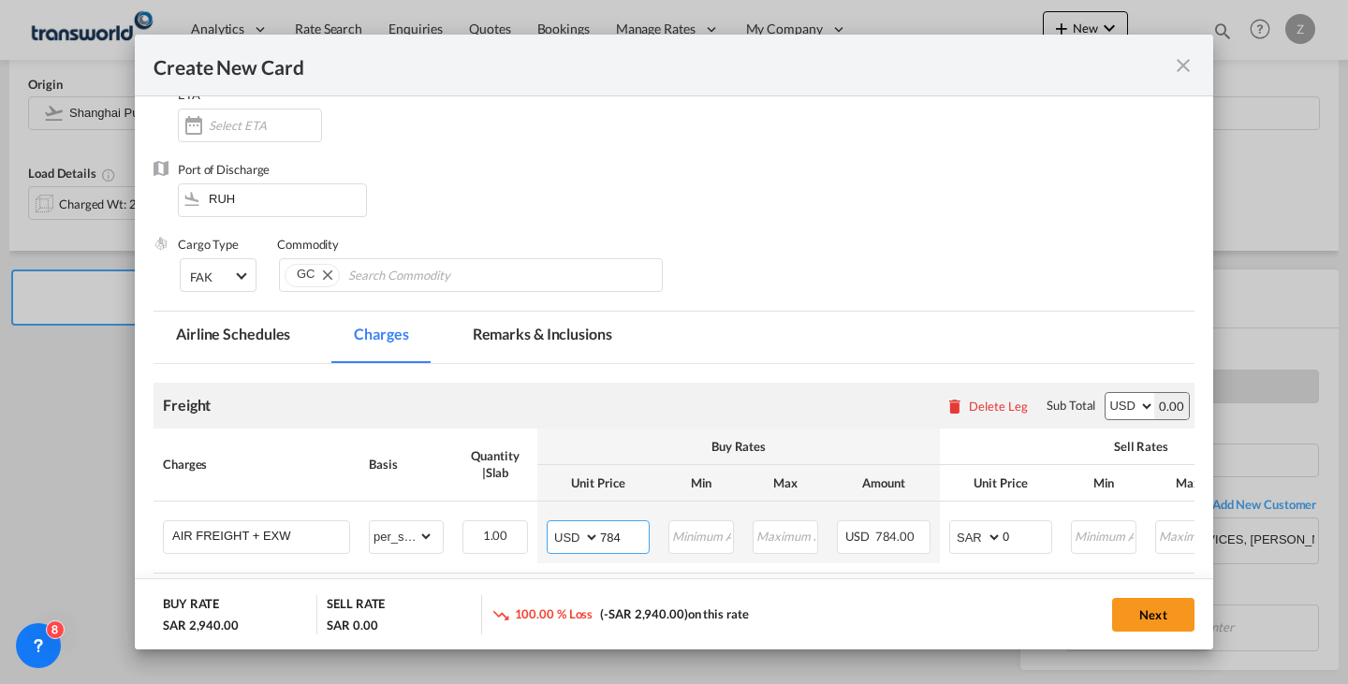
type input "784"
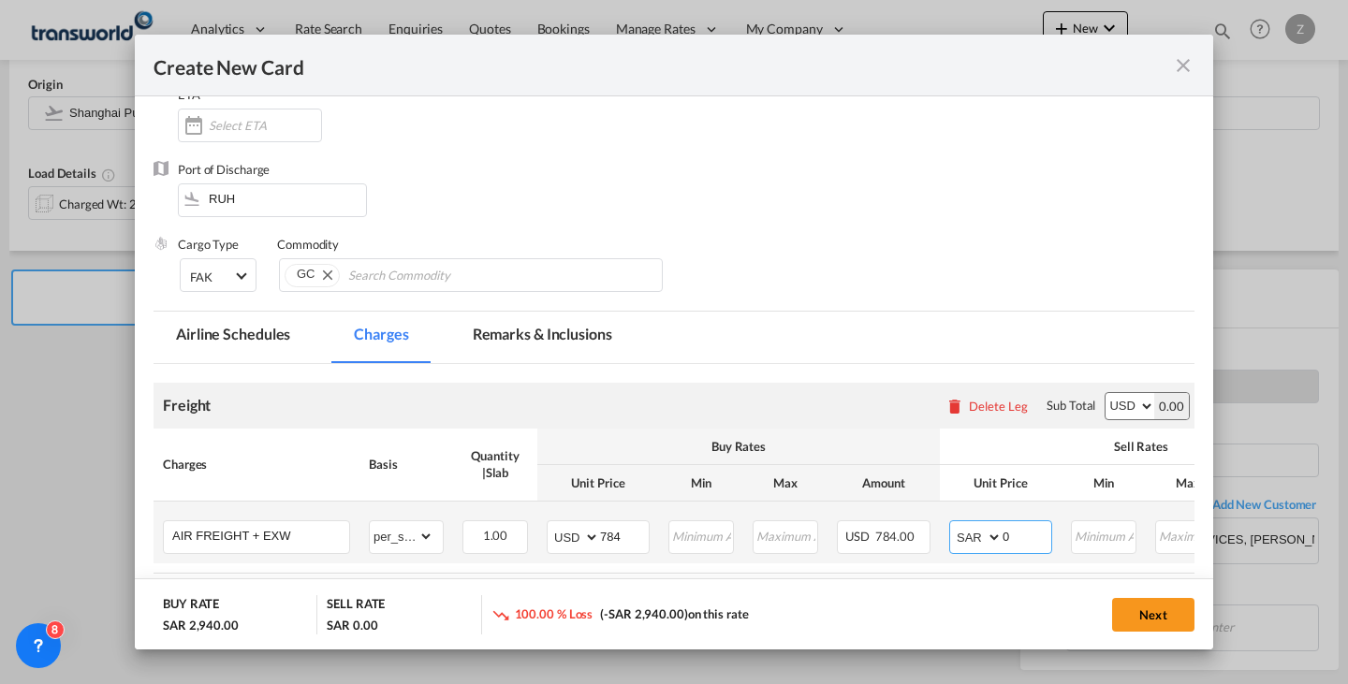
click at [960, 525] on select "AED AFN ALL AMD ANG AOA ARS AUD AWG AZN BAM BBD BDT BGN BHD BIF BMD BND [PERSON…" at bounding box center [977, 537] width 49 height 26
click at [1012, 525] on input "0" at bounding box center [1027, 535] width 49 height 28
click at [965, 534] on select "AED AFN ALL AMD ANG AOA ARS AUD AWG AZN BAM BBD BDT BGN BHD BIF BMD BND [PERSON…" at bounding box center [977, 537] width 49 height 26
select select "string:USD"
click at [953, 524] on select "AED AFN ALL AMD ANG AOA ARS AUD AWG AZN BAM BBD BDT BGN BHD BIF BMD BND [PERSON…" at bounding box center [977, 537] width 49 height 26
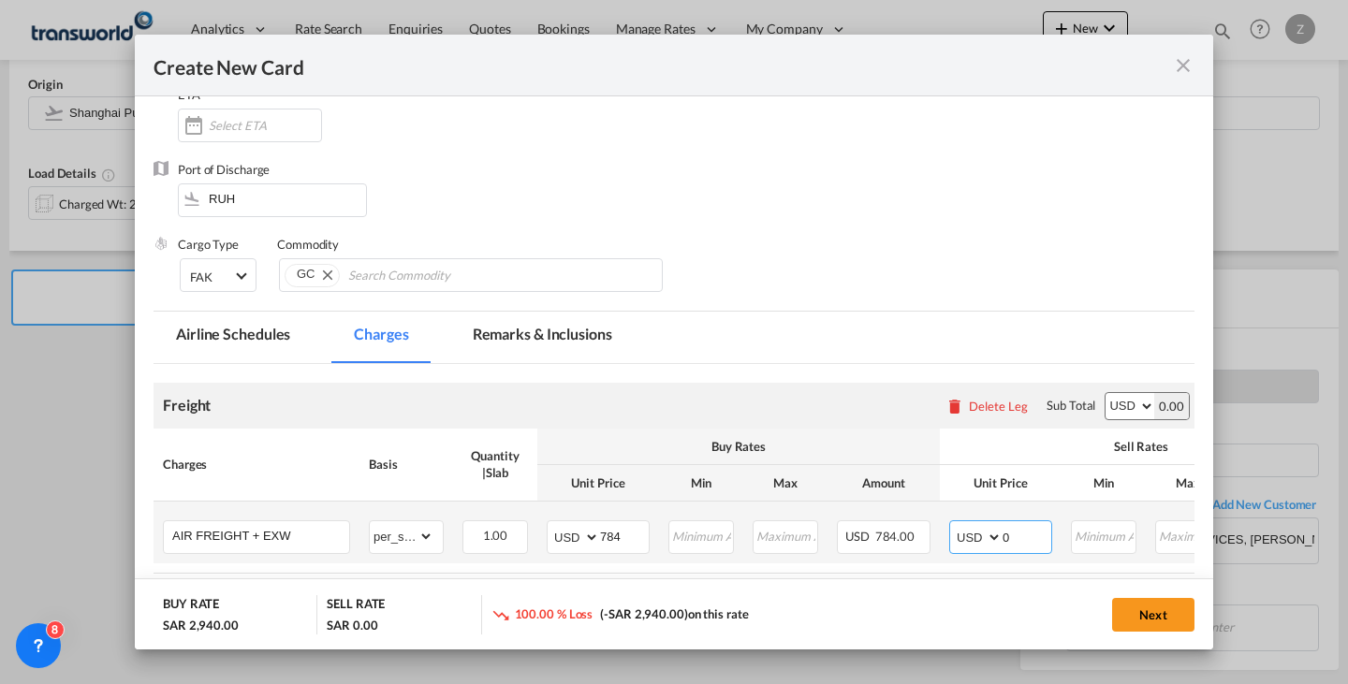
click at [1005, 534] on input "0" at bounding box center [1027, 535] width 49 height 28
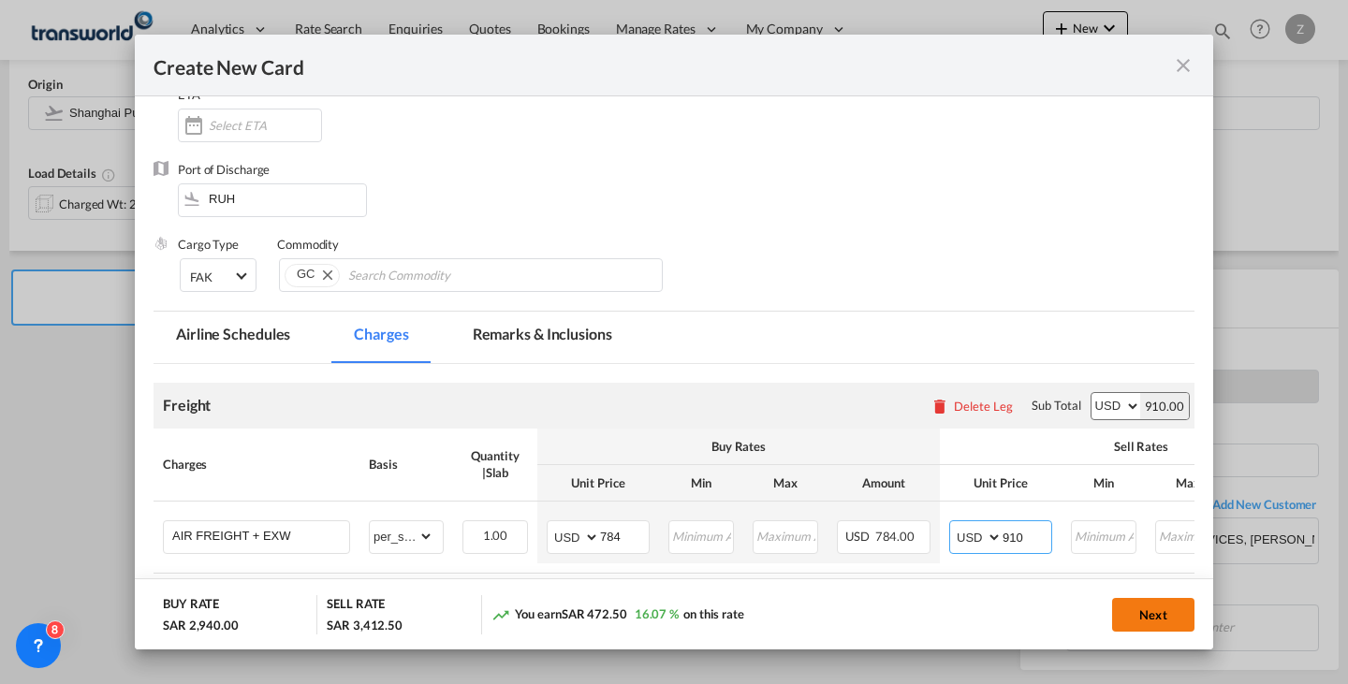
type input "910"
click at [1159, 610] on button "Next" at bounding box center [1153, 615] width 82 height 34
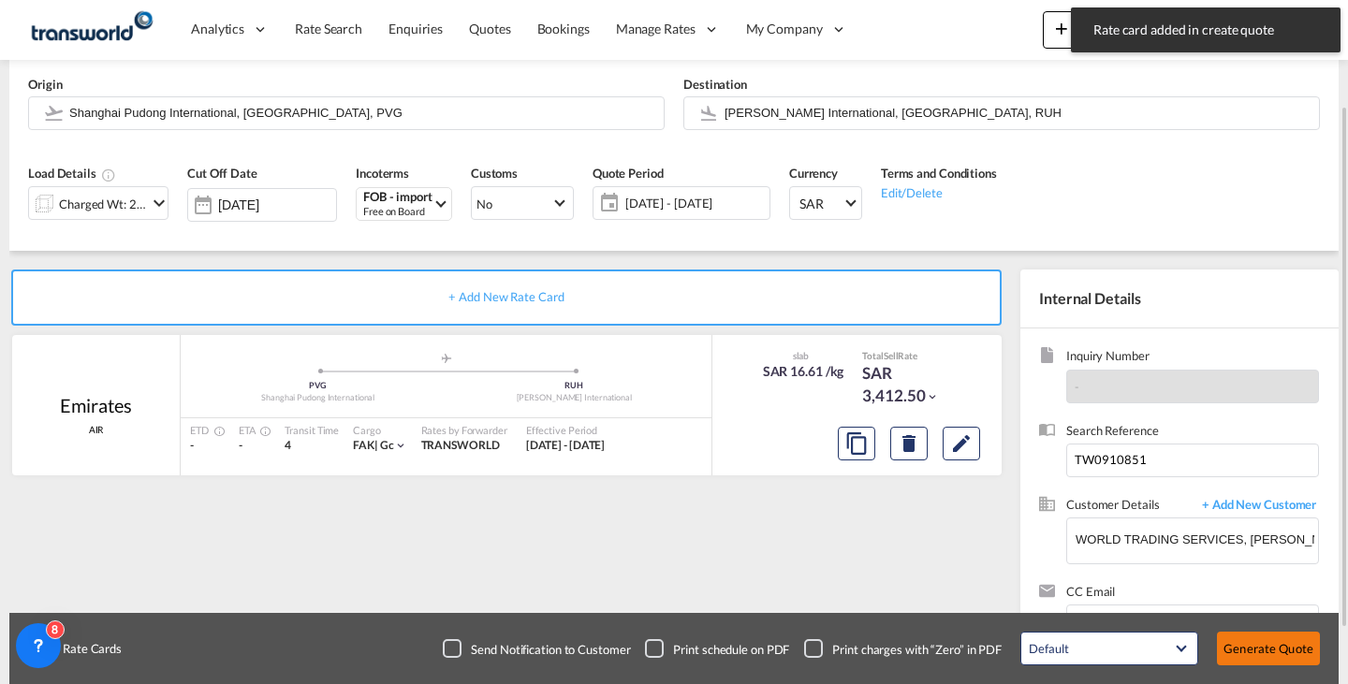
click at [1252, 642] on button "Generate Quote" at bounding box center [1268, 649] width 103 height 34
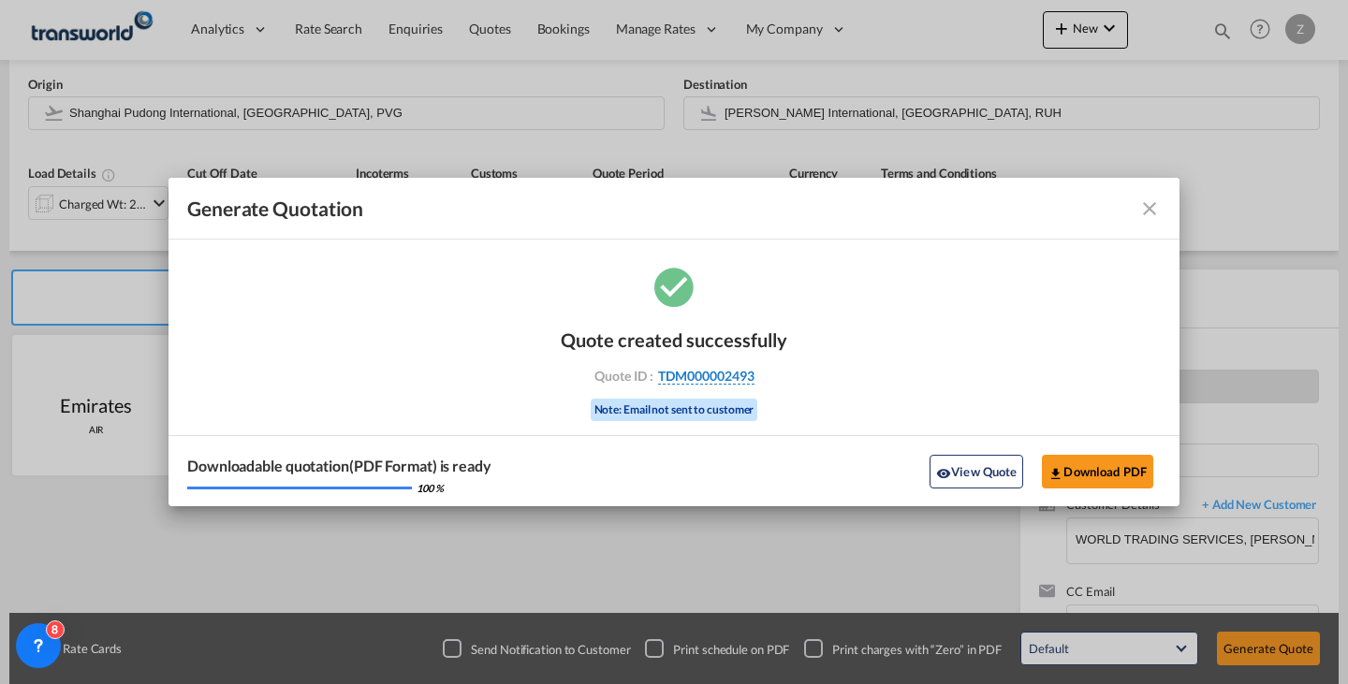
click at [745, 373] on span "TDM000002493" at bounding box center [706, 376] width 96 height 17
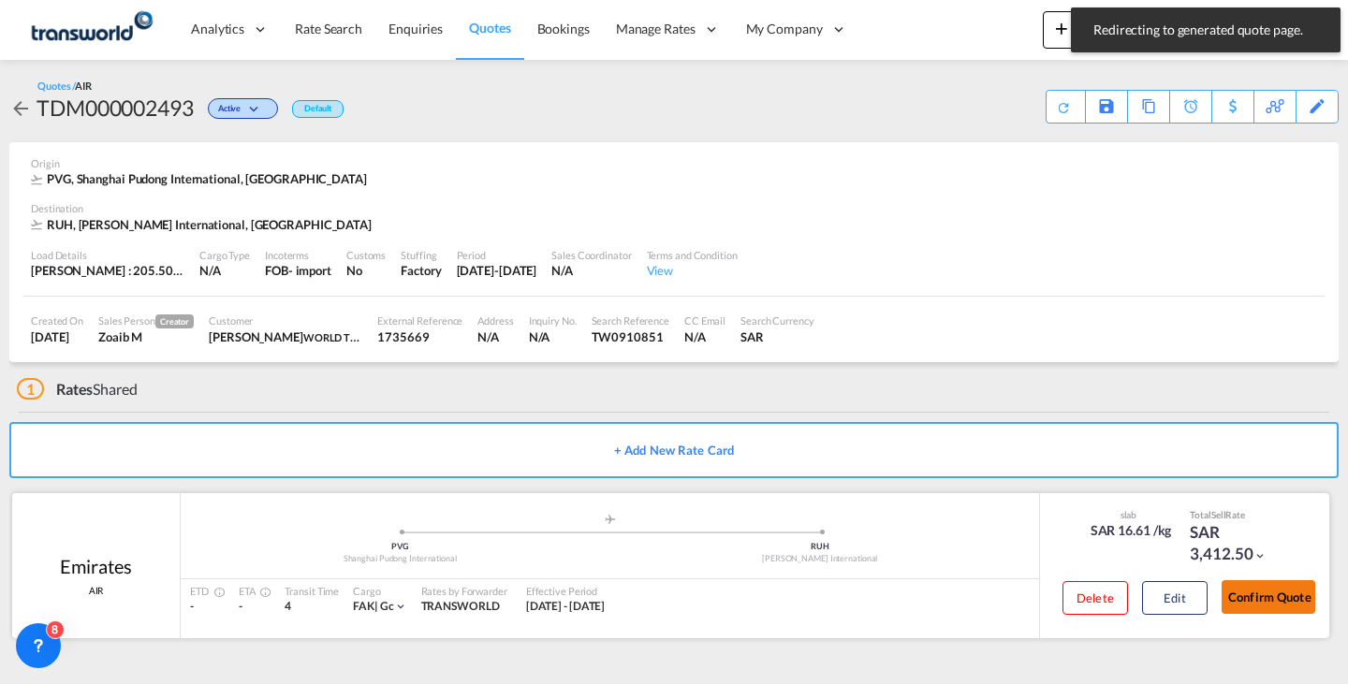
click at [1270, 597] on button "Confirm Quote" at bounding box center [1269, 597] width 94 height 34
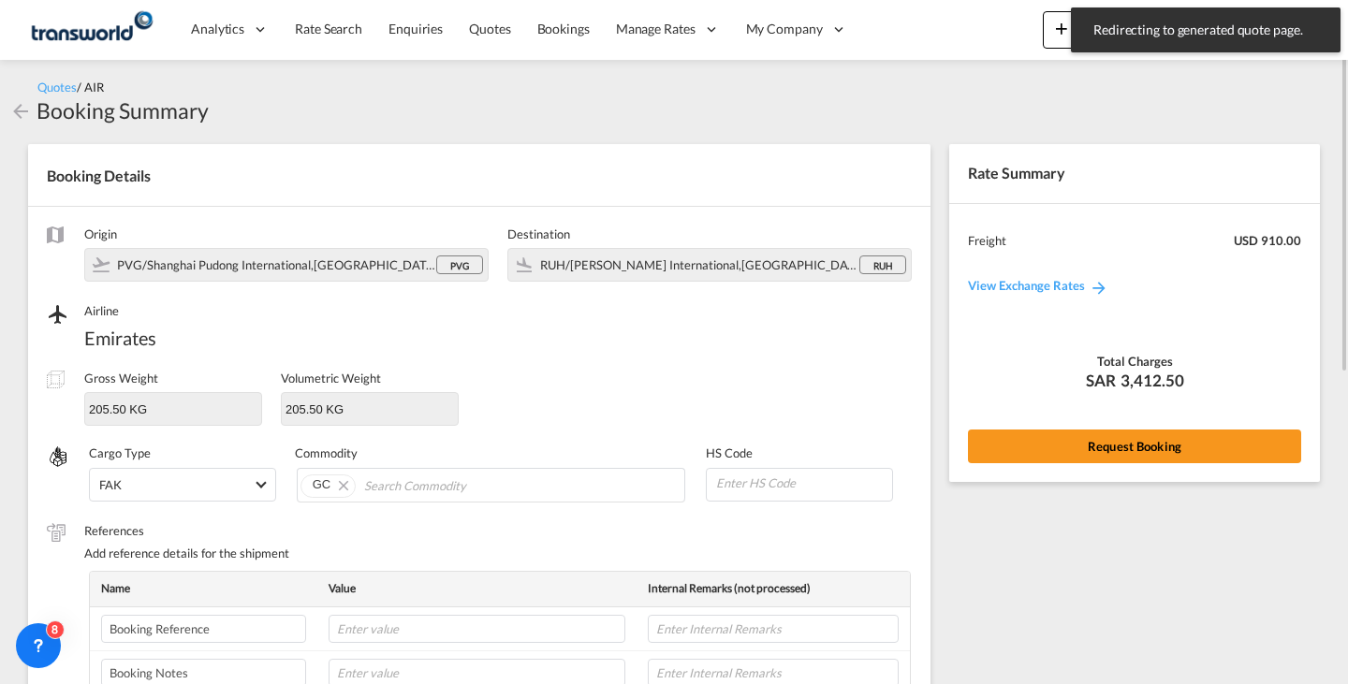
scroll to position [577, 0]
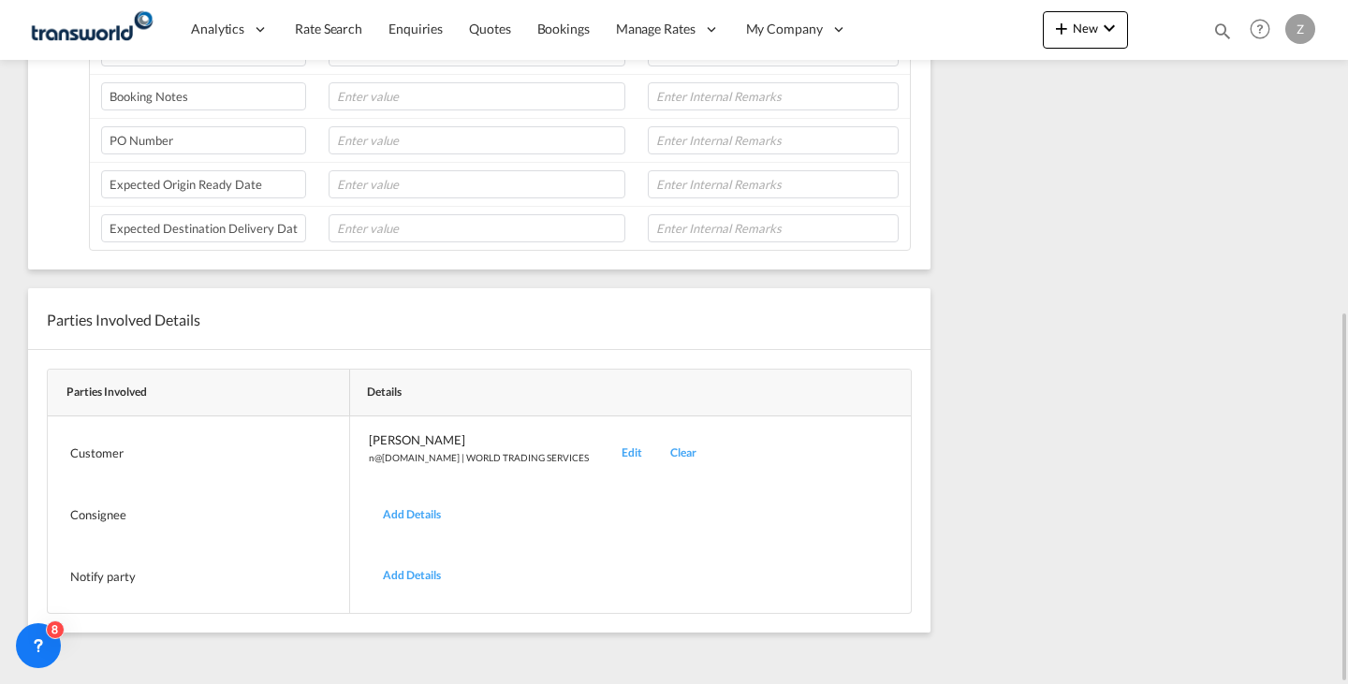
click at [608, 447] on div "Edit" at bounding box center [632, 454] width 49 height 44
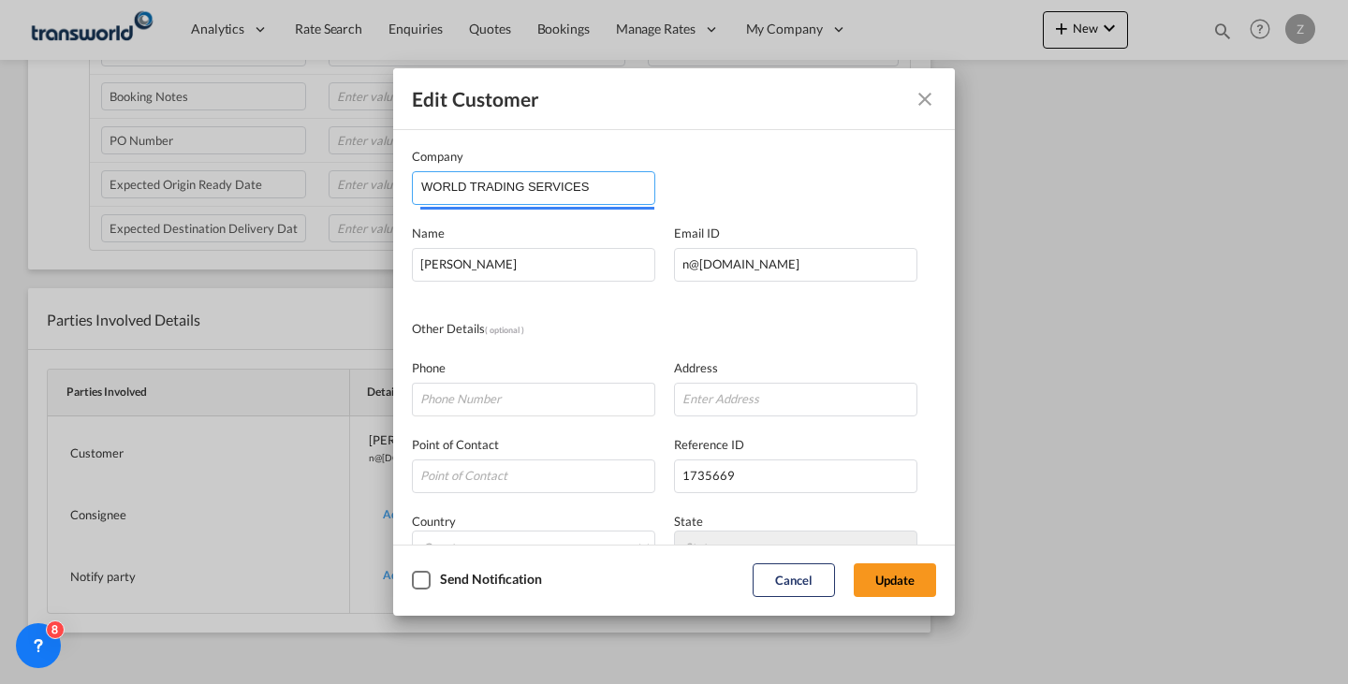
drag, startPoint x: 638, startPoint y: 180, endPoint x: 117, endPoint y: 194, distance: 521.6
click at [117, 194] on div "Edit Customer Company WORLD TRADING SERVICES Name [PERSON_NAME] Email ID [EMAIL…" at bounding box center [674, 342] width 1348 height 684
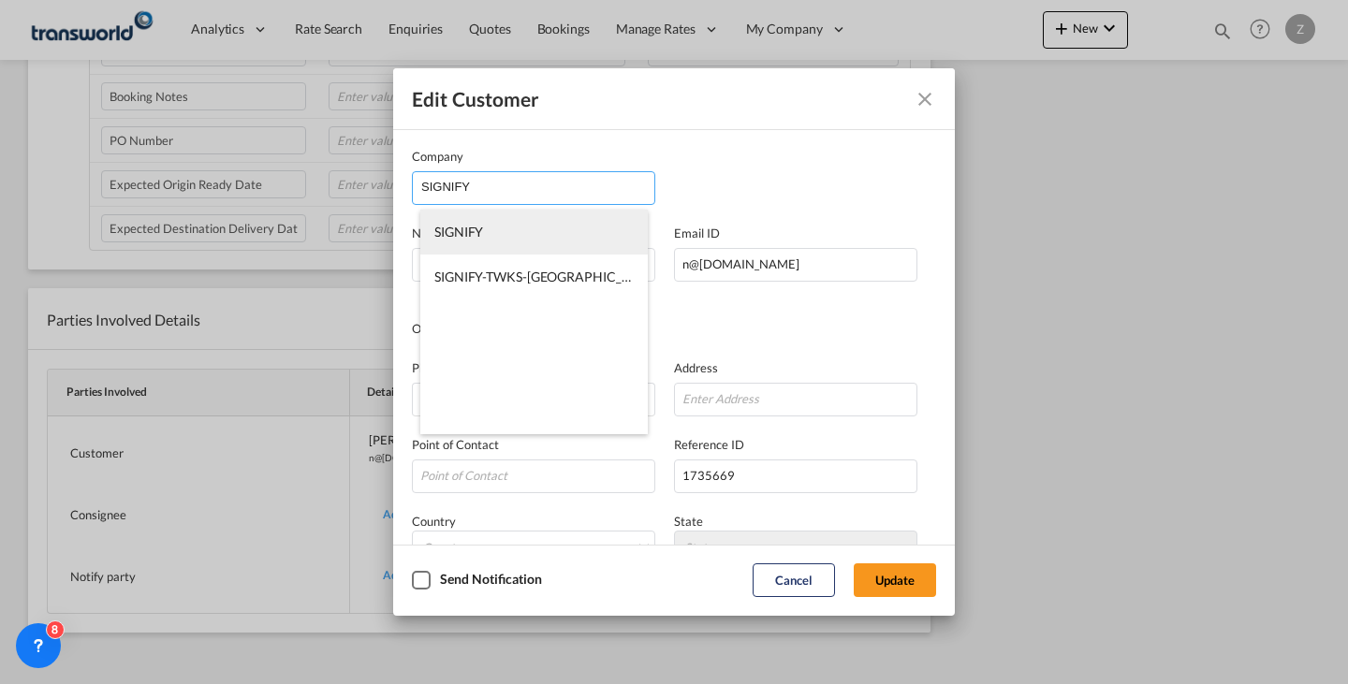
type input "SIGNIFY"
click at [461, 233] on span "SIGNIFY" at bounding box center [458, 232] width 49 height 16
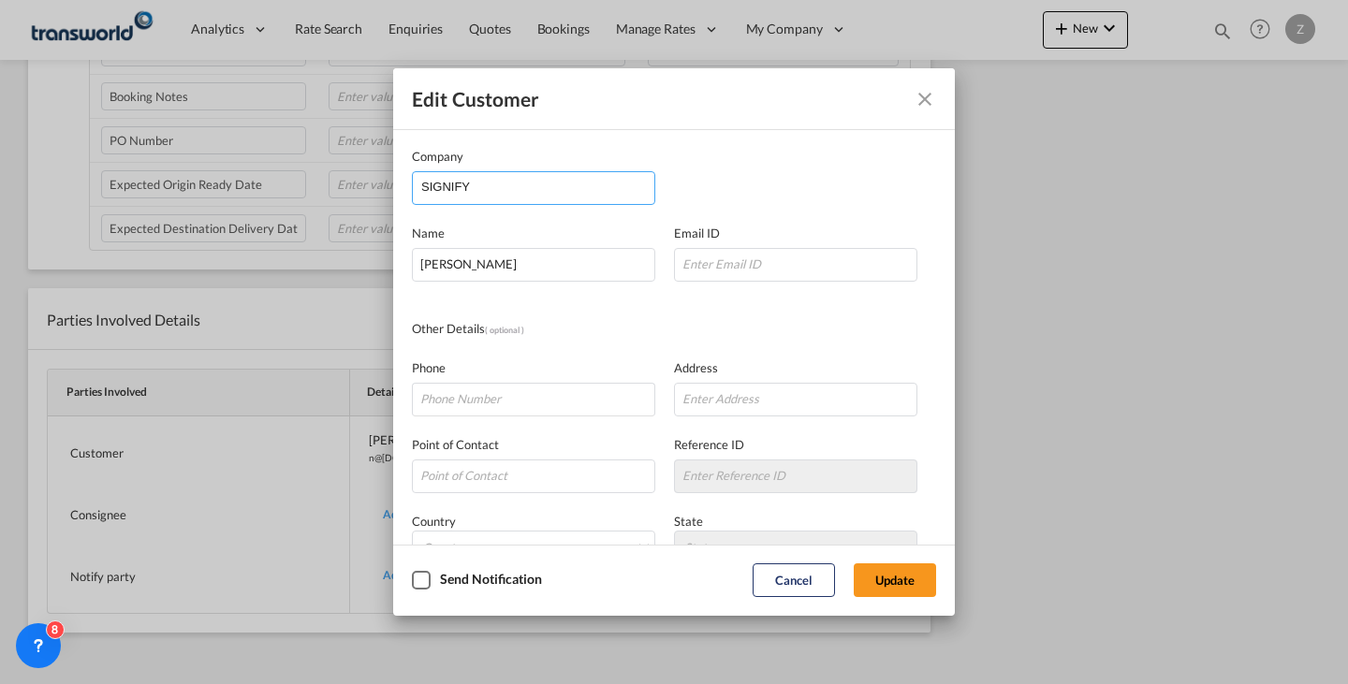
drag, startPoint x: 506, startPoint y: 173, endPoint x: 315, endPoint y: 203, distance: 192.4
click at [315, 203] on div "Edit Customer Company SIGNIFY Name [PERSON_NAME] Email ID Other Details ( optio…" at bounding box center [674, 342] width 1348 height 684
drag, startPoint x: 520, startPoint y: 184, endPoint x: 439, endPoint y: 192, distance: 80.9
click at [439, 192] on input "SIGNIGY" at bounding box center [537, 186] width 233 height 28
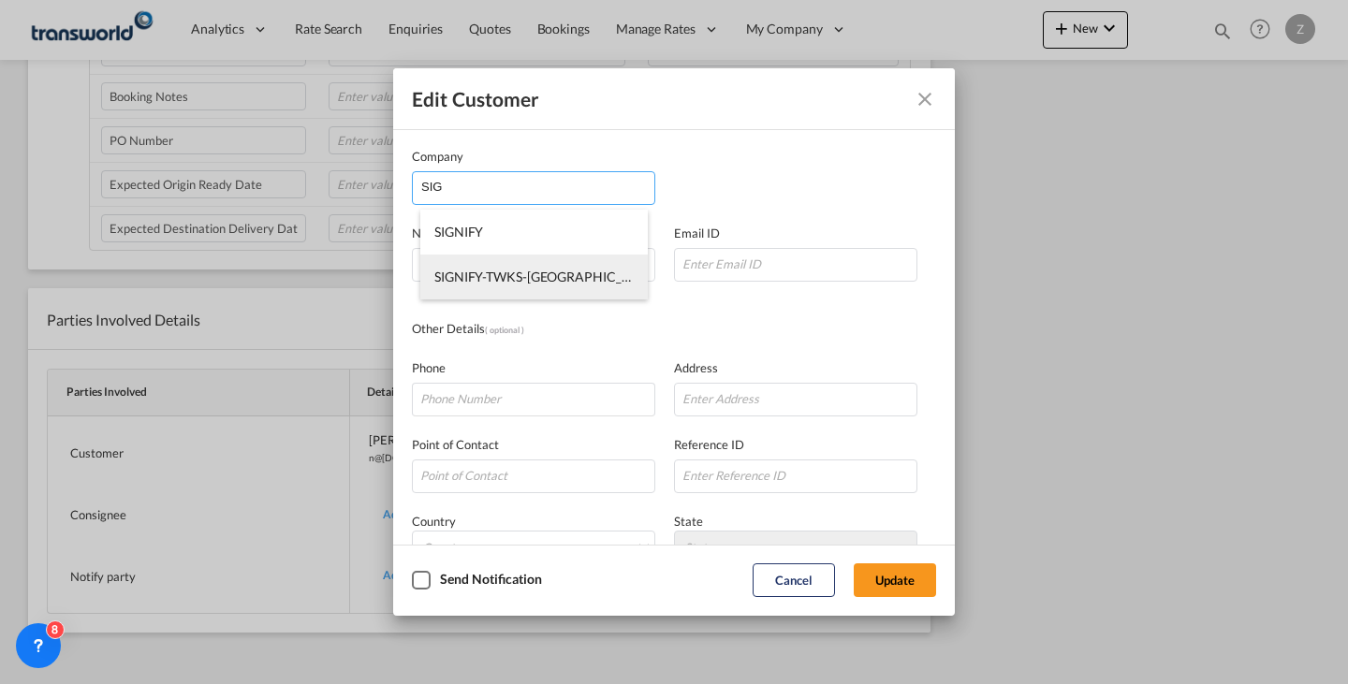
click at [477, 285] on span "SIGNIFY-TWKS-[GEOGRAPHIC_DATA]" at bounding box center [546, 277] width 225 height 16
type input "SIGNIFY-TWKS-[GEOGRAPHIC_DATA]"
type input "[PERSON_NAME][EMAIL_ADDRESS][PERSON_NAME][DOMAIN_NAME]"
type input "112943333"
type input "1417193"
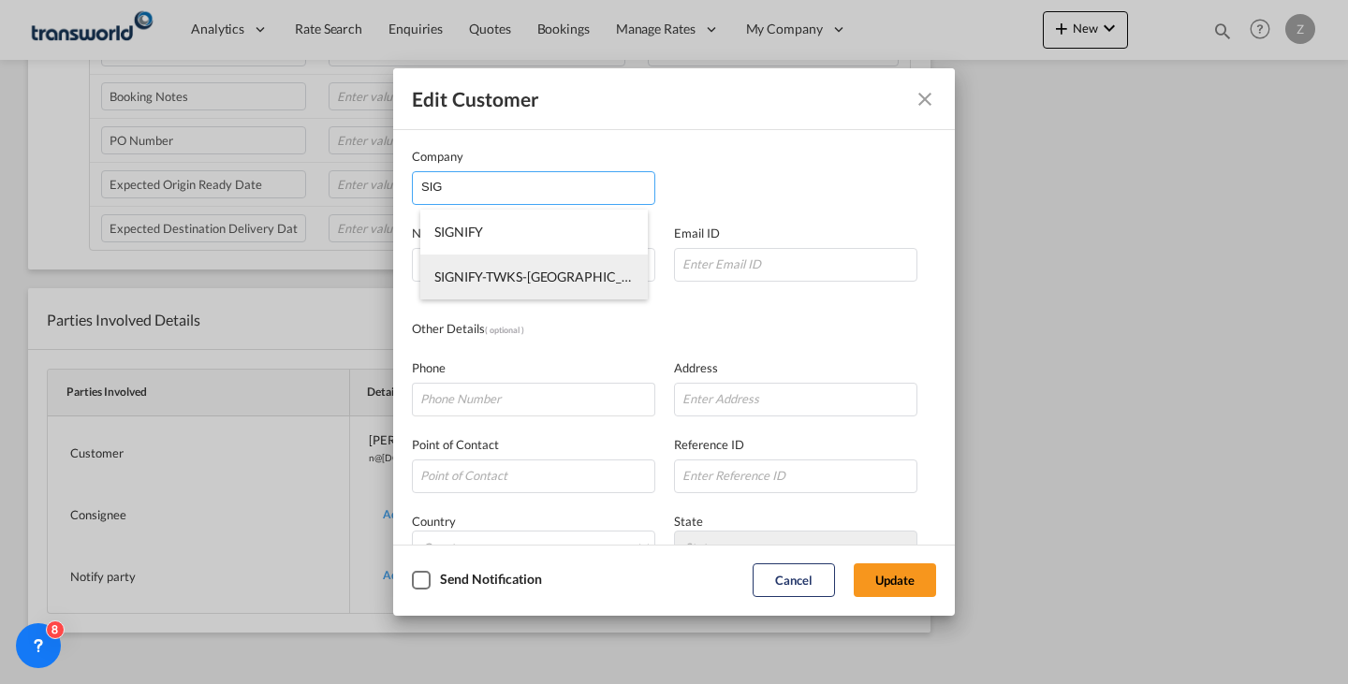
type input "12812"
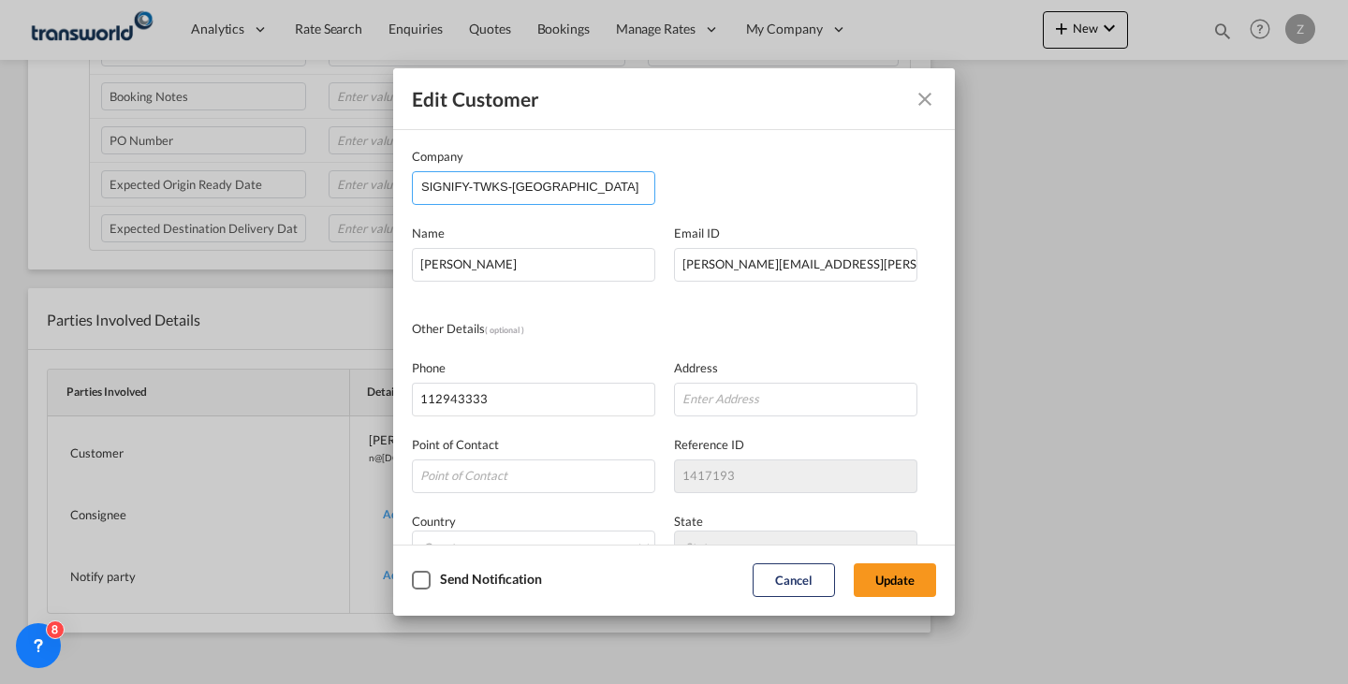
drag, startPoint x: 585, startPoint y: 188, endPoint x: 367, endPoint y: 216, distance: 219.9
click at [367, 216] on div "Edit Customer Company SIGNIFY-TWKS-RIYADH Name [PERSON_NAME] Email ID [PERSON_N…" at bounding box center [674, 342] width 1348 height 684
type input "SAUDI"
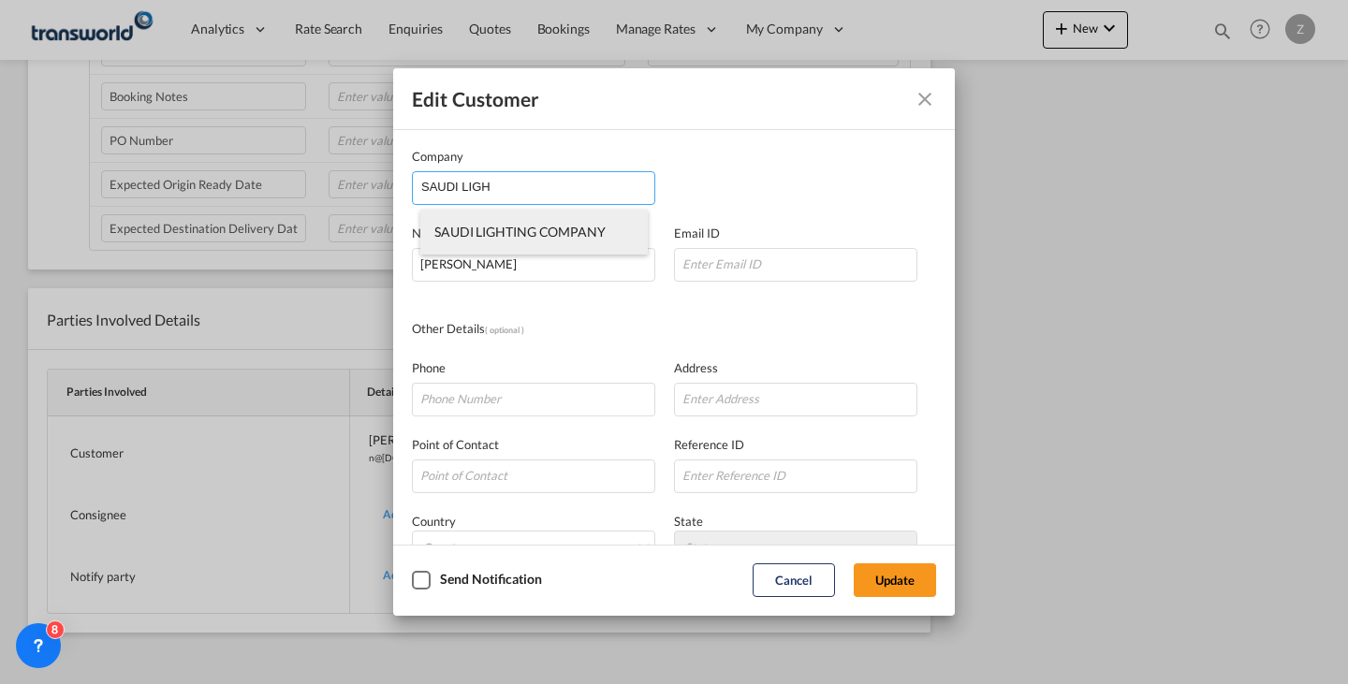
click at [494, 220] on li "SAUDI LIGHTING COMPANY" at bounding box center [533, 232] width 227 height 45
type input "SAUDI LIGHTING COMPANY"
type input "[PERSON_NAME][EMAIL_ADDRESS][PERSON_NAME][DOMAIN_NAME]"
type input "112943333"
type input "1371197"
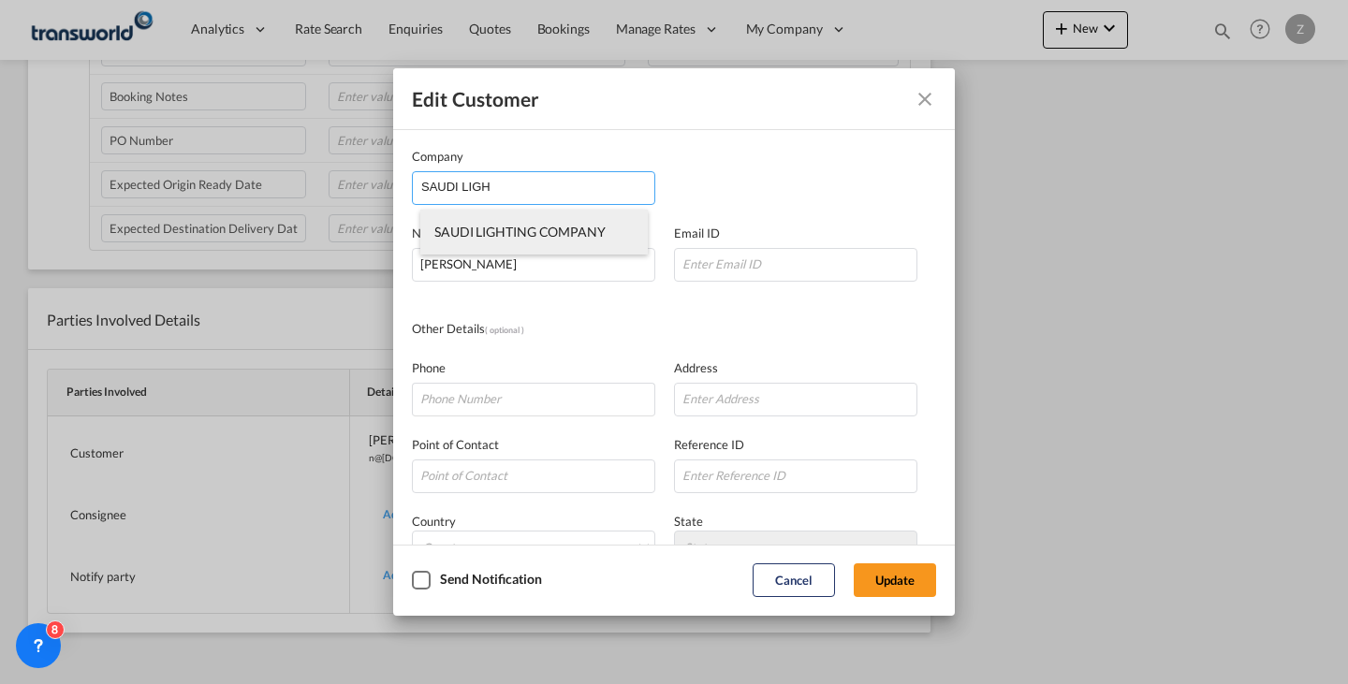
type input "12812"
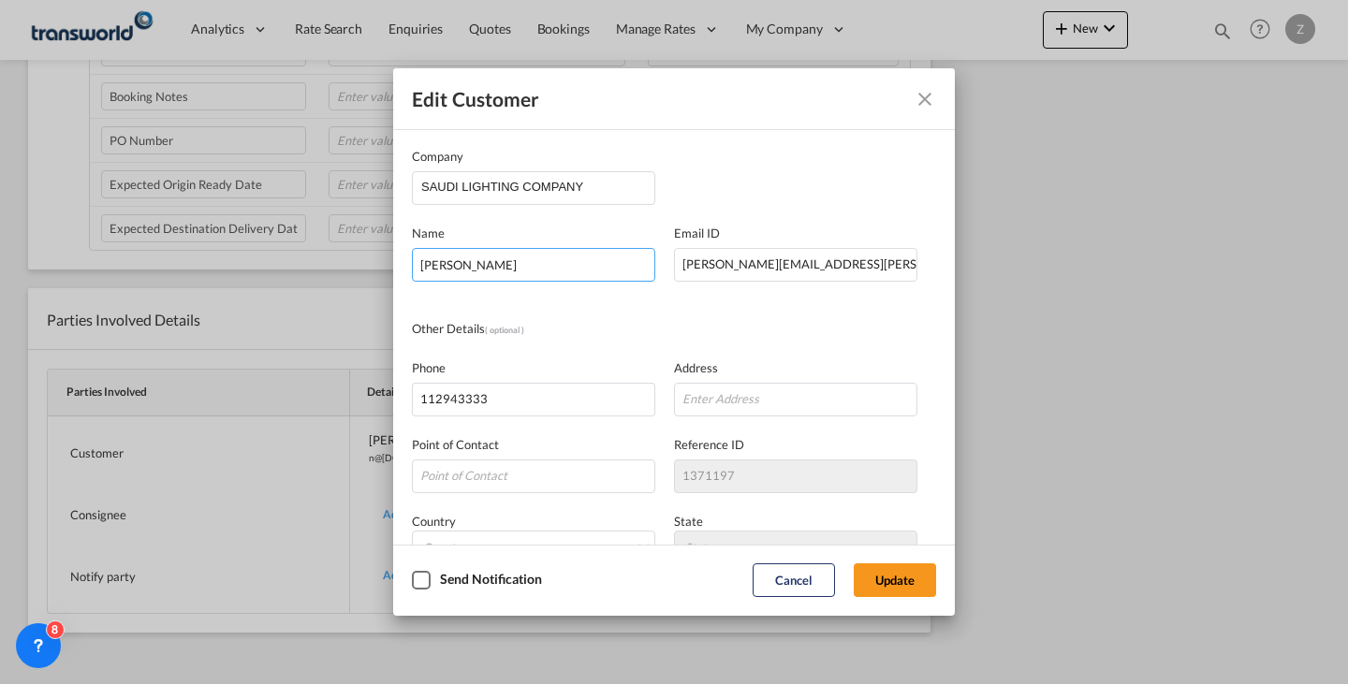
drag, startPoint x: 574, startPoint y: 263, endPoint x: 287, endPoint y: 260, distance: 286.5
click at [287, 260] on div "Edit Customer Company SAUDI LIGHTING COMPANY Name [PERSON_NAME] Email ID [PERSO…" at bounding box center [674, 342] width 1348 height 684
type input "[PERSON_NAME]"
click at [903, 592] on button "Update" at bounding box center [895, 581] width 82 height 34
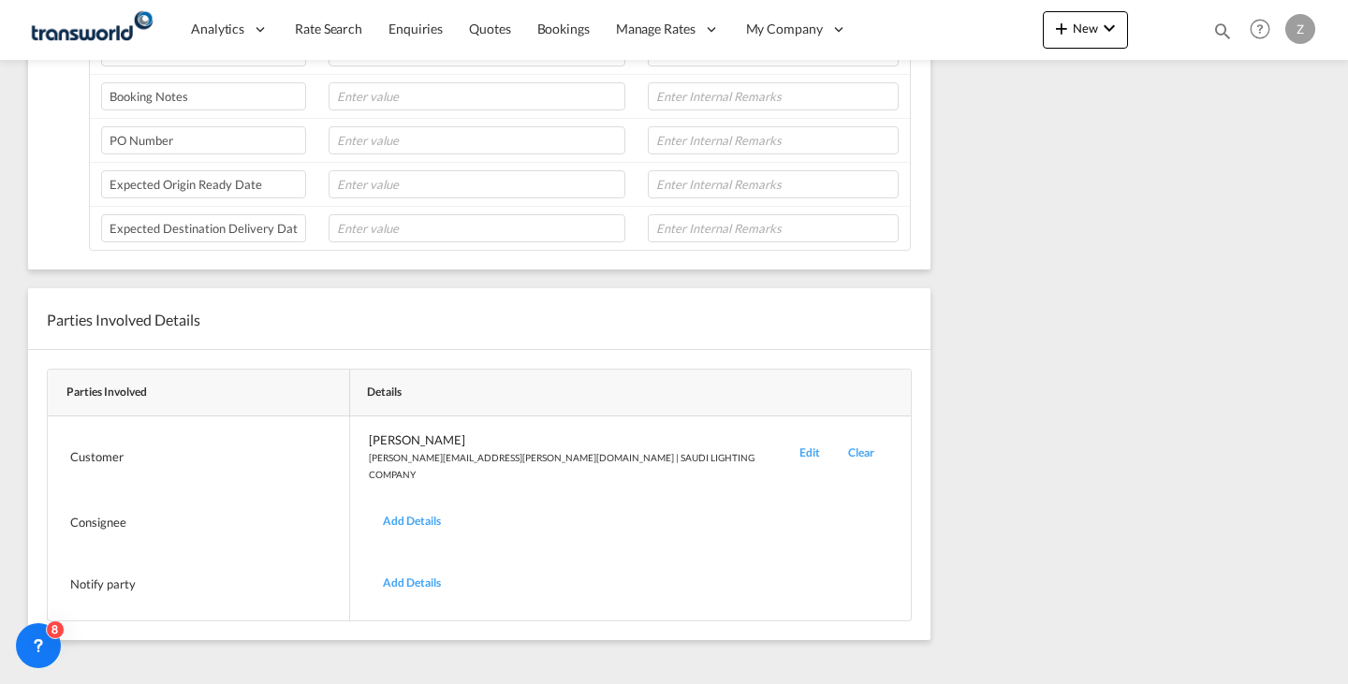
scroll to position [0, 0]
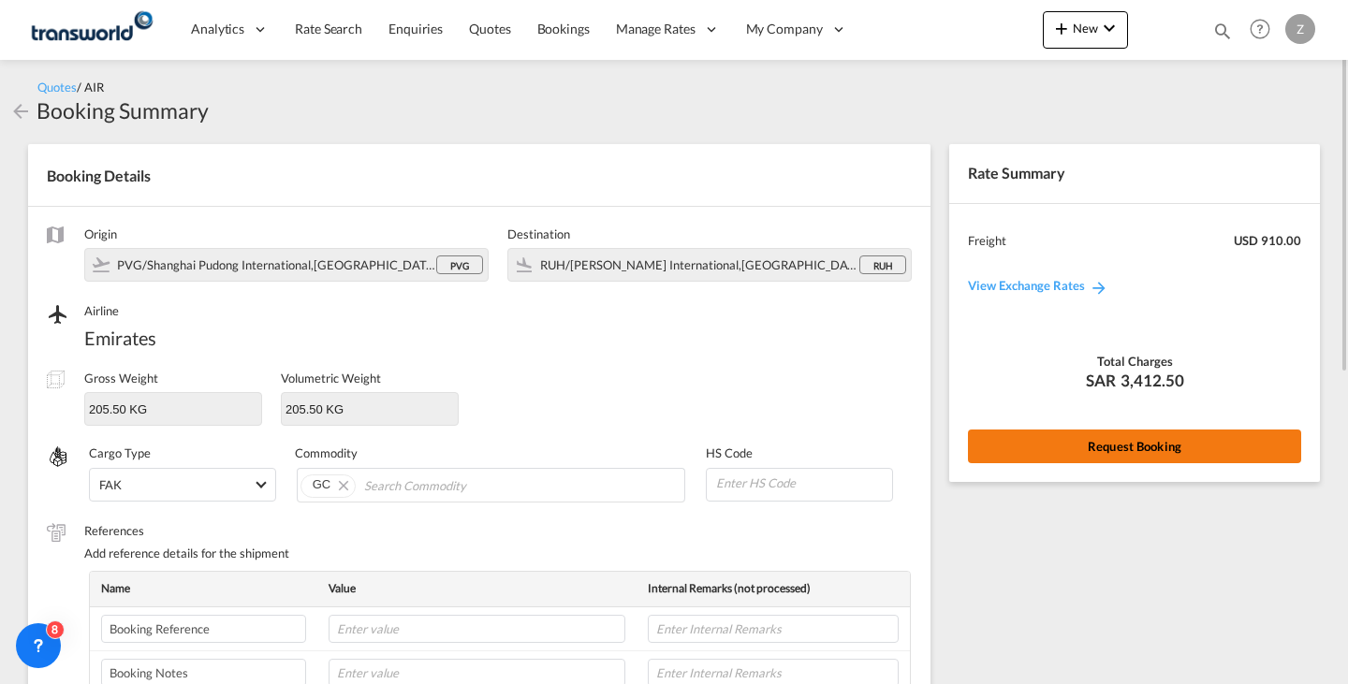
click at [1078, 435] on button "Request Booking" at bounding box center [1134, 447] width 333 height 34
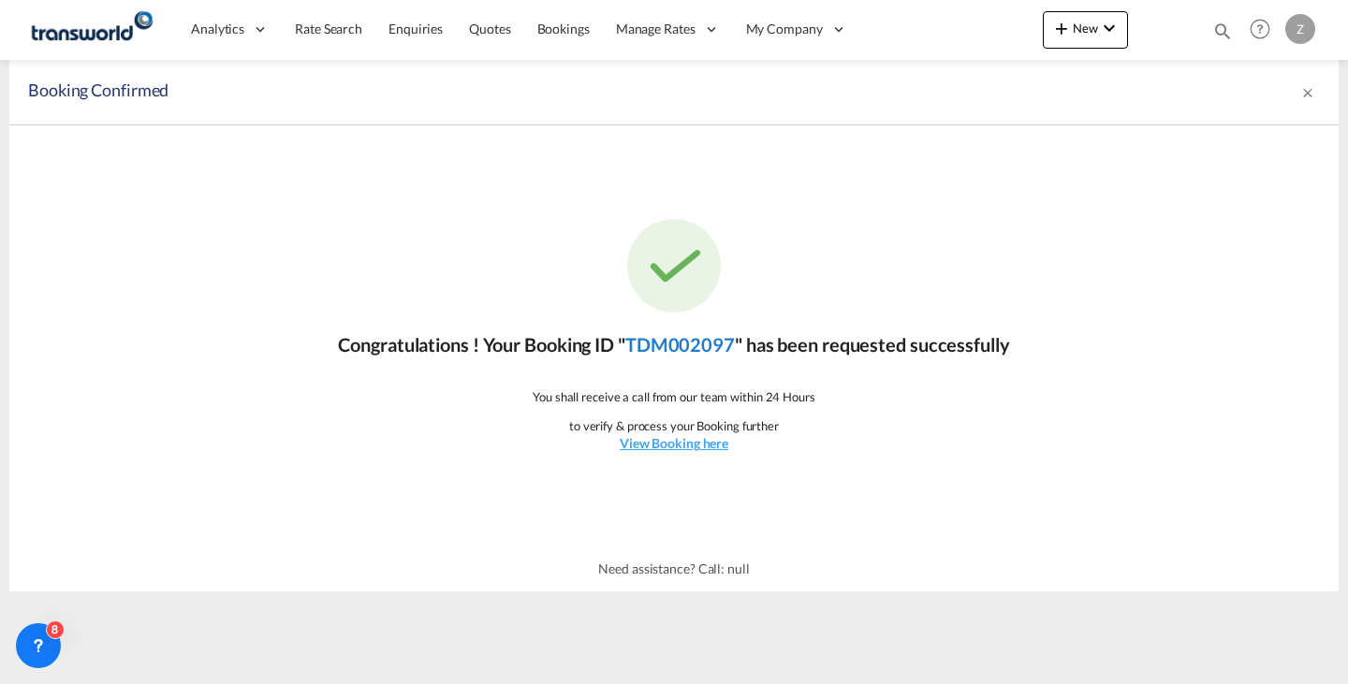
click at [694, 334] on link "TDM002097" at bounding box center [680, 344] width 110 height 22
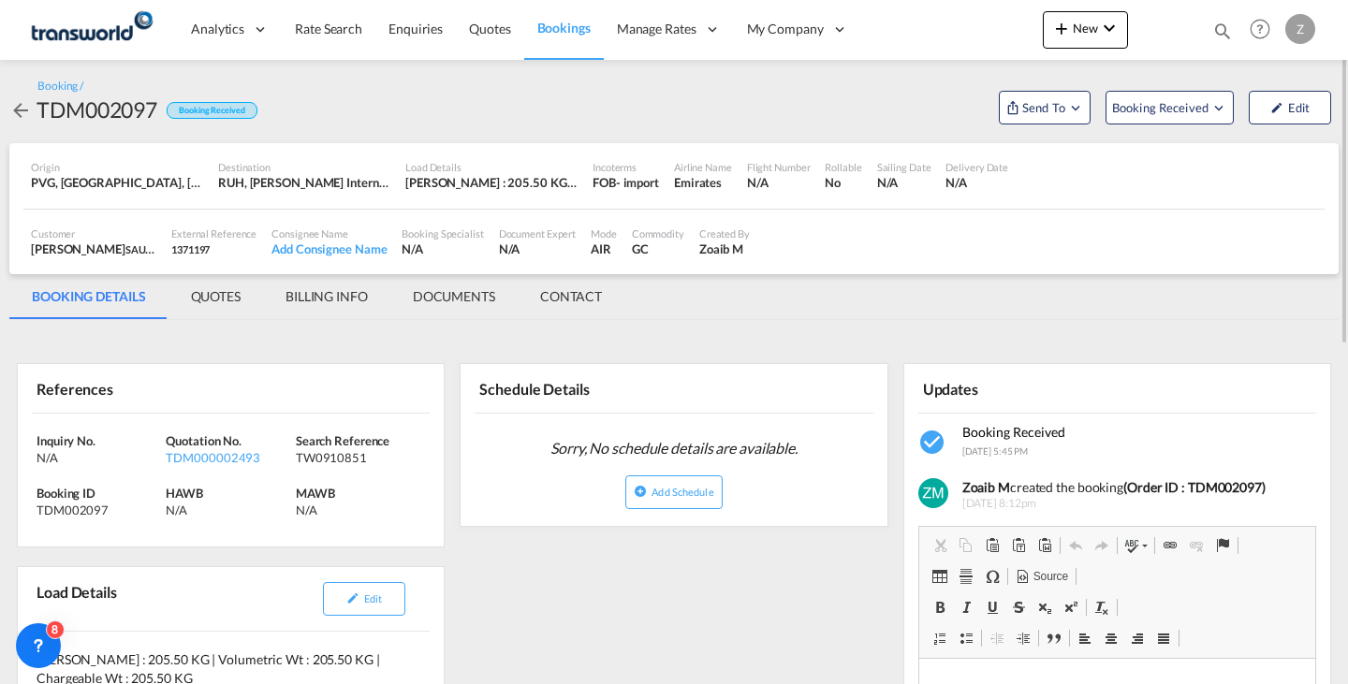
click at [595, 296] on md-tab-item "CONTACT" at bounding box center [571, 296] width 107 height 45
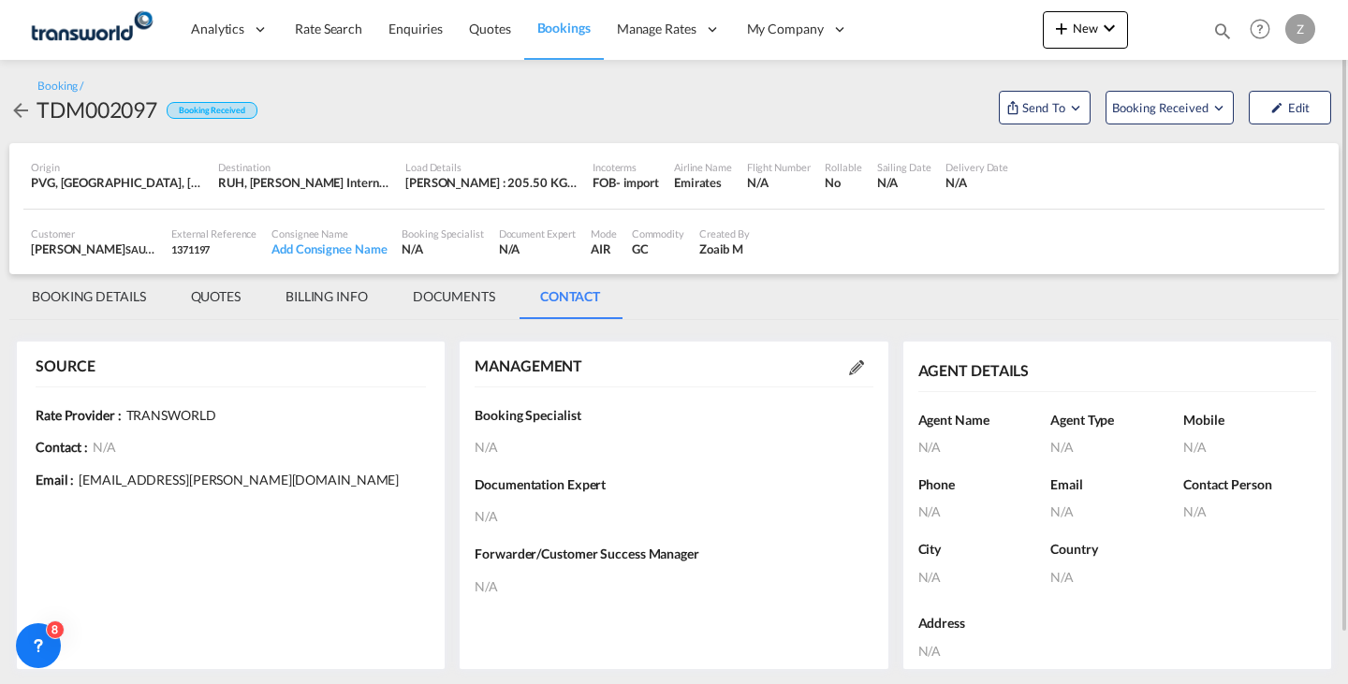
click at [856, 361] on md-icon at bounding box center [856, 367] width 15 height 15
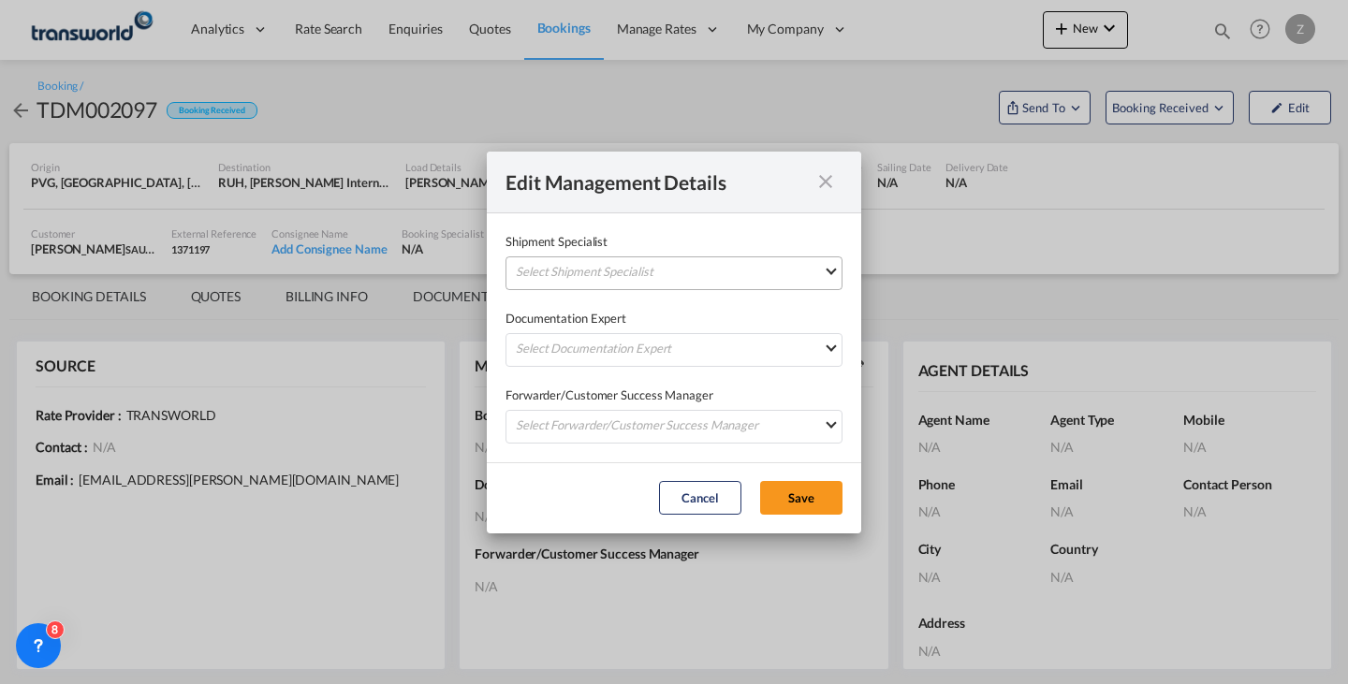
click at [745, 270] on md-select "Select Shipment Specialist [PERSON_NAME] W [PERSON_NAME][EMAIL_ADDRESS][PERSON_…" at bounding box center [674, 274] width 337 height 34
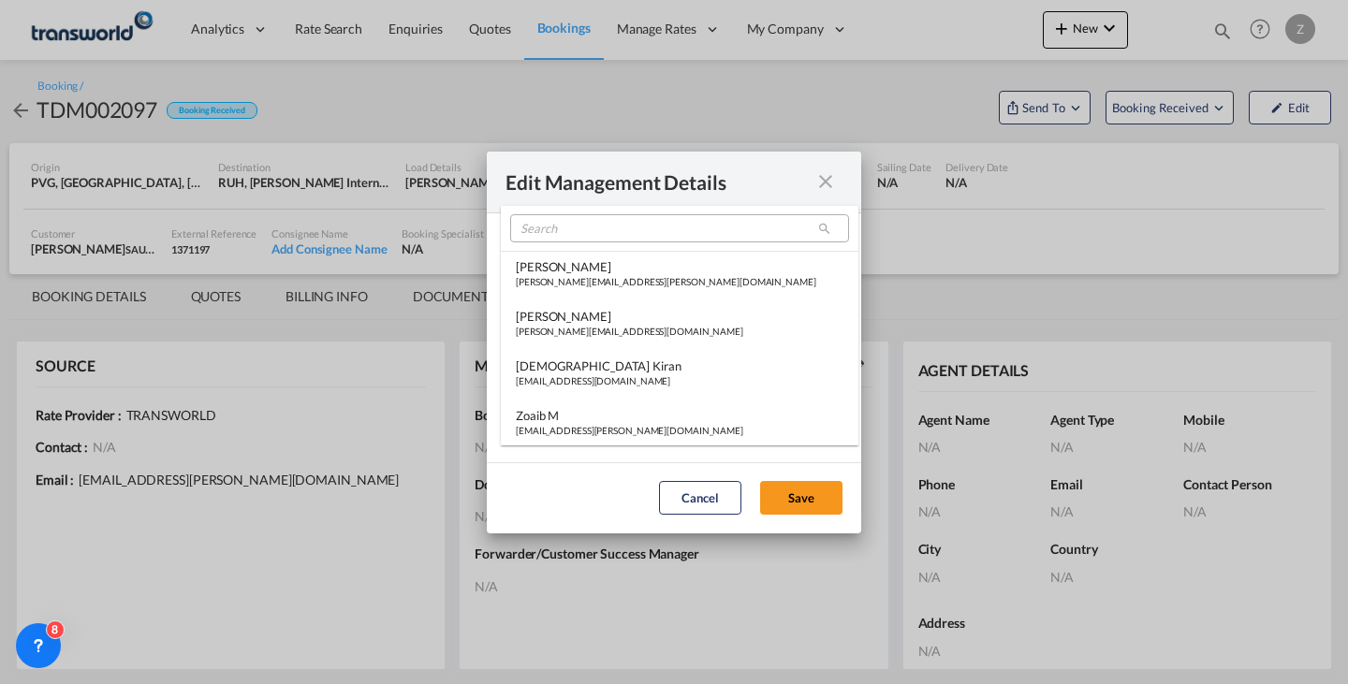
type md-option "[object Object]"
click at [674, 238] on input "search" at bounding box center [679, 228] width 339 height 28
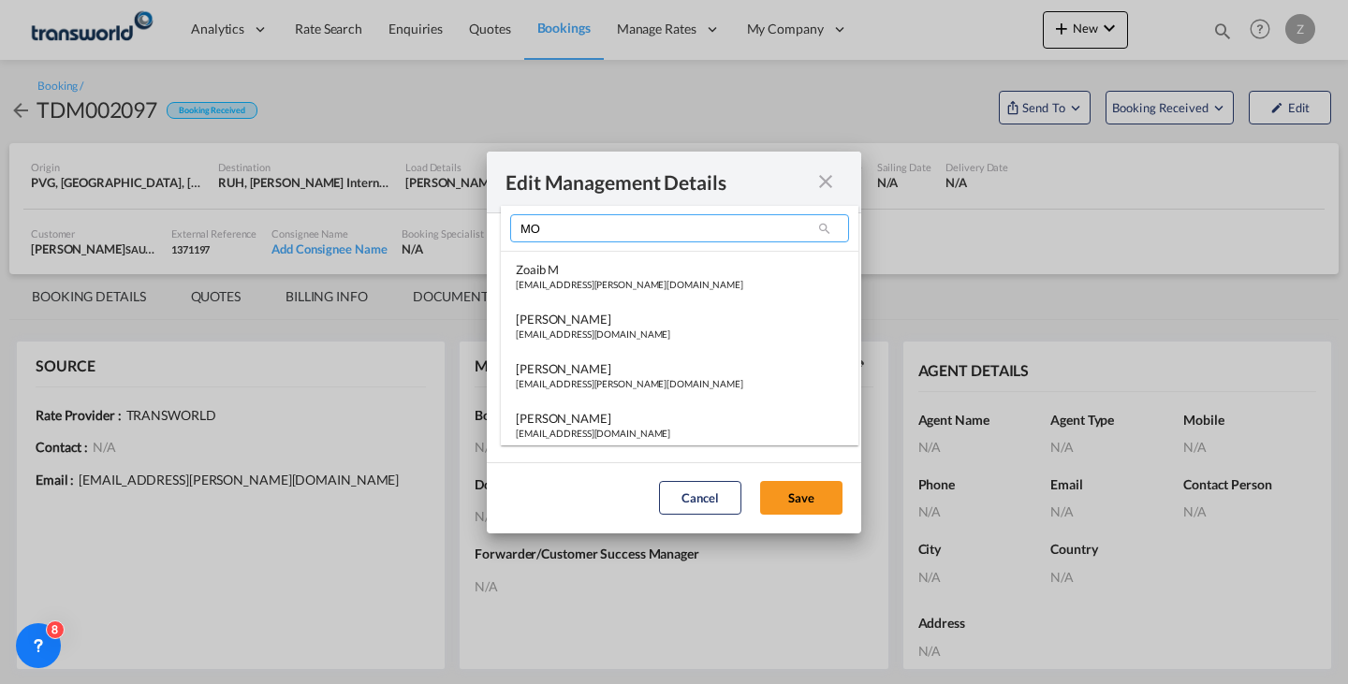
scroll to position [0, 0]
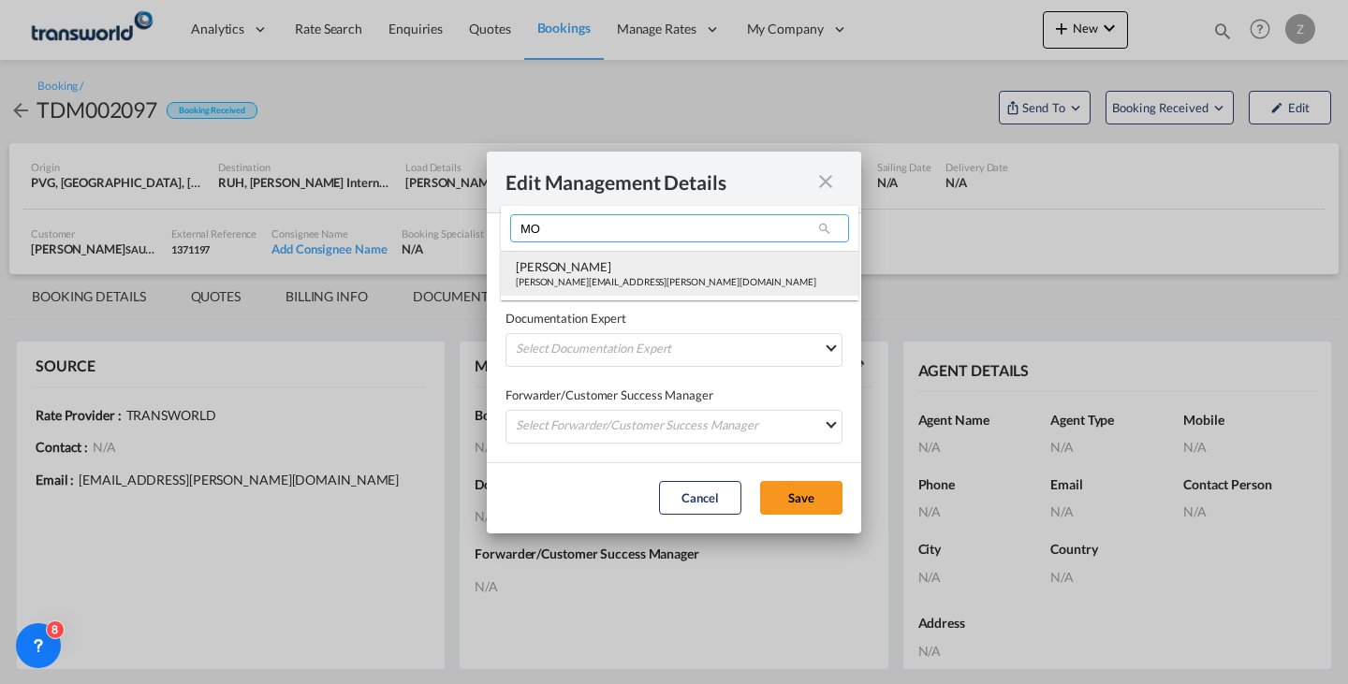
type input "MO"
click at [624, 276] on div "[PERSON_NAME][EMAIL_ADDRESS][PERSON_NAME][DOMAIN_NAME]" at bounding box center [666, 281] width 301 height 13
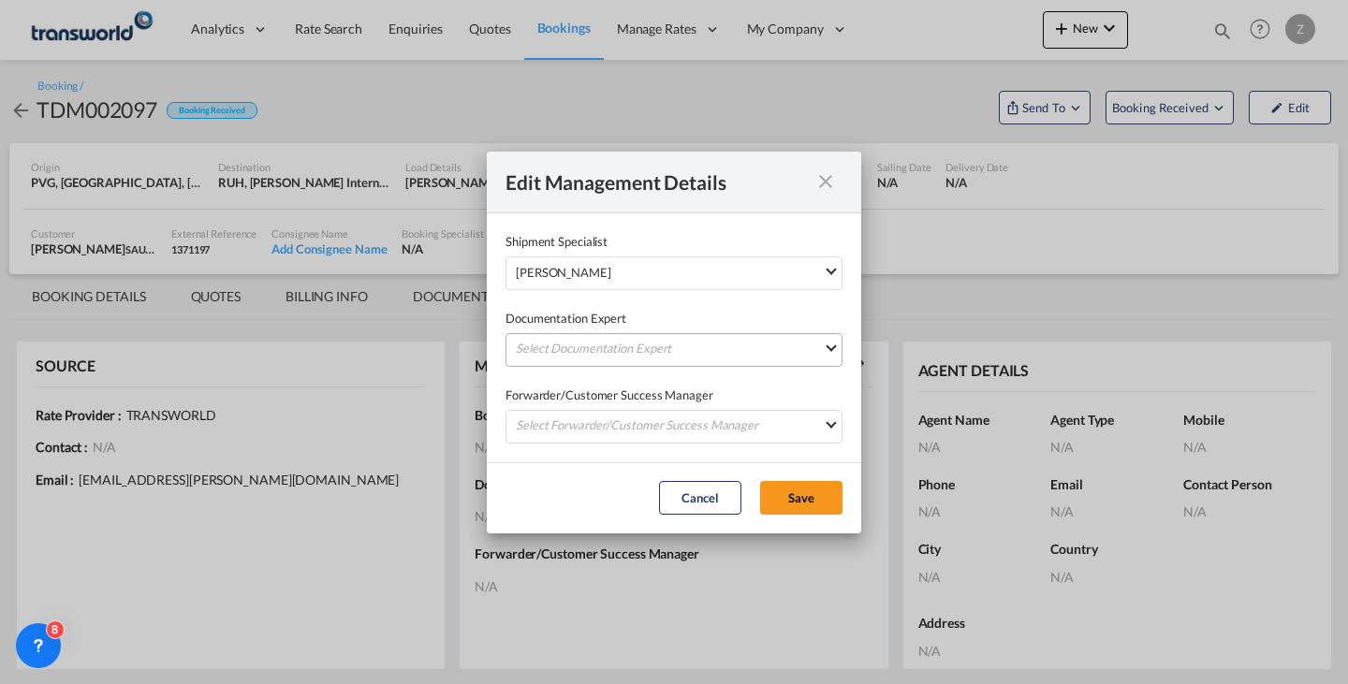
click at [618, 360] on md-select "Select Documentation Expert [PERSON_NAME] W [PERSON_NAME][EMAIL_ADDRESS][PERSON…" at bounding box center [674, 350] width 337 height 34
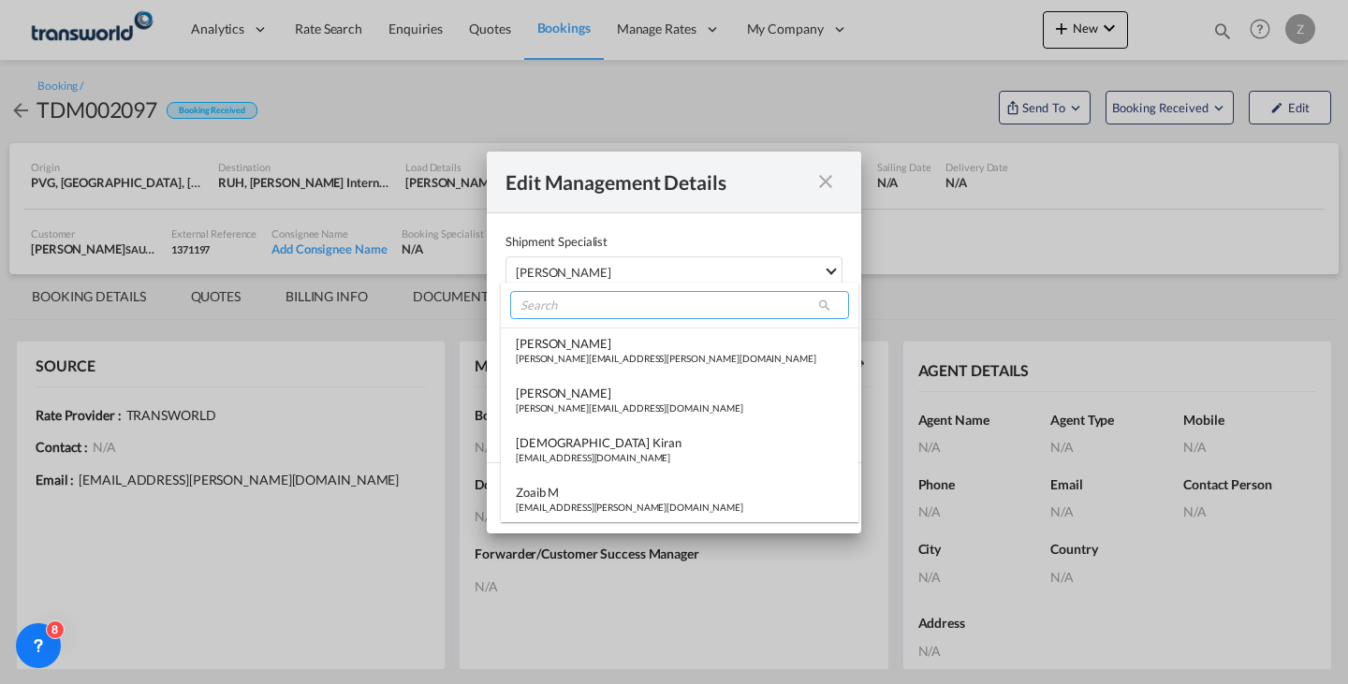
click at [649, 303] on input "search" at bounding box center [679, 305] width 339 height 28
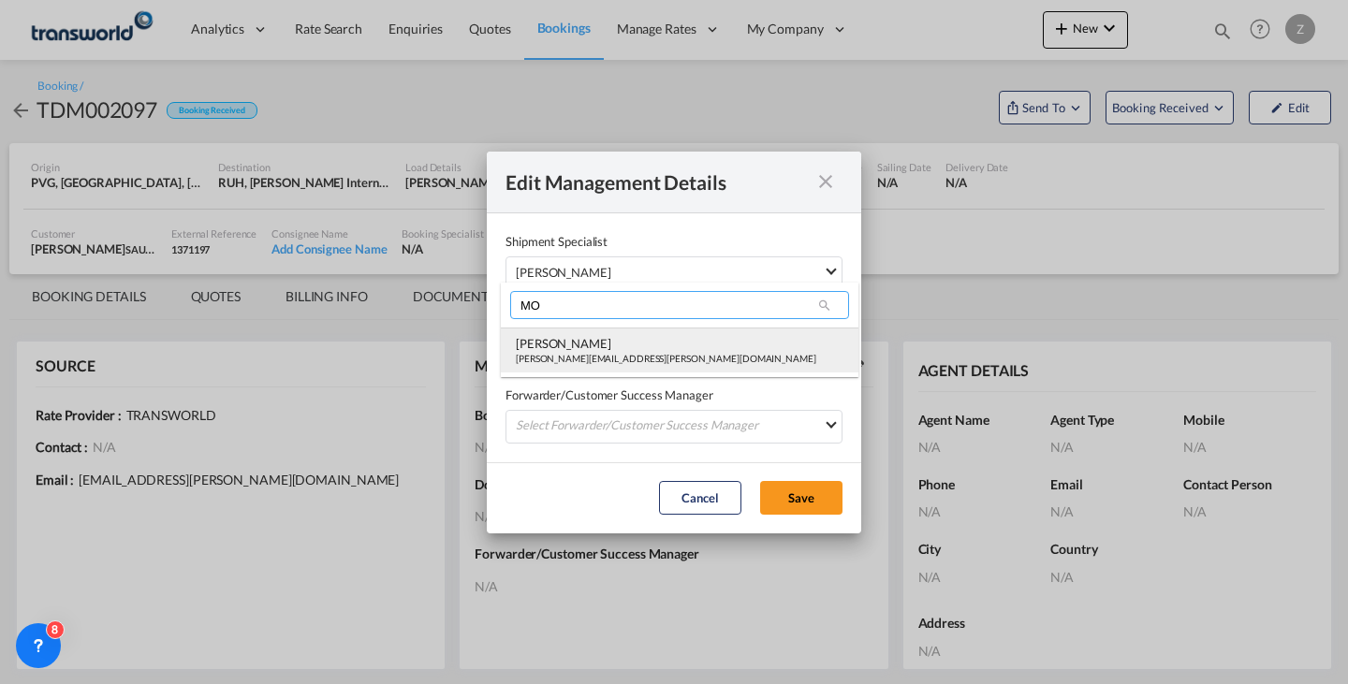
type input "MO"
click at [622, 343] on div "[PERSON_NAME]" at bounding box center [666, 343] width 301 height 17
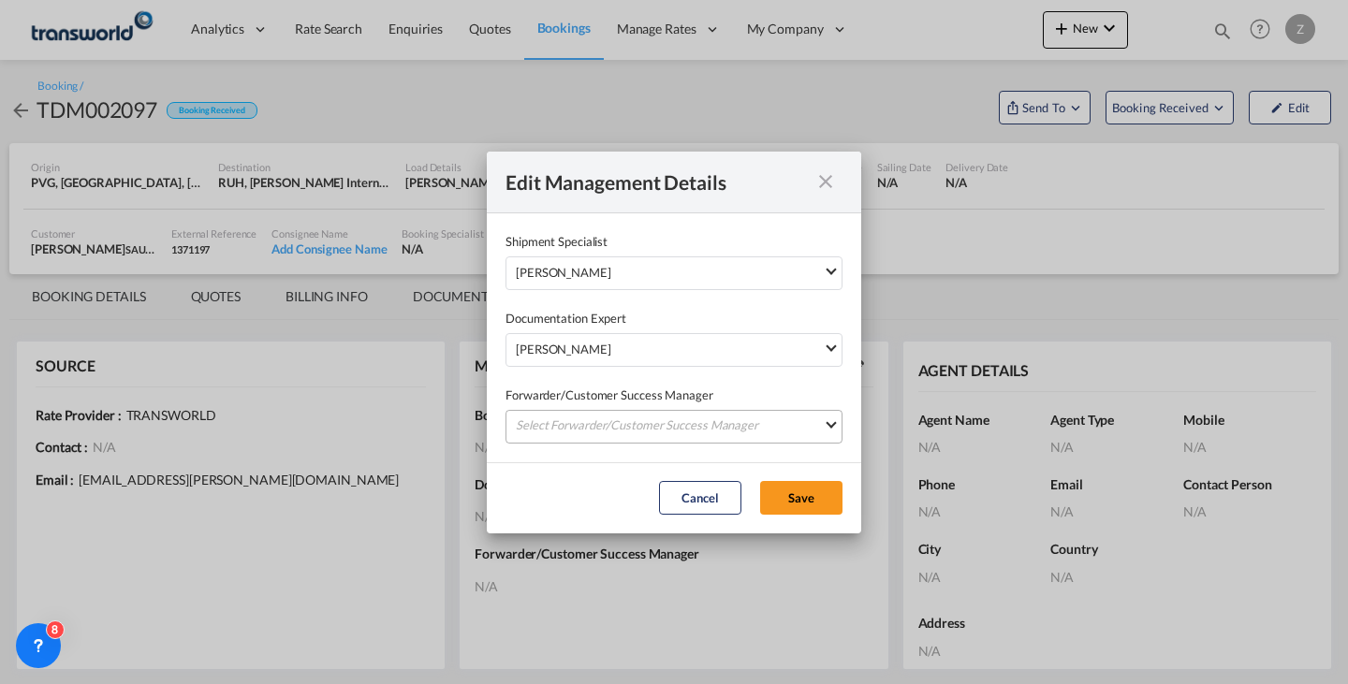
click at [629, 415] on md-select "Select Forwarder/Customer Success Manager [PERSON_NAME] [PERSON_NAME][EMAIL_ADD…" at bounding box center [674, 427] width 337 height 34
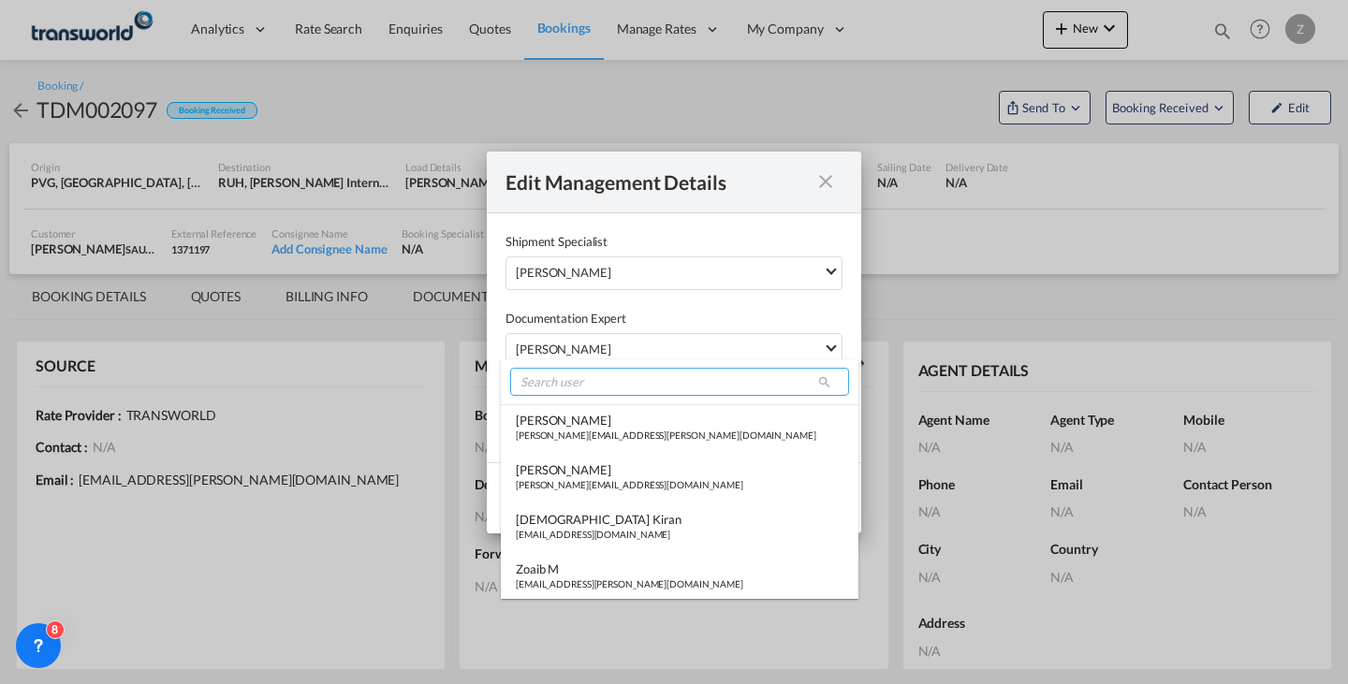
click at [644, 378] on input "search" at bounding box center [679, 382] width 339 height 28
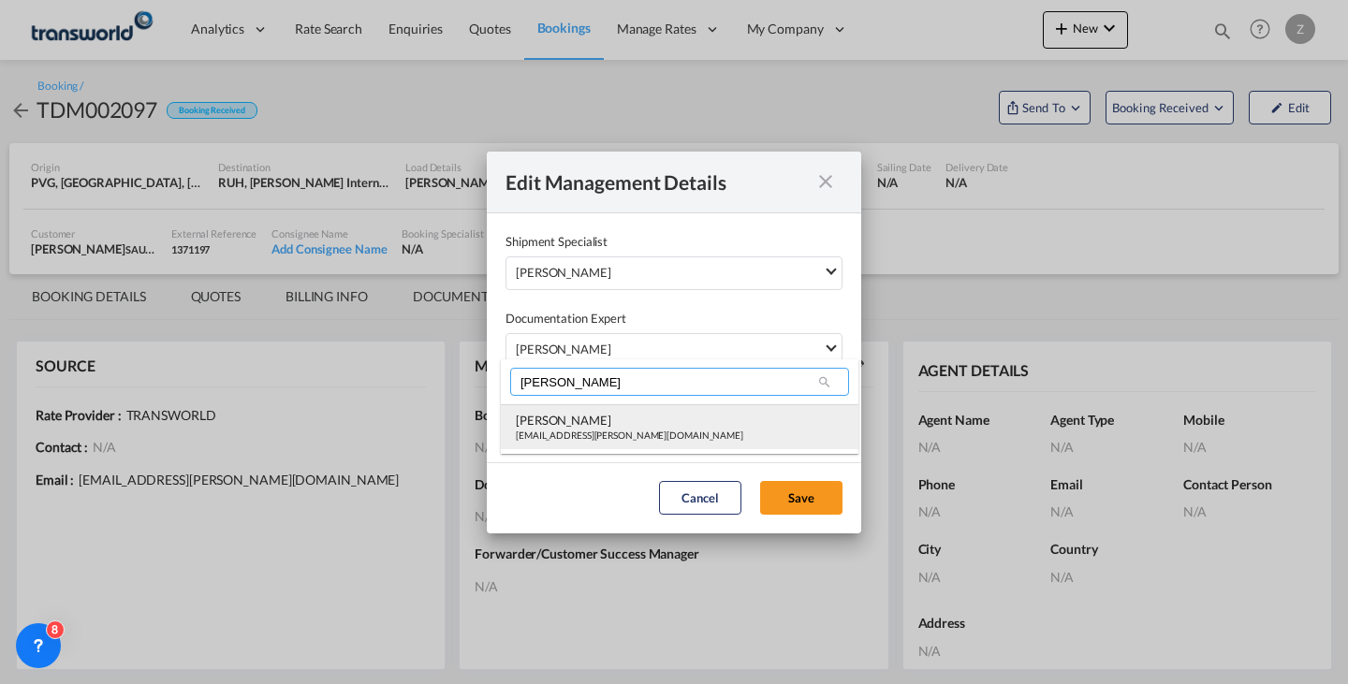
type input "[PERSON_NAME]"
click at [628, 419] on div "[PERSON_NAME]" at bounding box center [629, 420] width 227 height 17
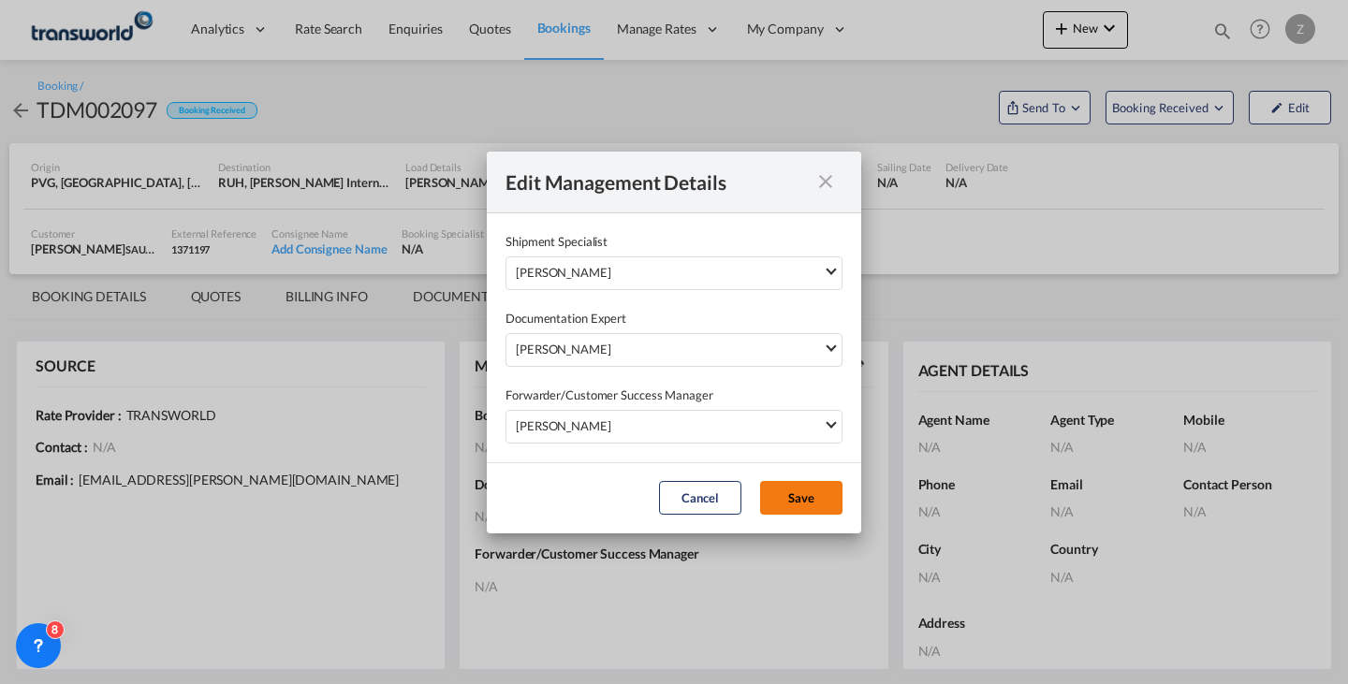
click at [800, 500] on button "Save" at bounding box center [801, 498] width 82 height 34
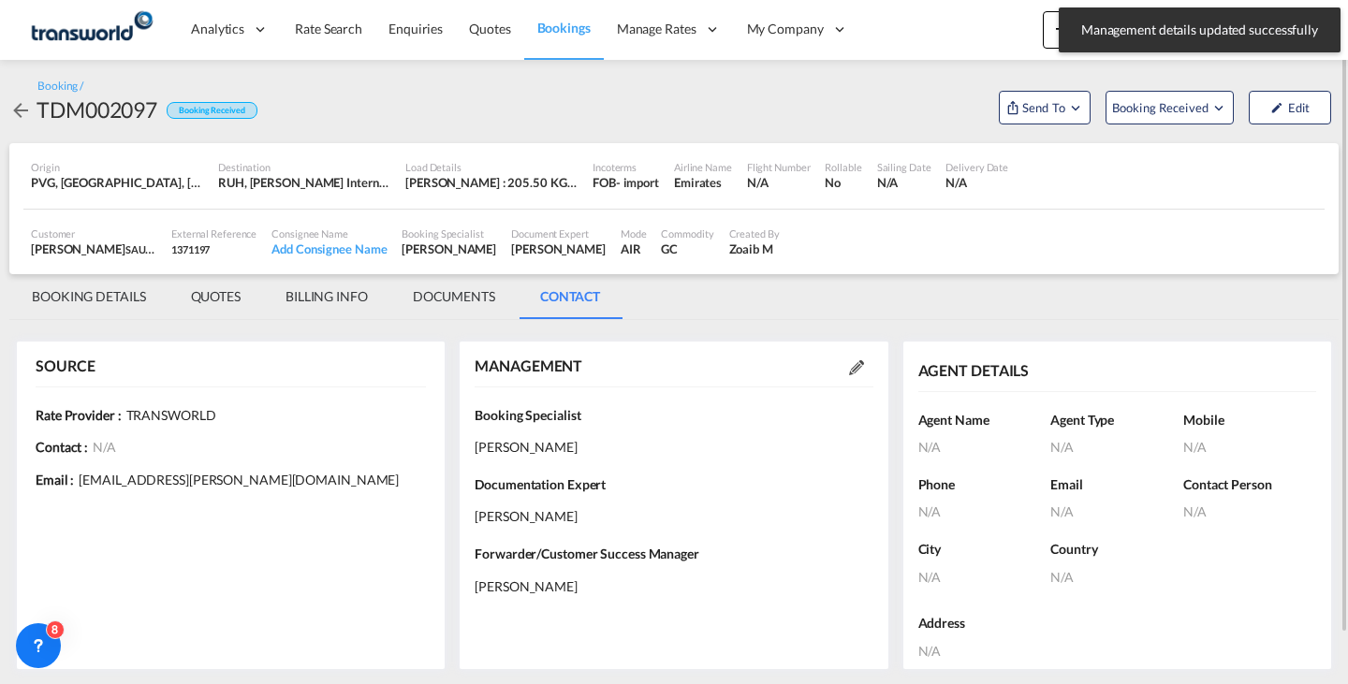
click at [93, 301] on md-tab-item "BOOKING DETAILS" at bounding box center [88, 296] width 159 height 45
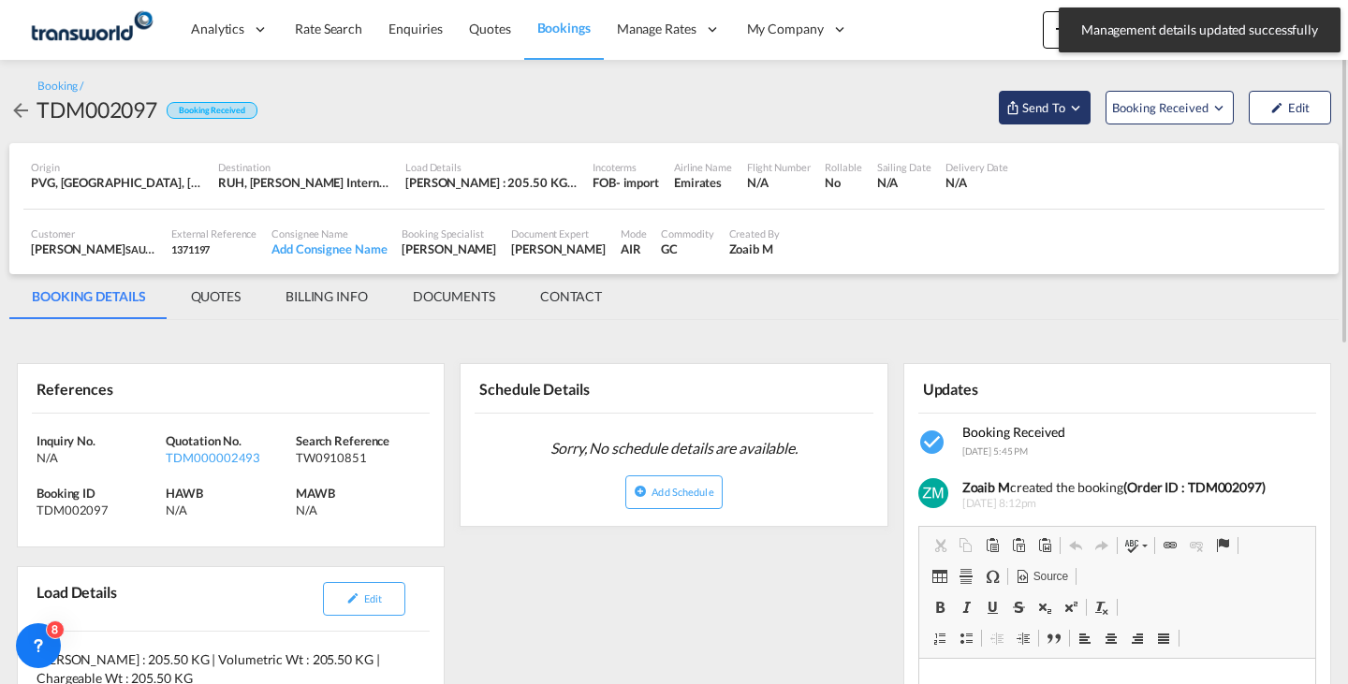
click at [1057, 105] on span "Send To" at bounding box center [1043, 107] width 47 height 19
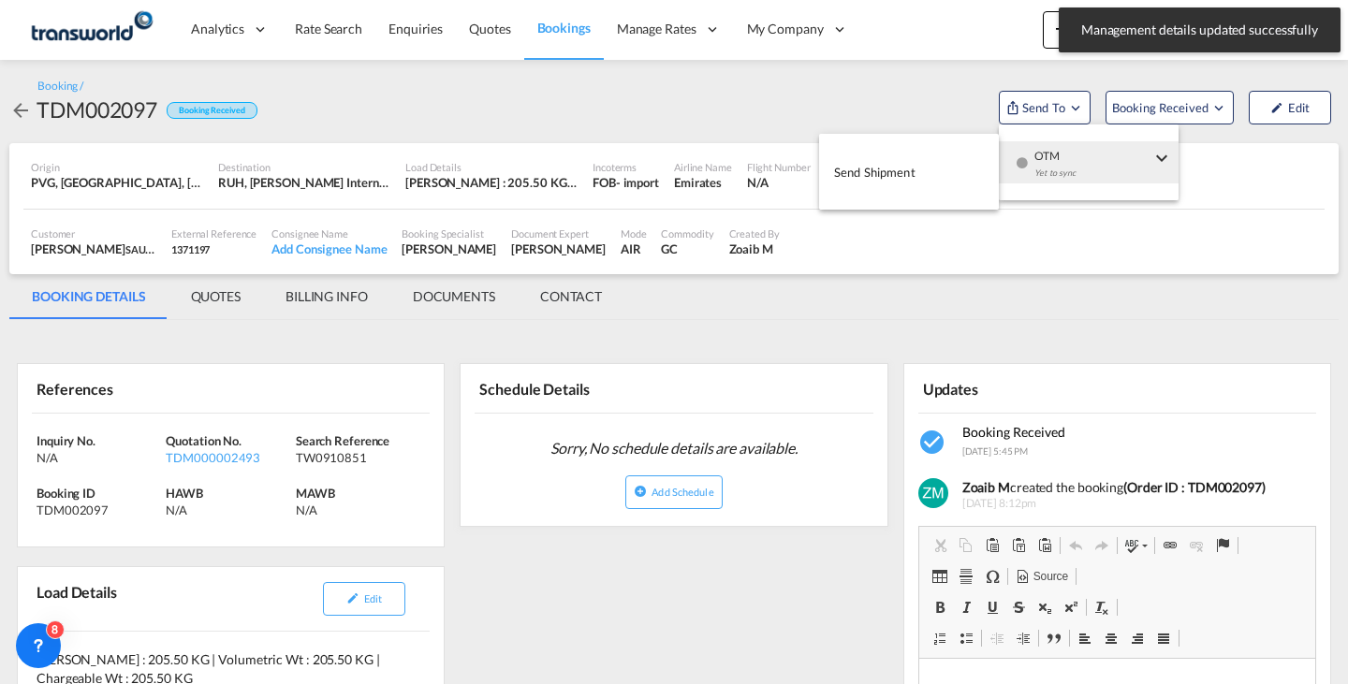
click at [1062, 174] on div "Yet to sync" at bounding box center [1092, 177] width 116 height 39
click at [947, 169] on button "Send Shipment" at bounding box center [909, 172] width 180 height 42
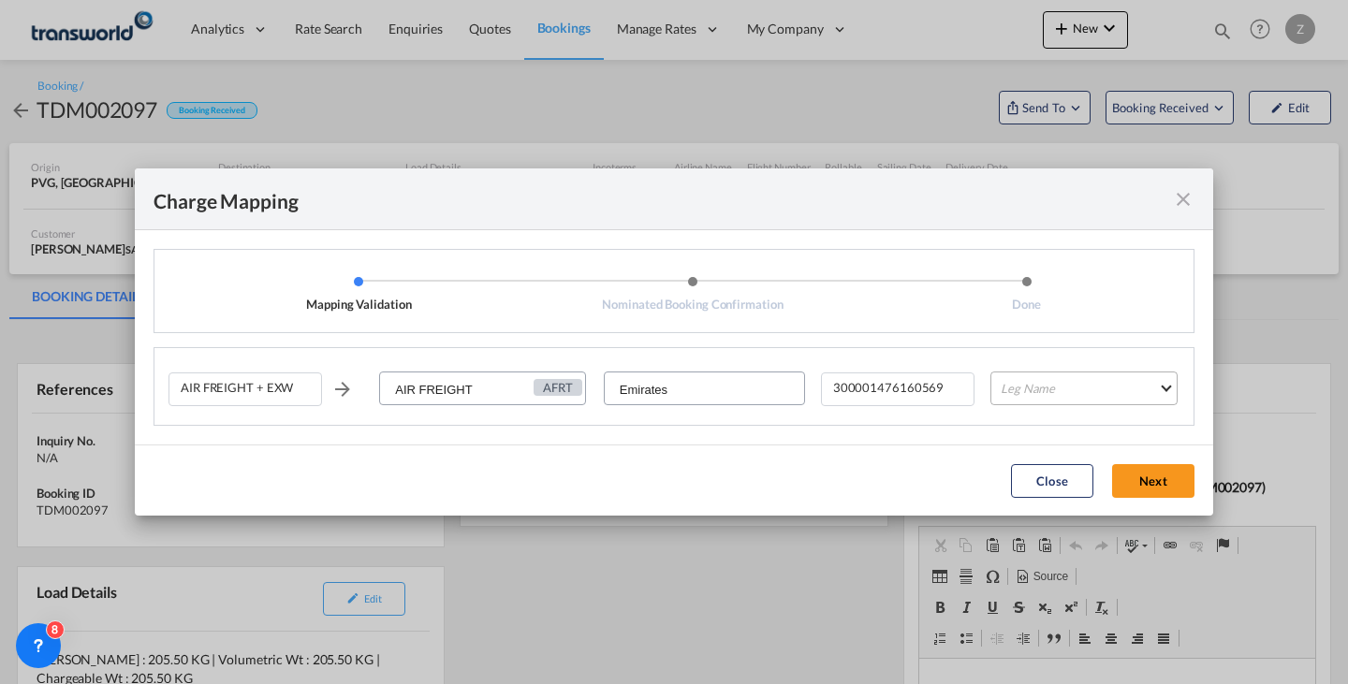
click at [1044, 379] on md-select "Leg Name HANDLING ORIGIN HANDLING DESTINATION OTHERS TL PICK UP CUSTOMS ORIGIN …" at bounding box center [1083, 389] width 187 height 34
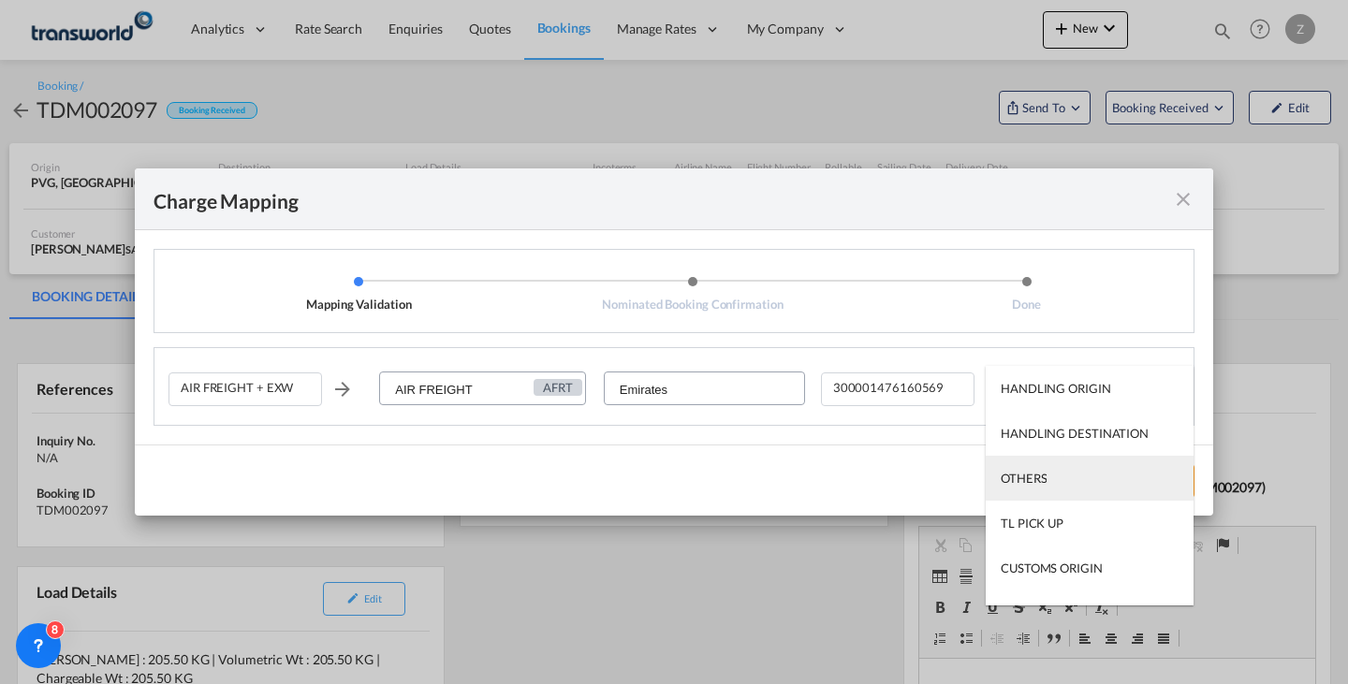
click at [1040, 476] on div "OTHERS" at bounding box center [1024, 478] width 46 height 17
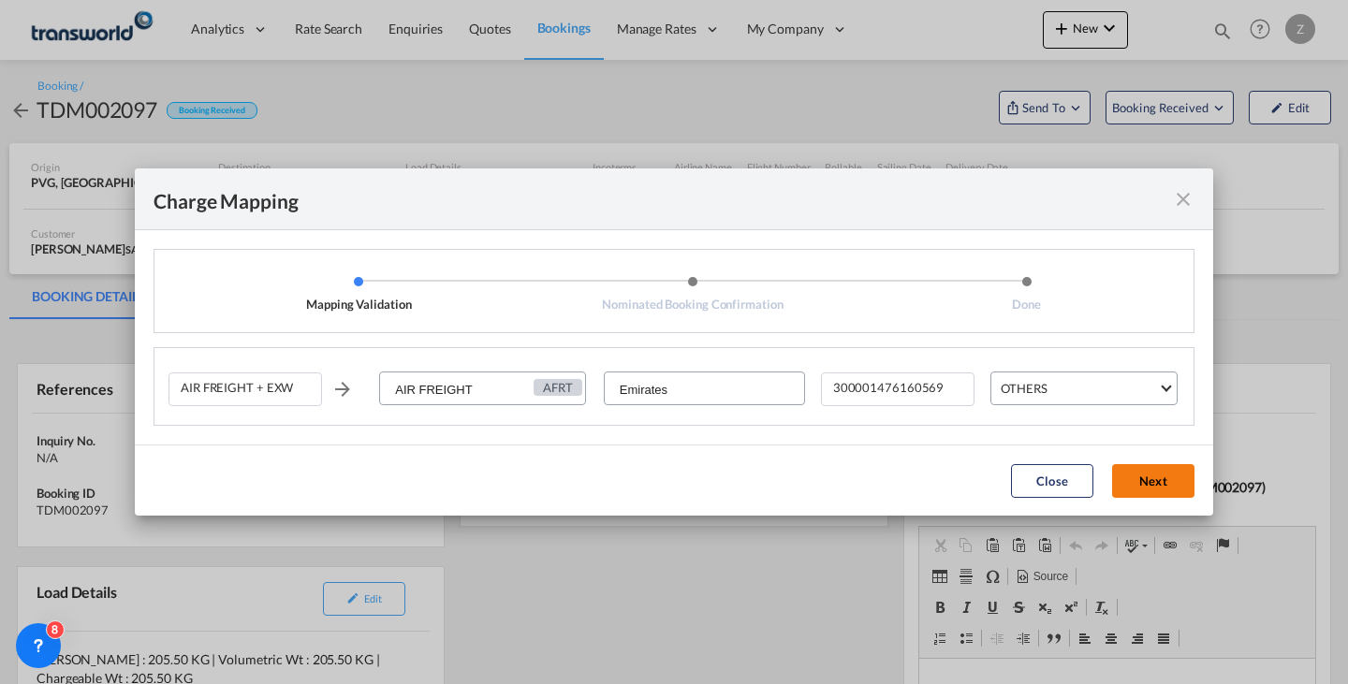
click at [1148, 492] on button "Next" at bounding box center [1153, 481] width 82 height 34
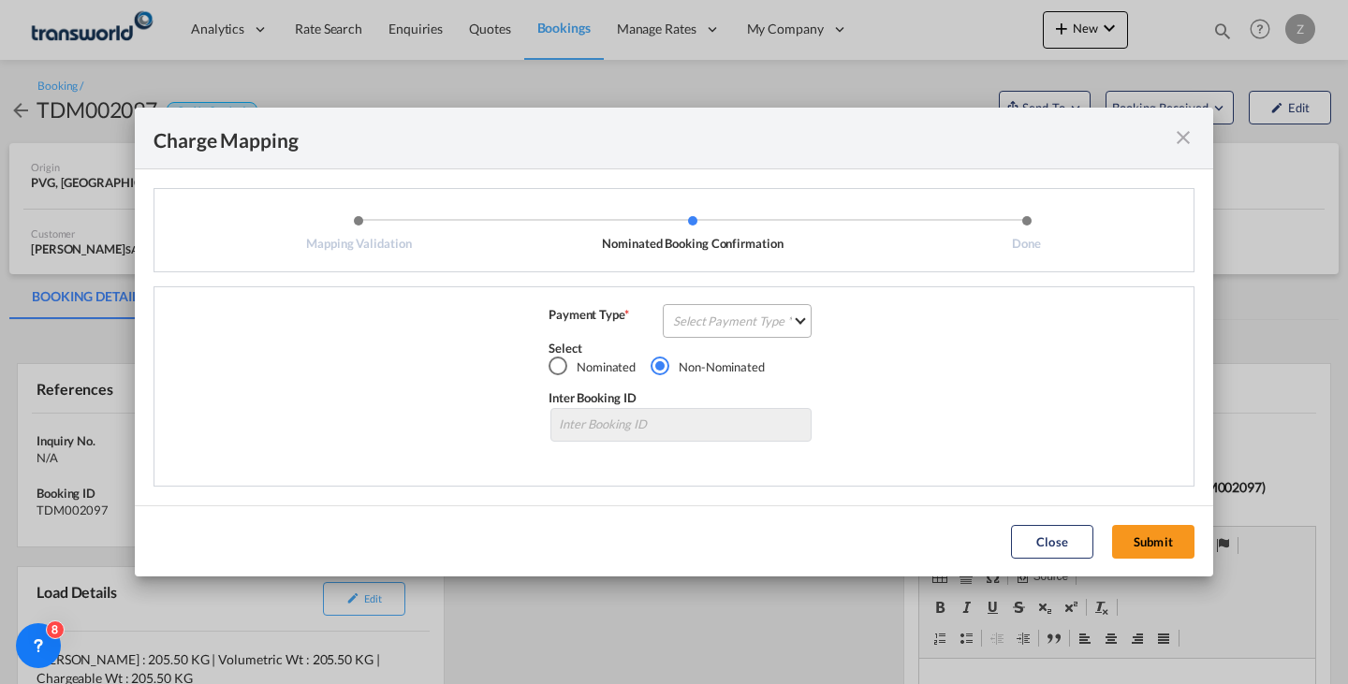
click at [716, 319] on md-select "Select Payment Type COLLECT PREPAID" at bounding box center [737, 321] width 149 height 34
click at [723, 330] on md-option "COLLECT" at bounding box center [743, 320] width 166 height 45
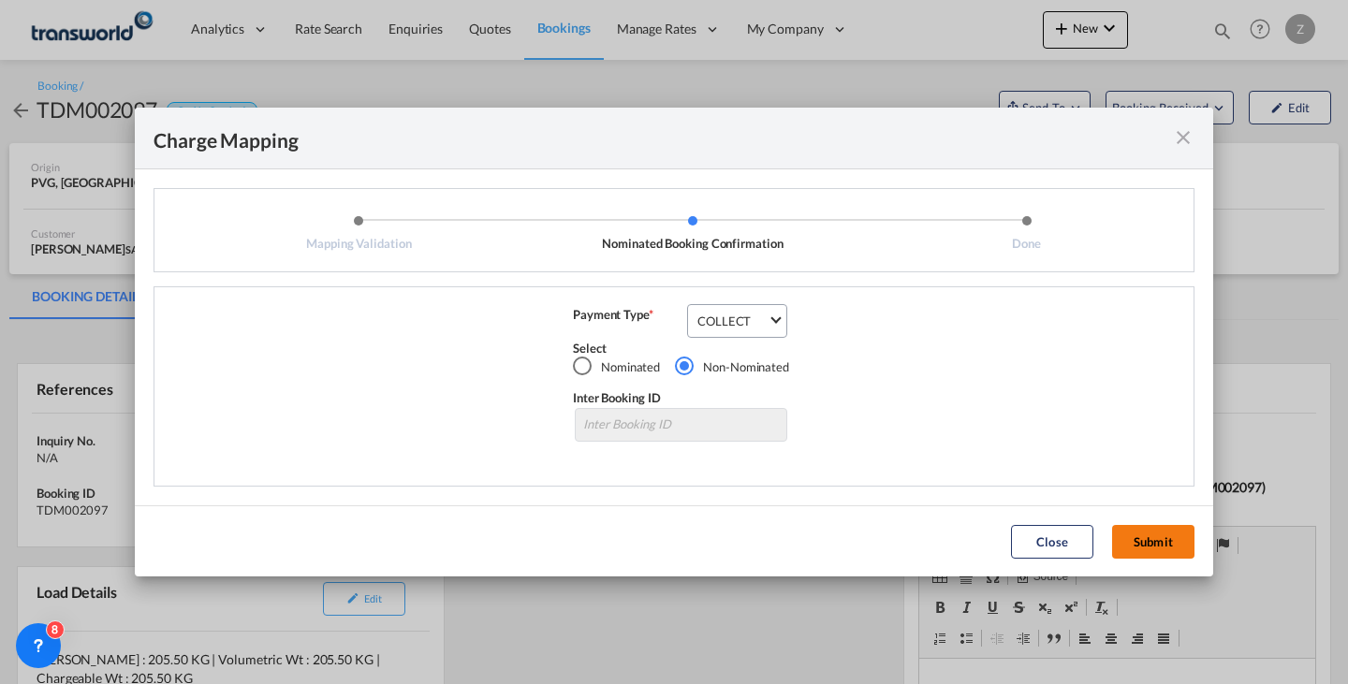
click at [1166, 543] on button "Submit" at bounding box center [1153, 542] width 82 height 34
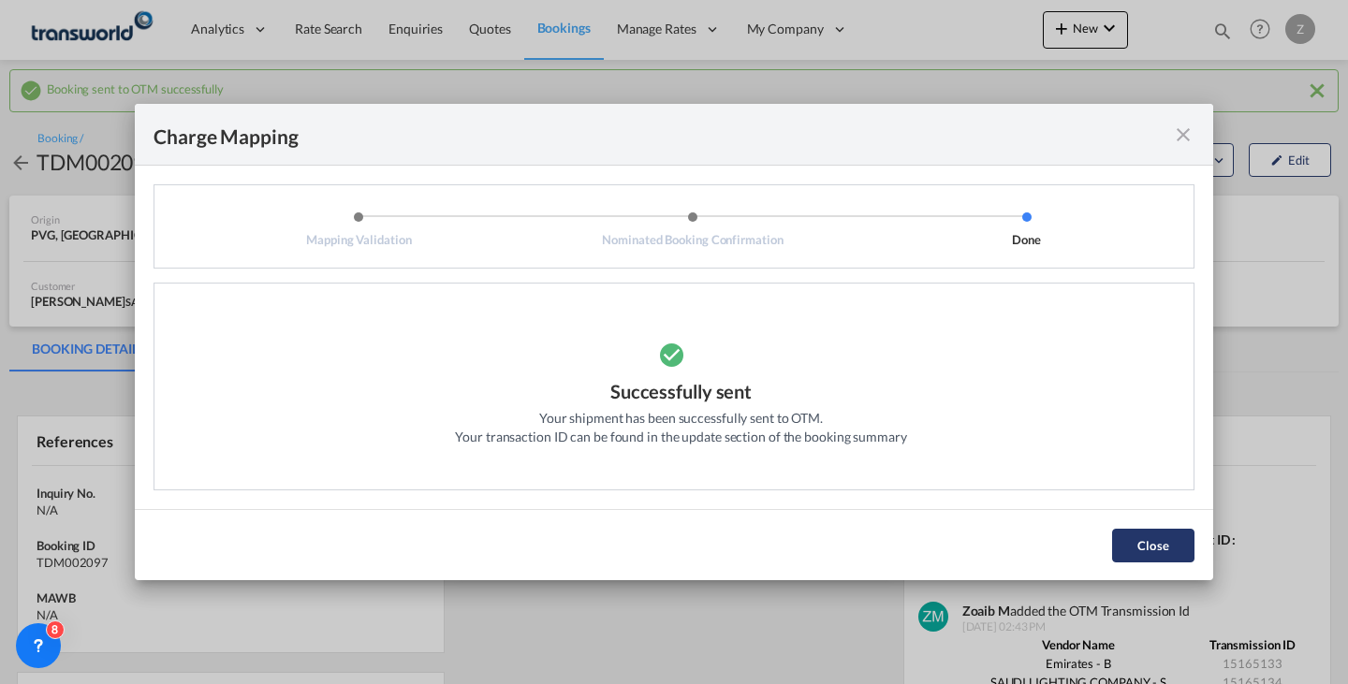
click at [1148, 546] on button "Close" at bounding box center [1153, 546] width 82 height 34
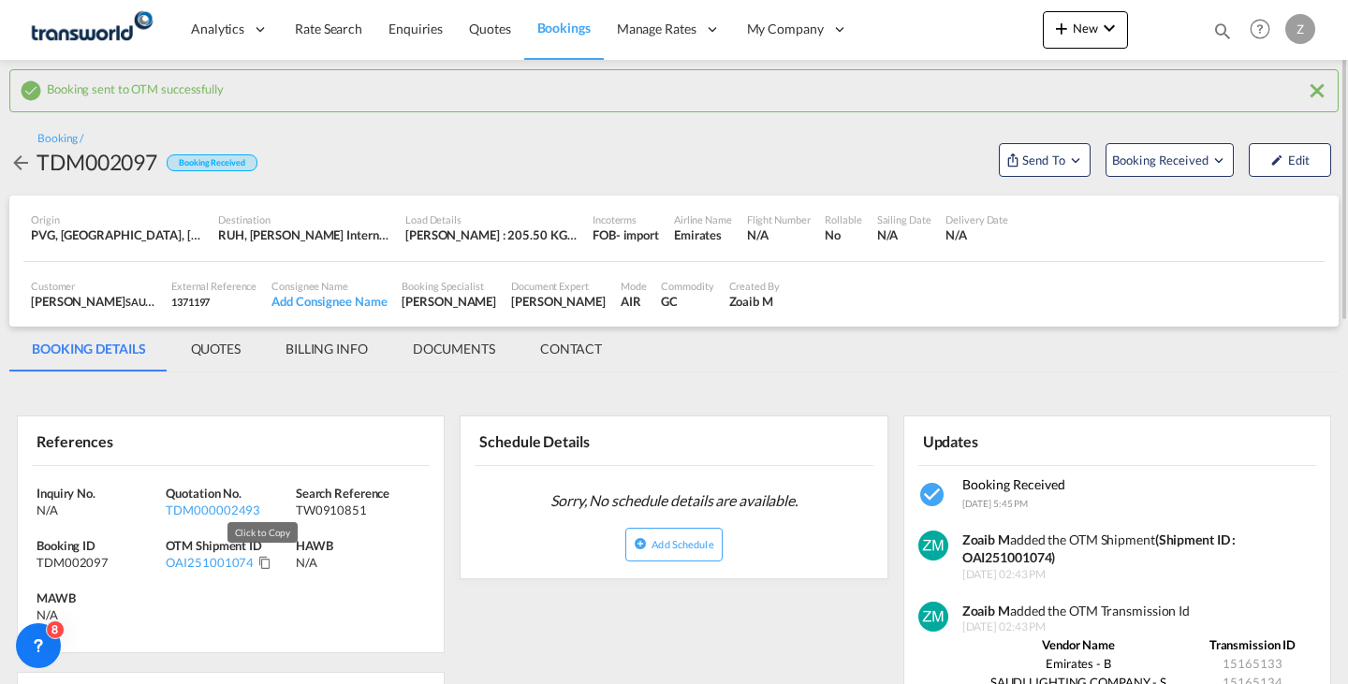
click at [260, 562] on md-icon "Click to Copy" at bounding box center [264, 562] width 13 height 13
